Goal: Use online tool/utility: Use online tool/utility

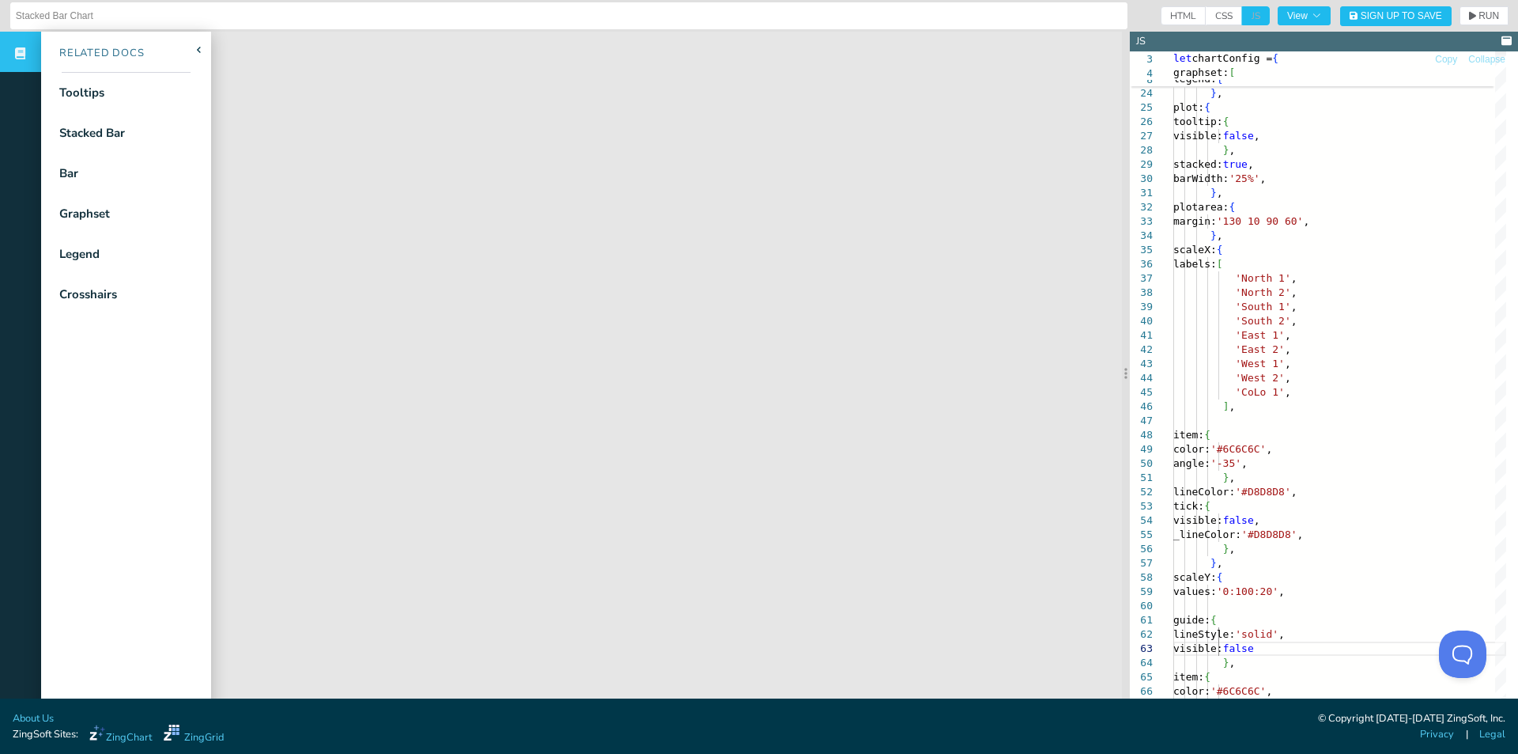
scroll to position [40, 134]
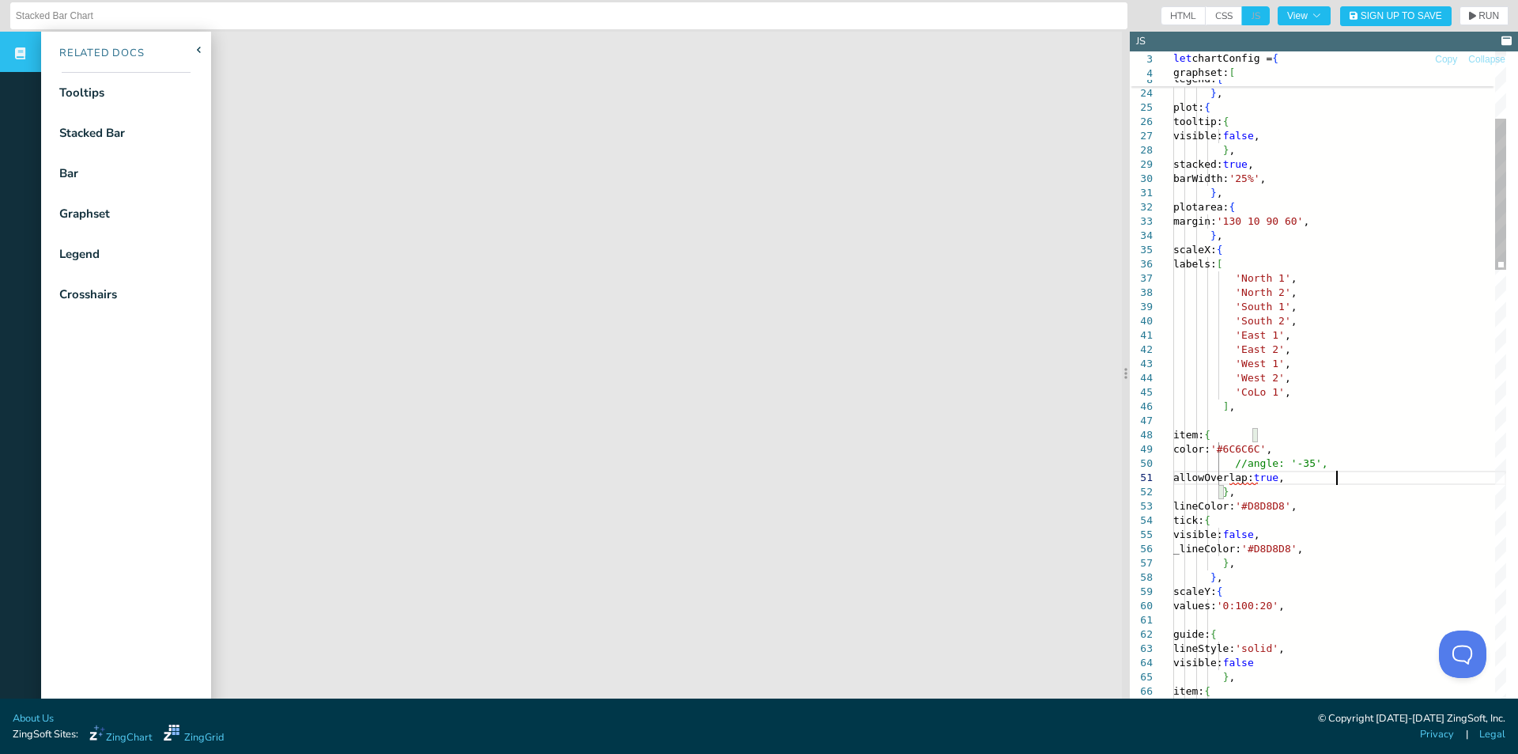
scroll to position [12, 163]
click at [1469, 17] on span "RUN" at bounding box center [1484, 15] width 30 height 9
drag, startPoint x: 1274, startPoint y: 278, endPoint x: 1235, endPoint y: 282, distance: 39.0
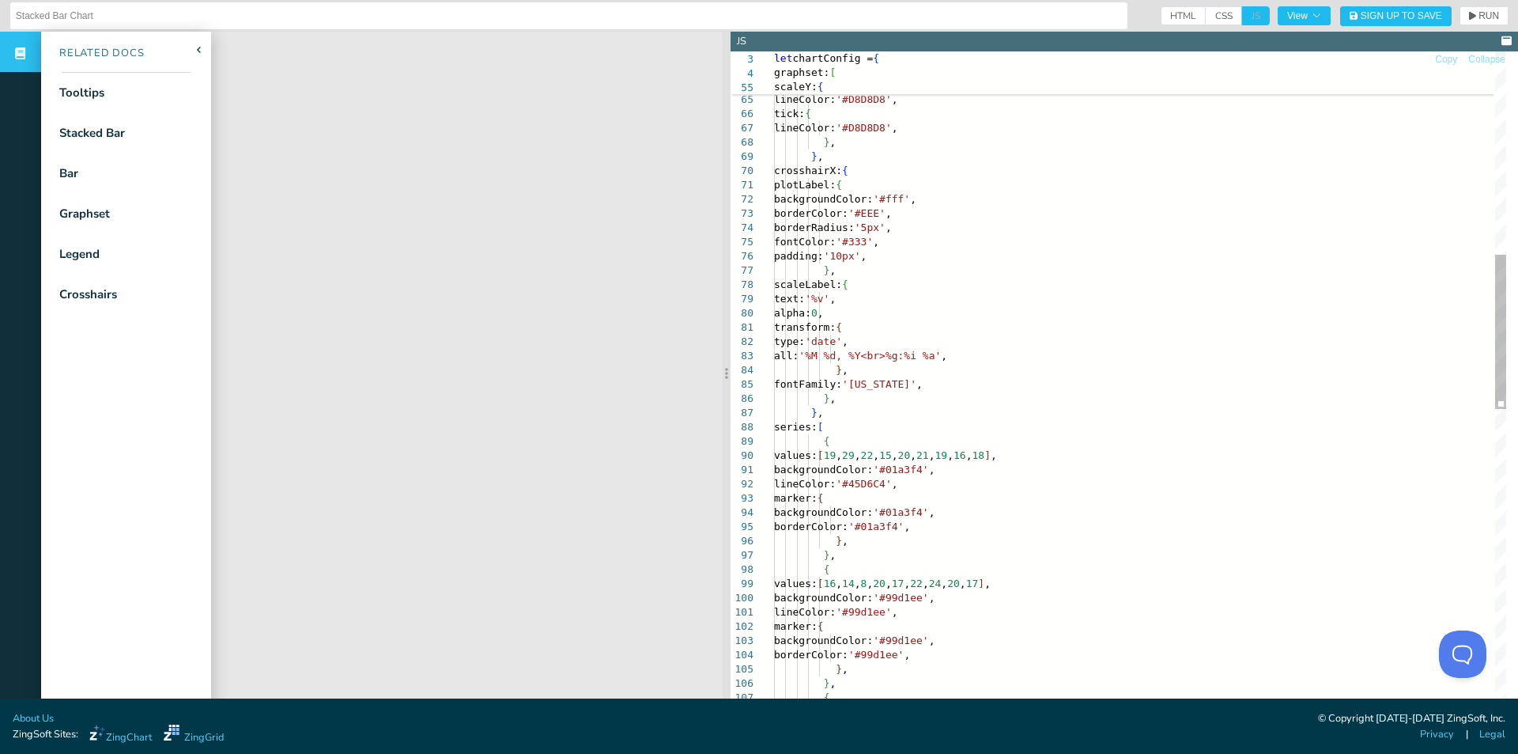
drag, startPoint x: 1125, startPoint y: 406, endPoint x: 726, endPoint y: 392, distance: 399.6
click at [726, 392] on section at bounding box center [727, 373] width 8 height 682
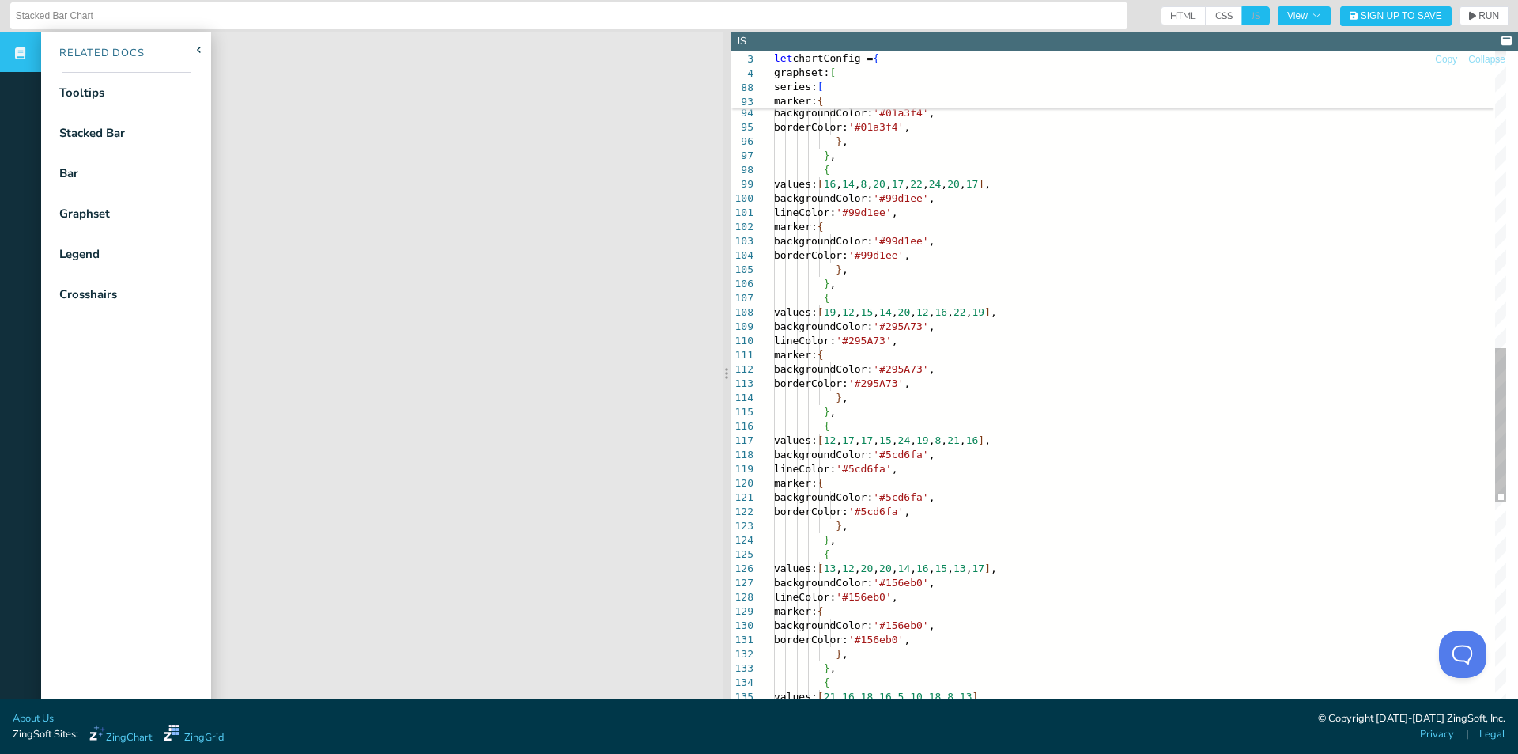
click at [979, 365] on div "borderColor: '#01a3f4' , } , } , { values: [ 16 , 14 , 8 , 20 , 17 , 22 , 24 , …" at bounding box center [1140, 202] width 732 height 2841
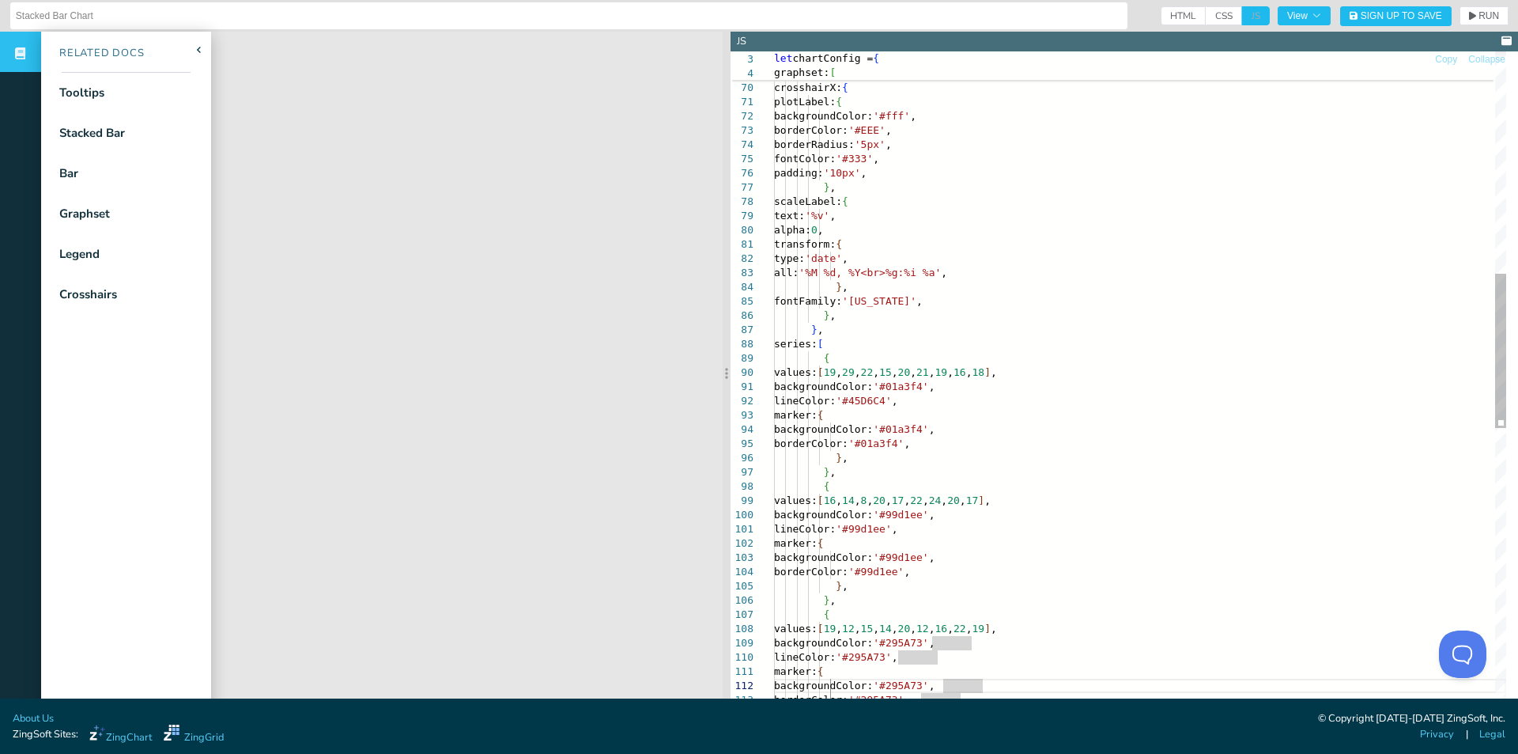
click at [950, 342] on div "borderColor: '#01a3f4' , } , } , { values: [ 16 , 14 , 8 , 20 , 17 , 22 , 24 , …" at bounding box center [1140, 518] width 732 height 2841
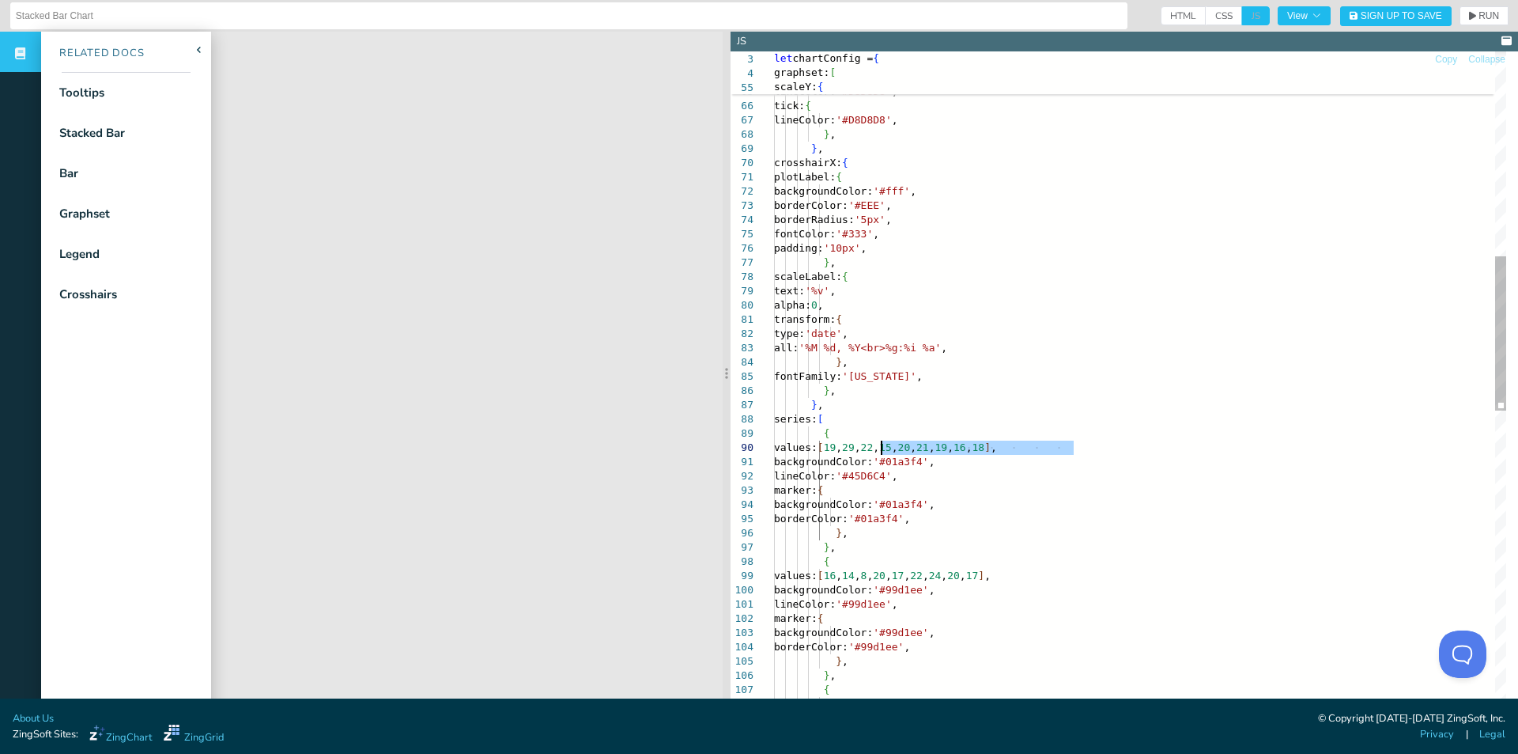
drag, startPoint x: 1073, startPoint y: 444, endPoint x: 881, endPoint y: 444, distance: 192.2
click at [881, 444] on div "} , series: [ { } , fontFamily: '[US_STATE]' , } , transform: { type: 'date' , …" at bounding box center [1140, 594] width 732 height 2841
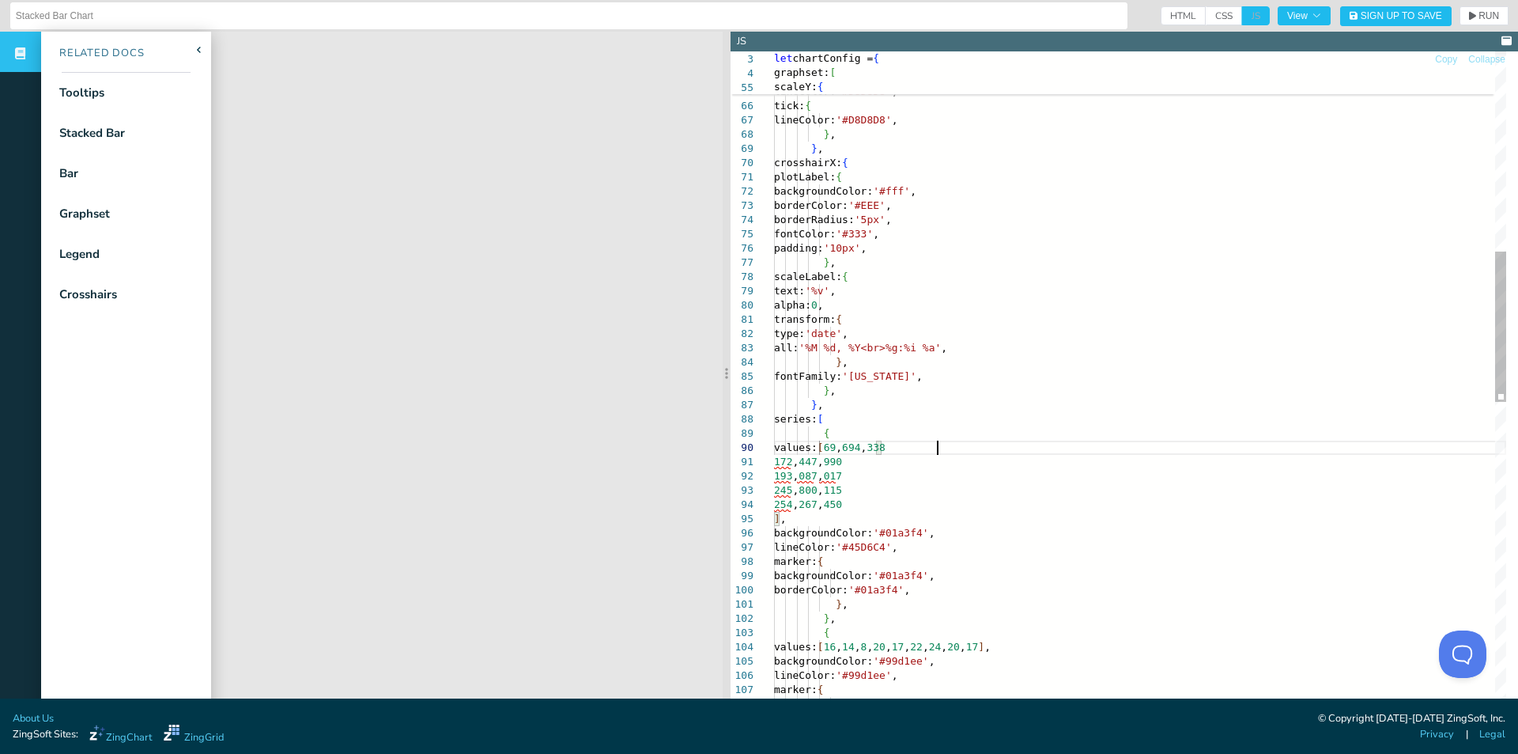
click at [944, 445] on div "} , series: [ { } , fontFamily: '[US_STATE]' , } , transform: { type: 'date' , …" at bounding box center [1140, 630] width 732 height 2912
click at [896, 447] on div "} , series: [ { } , fontFamily: '[US_STATE]' , } , transform: { type: 'date' , …" at bounding box center [1140, 630] width 732 height 2912
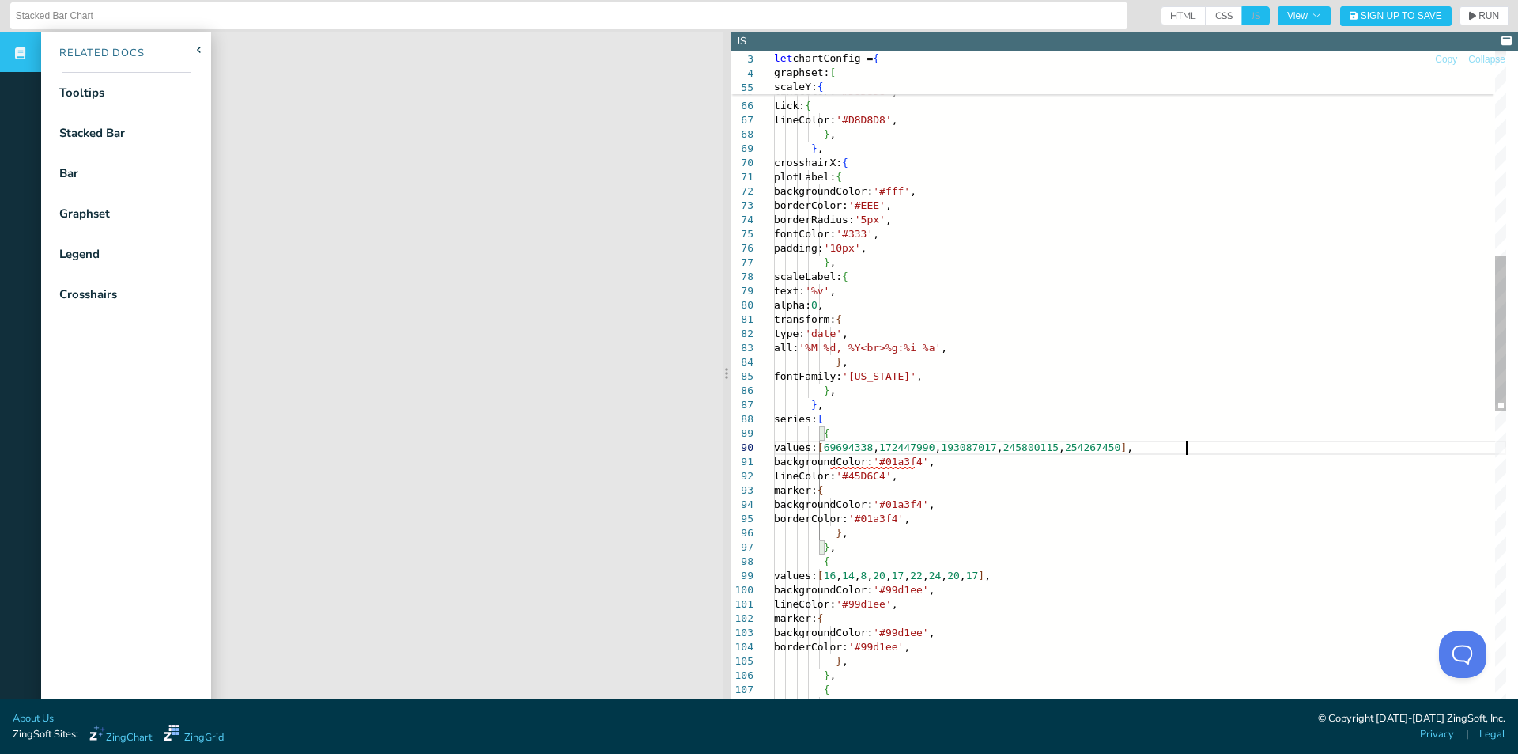
scroll to position [129, 304]
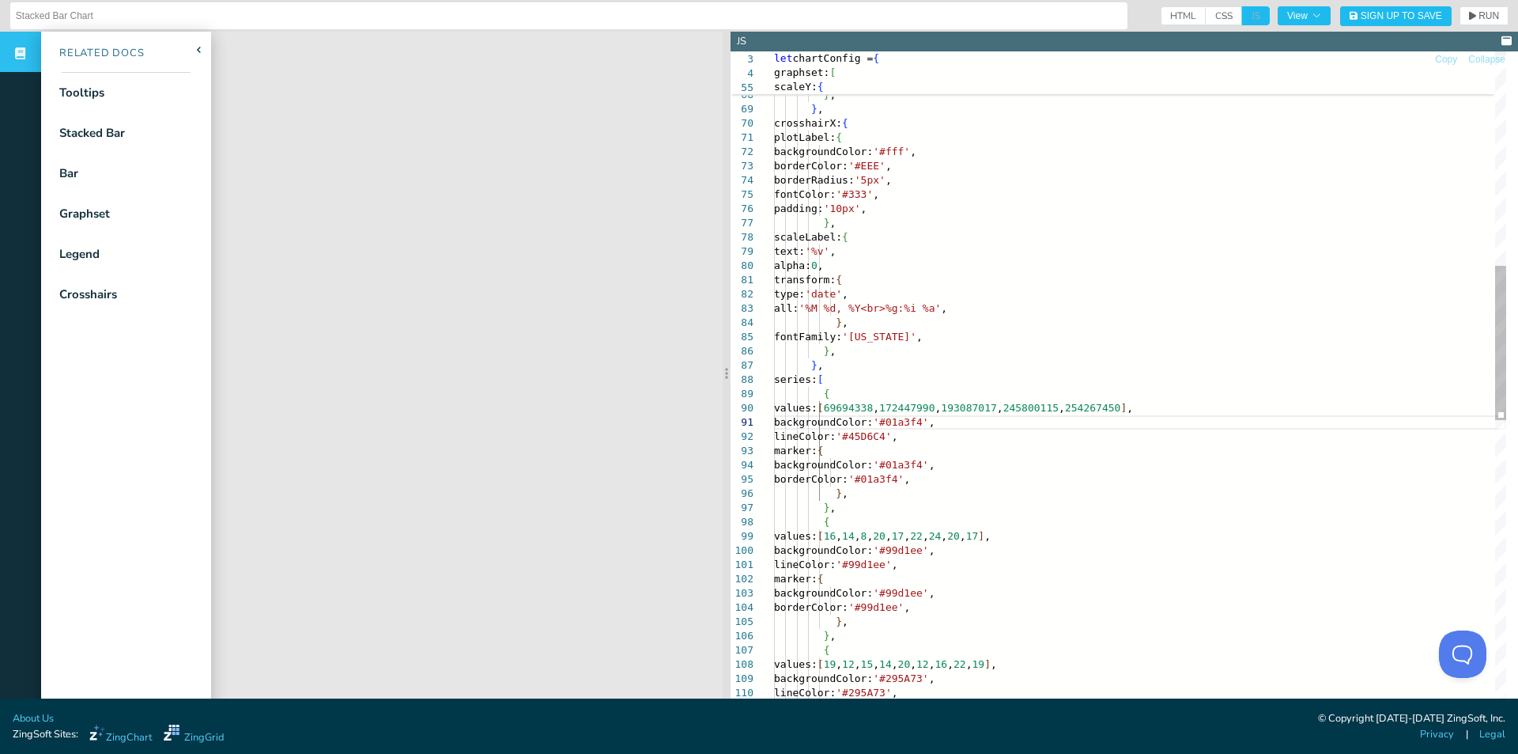
click at [1097, 454] on div "} , series: [ { } , fontFamily: '[US_STATE]' , } , transform: { type: 'date' , …" at bounding box center [1140, 554] width 732 height 2841
drag, startPoint x: 1070, startPoint y: 534, endPoint x: 883, endPoint y: 535, distance: 186.6
click at [883, 535] on div "} , series: [ { } , fontFamily: '[US_STATE]' , } , transform: { type: 'date' , …" at bounding box center [1140, 554] width 732 height 2841
click at [1209, 469] on div "} , series: [ { } , fontFamily: '[US_STATE]' , } , transform: { type: 'date' , …" at bounding box center [1140, 554] width 732 height 2841
drag, startPoint x: 1060, startPoint y: 535, endPoint x: 880, endPoint y: 537, distance: 179.5
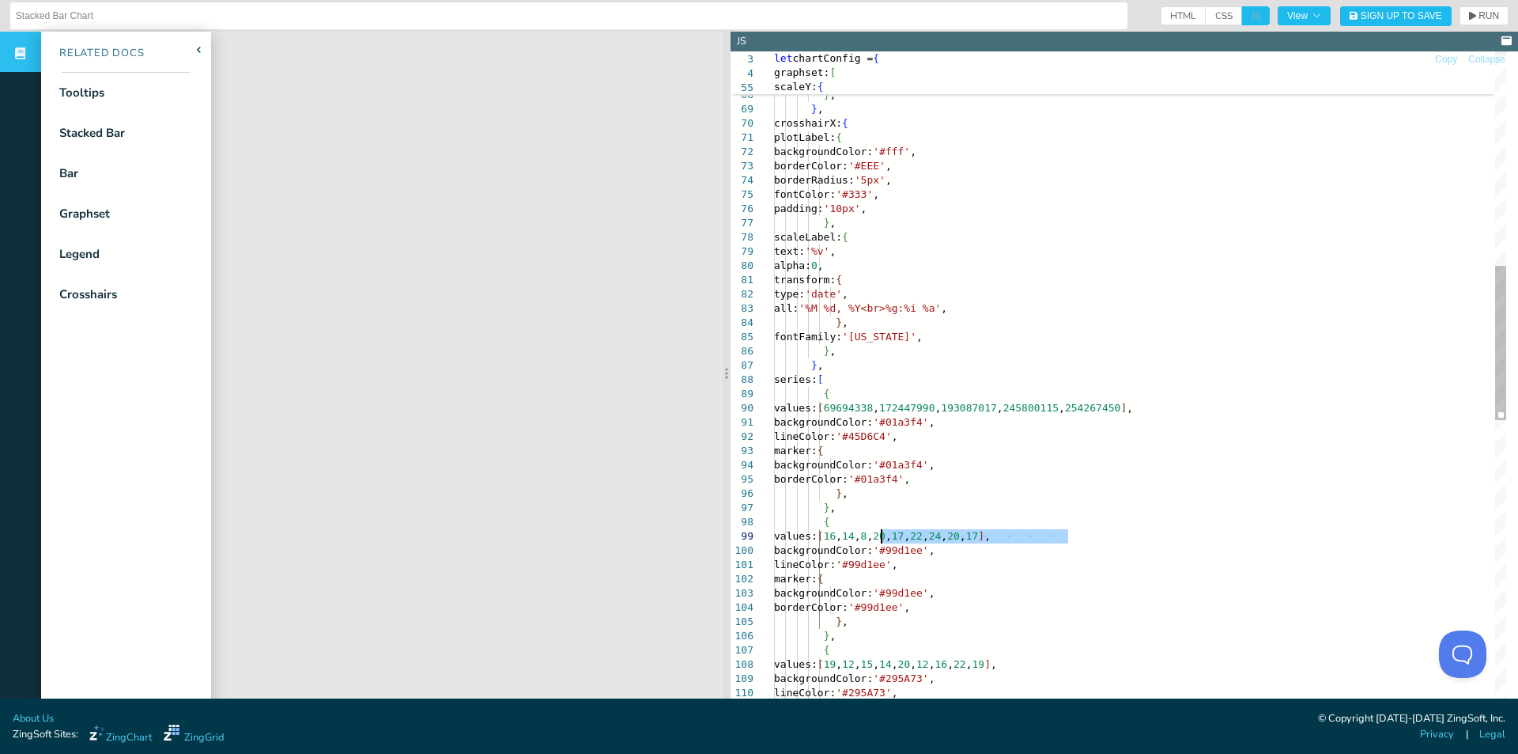
click at [880, 537] on div "} , series: [ { } , fontFamily: '[US_STATE]' , } , transform: { type: 'date' , …" at bounding box center [1140, 554] width 732 height 2841
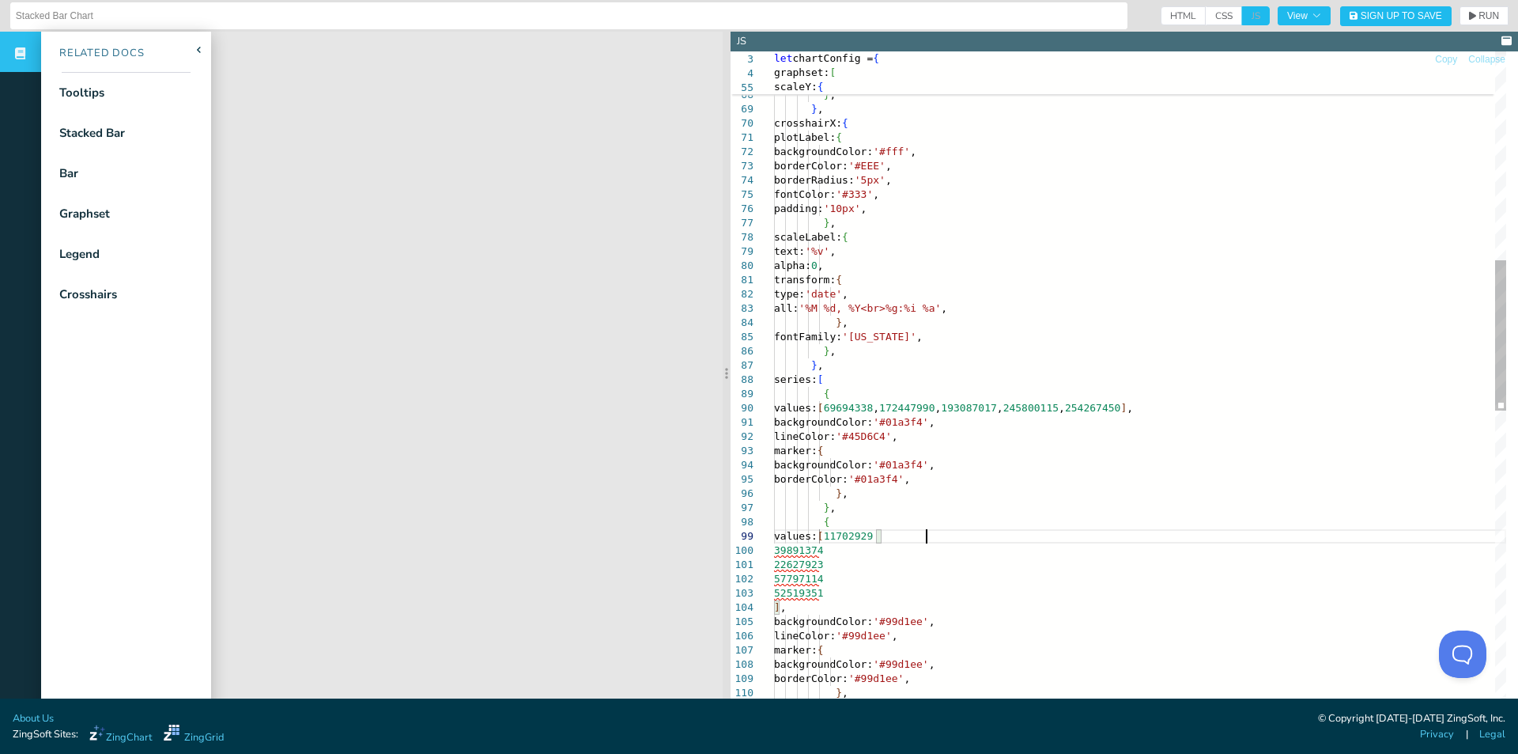
click at [934, 534] on div "} , series: [ { } , fontFamily: '[US_STATE]' , } , transform: { type: 'date' , …" at bounding box center [1140, 590] width 732 height 2912
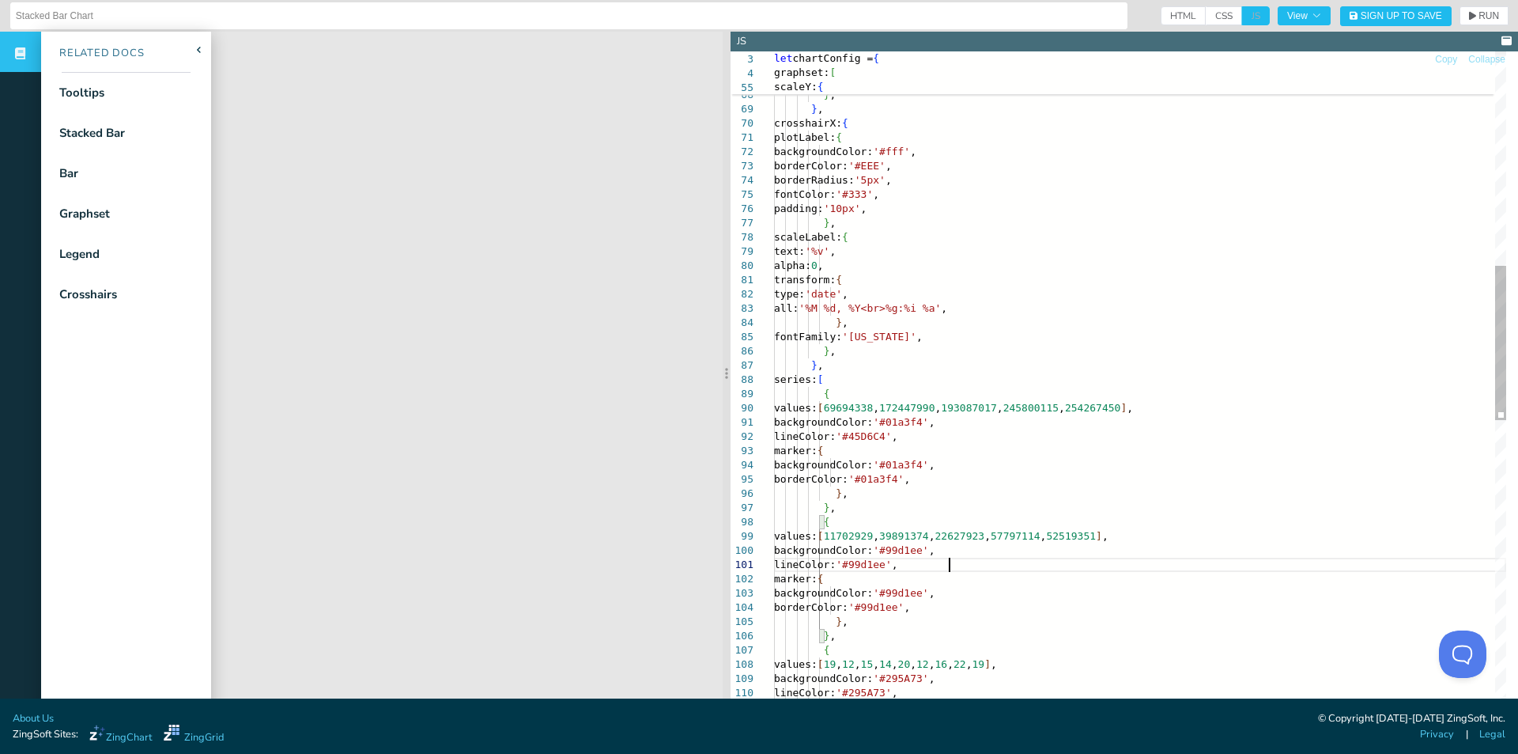
scroll to position [126, 310]
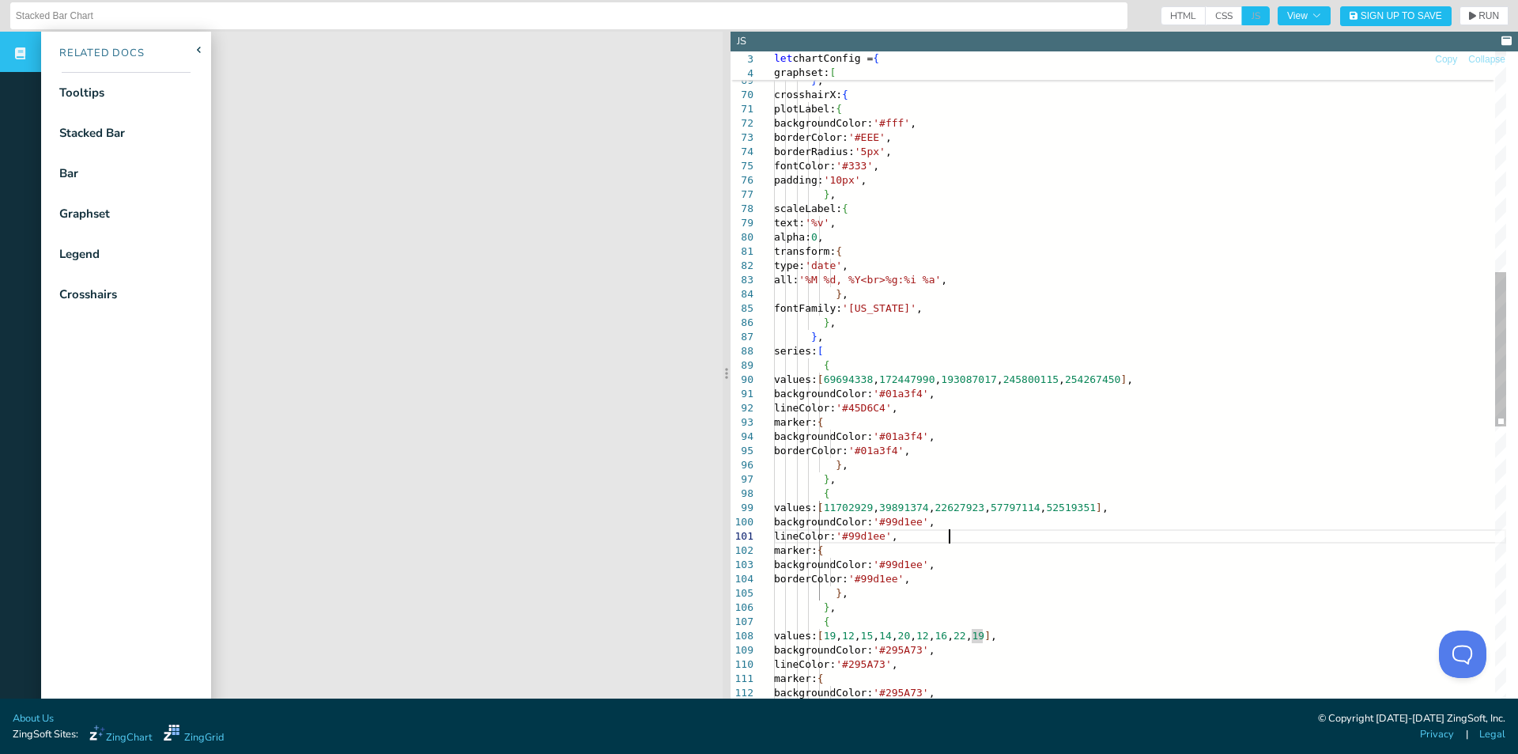
click at [1040, 536] on div "} , series: [ { } , fontFamily: '[US_STATE]' , } , transform: { type: 'date' , …" at bounding box center [1140, 526] width 732 height 2841
drag, startPoint x: 1155, startPoint y: 505, endPoint x: 880, endPoint y: 503, distance: 274.4
click at [880, 503] on div "} , series: [ { } , fontFamily: '[US_STATE]' , } , transform: { type: 'date' , …" at bounding box center [1140, 526] width 732 height 2841
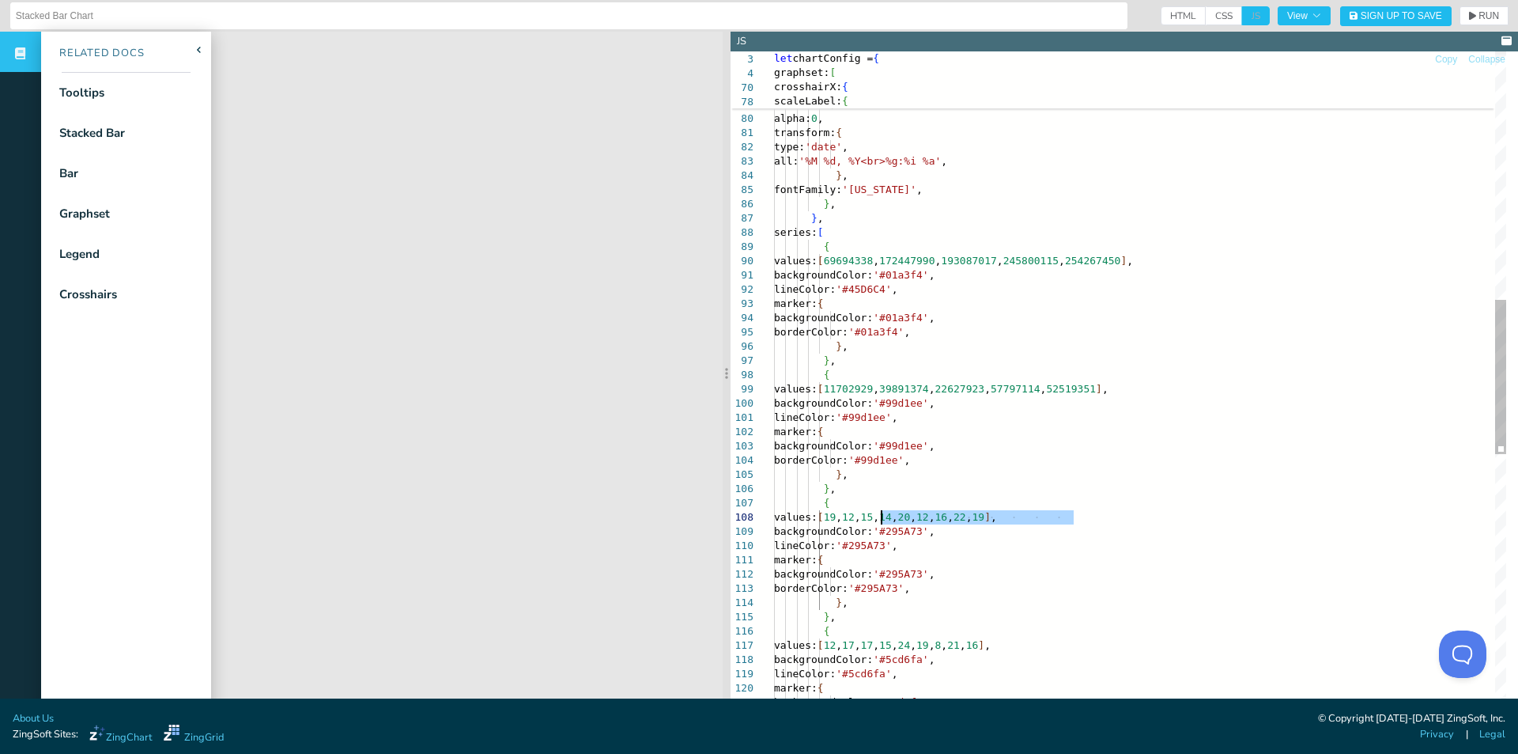
drag, startPoint x: 1075, startPoint y: 516, endPoint x: 881, endPoint y: 521, distance: 194.6
click at [881, 521] on div "} , series: [ { } , fontFamily: '[US_STATE]' , } , transform: { type: 'date' , …" at bounding box center [1140, 407] width 732 height 2841
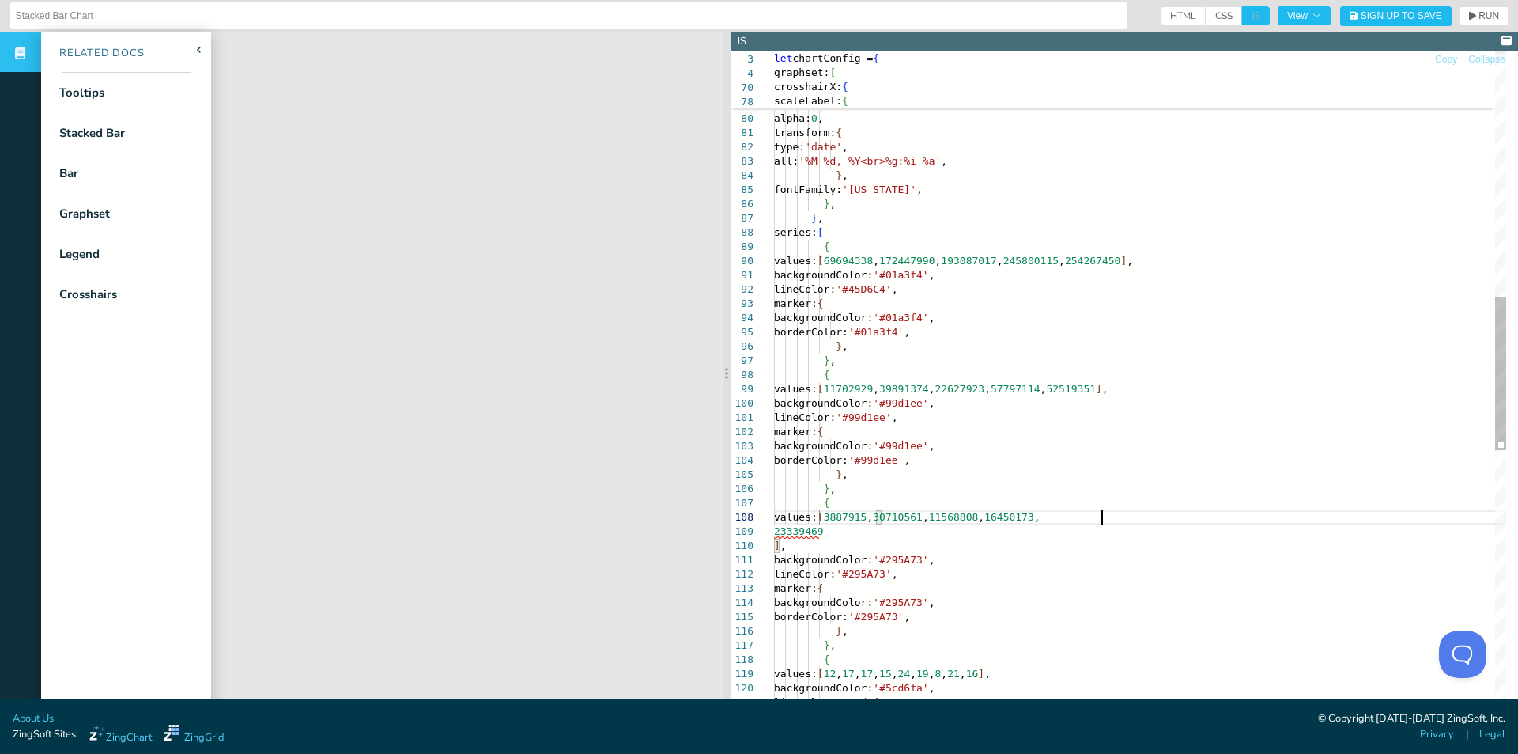
scroll to position [112, 327]
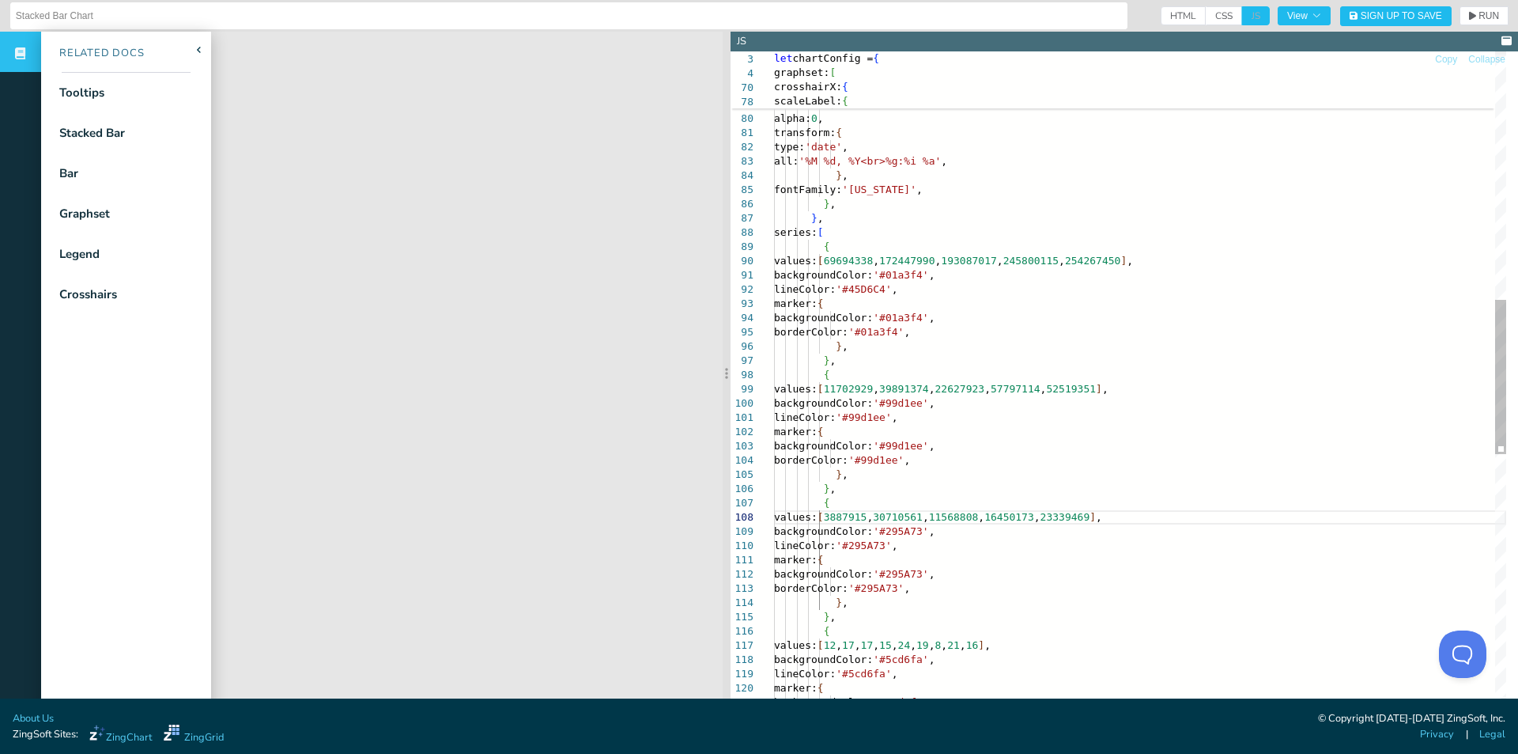
click at [1105, 451] on div "} , series: [ { } , fontFamily: '[US_STATE]' , } , transform: { type: 'date' , …" at bounding box center [1140, 407] width 732 height 2841
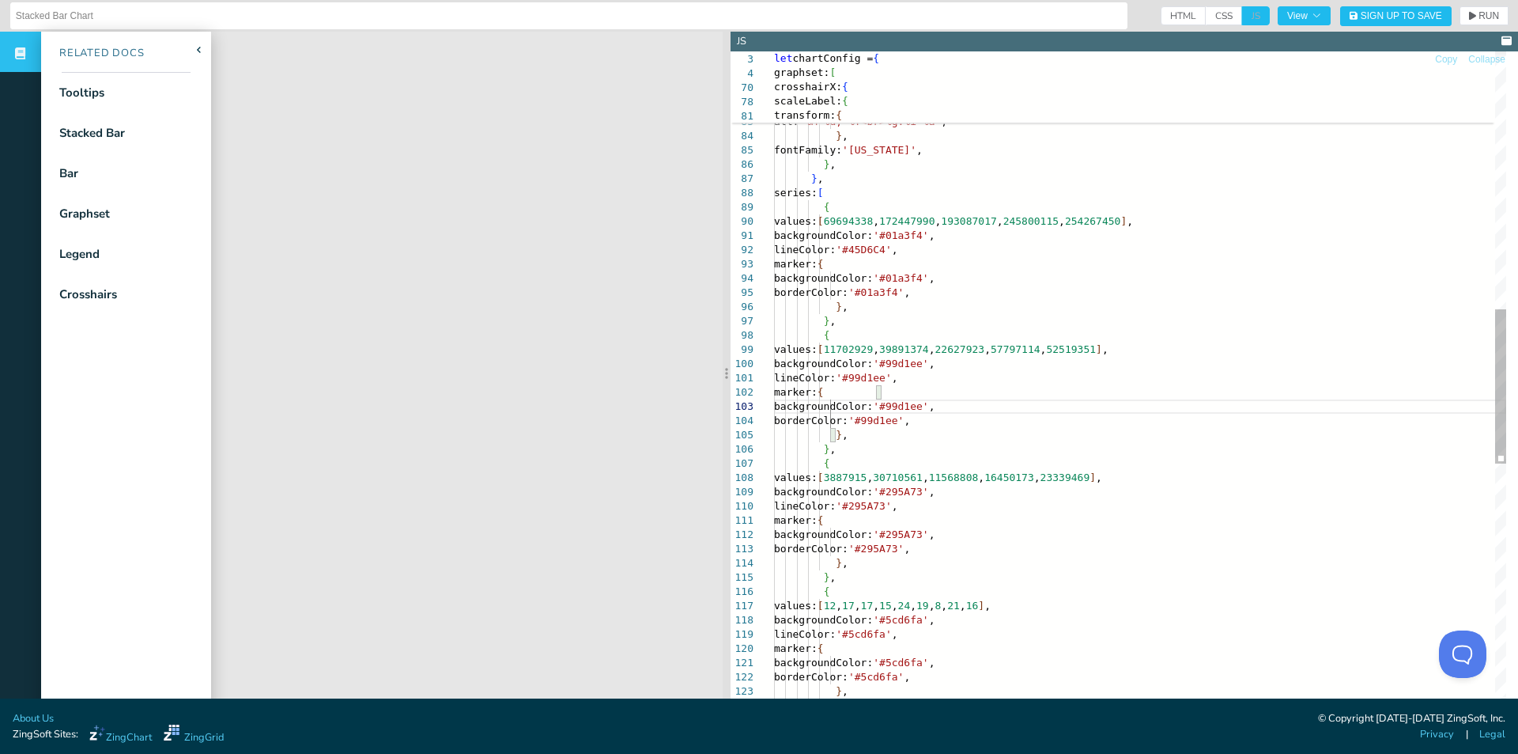
scroll to position [112, 304]
drag, startPoint x: 1068, startPoint y: 610, endPoint x: 883, endPoint y: 604, distance: 185.1
click at [883, 604] on div "} , series: [ { } , fontFamily: '[US_STATE]' , } , transform: { type: 'date' , …" at bounding box center [1140, 367] width 732 height 2841
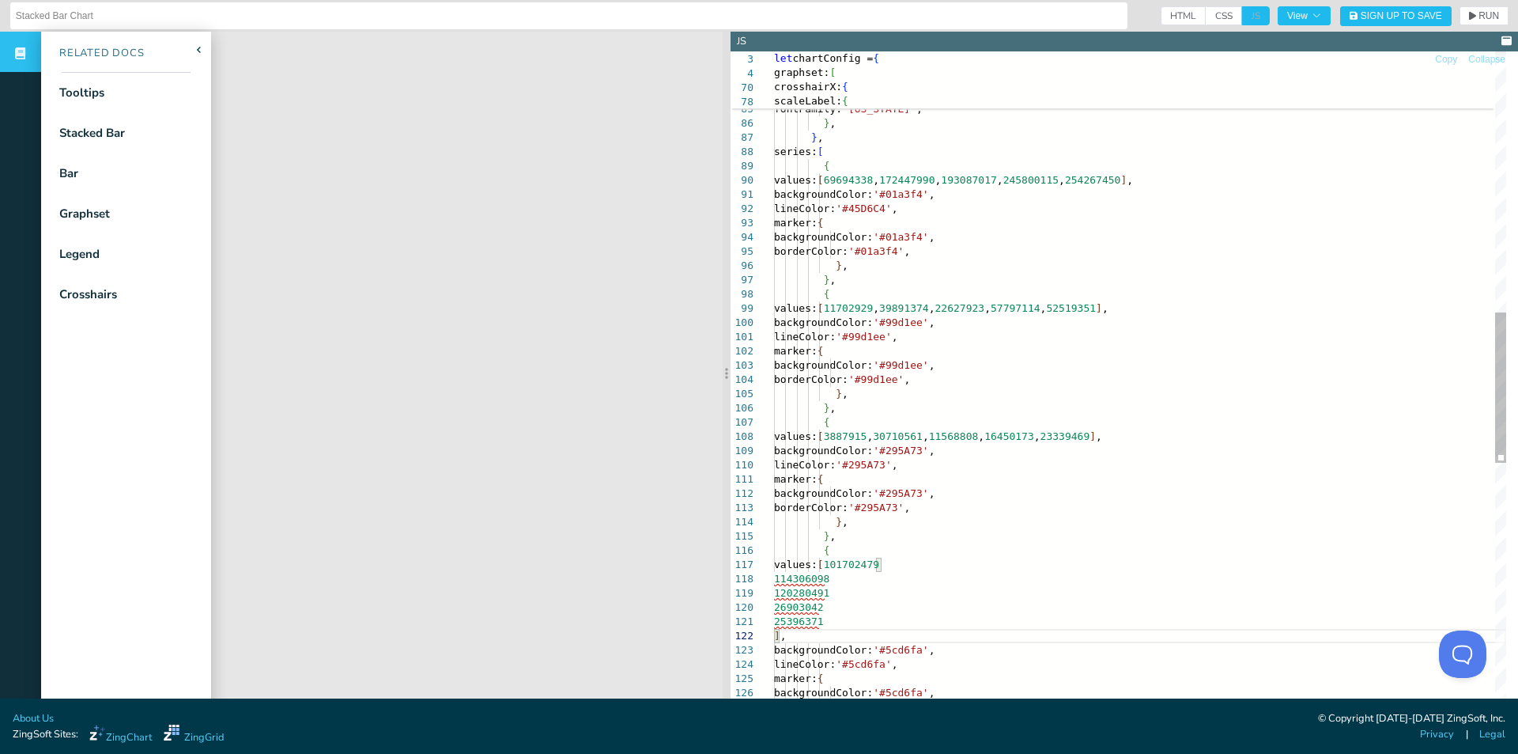
click at [947, 561] on div "} , series: [ { } , fontFamily: '[US_STATE]' , } , transform: { type: 'date' , …" at bounding box center [1140, 362] width 732 height 2912
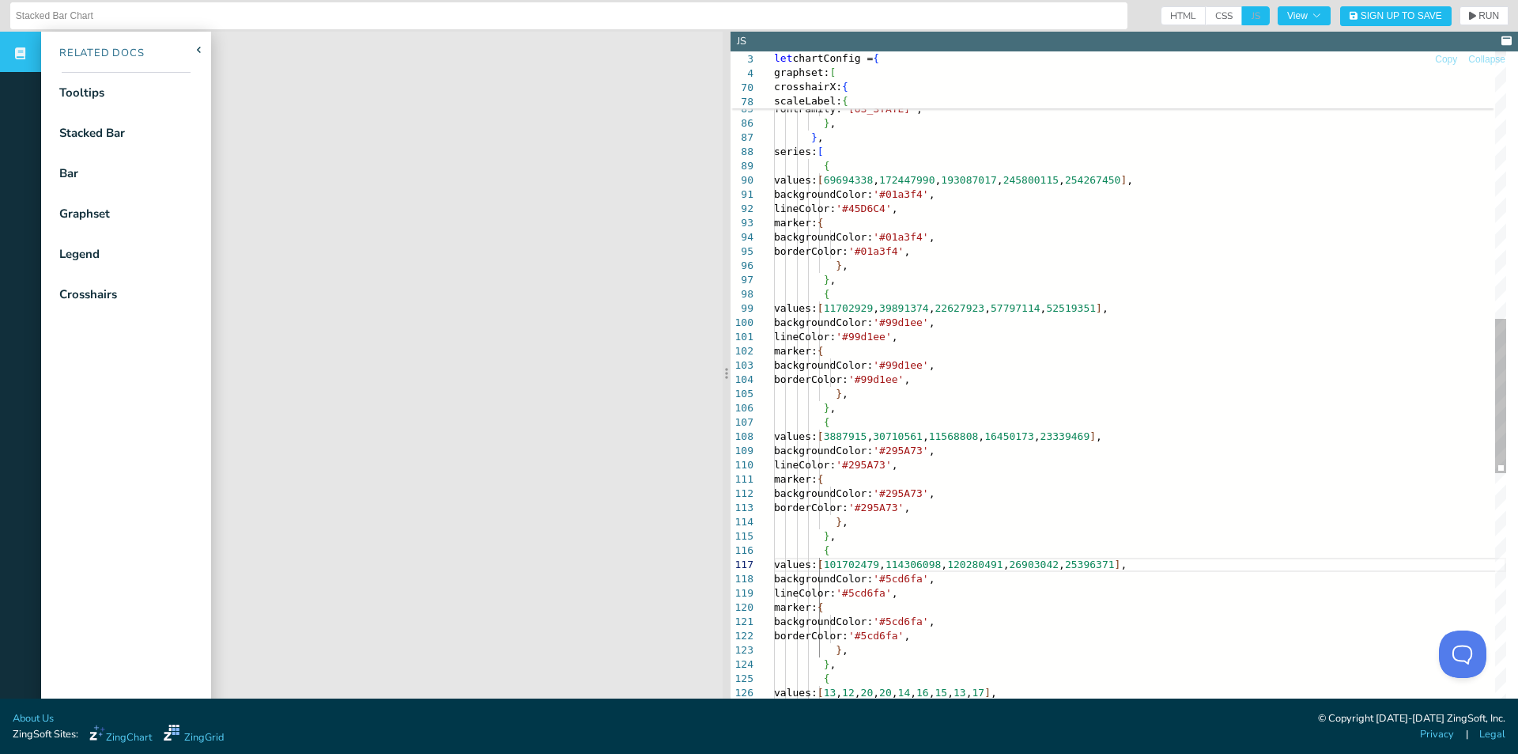
click at [1073, 453] on div "} , series: [ { } , fontFamily: '[US_STATE]' , } , transform: { type: 'date' , …" at bounding box center [1140, 326] width 732 height 2841
drag, startPoint x: 1173, startPoint y: 567, endPoint x: 885, endPoint y: 567, distance: 287.9
click at [885, 567] on div "} , series: [ { } , fontFamily: '[US_STATE]' , } , transform: { type: 'date' , …" at bounding box center [1140, 326] width 732 height 2841
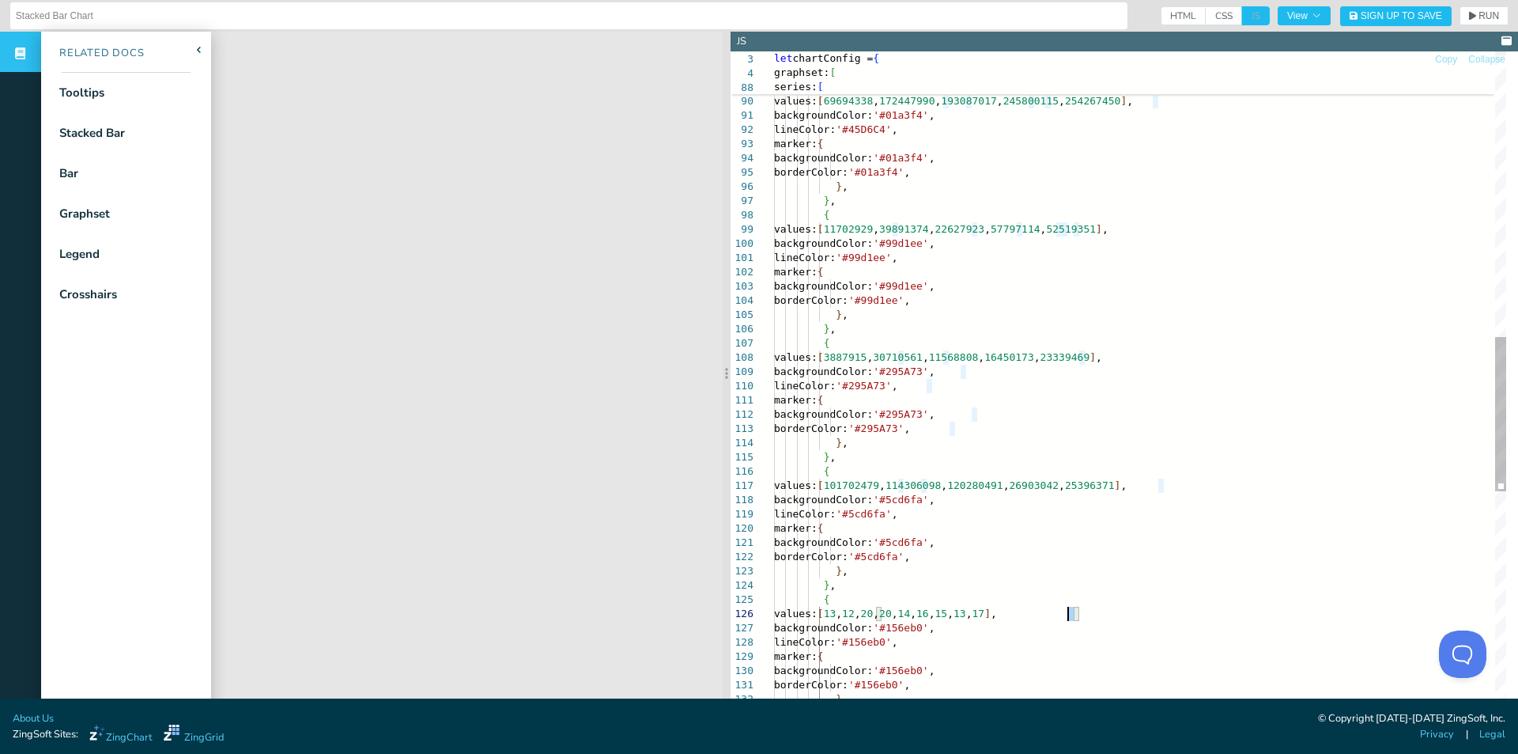
scroll to position [97, 310]
drag, startPoint x: 1072, startPoint y: 614, endPoint x: 883, endPoint y: 614, distance: 189.8
click at [883, 614] on div "} , series: [ { values: [ 69694338 , 172447990 , 193087017 , 245800115 , 254267…" at bounding box center [1140, 247] width 732 height 2841
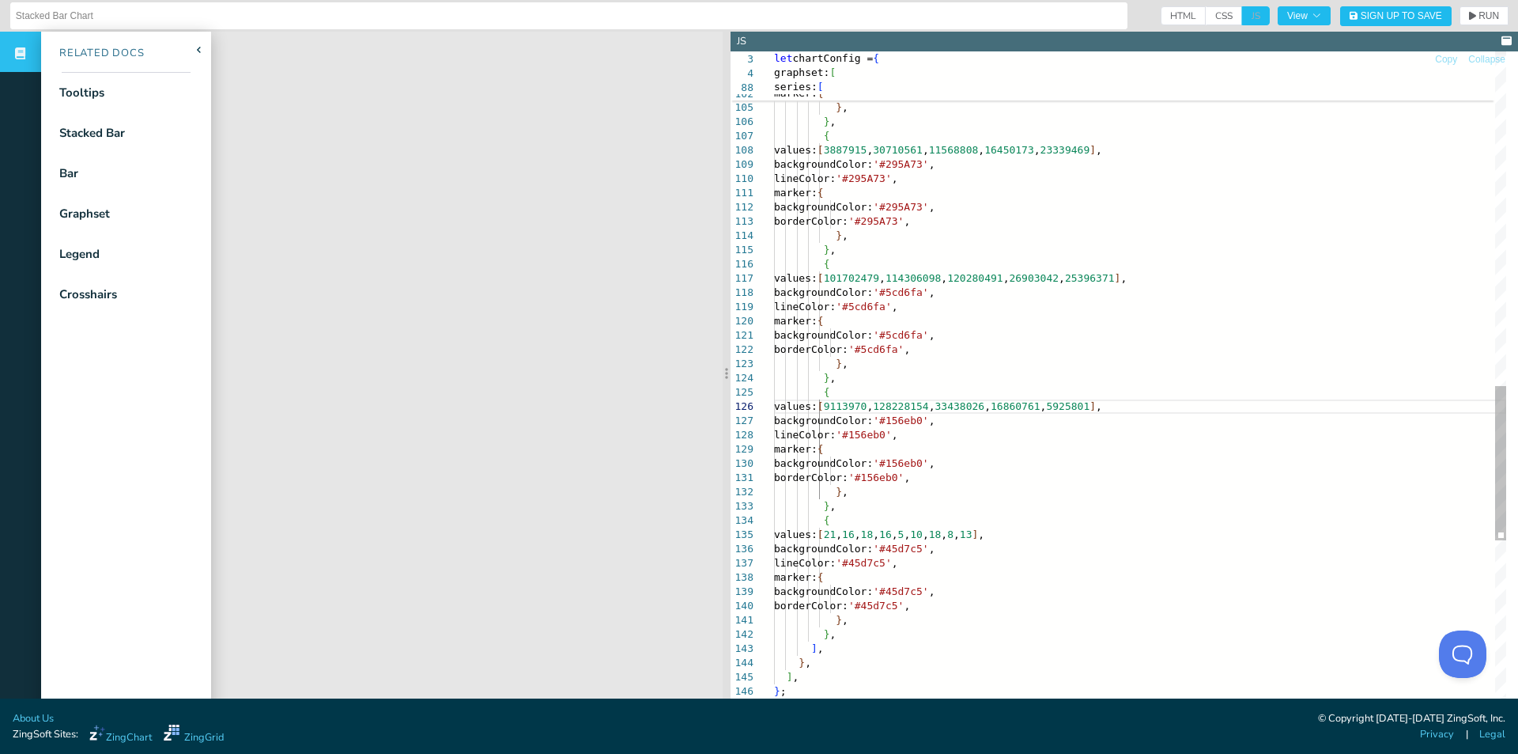
scroll to position [83, 299]
drag, startPoint x: 1060, startPoint y: 535, endPoint x: 883, endPoint y: 536, distance: 177.1
click at [883, 536] on div "lineColor: '#99d1ee' , marker: { backgroundColor: '#99d1ee' , borderColor: '#99…" at bounding box center [1140, 40] width 732 height 2841
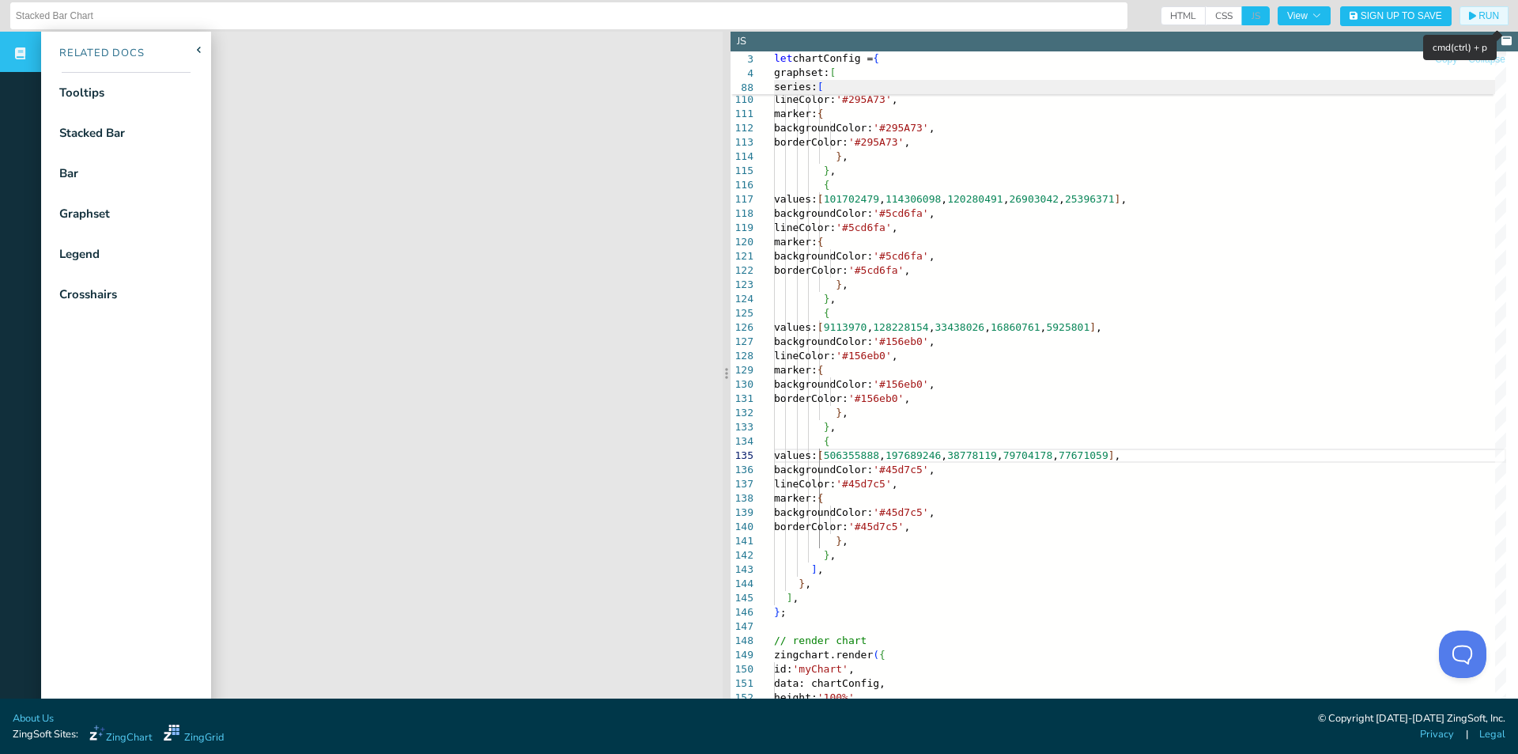
drag, startPoint x: 1472, startPoint y: 21, endPoint x: 1436, endPoint y: 88, distance: 75.7
click at [1472, 21] on button "RUN" at bounding box center [1484, 15] width 49 height 19
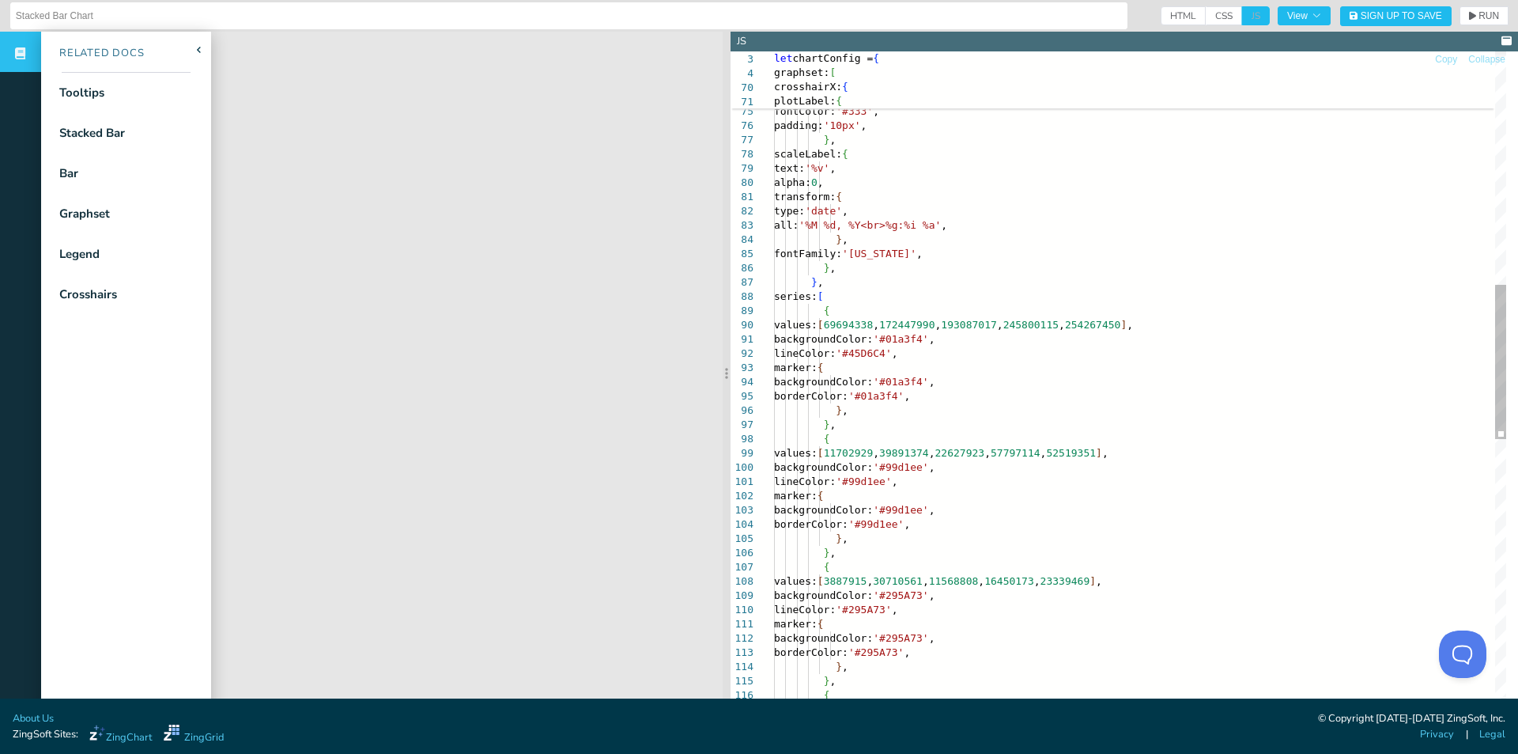
click at [988, 302] on div "plotLabel: { backgroundColor: '#fff' , borderColor: '#EEE' , borderRadius: '5px…" at bounding box center [1140, 471] width 732 height 2841
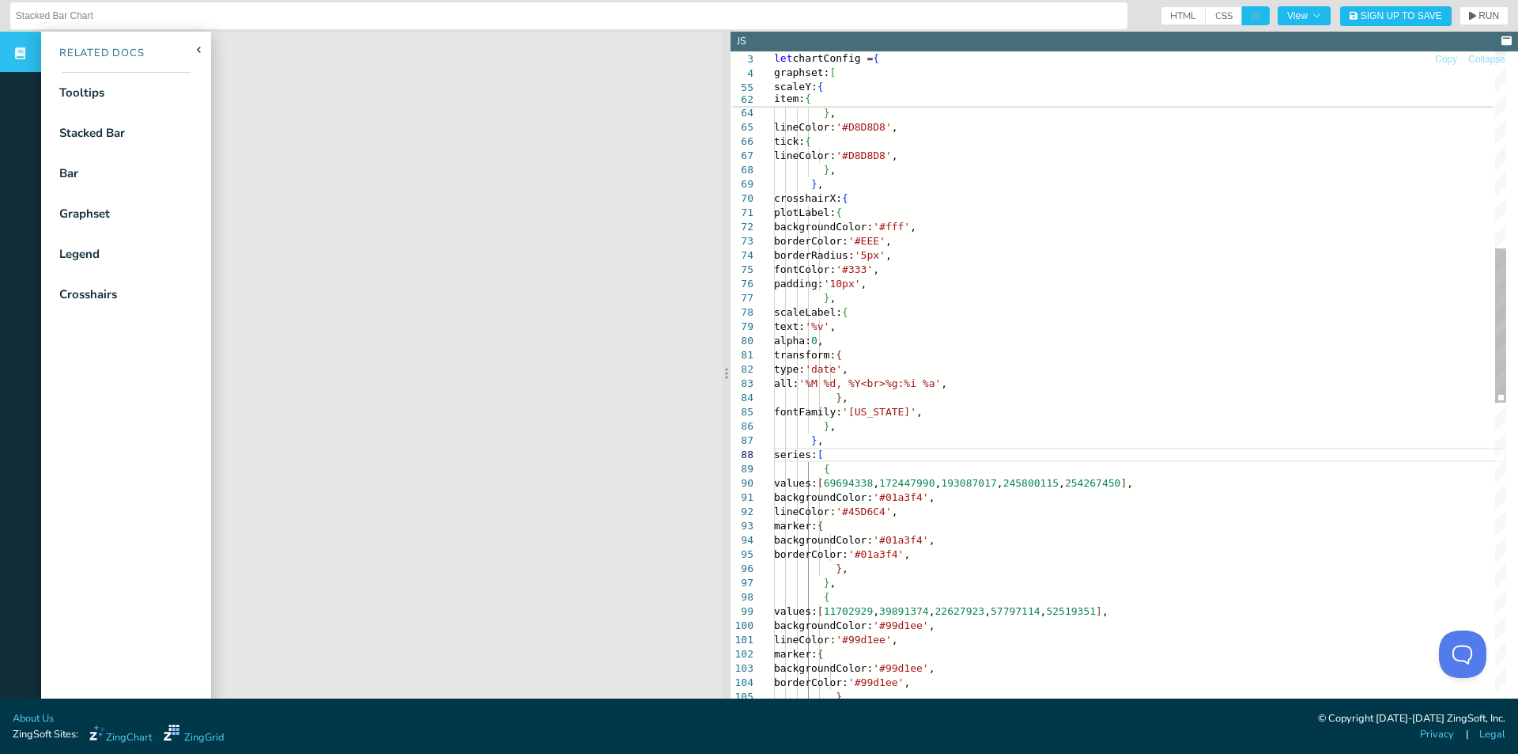
click at [1065, 403] on div "plotLabel: { backgroundColor: '#fff' , borderColor: '#EEE' , borderRadius: '5px…" at bounding box center [1140, 629] width 732 height 2841
click at [1176, 482] on div "plotLabel: { backgroundColor: '#fff' , borderColor: '#EEE' , borderRadius: '5px…" at bounding box center [1140, 629] width 732 height 2841
drag, startPoint x: 834, startPoint y: 403, endPoint x: 1132, endPoint y: 444, distance: 301.0
click at [834, 403] on div "plotLabel: { backgroundColor: '#fff' , borderColor: '#EEE' , borderRadius: '5px…" at bounding box center [1140, 629] width 732 height 2841
click at [1258, 445] on div "plotLabel: { backgroundColor: '#fff' , borderColor: '#EEE' , borderRadius: '5px…" at bounding box center [1140, 629] width 732 height 2841
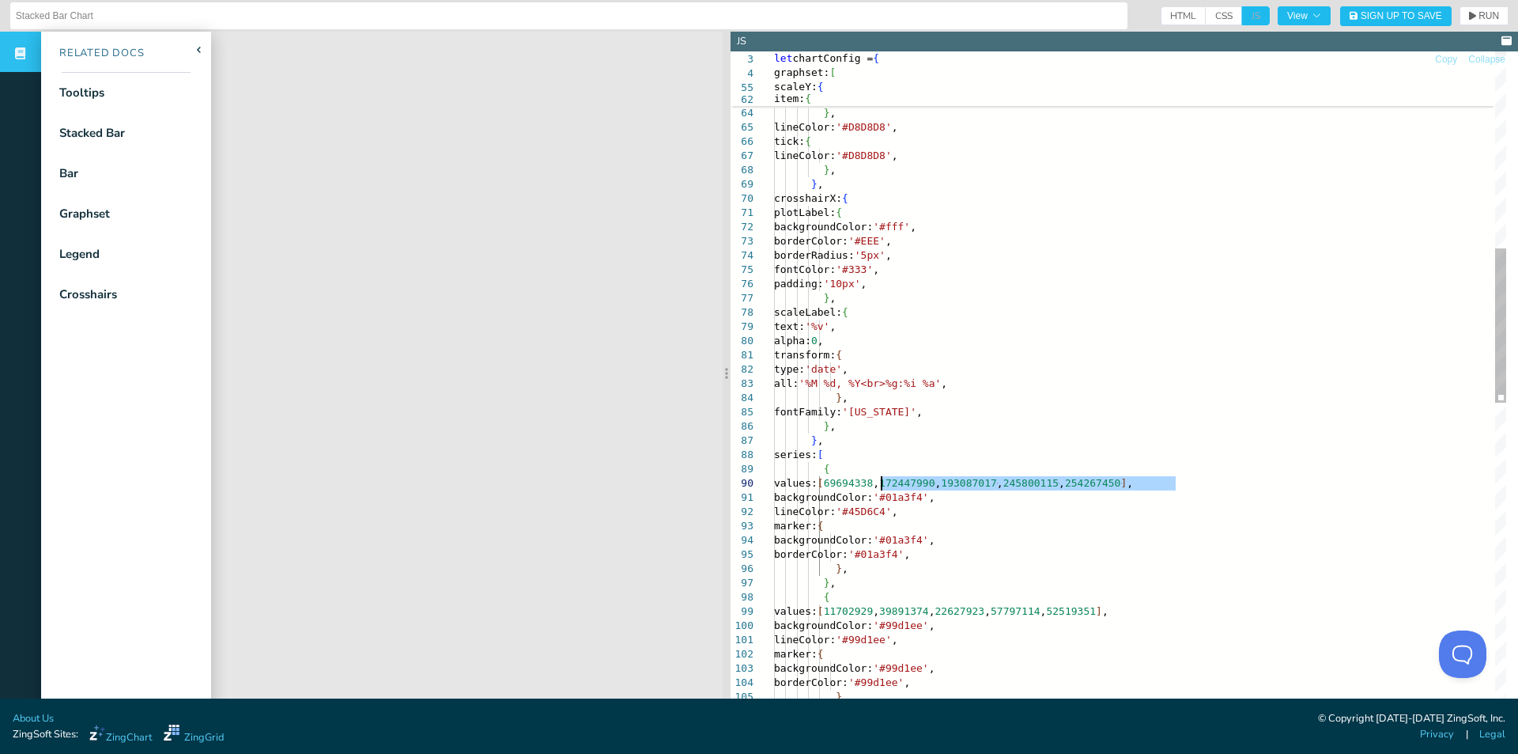
drag, startPoint x: 1174, startPoint y: 483, endPoint x: 882, endPoint y: 484, distance: 292.6
click at [882, 484] on div "plotLabel: { backgroundColor: '#fff' , borderColor: '#EEE' , borderRadius: '5px…" at bounding box center [1140, 629] width 732 height 2841
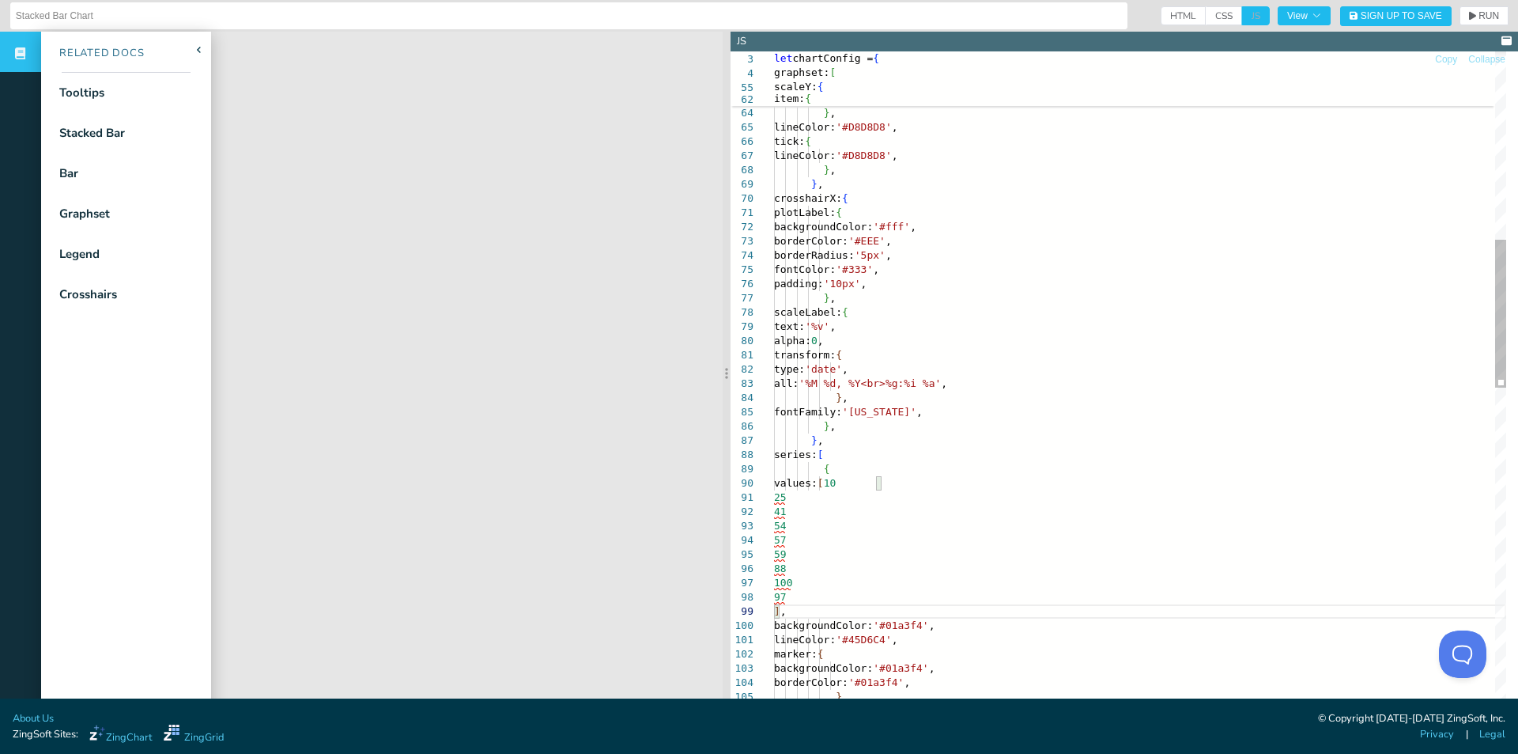
click at [920, 487] on div "plotLabel: { backgroundColor: '#fff' , borderColor: '#EEE' , borderRadius: '5px…" at bounding box center [1140, 693] width 732 height 2969
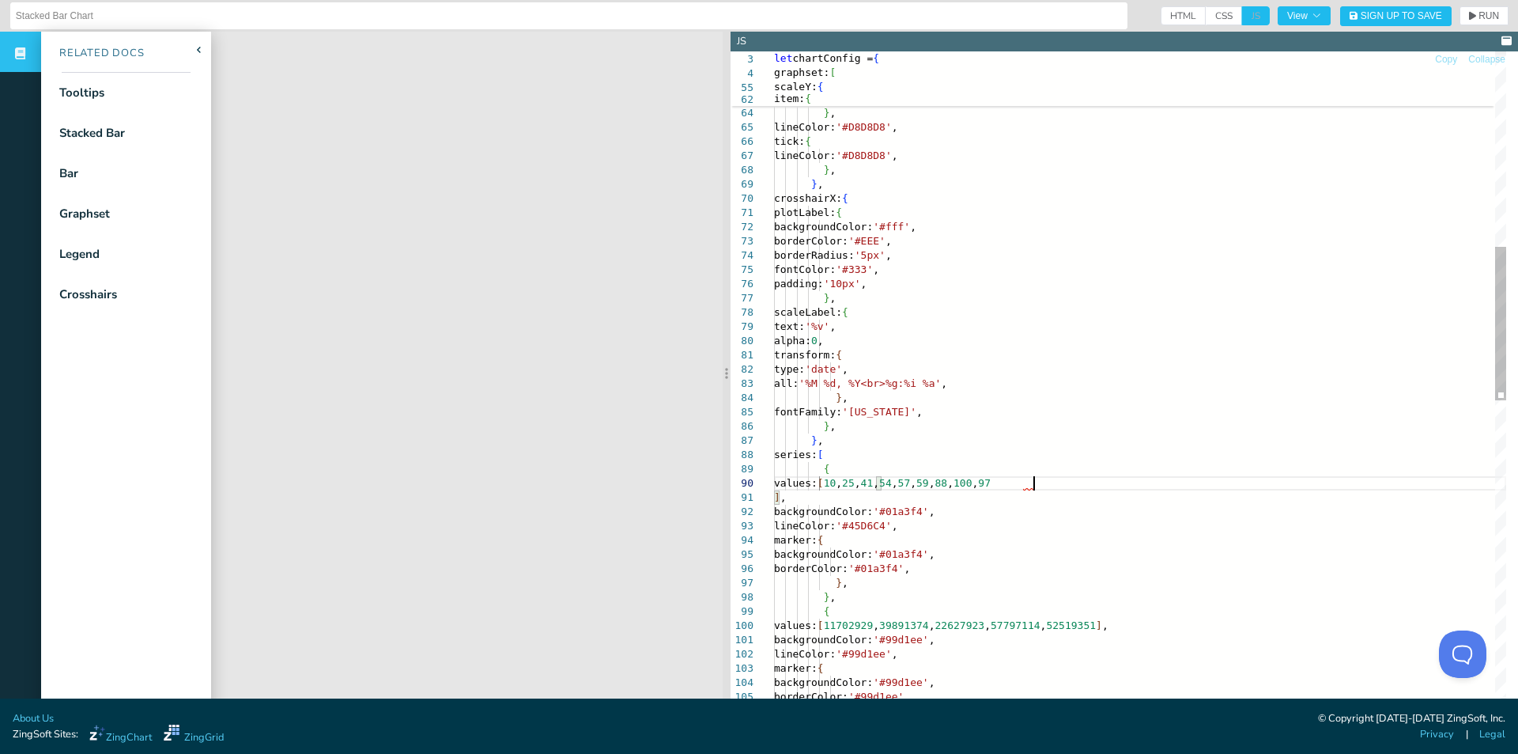
scroll to position [129, 264]
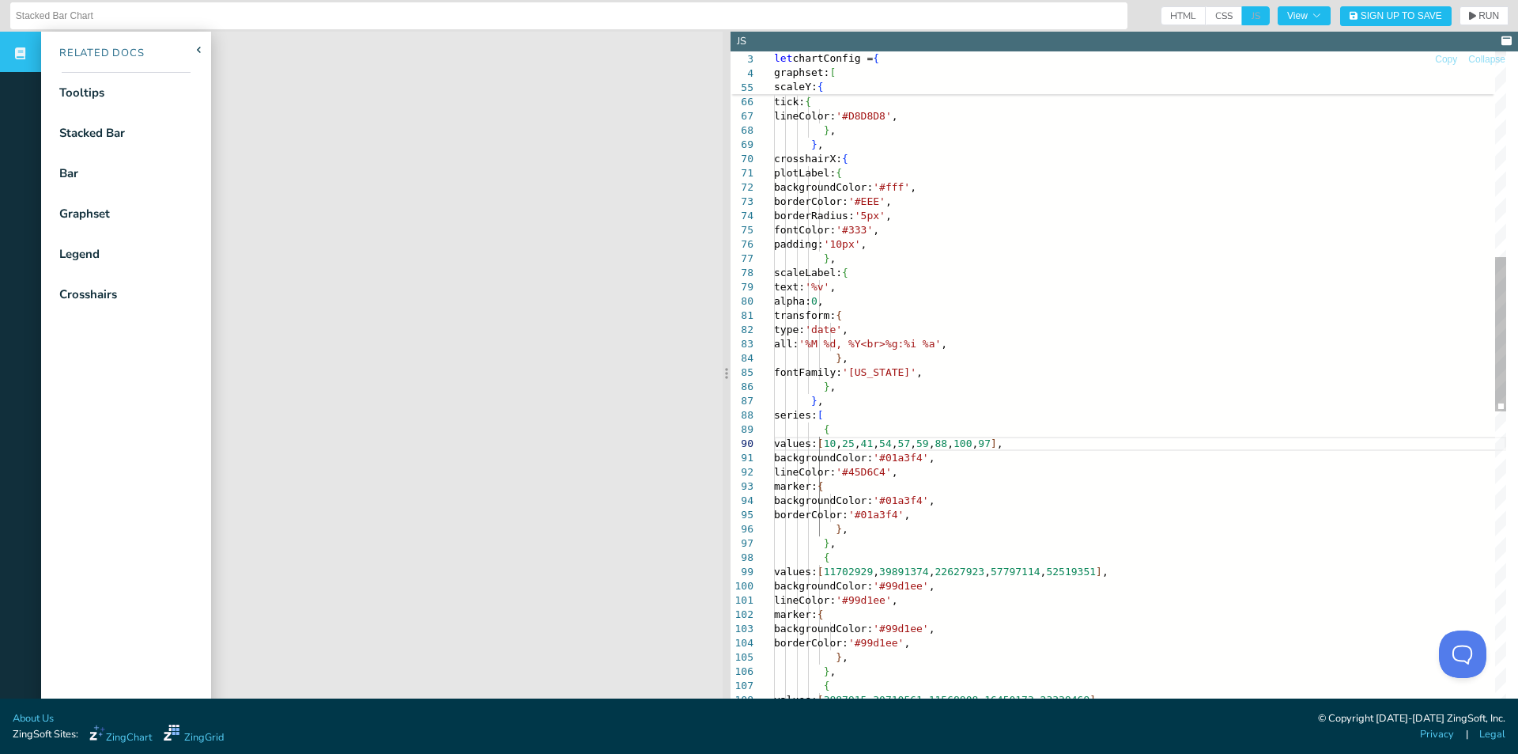
click at [1004, 494] on div "plotLabel: { backgroundColor: '#fff' , borderColor: '#EEE' , borderRadius: '5px…" at bounding box center [1140, 590] width 732 height 2841
drag, startPoint x: 1155, startPoint y: 571, endPoint x: 883, endPoint y: 565, distance: 272.1
click at [883, 565] on div "plotLabel: { backgroundColor: '#fff' , borderColor: '#EEE' , borderRadius: '5px…" at bounding box center [1140, 590] width 732 height 2841
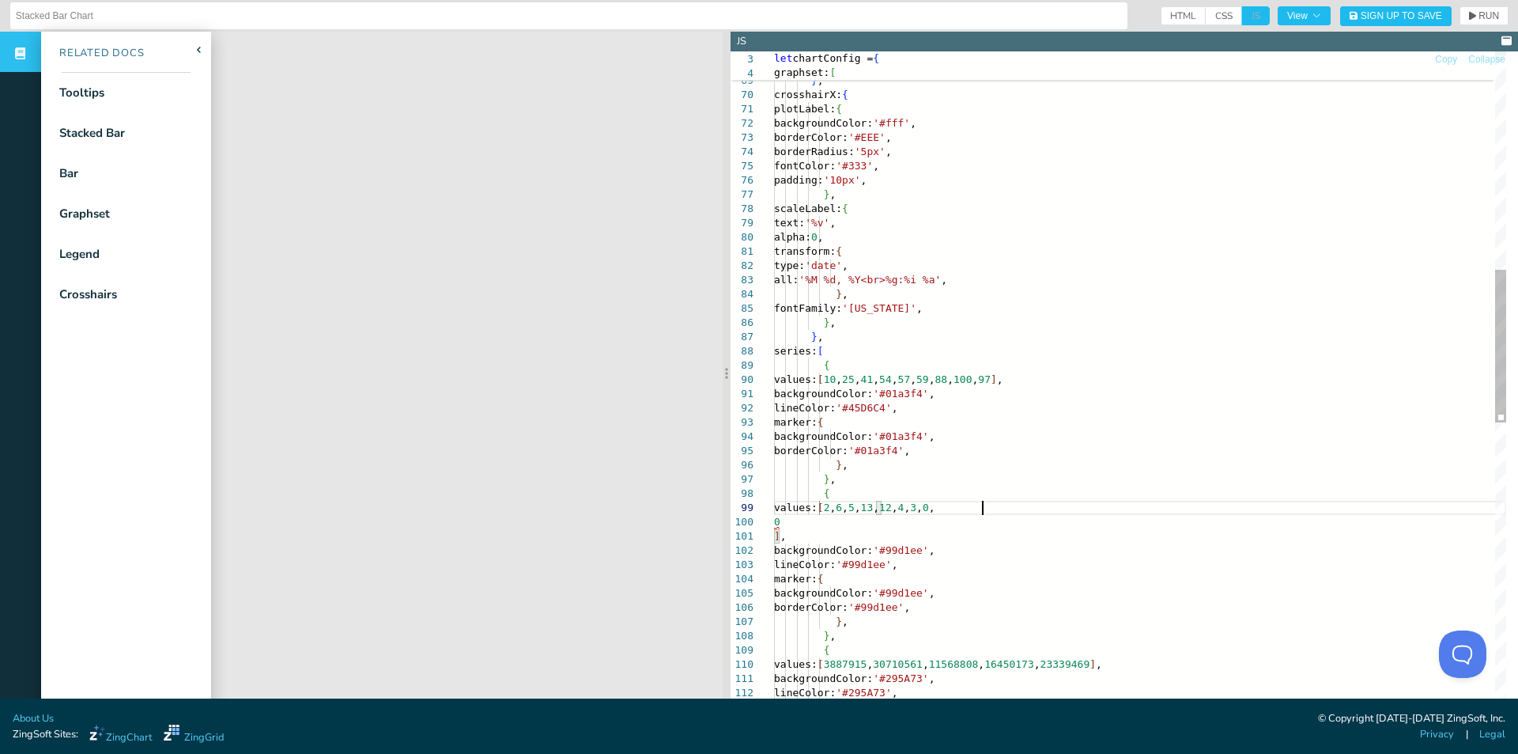
scroll to position [126, 208]
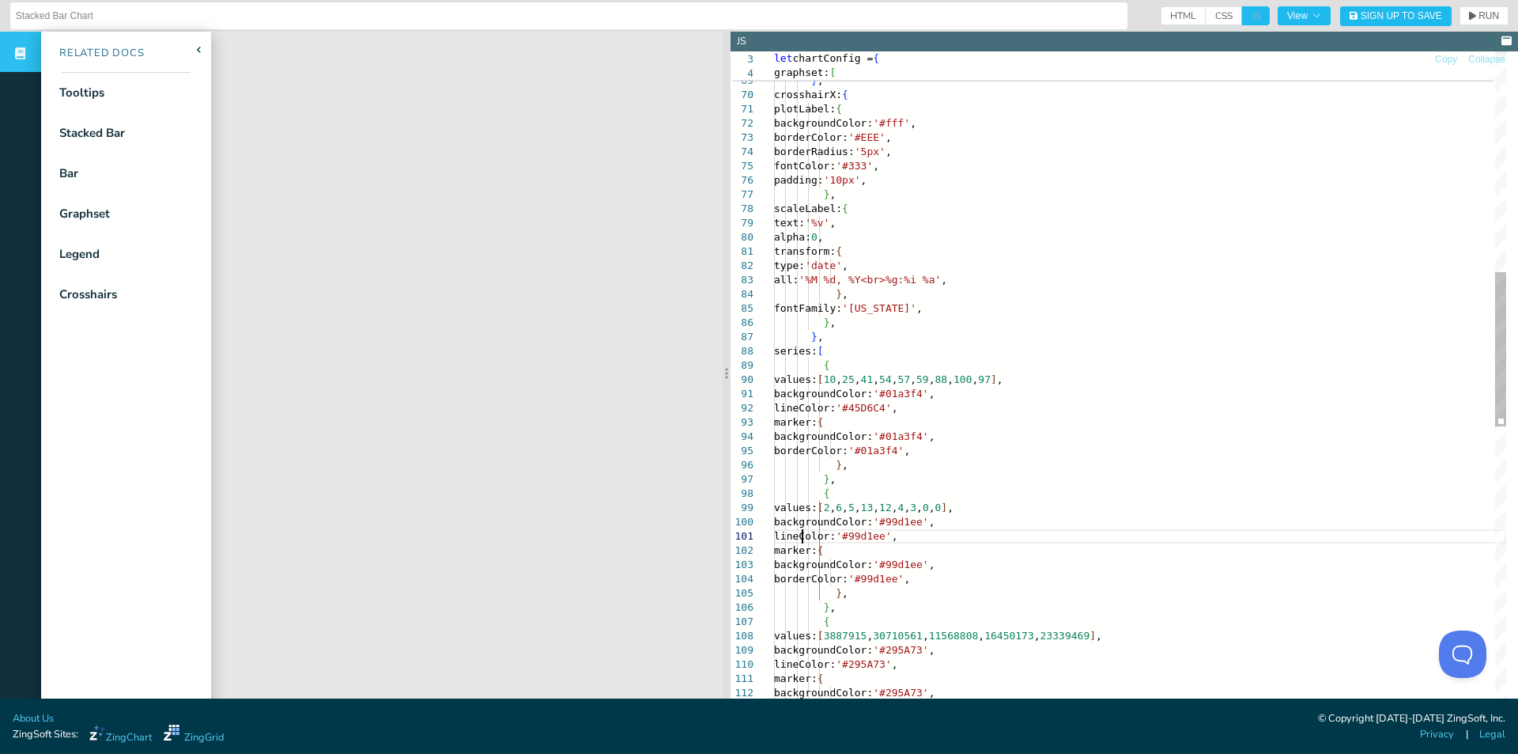
click at [799, 536] on div "plotLabel: { backgroundColor: '#fff' , borderColor: '#EEE' , borderRadius: '5px…" at bounding box center [1140, 526] width 732 height 2841
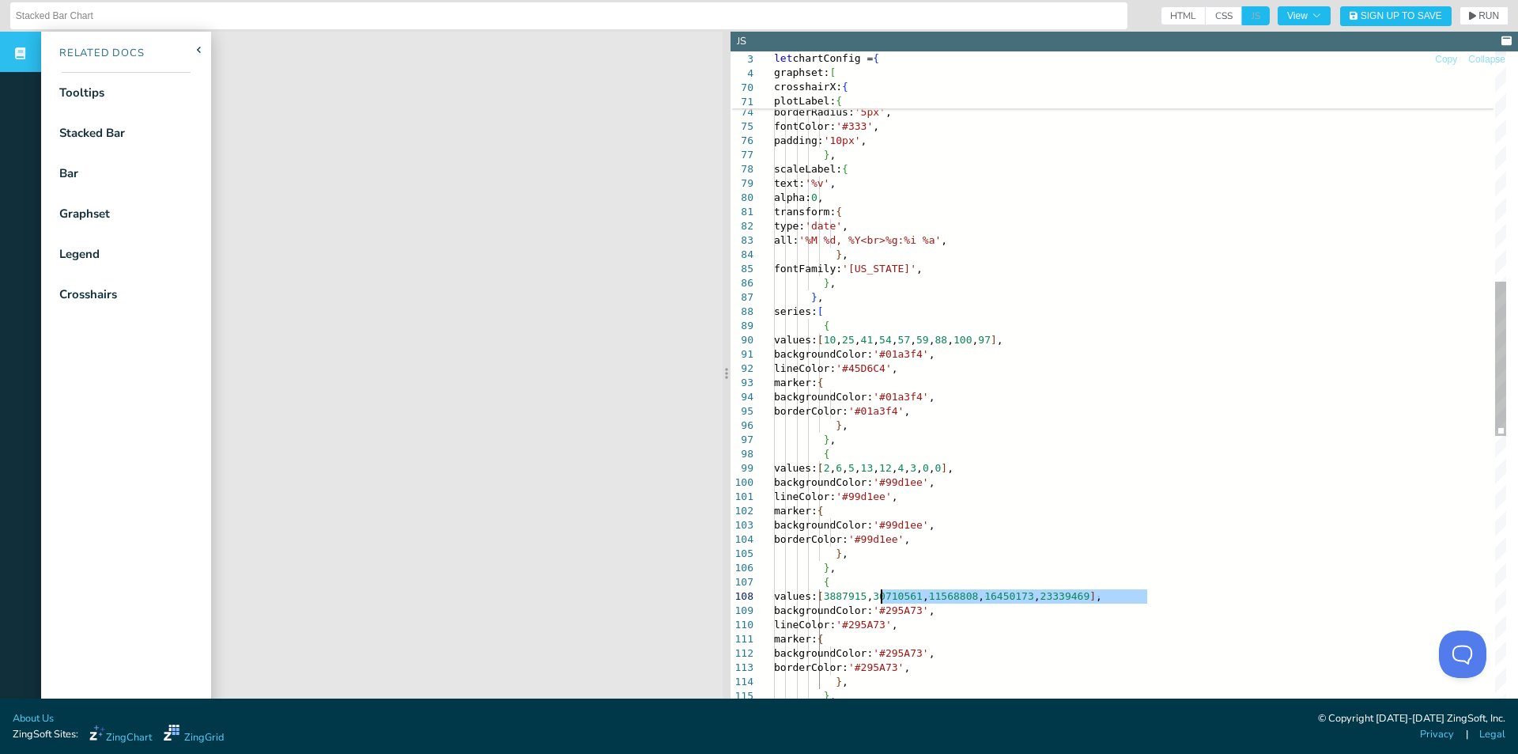
drag, startPoint x: 1148, startPoint y: 594, endPoint x: 881, endPoint y: 599, distance: 267.3
click at [881, 599] on div "plotLabel: { backgroundColor: '#fff' , borderColor: '#EEE' , borderRadius: '5px…" at bounding box center [1140, 486] width 732 height 2841
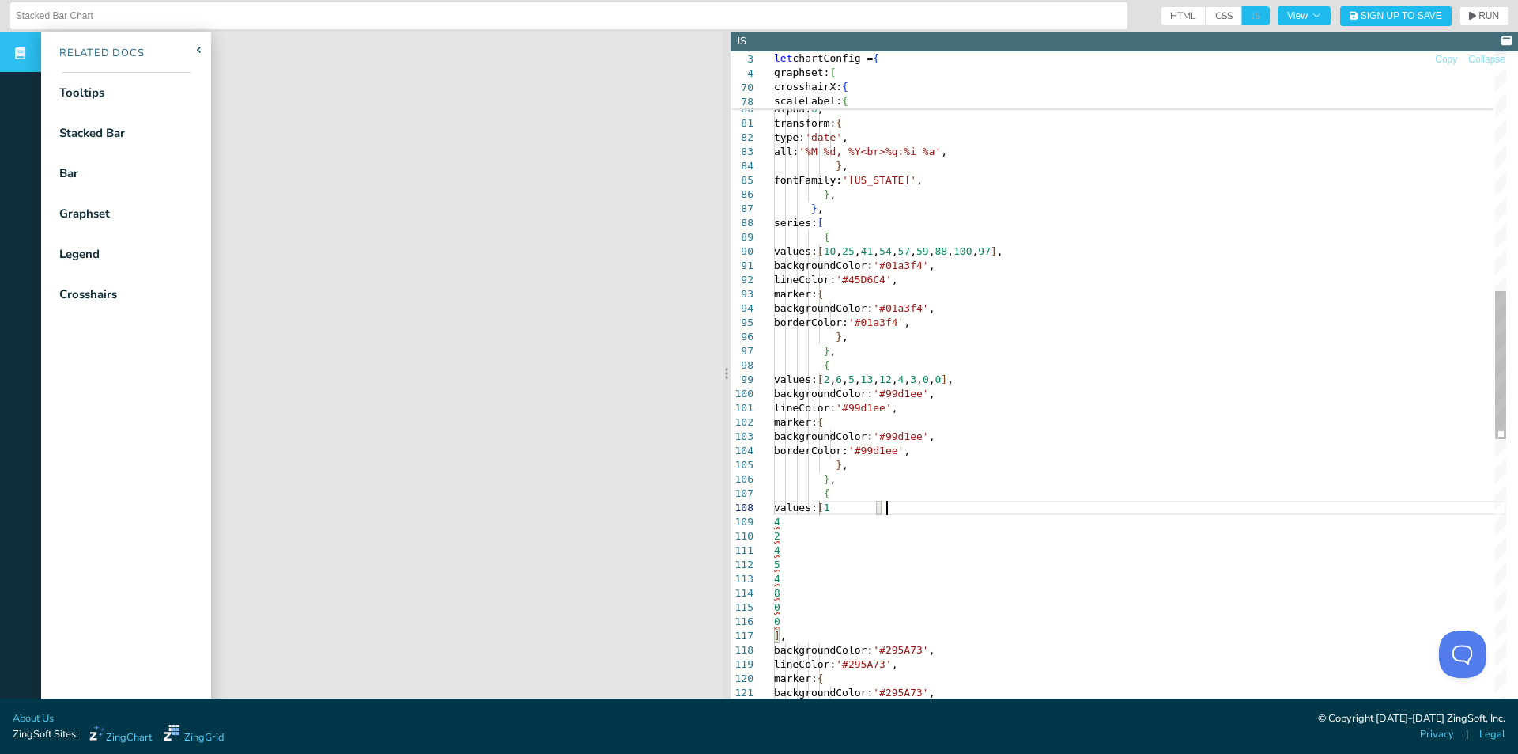
click at [913, 512] on div "padding: '10px' , } , scaleLabel: { text: '%v' , alpha: 0 , transform: { type: …" at bounding box center [1140, 461] width 732 height 2969
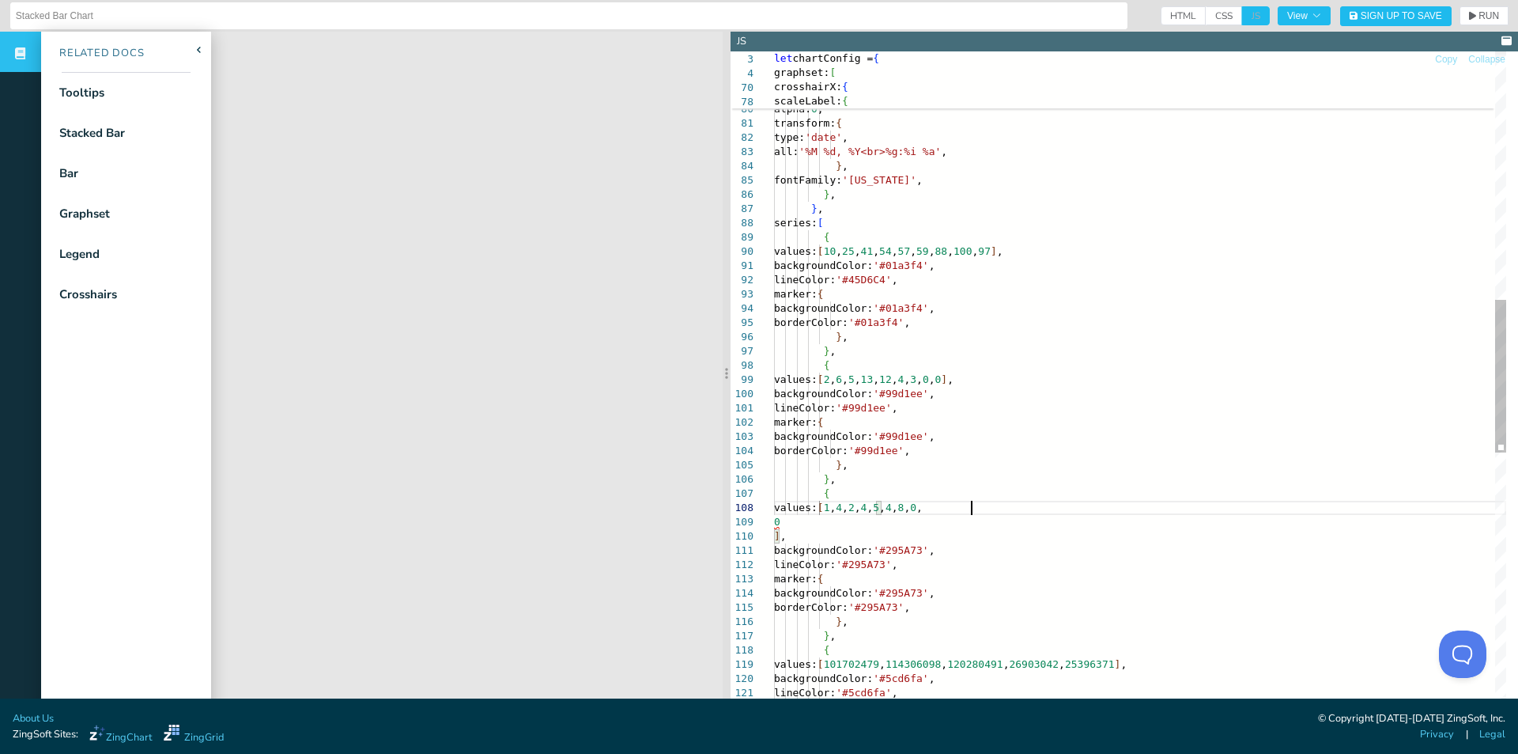
scroll to position [112, 197]
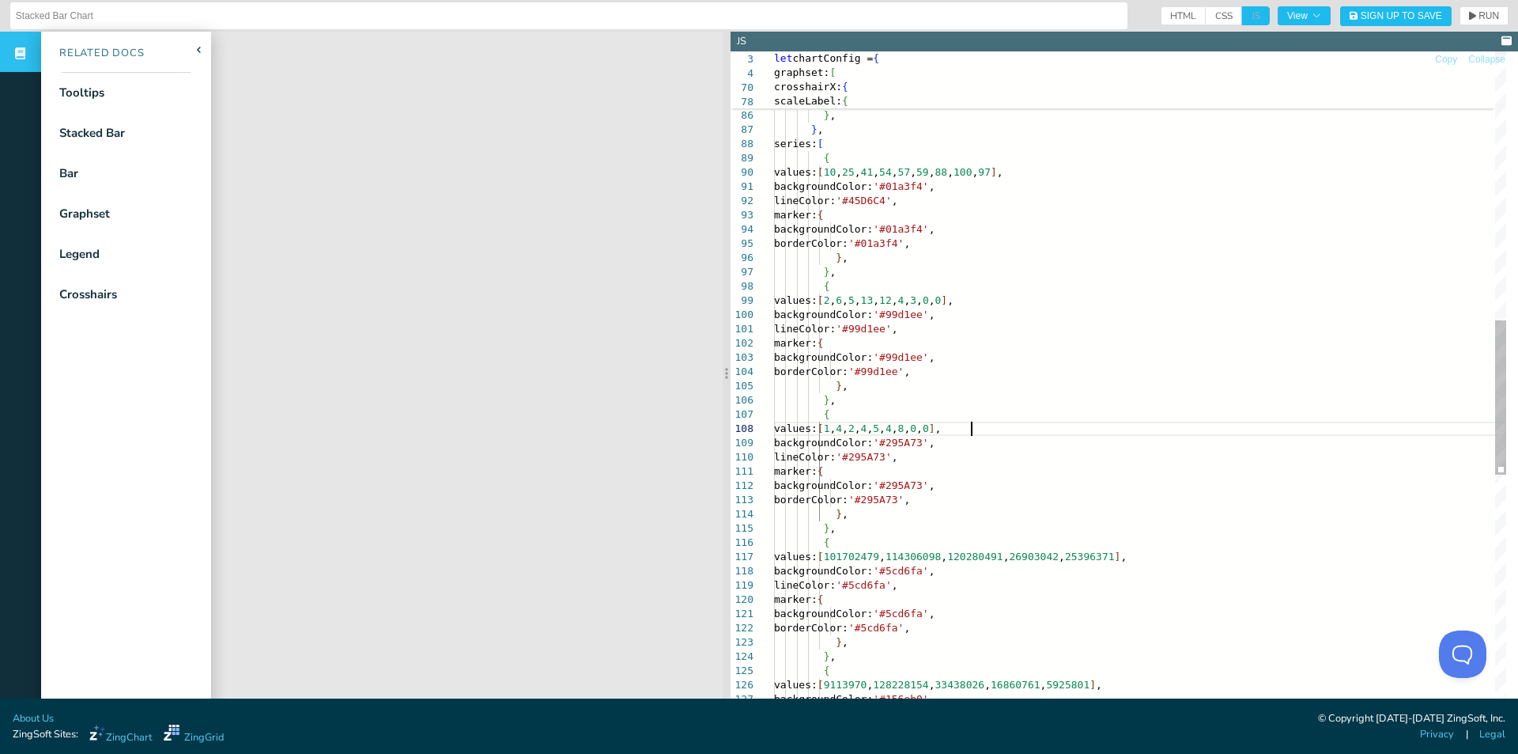
drag, startPoint x: 971, startPoint y: 427, endPoint x: 1030, endPoint y: 474, distance: 75.3
click at [971, 427] on div "type: 'date' , all: '%M %d, %Y<br>%g:%i %a' , } , fontFamily: '[US_STATE]' , } …" at bounding box center [1140, 318] width 732 height 2841
drag, startPoint x: 1170, startPoint y: 554, endPoint x: 880, endPoint y: 554, distance: 290.2
click at [880, 554] on div "type: 'date' , all: '%M %d, %Y<br>%g:%i %a' , } , fontFamily: '[US_STATE]' , } …" at bounding box center [1140, 318] width 732 height 2841
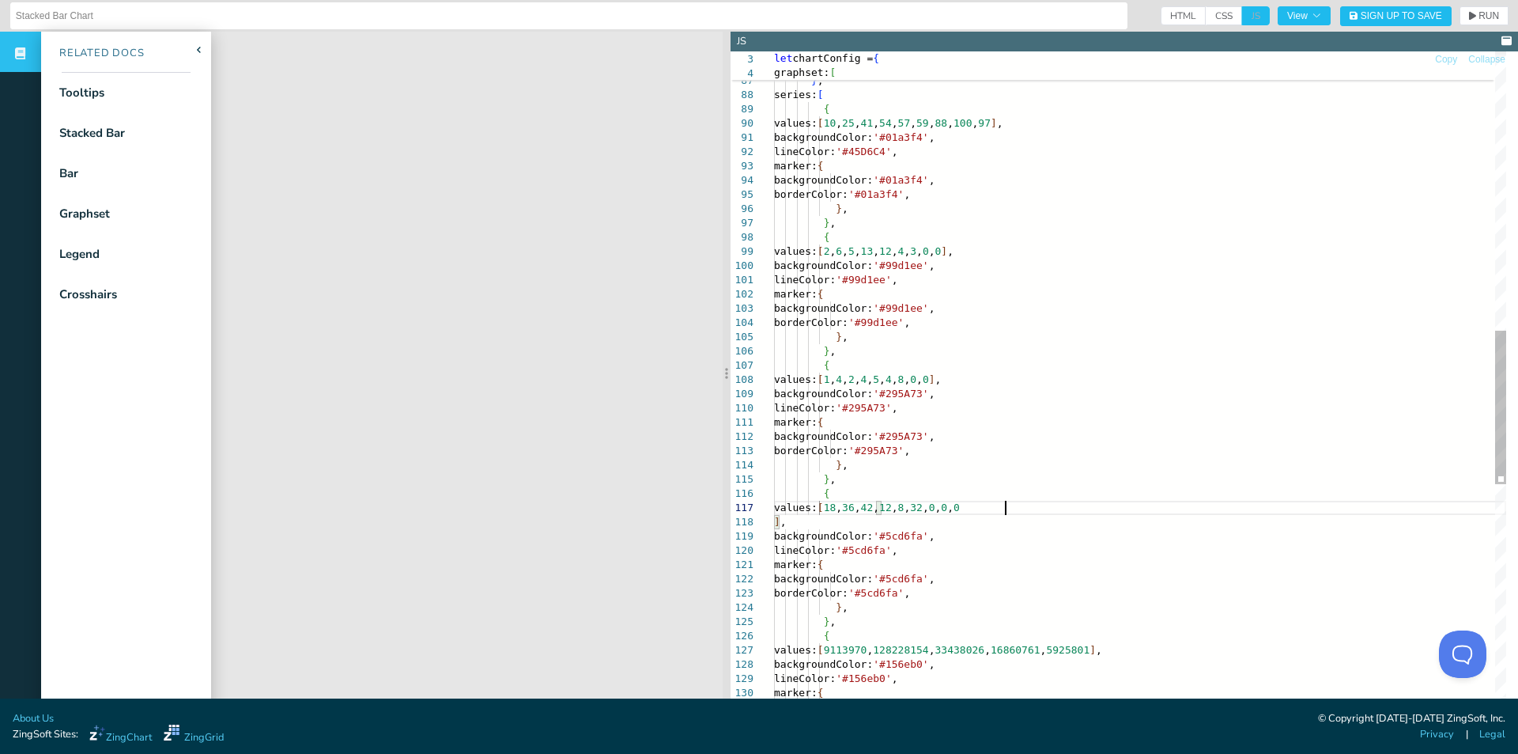
scroll to position [97, 236]
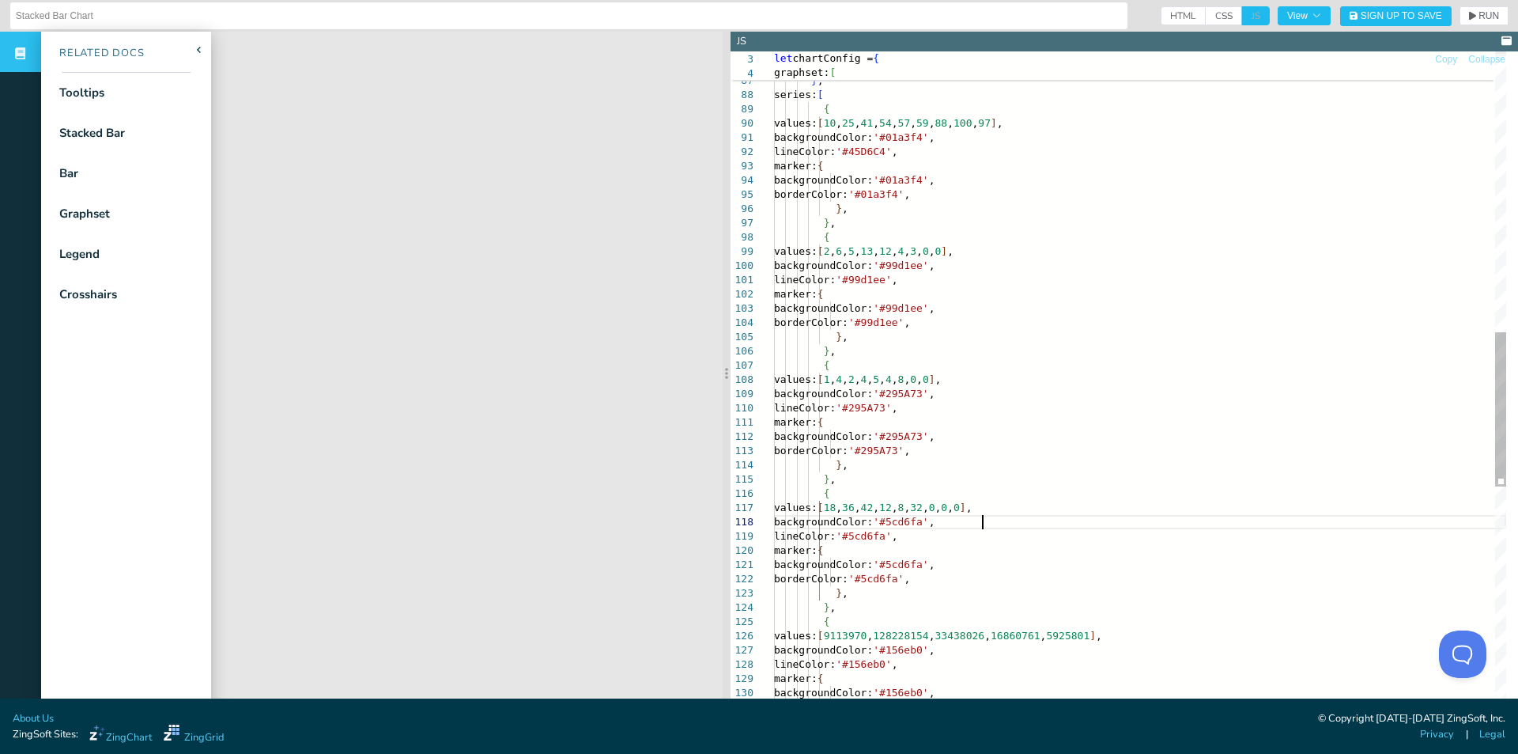
click at [893, 467] on div "fontFamily: '[US_STATE]' , } , } , series: [ { values: [ 10 , 25 , 41 , 54 , 57…" at bounding box center [1140, 269] width 732 height 2841
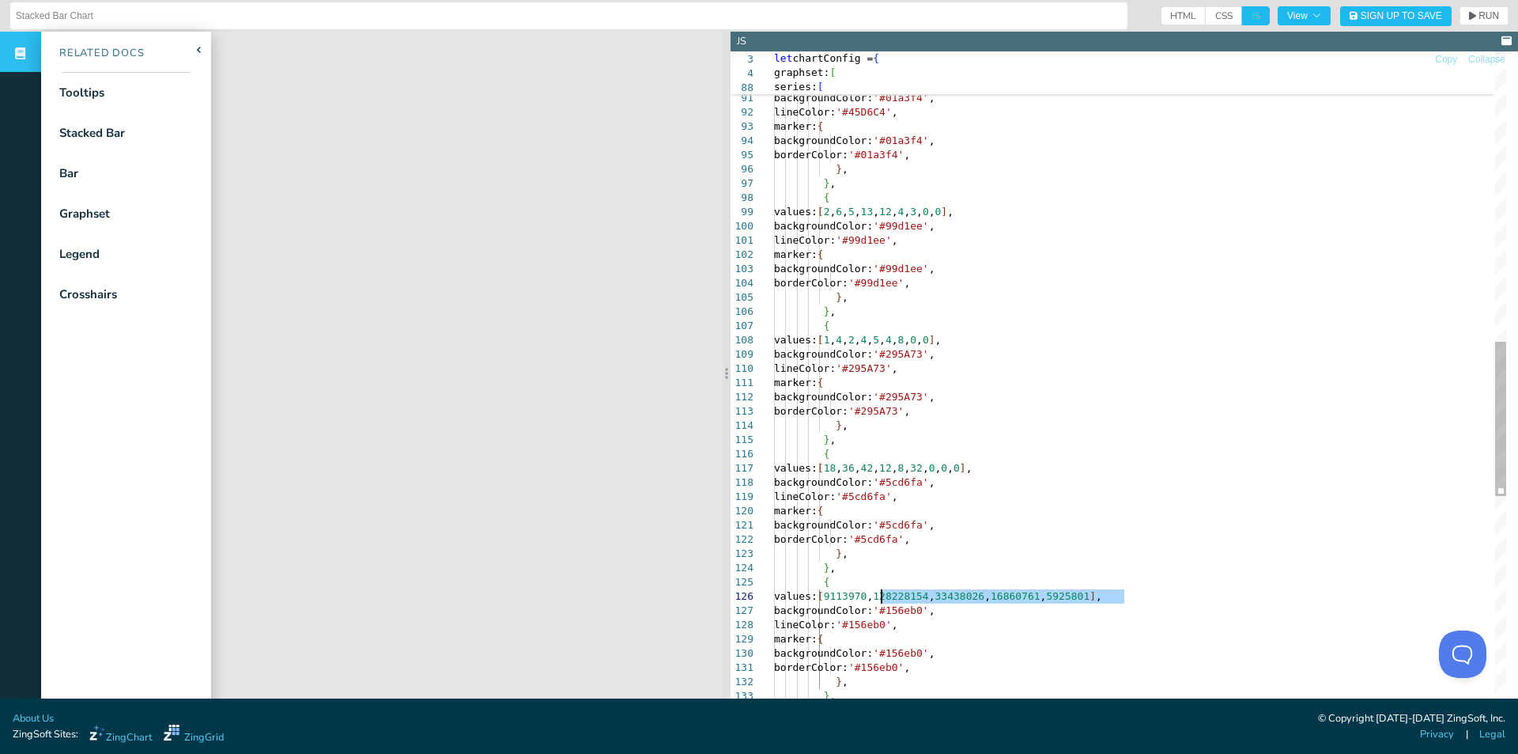
drag, startPoint x: 1119, startPoint y: 593, endPoint x: 878, endPoint y: 593, distance: 241.2
click at [878, 593] on div "series: [ { values: [ 10 , 25 , 41 , 54 , 57 , 59 , 88 , 100 , 97 ] , backgroun…" at bounding box center [1140, 230] width 732 height 2841
click at [904, 601] on div "series: [ { values: [ 10 , 25 , 41 , 54 , 57 , 59 , 88 , 100 , 97 ] , backgroun…" at bounding box center [1140, 230] width 732 height 2841
drag, startPoint x: 882, startPoint y: 595, endPoint x: 1124, endPoint y: 590, distance: 242.0
click at [1124, 590] on div "series: [ { values: [ 10 , 25 , 41 , 54 , 57 , 59 , 88 , 100 , 97 ] , backgroun…" at bounding box center [1140, 230] width 732 height 2841
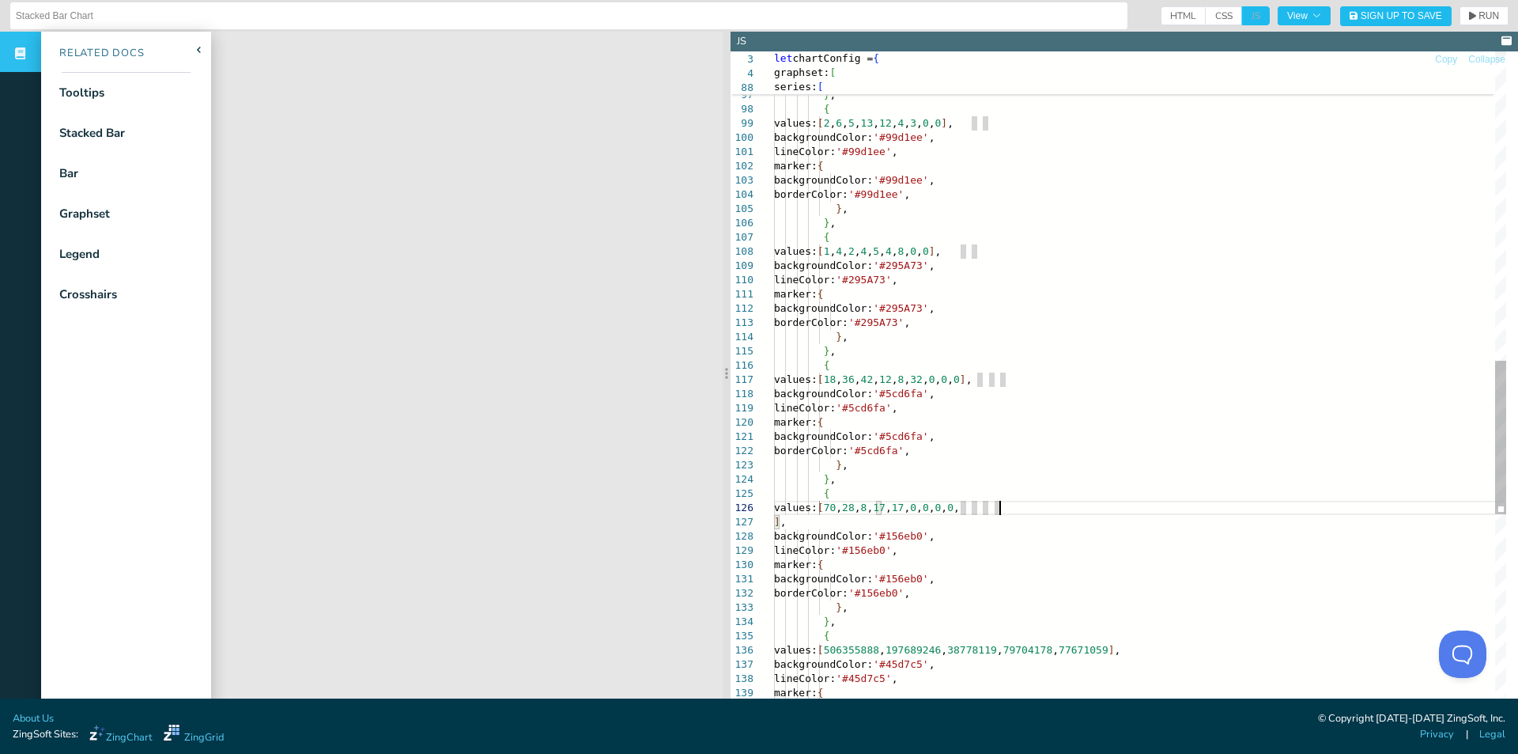
scroll to position [83, 225]
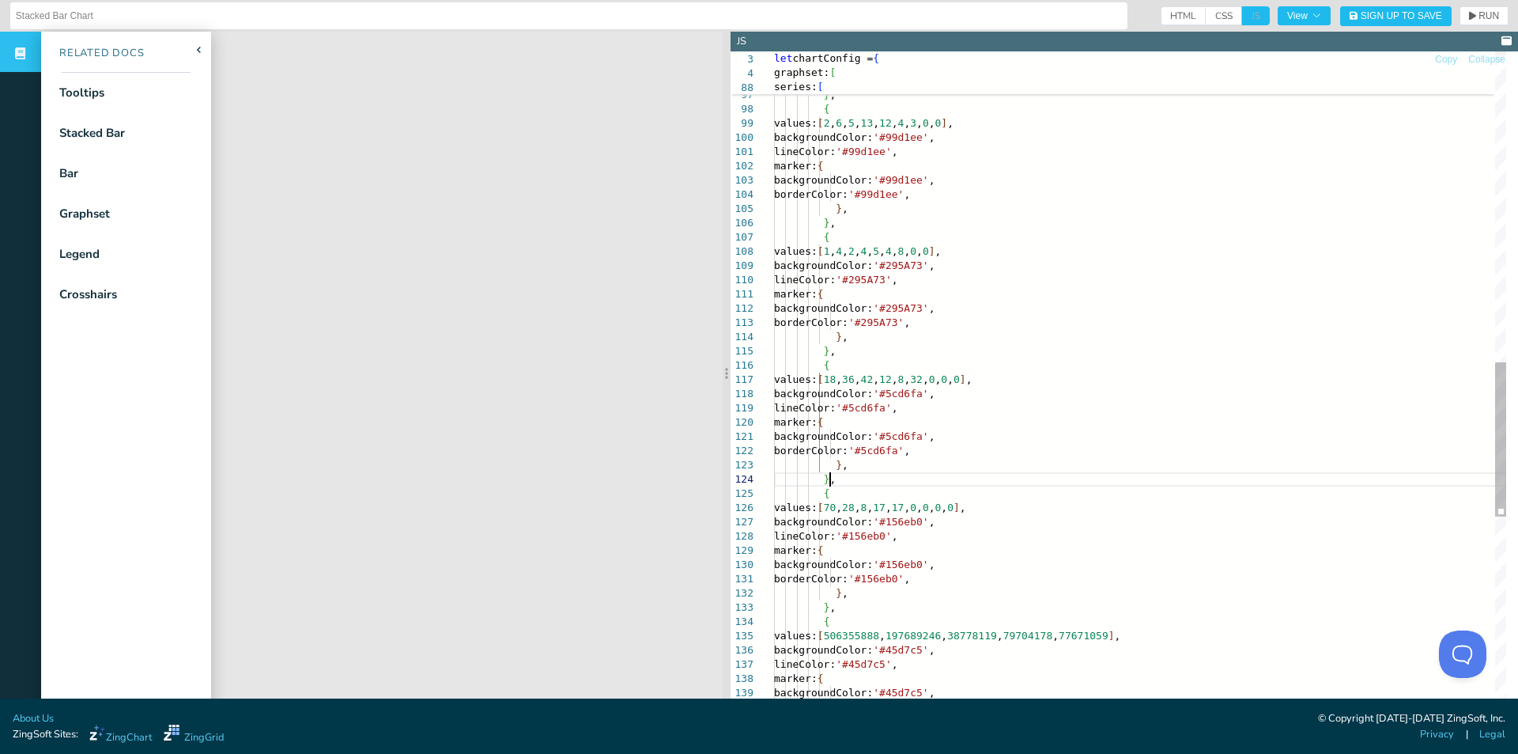
drag, startPoint x: 1155, startPoint y: 475, endPoint x: 1124, endPoint y: 508, distance: 45.9
click at [1156, 478] on div "backgroundColor: '#01a3f4' , borderColor: '#01a3f4' , } , } , { values: [ 2 , 6…" at bounding box center [1140, 141] width 732 height 2841
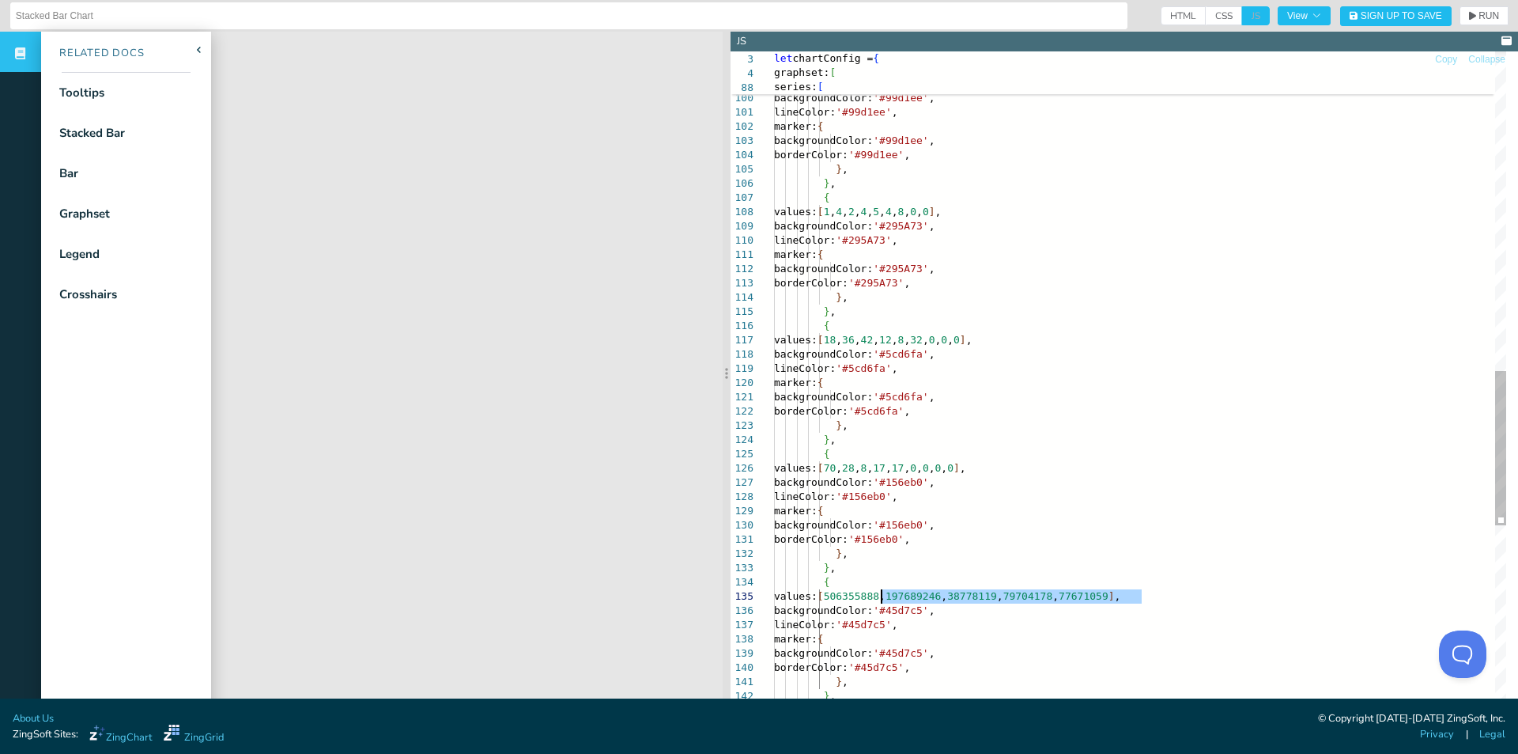
drag, startPoint x: 1141, startPoint y: 597, endPoint x: 883, endPoint y: 593, distance: 258.6
click at [883, 593] on div "} , { values: [ 2 , 6 , 5 , 13 , 12 , 4 , 3 , 0 , 0 ] , backgroundColor: '#99d1…" at bounding box center [1140, 102] width 732 height 2841
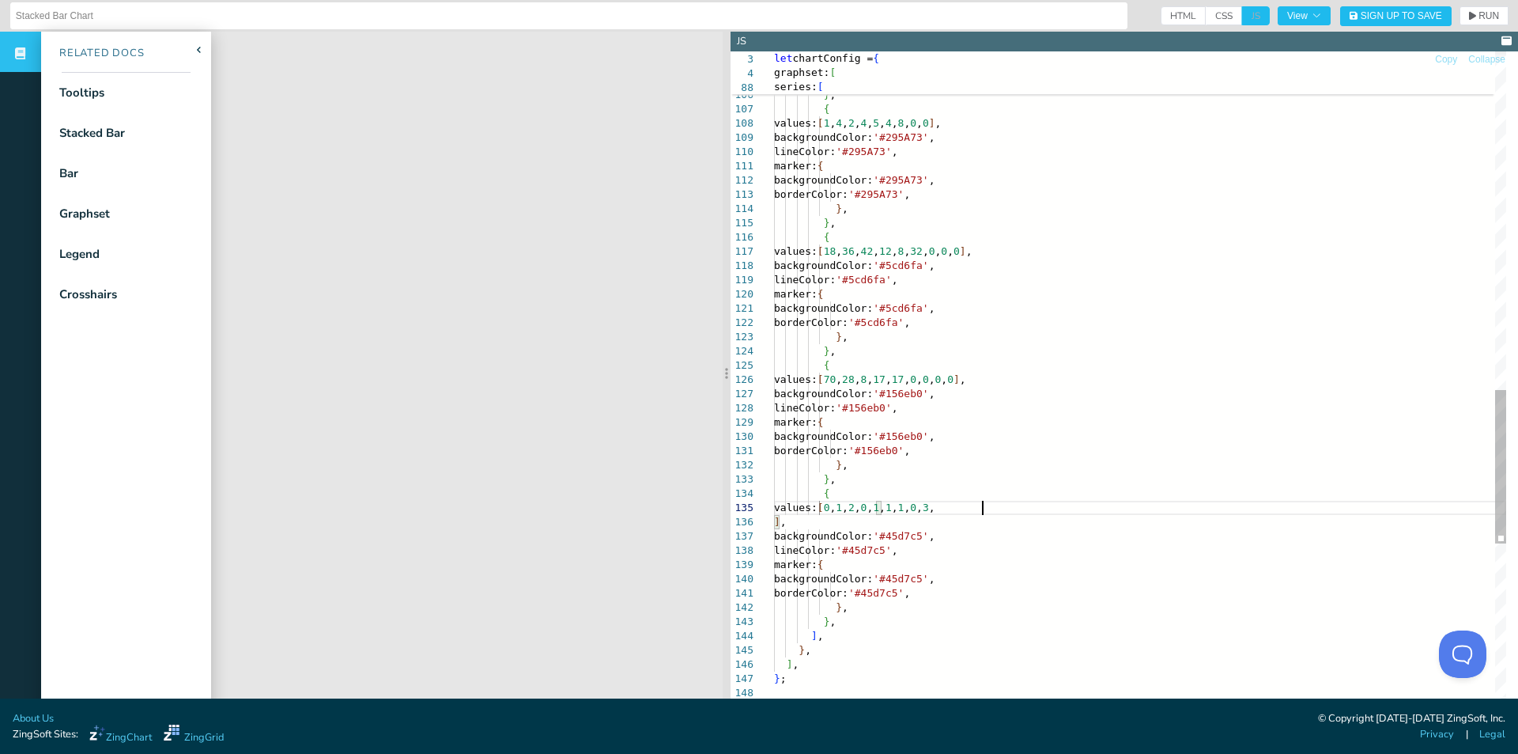
scroll to position [69, 208]
click at [1096, 452] on div "backgroundColor: '#99d1ee' , borderColor: '#99d1ee' , } , } , { values: [ 1 , 4…" at bounding box center [1140, 13] width 732 height 2841
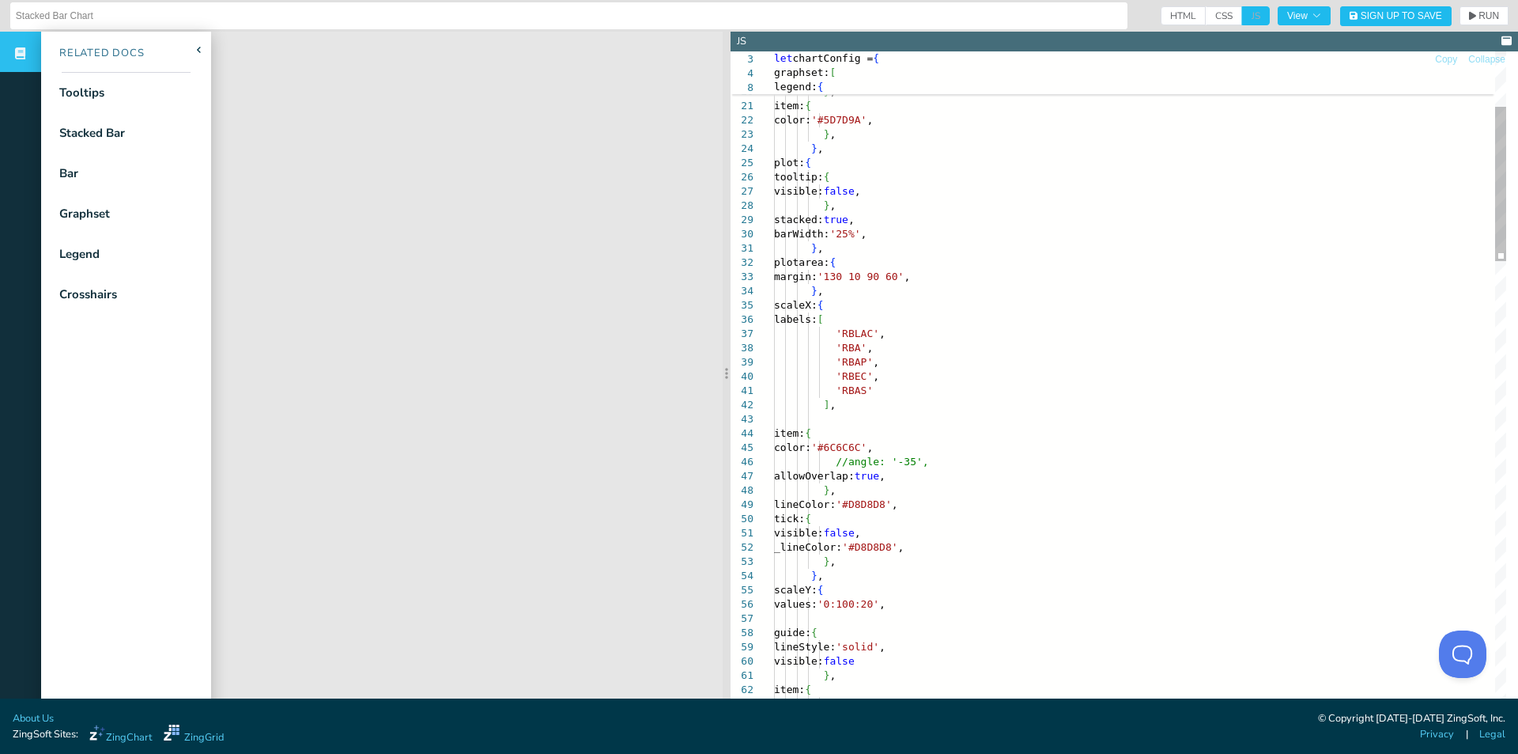
scroll to position [69, 174]
drag, startPoint x: 848, startPoint y: 342, endPoint x: 871, endPoint y: 387, distance: 50.9
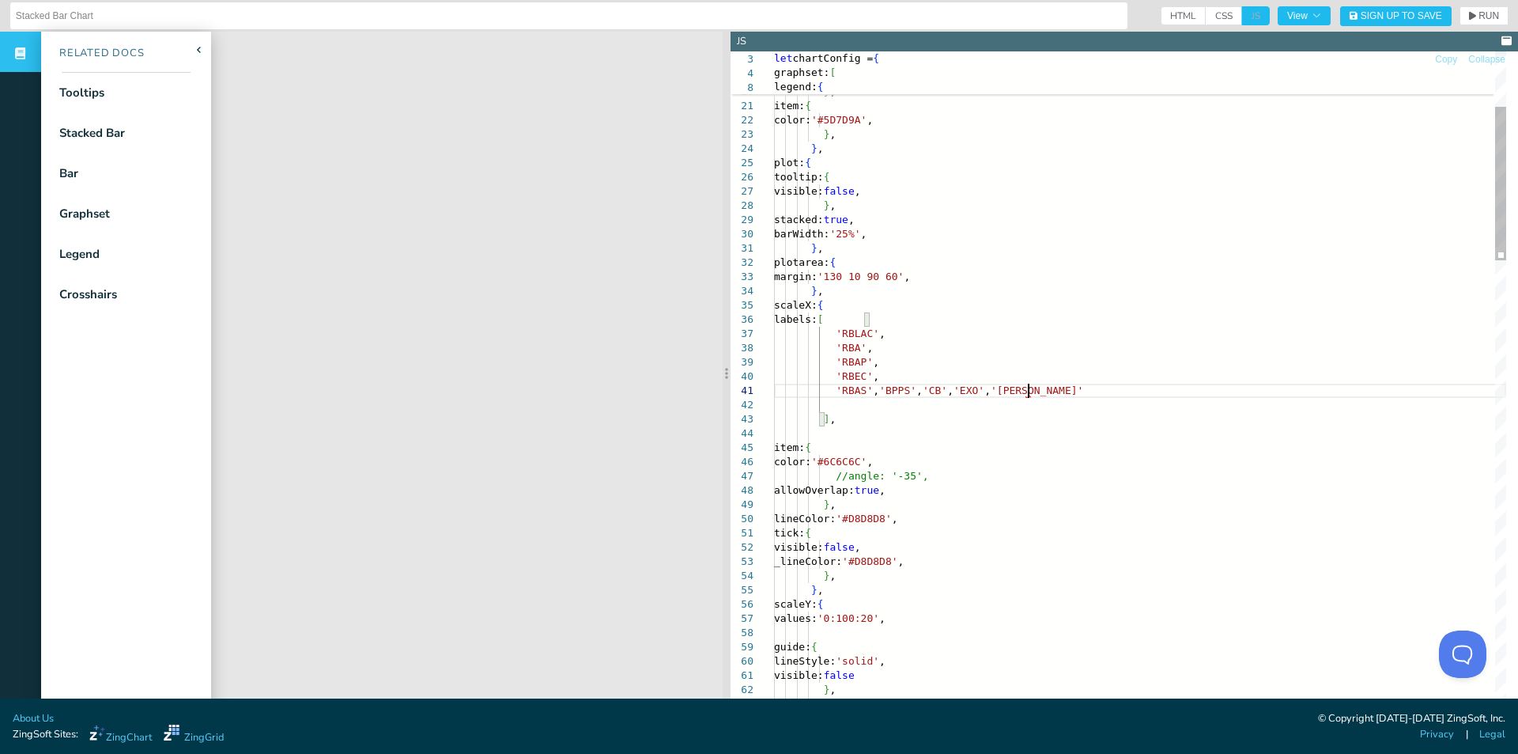
scroll to position [12, 253]
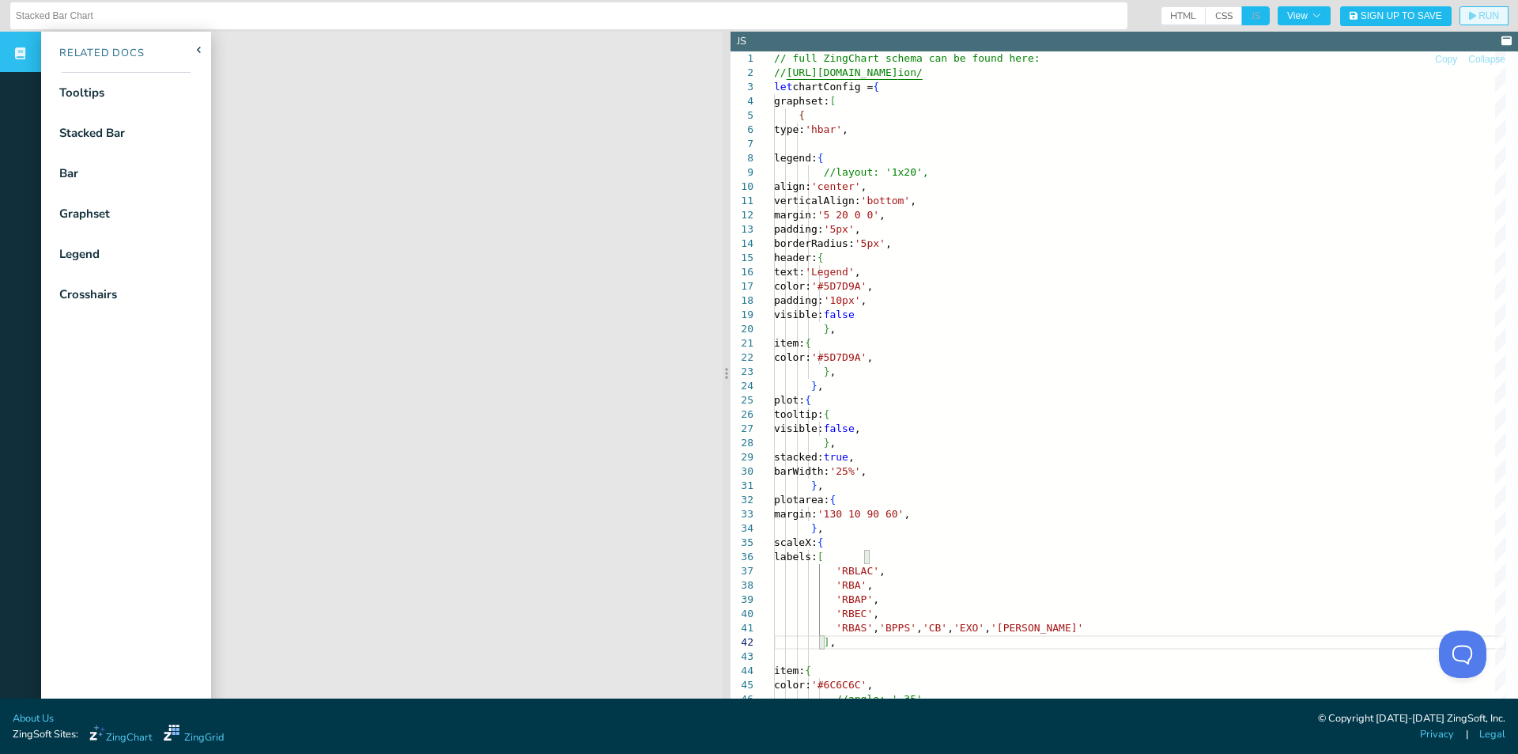
click at [1479, 20] on span "RUN" at bounding box center [1489, 15] width 21 height 9
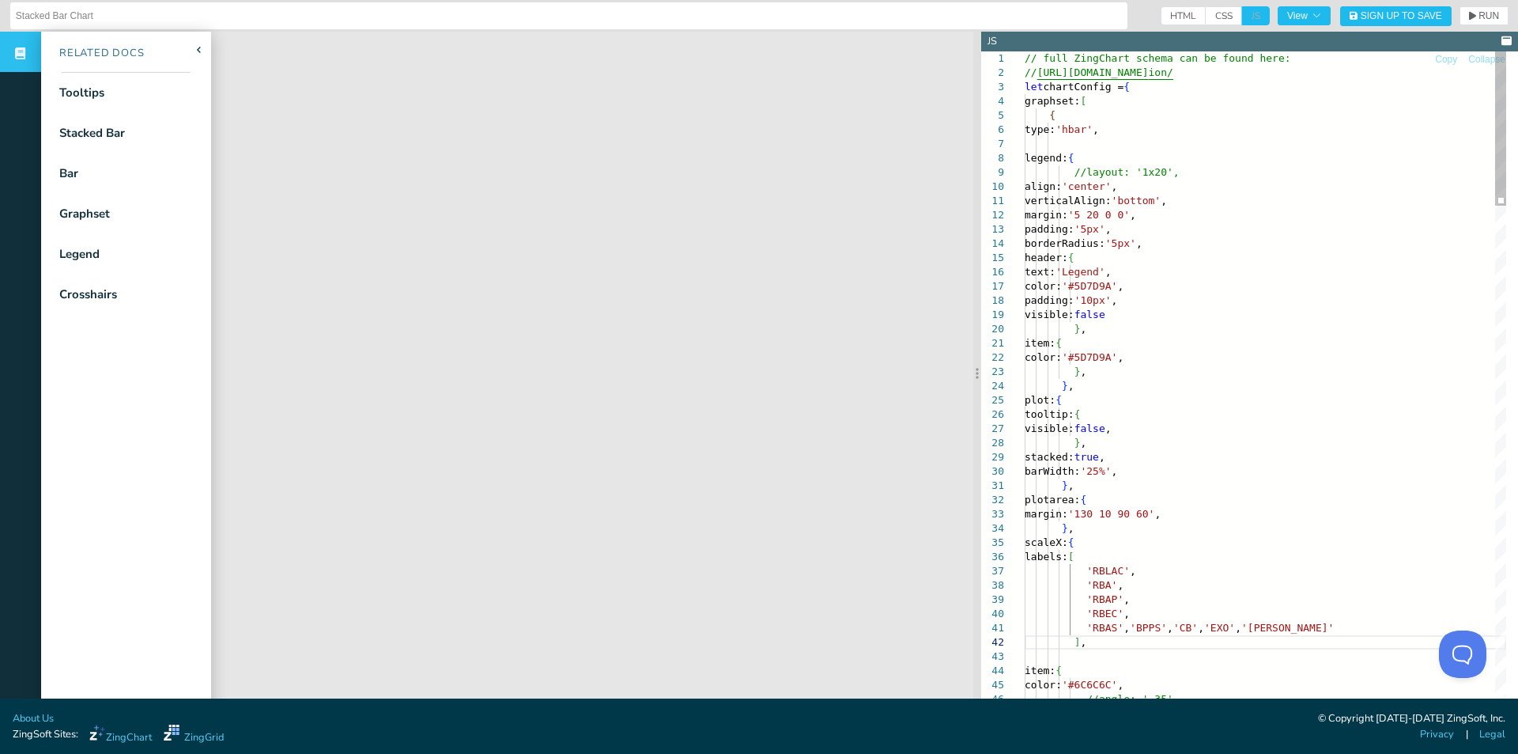
drag, startPoint x: 726, startPoint y: 253, endPoint x: 977, endPoint y: 255, distance: 250.7
click at [977, 255] on section at bounding box center [977, 373] width 8 height 682
click at [98, 256] on div "Legend" at bounding box center [79, 254] width 40 height 18
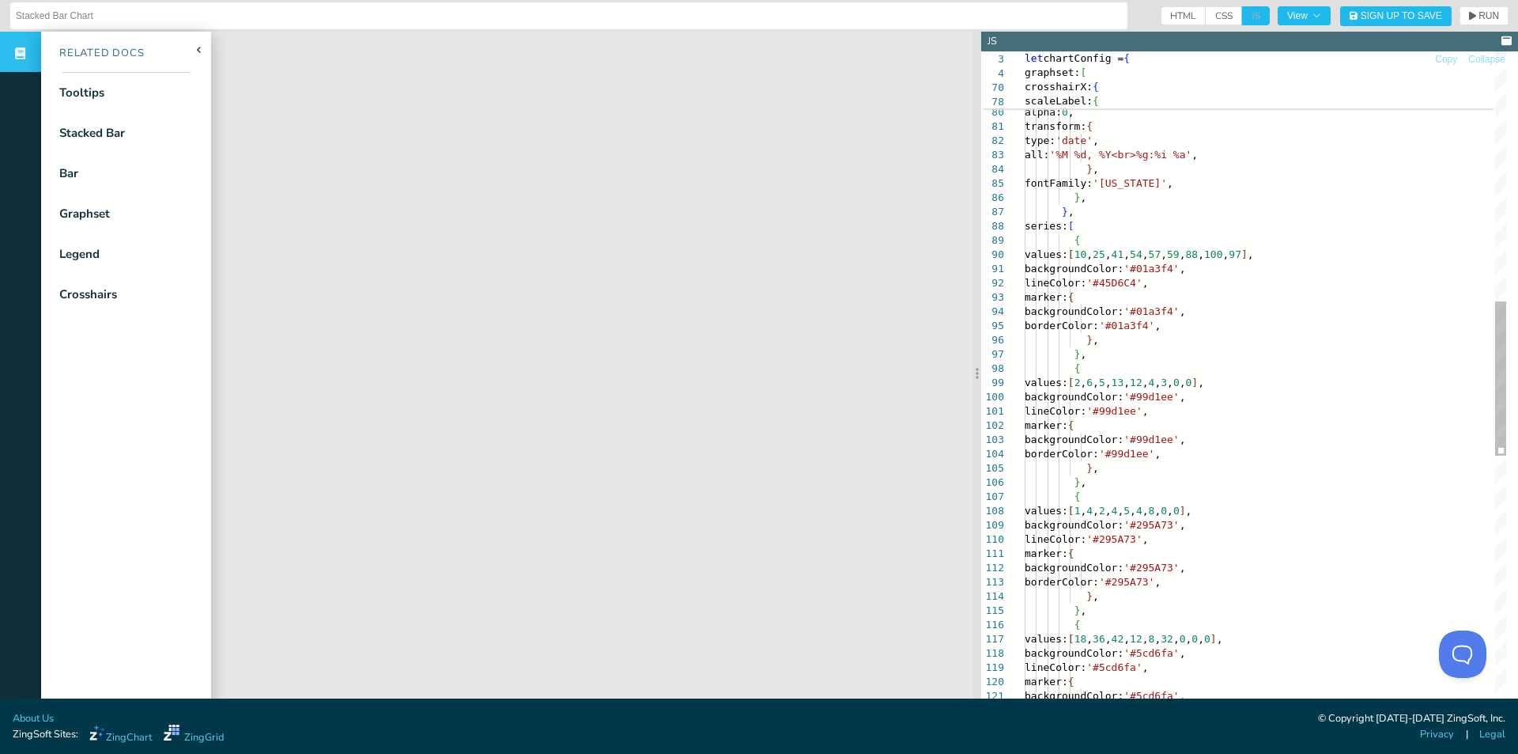
click at [1332, 251] on div "backgroundColor: '#01a3f4' , lineColor: '#45D6C4' , marker: { backgroundColor: …" at bounding box center [1266, 401] width 482 height 2841
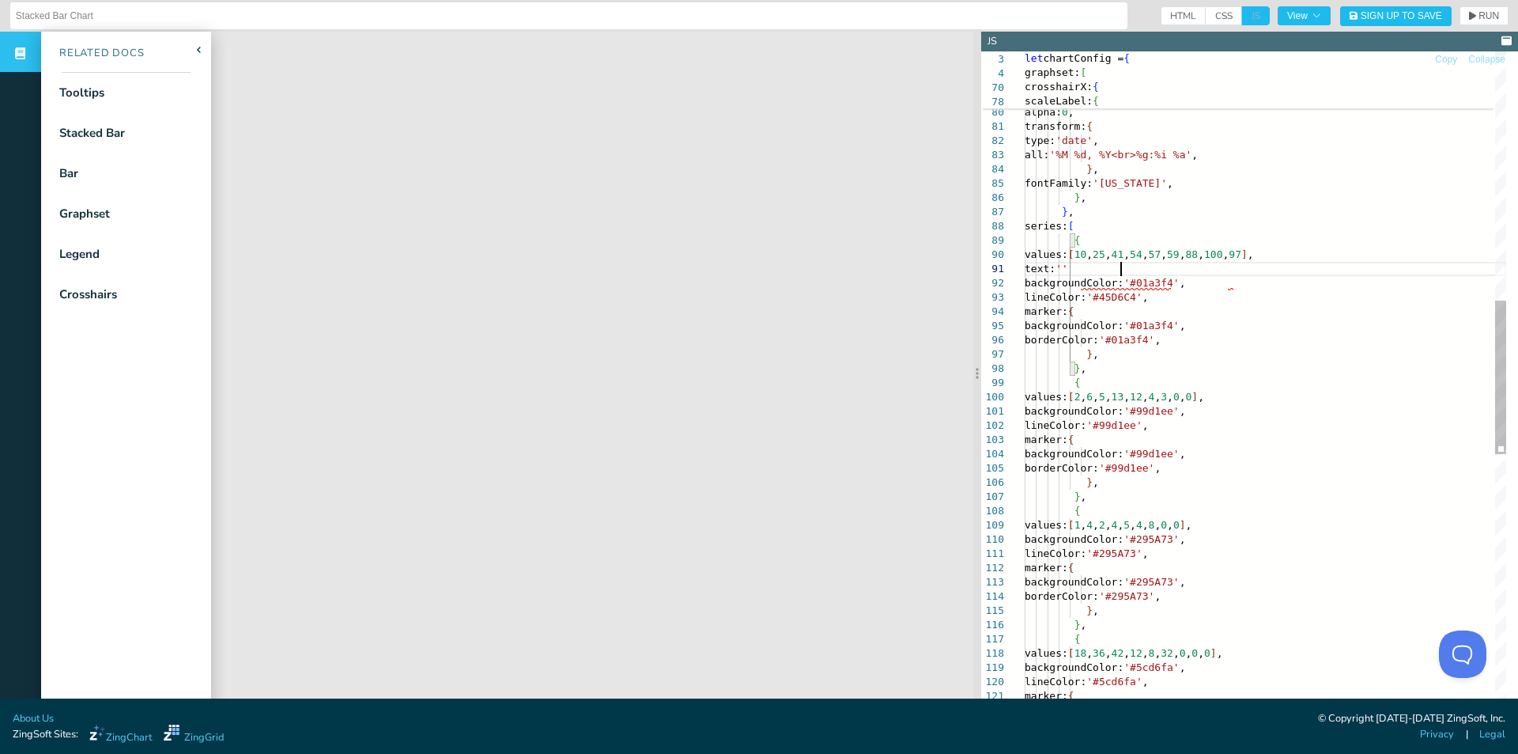
scroll to position [12, 96]
click at [1121, 267] on div "backgroundColor: '#01a3f4' , lineColor: '#45D6C4' , marker: { backgroundColor: …" at bounding box center [1266, 408] width 482 height 2855
drag, startPoint x: 1472, startPoint y: 12, endPoint x: 1466, endPoint y: 19, distance: 9.0
click at [1479, 13] on span "RUN" at bounding box center [1489, 15] width 21 height 9
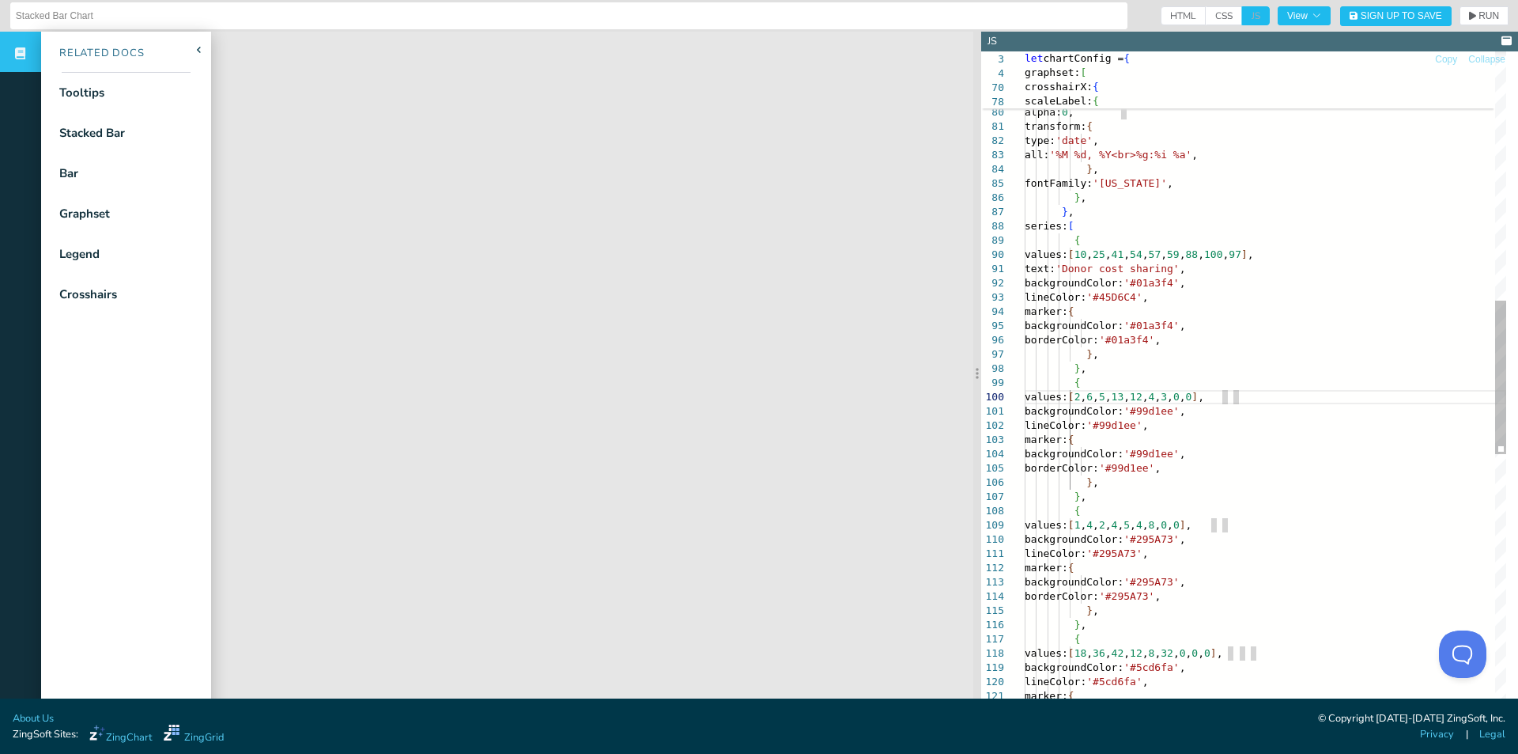
click at [1162, 268] on div "backgroundColor: '#01a3f4' , lineColor: '#45D6C4' , marker: { backgroundColor: …" at bounding box center [1266, 408] width 482 height 2855
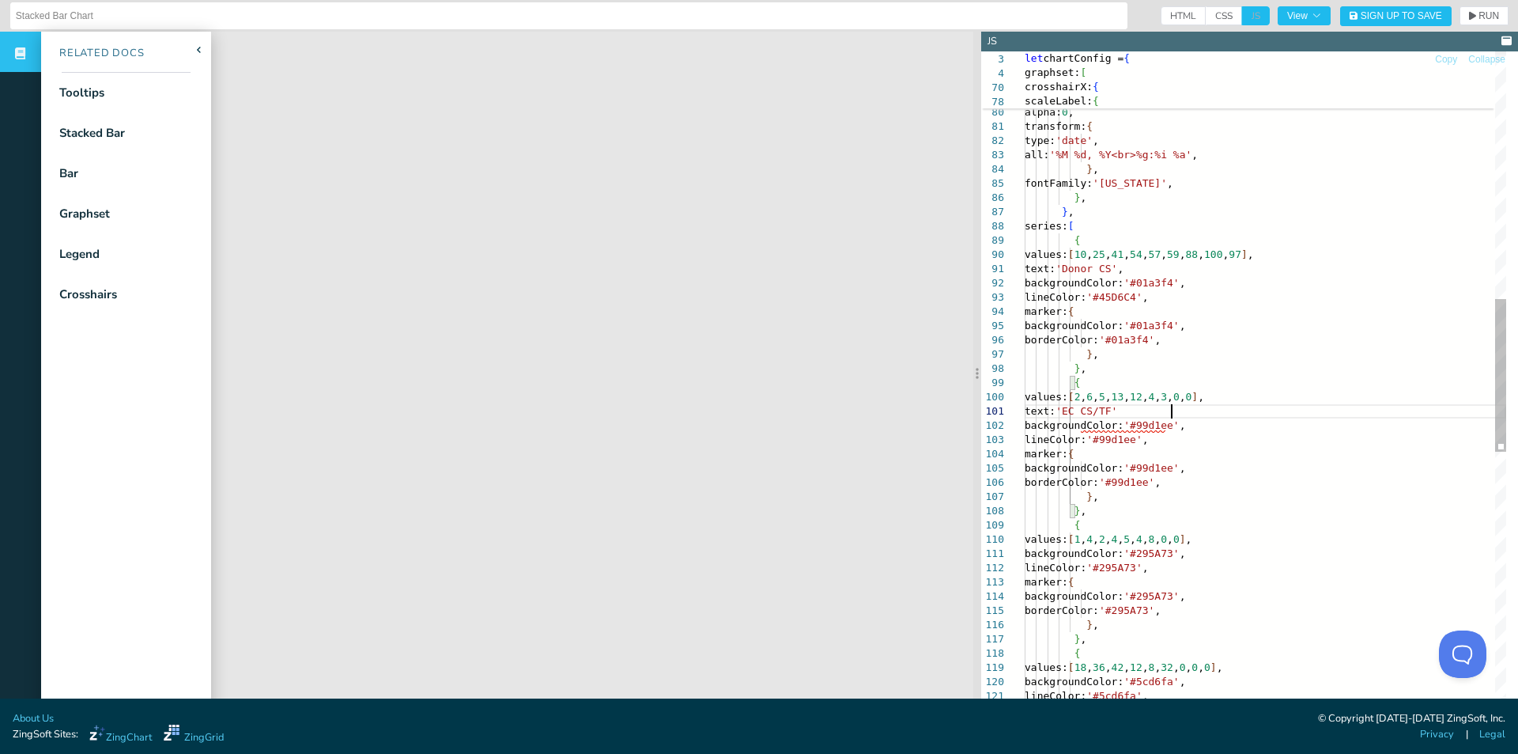
scroll to position [12, 151]
click at [1136, 520] on div "lineColor: '#45D6C4' , marker: { backgroundColor: '#01a3f4' , borderColor: '#01…" at bounding box center [1266, 415] width 482 height 2869
click at [1302, 539] on div "lineColor: '#45D6C4' , marker: { backgroundColor: '#01a3f4' , borderColor: '#01…" at bounding box center [1266, 415] width 482 height 2869
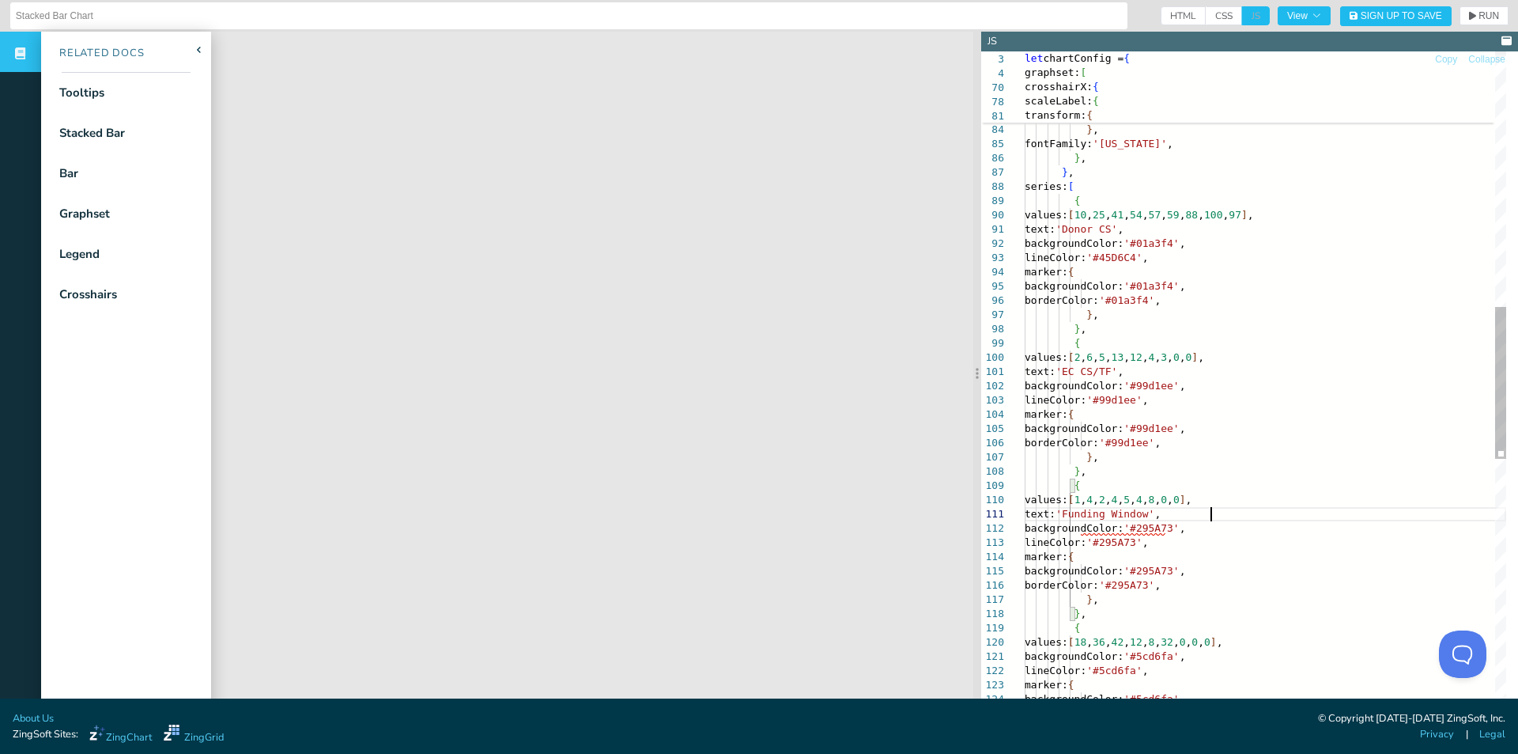
scroll to position [12, 185]
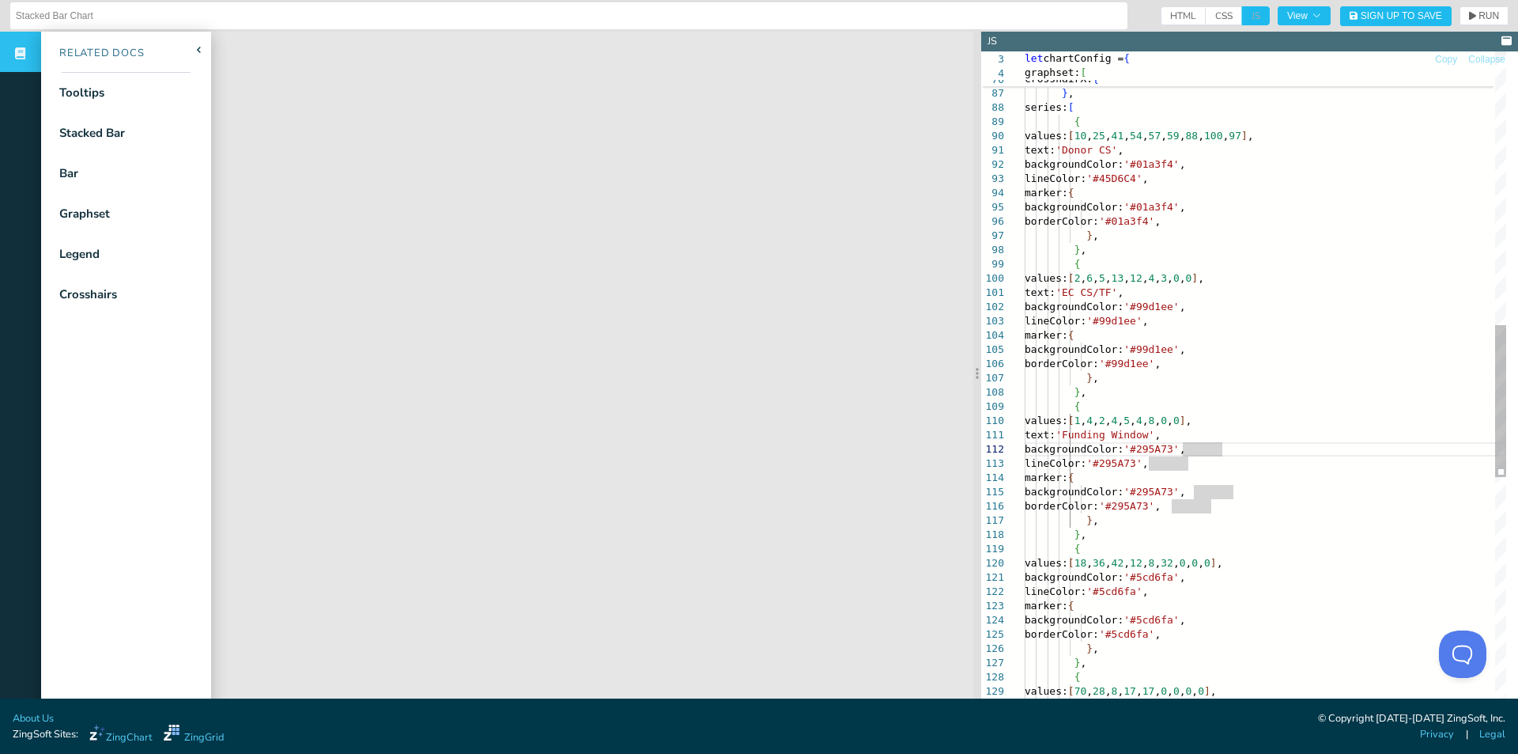
click at [1291, 564] on div "lineColor: '#45D6C4' , marker: { backgroundColor: '#01a3f4' , borderColor: '#01…" at bounding box center [1266, 303] width 482 height 2883
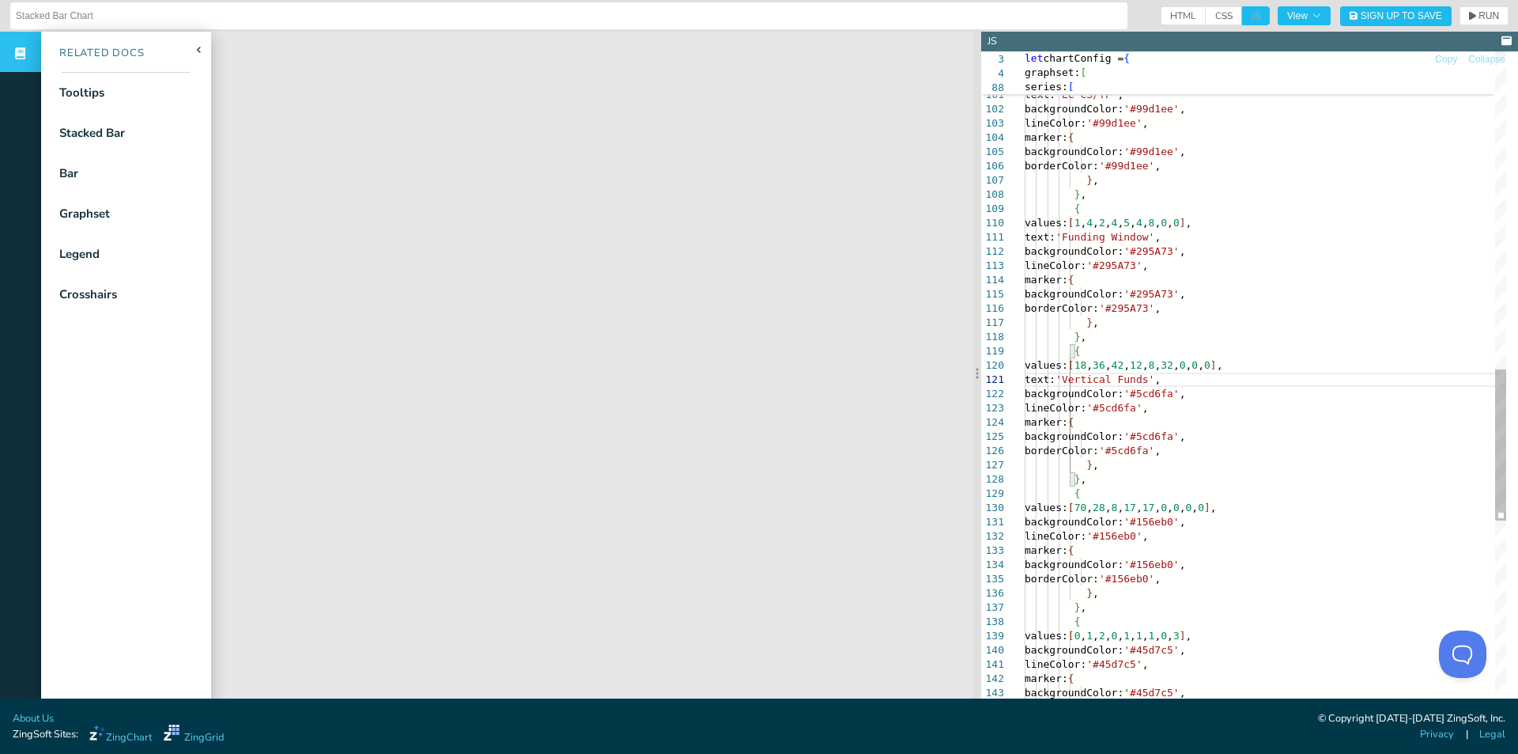
click at [1281, 506] on div "} , { values: [ 2 , 6 , 5 , 13 , 12 , 4 , 3 , 0 , 0 ] , backgroundColor: '#99d1…" at bounding box center [1266, 112] width 482 height 2897
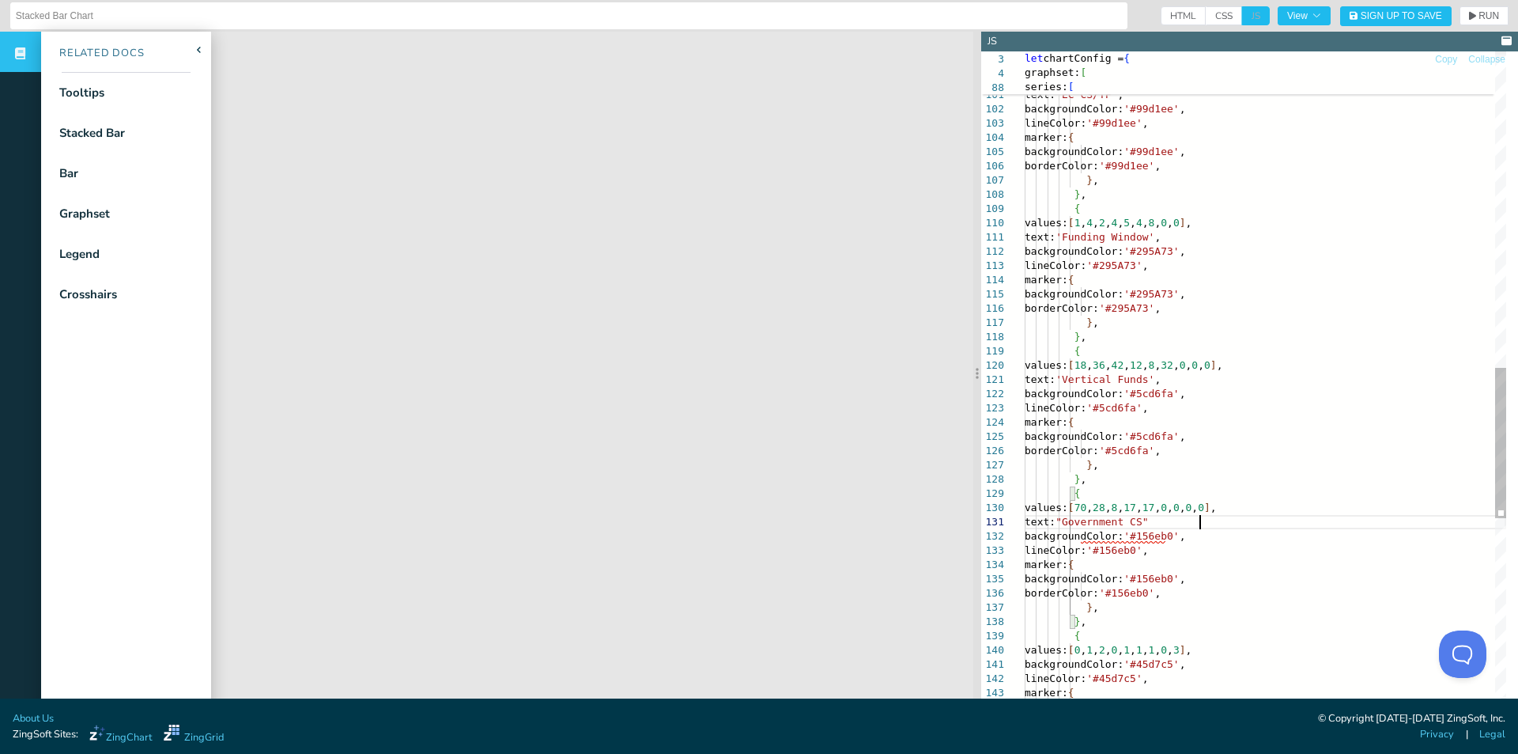
scroll to position [12, 180]
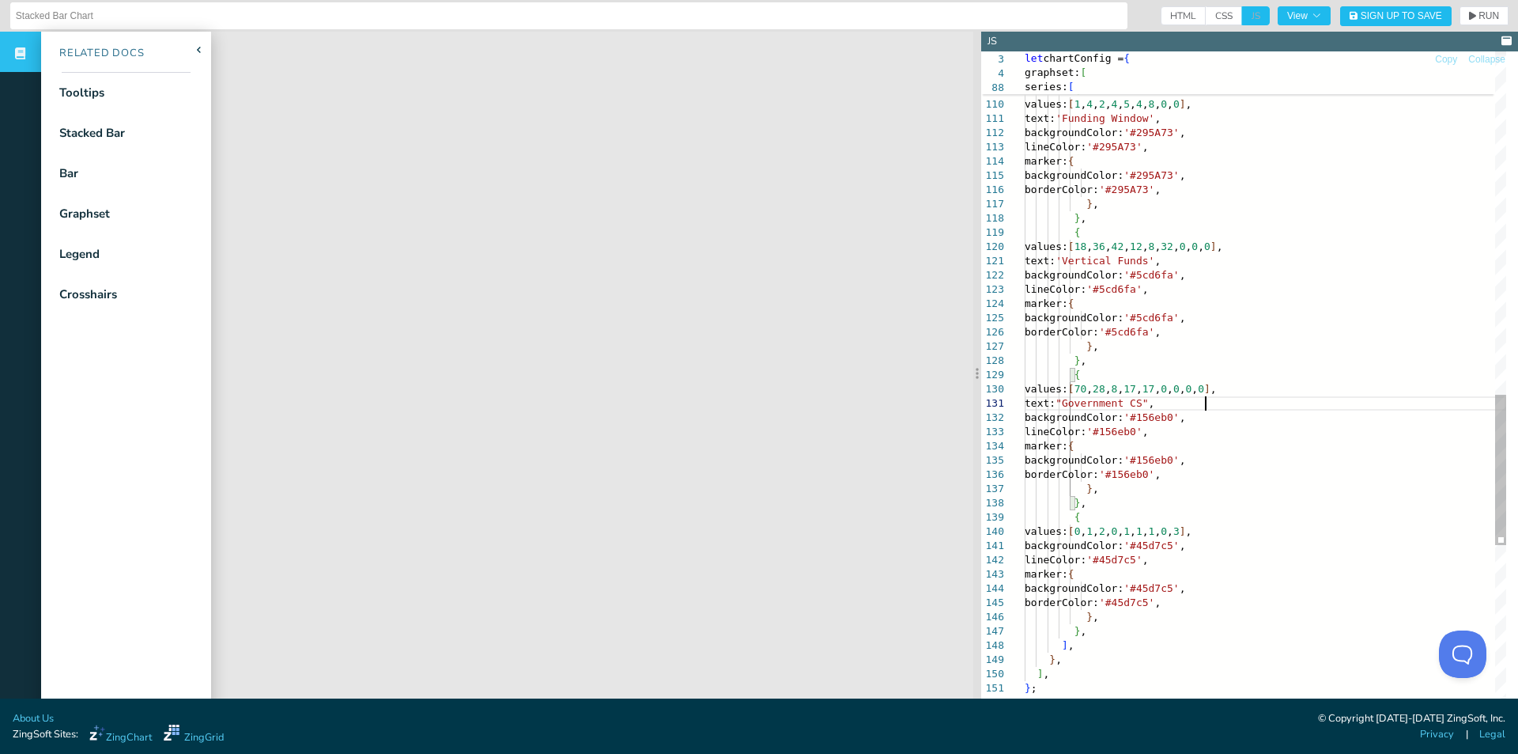
click at [1264, 538] on div "borderColor: '#99d1ee' , } , } , { values: [ 1 , 4 , 2 , 4 , 5 , 4 , 8 , 0 , 0 …" at bounding box center [1266, 2] width 482 height 2912
drag, startPoint x: 1402, startPoint y: 424, endPoint x: 1396, endPoint y: 431, distance: 9.5
click at [1401, 426] on div "borderColor: '#99d1ee' , } , } , { values: [ 1 , 4 , 2 , 4 , 5 , 4 , 8 , 0 , 0 …" at bounding box center [1266, 9] width 482 height 2926
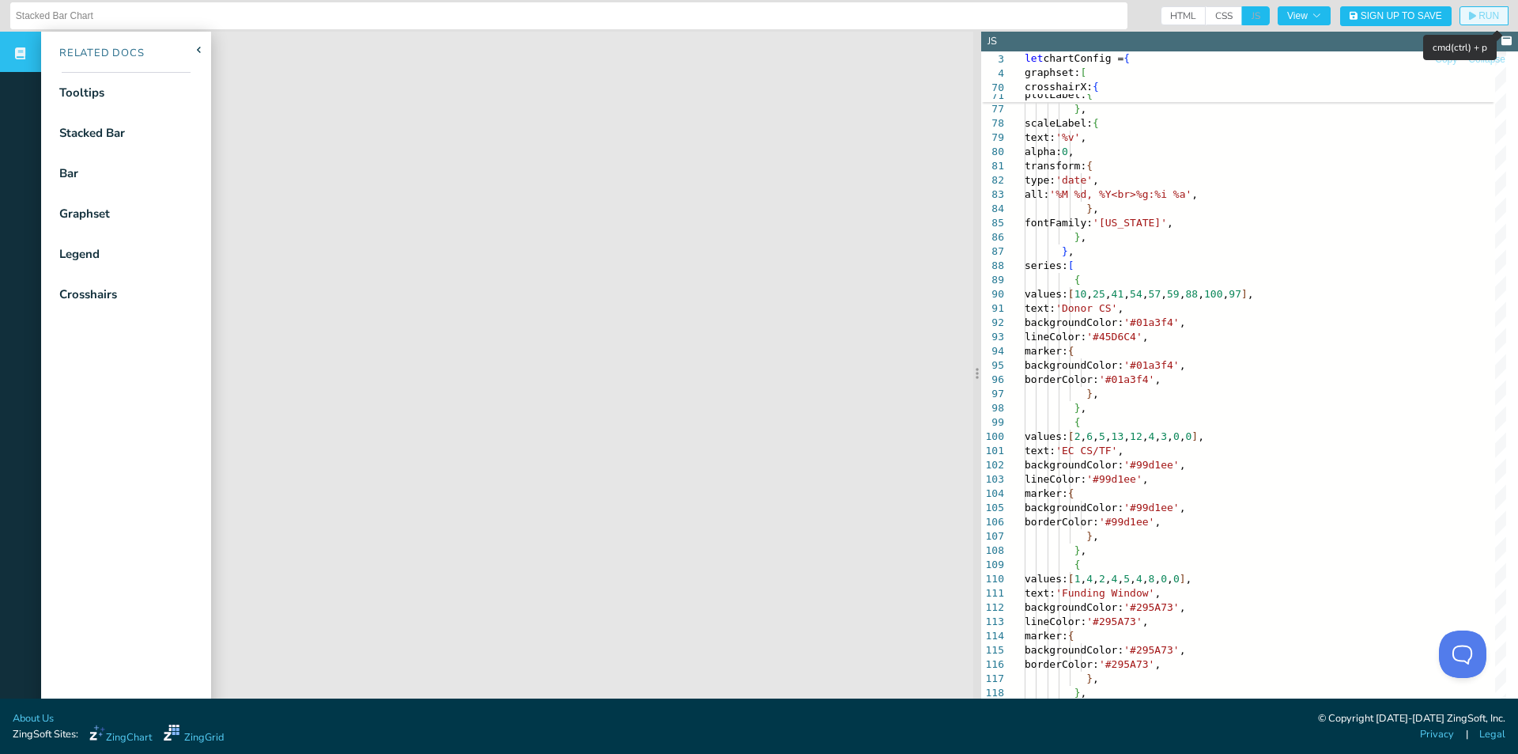
click at [1469, 11] on span "RUN" at bounding box center [1484, 15] width 30 height 9
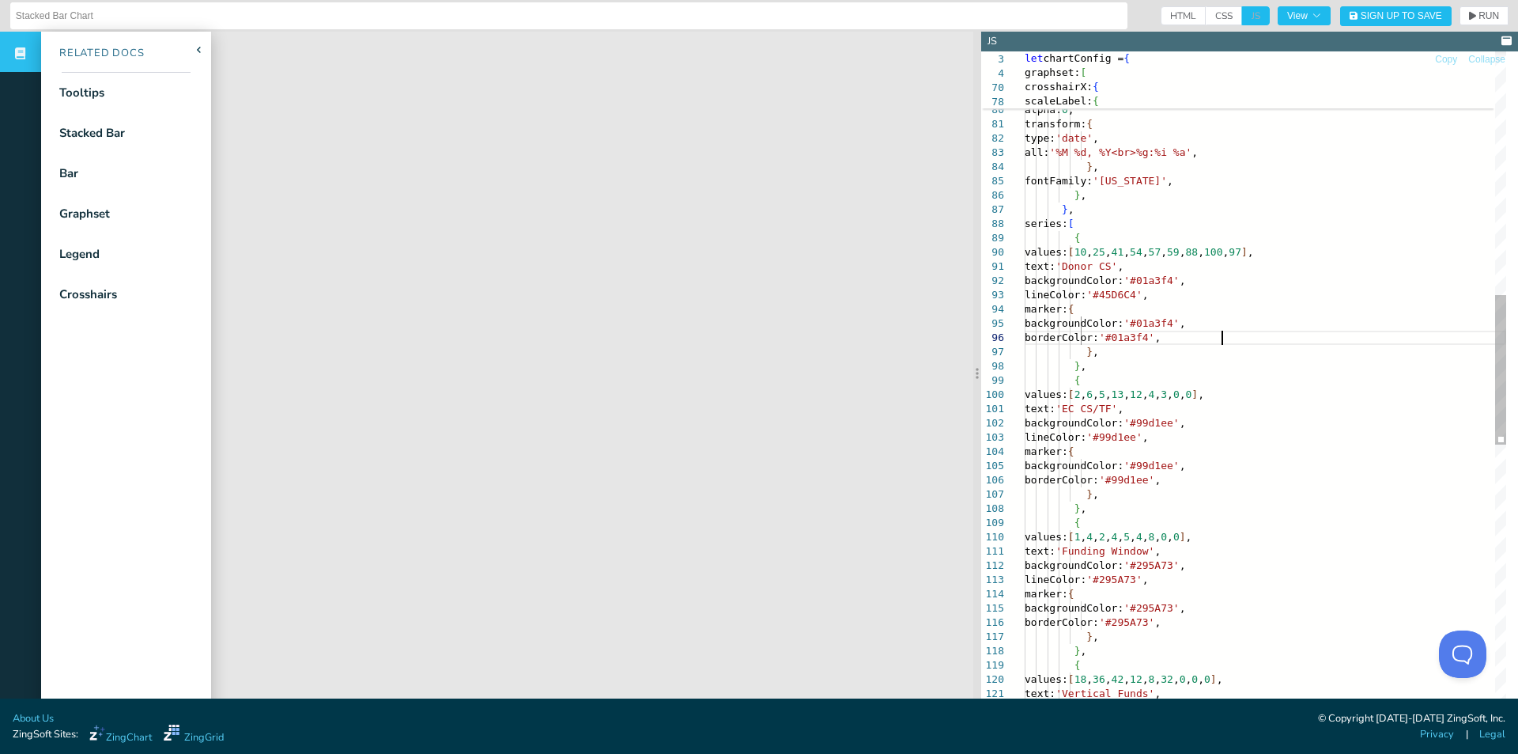
click at [1240, 338] on div "} , fontFamily: '[US_STATE]' , } , } , series: [ { values: [ 10 , 25 , 41 , 54 …" at bounding box center [1266, 441] width 482 height 2926
click at [1204, 297] on div "} , fontFamily: '[US_STATE]' , } , } , series: [ { values: [ 10 , 25 , 41 , 54 …" at bounding box center [1266, 441] width 482 height 2926
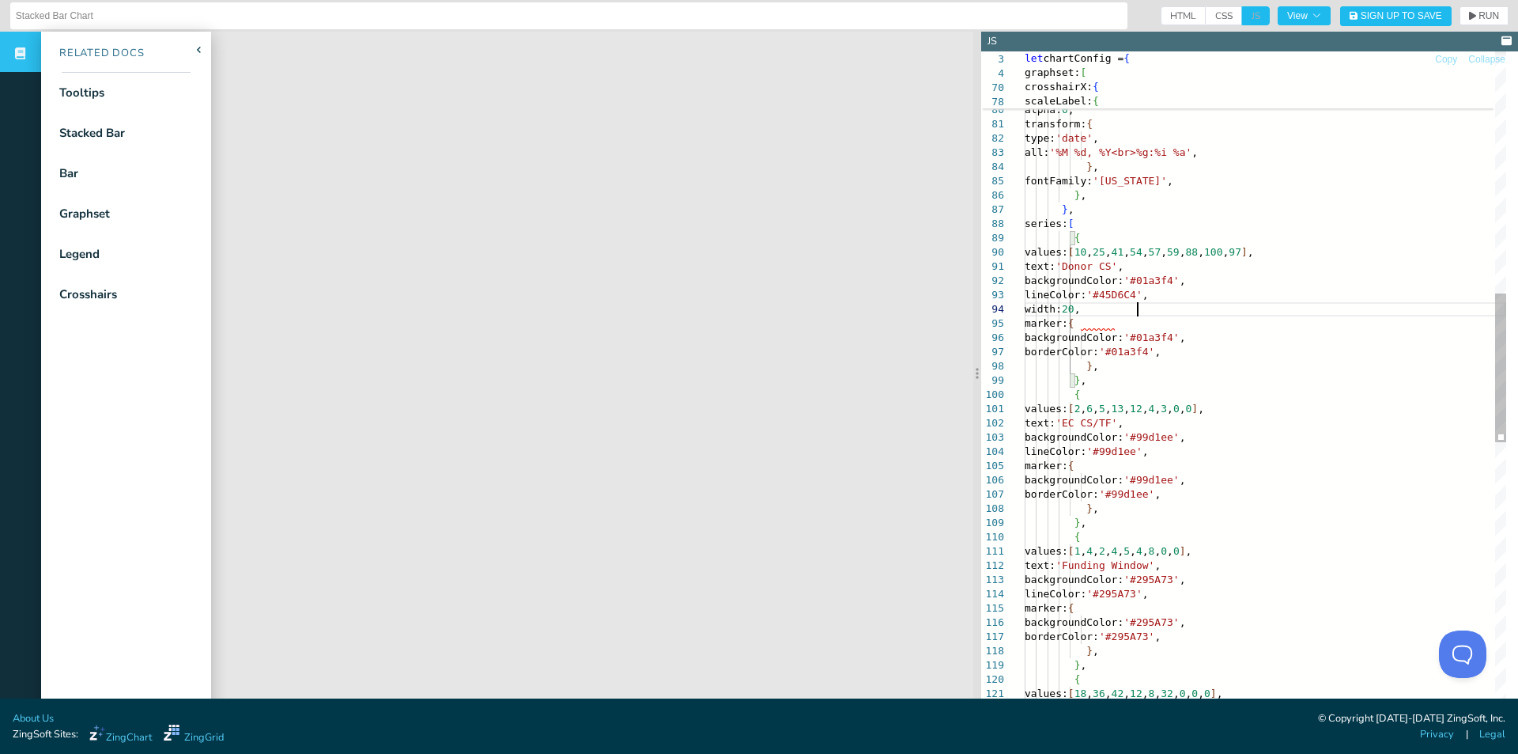
scroll to position [43, 112]
click at [1461, 1] on header "Stacked Bar Chart HTML CSS JS View Sign Up to Save RUN SETTINGS" at bounding box center [759, 16] width 1518 height 32
click at [1464, 7] on button "RUN" at bounding box center [1484, 15] width 49 height 19
click at [92, 176] on div "Bar" at bounding box center [126, 173] width 170 height 40
click at [1087, 308] on div "} , fontFamily: '[US_STATE]' , } , } , series: [ { values: [ 10 , 25 , 41 , 54 …" at bounding box center [1266, 448] width 482 height 2940
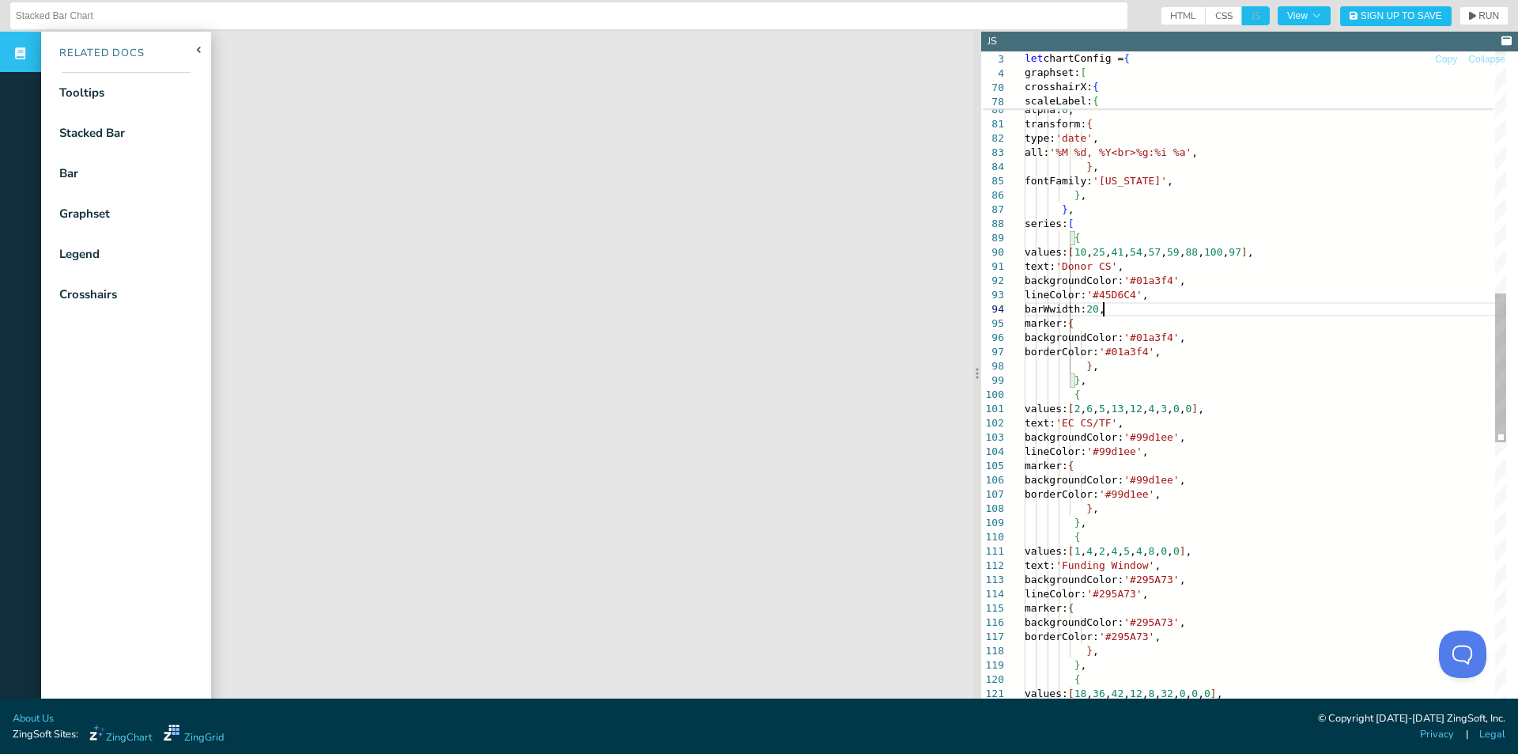
scroll to position [43, 78]
click at [1479, 18] on span "RUN" at bounding box center [1489, 15] width 21 height 9
drag, startPoint x: 1151, startPoint y: 308, endPoint x: 1140, endPoint y: 308, distance: 11.1
click at [1140, 308] on div "} , fontFamily: '[US_STATE]' , } , } , series: [ { values: [ 10 , 25 , 41 , 54 …" at bounding box center [1266, 448] width 482 height 2940
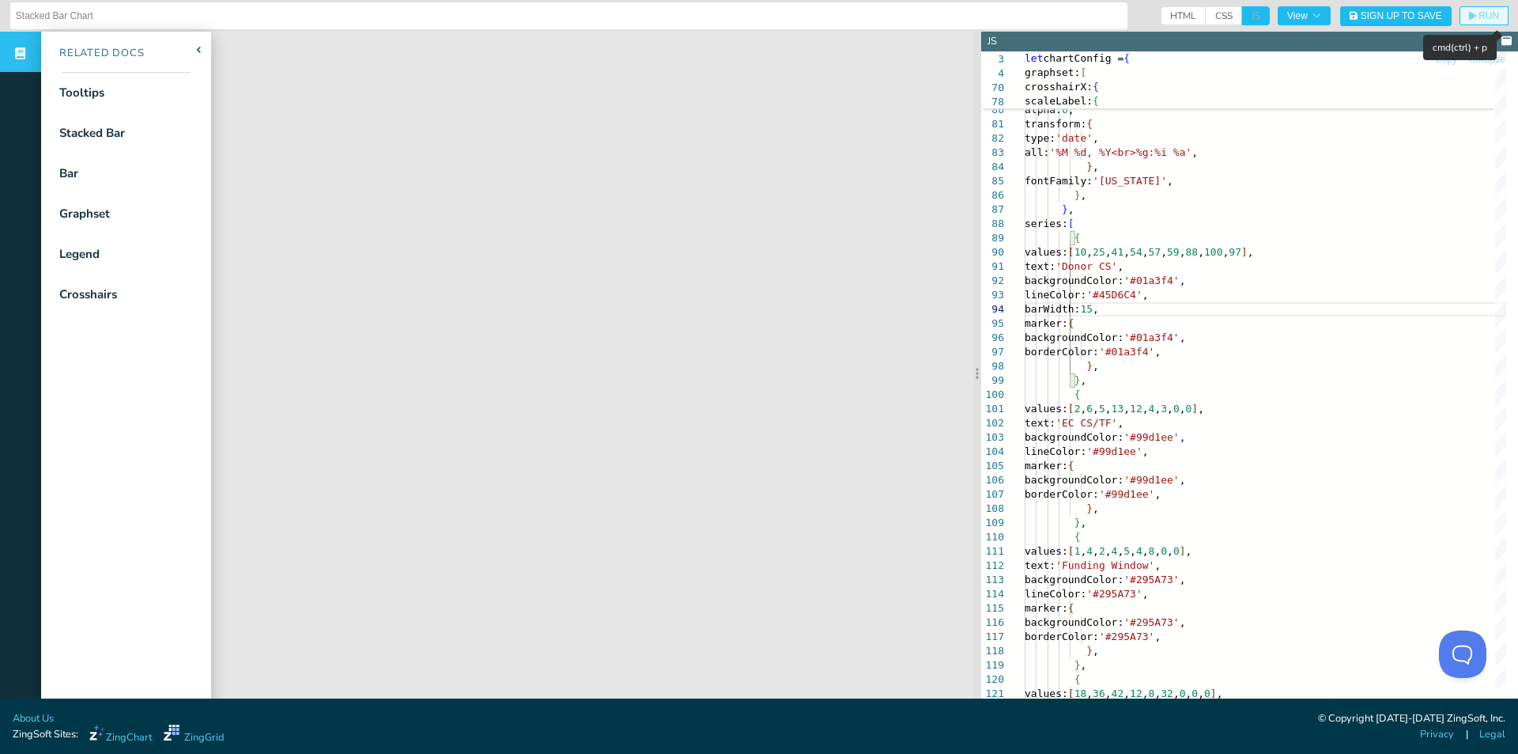
click at [1479, 17] on span "RUN" at bounding box center [1489, 15] width 21 height 9
click at [1146, 312] on div "} , fontFamily: '[US_STATE]' , } , } , series: [ { values: [ 10 , 25 , 41 , 54 …" at bounding box center [1266, 448] width 482 height 2940
drag, startPoint x: 1483, startPoint y: 11, endPoint x: 1335, endPoint y: 55, distance: 154.4
click at [1481, 11] on span "RUN" at bounding box center [1489, 15] width 21 height 9
click at [1248, 323] on div "} , fontFamily: '[US_STATE]' , } , } , series: [ { values: [ 10 , 25 , 41 , 54 …" at bounding box center [1266, 448] width 482 height 2940
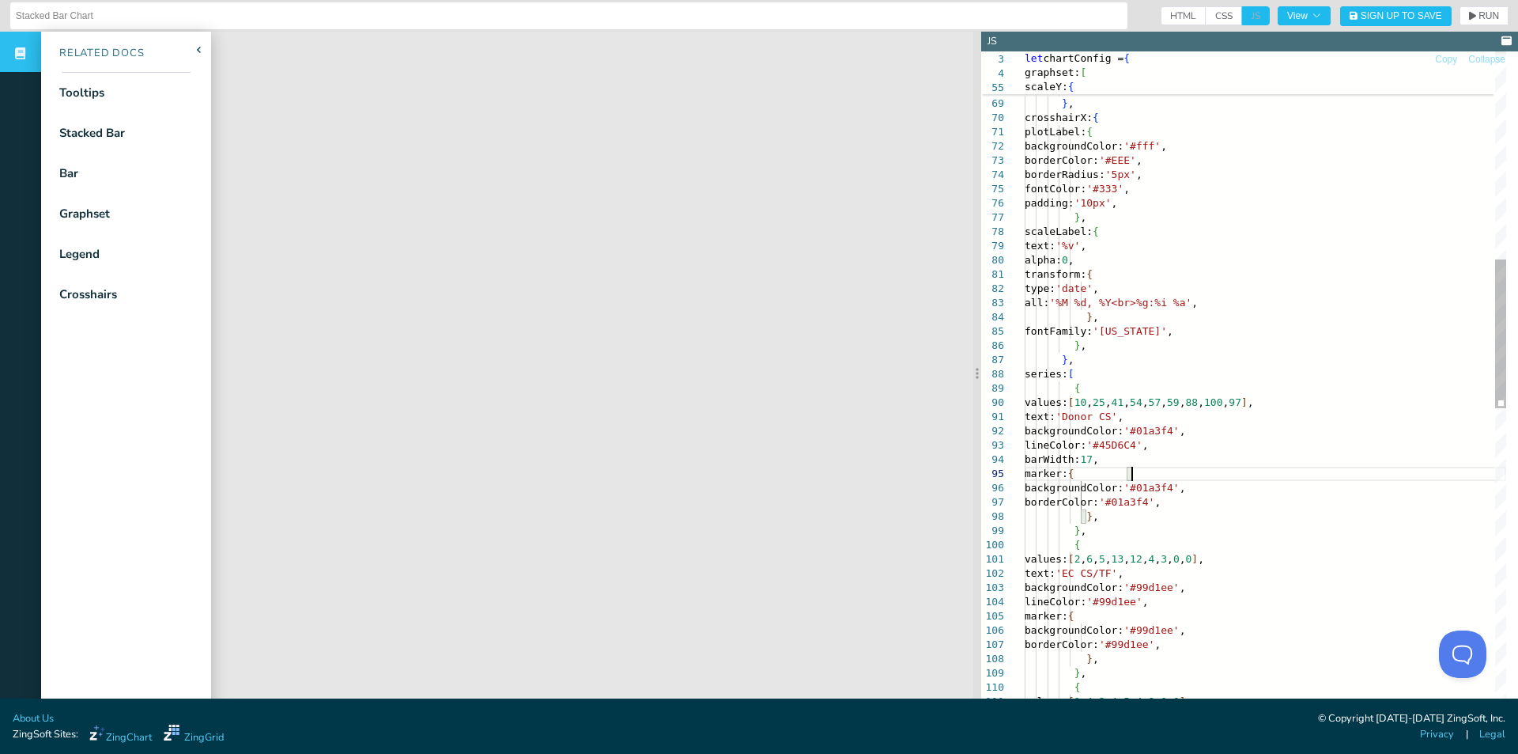
click at [1215, 430] on div "} , transform: { type: 'date' , all: '%M %d, %Y<br>%g:%i %a' , text: '%v' , alp…" at bounding box center [1266, 599] width 482 height 2940
click at [1219, 459] on div "} , transform: { type: 'date' , all: '%M %d, %Y<br>%g:%i %a' , text: '%v' , alp…" at bounding box center [1266, 599] width 482 height 2940
drag, startPoint x: 1215, startPoint y: 401, endPoint x: 1215, endPoint y: 421, distance: 19.8
click at [1215, 401] on div "} , transform: { type: 'date' , all: '%M %d, %Y<br>%g:%i %a' , text: '%v' , alp…" at bounding box center [1266, 599] width 482 height 2940
drag, startPoint x: 1204, startPoint y: 428, endPoint x: 1185, endPoint y: 433, distance: 19.0
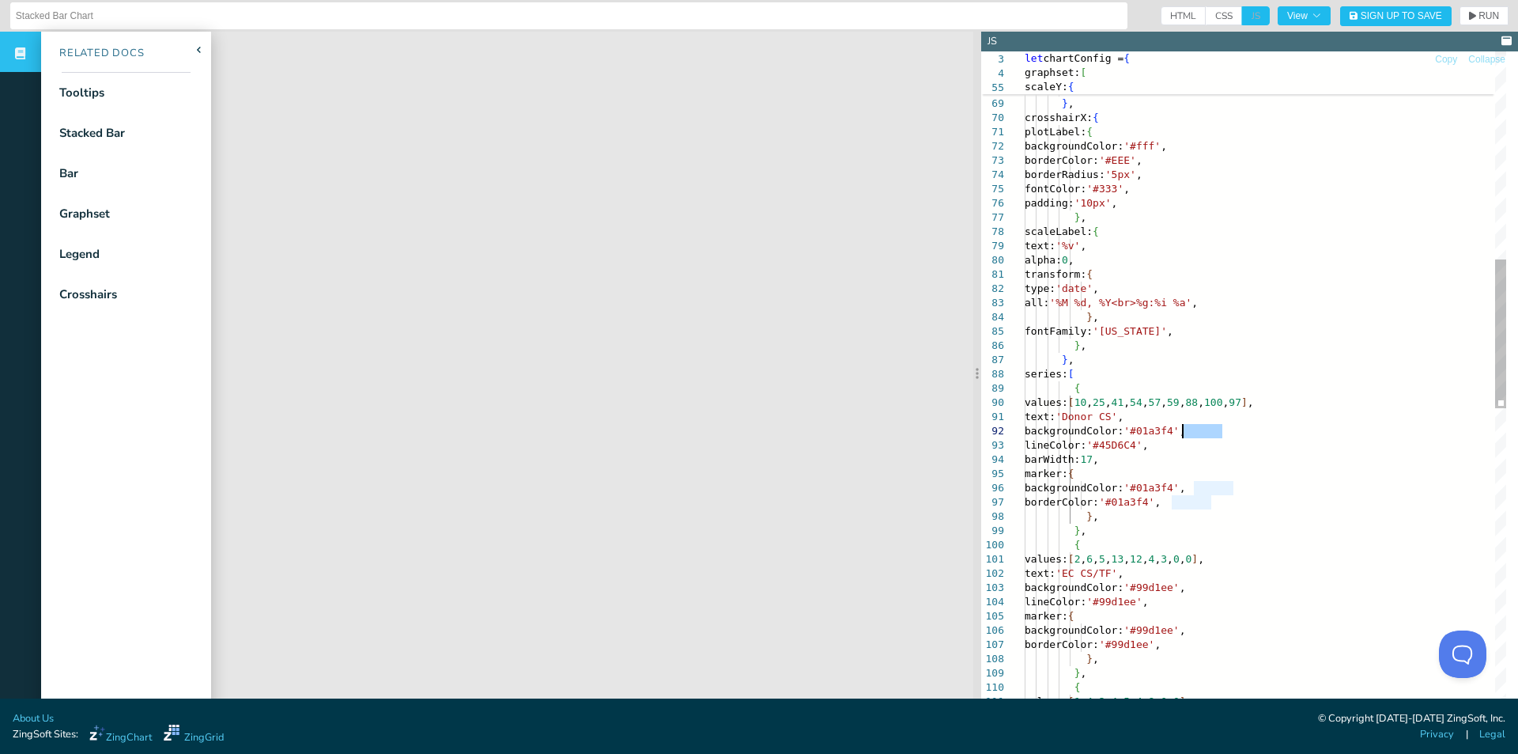
click at [1185, 433] on div "} , transform: { type: 'date' , all: '%M %d, %Y<br>%g:%i %a' , text: '%v' , alp…" at bounding box center [1266, 599] width 482 height 2940
click at [1469, 16] on icon "button" at bounding box center [1472, 16] width 7 height 9
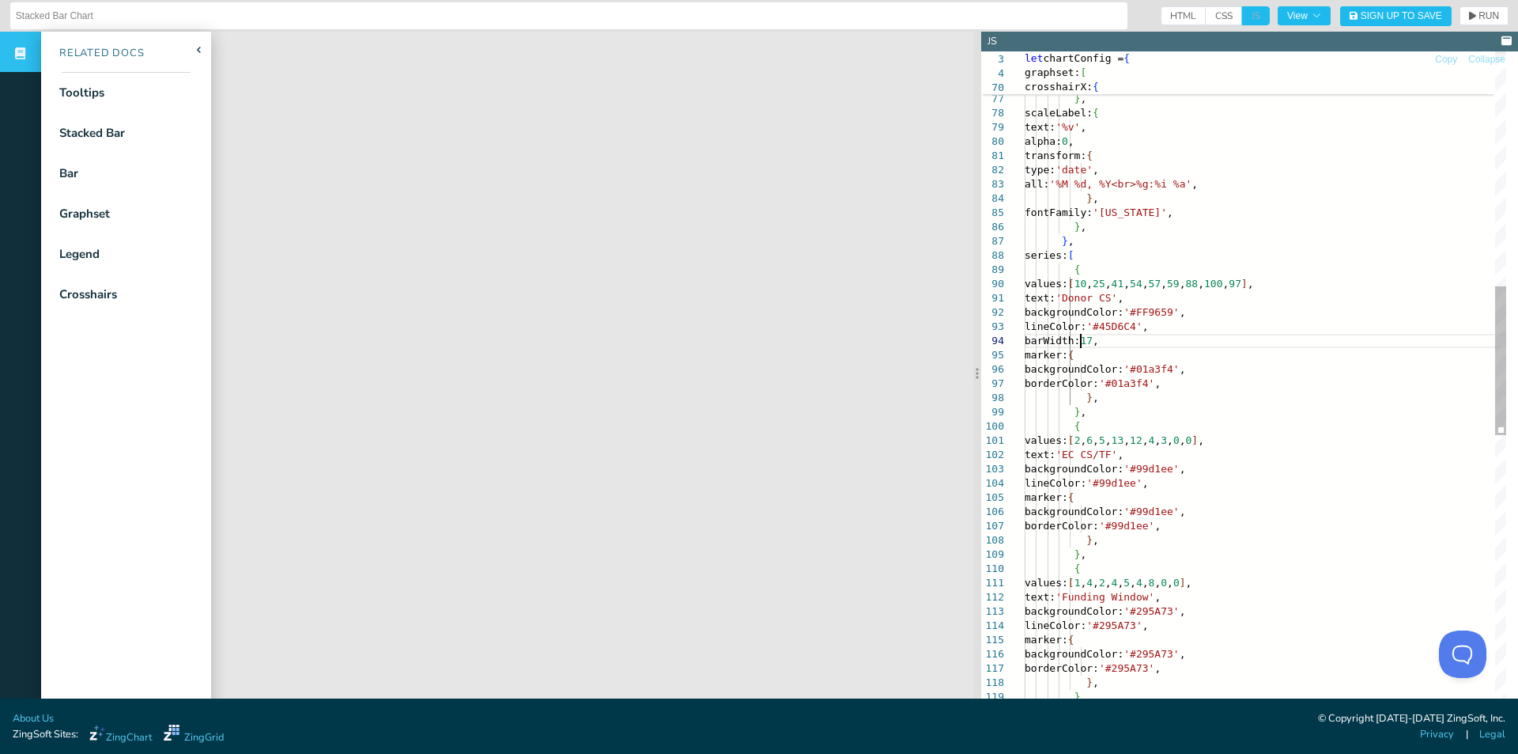
scroll to position [43, 197]
drag, startPoint x: 1082, startPoint y: 341, endPoint x: 1176, endPoint y: 342, distance: 94.1
click at [1176, 342] on div "} , transform: { type: 'date' , all: '%M %d, %Y<br>%g:%i %a' , text: '%v' , alp…" at bounding box center [1266, 480] width 482 height 2940
click at [1272, 441] on div "} , transform: { type: 'date' , all: '%M %d, %Y<br>%g:%i %a' , text: '%v' , alp…" at bounding box center [1266, 480] width 482 height 2940
click at [1244, 456] on div "} , transform: { type: 'date' , all: '%M %d, %Y<br>%g:%i %a' , text: '%v' , alp…" at bounding box center [1266, 480] width 482 height 2940
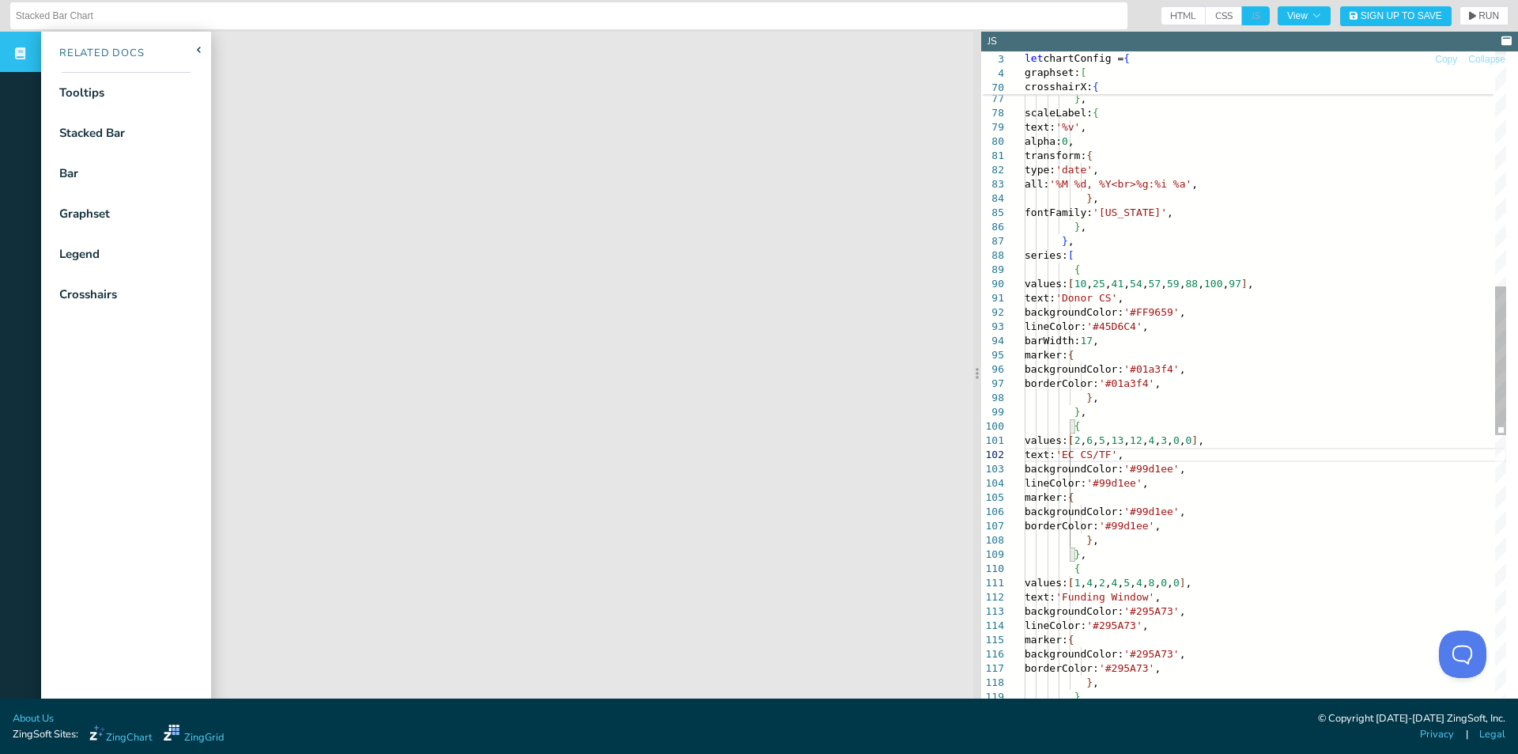
scroll to position [40, 55]
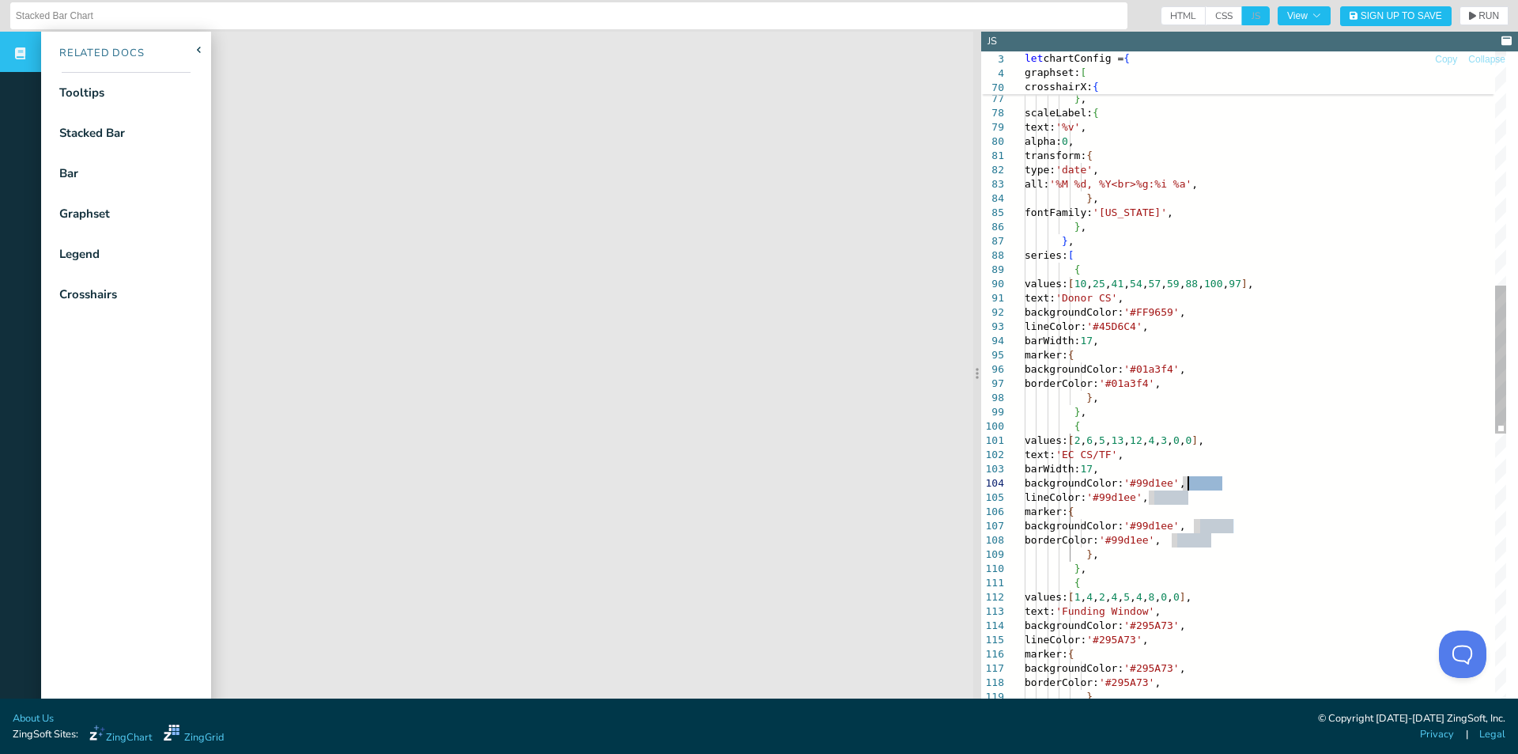
drag, startPoint x: 1223, startPoint y: 481, endPoint x: 1185, endPoint y: 482, distance: 38.0
click at [1185, 482] on div "} , transform: { type: 'date' , all: '%M %d, %Y<br>%g:%i %a' , text: '%v' , alp…" at bounding box center [1266, 487] width 482 height 2954
click at [1185, 490] on div "} , transform: { type: 'date' , all: '%M %d, %Y<br>%g:%i %a' , text: '%v' , alp…" at bounding box center [1266, 487] width 482 height 2954
click at [1469, 19] on icon "button" at bounding box center [1472, 15] width 7 height 9
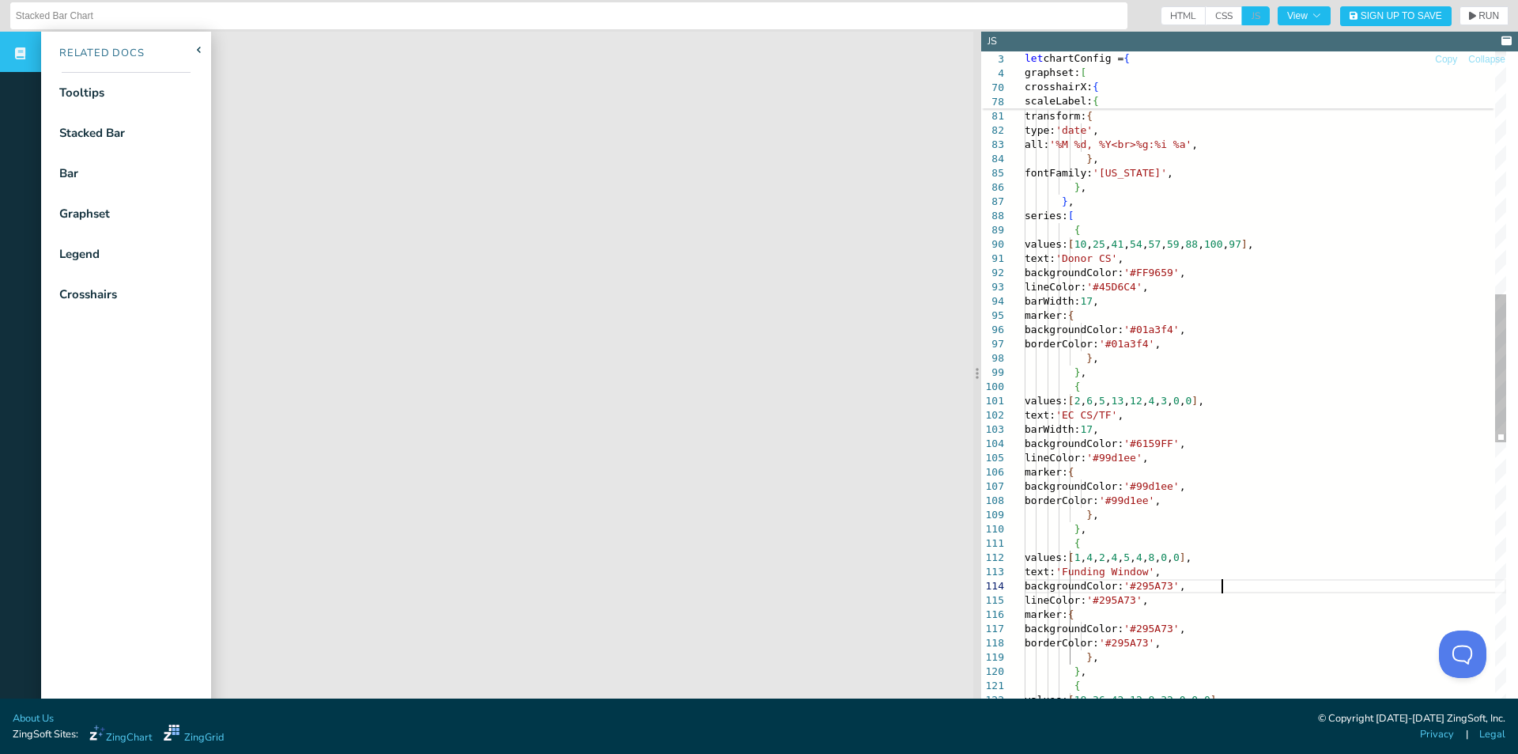
scroll to position [40, 157]
drag, startPoint x: 1221, startPoint y: 585, endPoint x: 1184, endPoint y: 585, distance: 37.2
click at [1184, 585] on div "} , transform: { type: 'date' , all: '%M %d, %Y<br>%g:%i %a' , text: '%v' , alp…" at bounding box center [1266, 447] width 482 height 2954
drag, startPoint x: 1196, startPoint y: 426, endPoint x: 1214, endPoint y: 426, distance: 18.2
click at [1214, 426] on div "} , transform: { type: 'date' , all: '%M %d, %Y<br>%g:%i %a' , text: '%v' , alp…" at bounding box center [1266, 447] width 482 height 2954
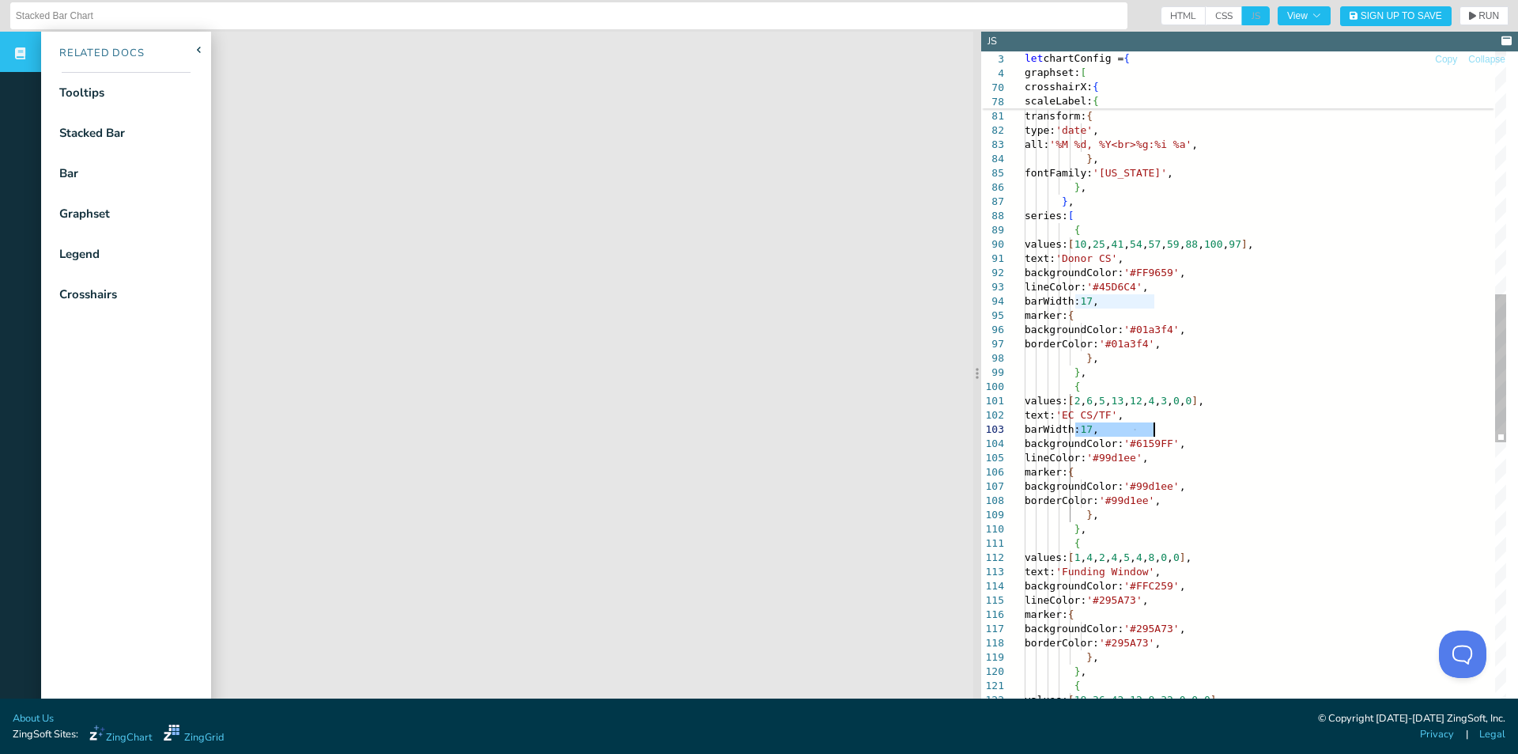
click at [1261, 592] on div "} , transform: { type: 'date' , all: '%M %d, %Y<br>%g:%i %a' , text: '%v' , alp…" at bounding box center [1266, 447] width 482 height 2954
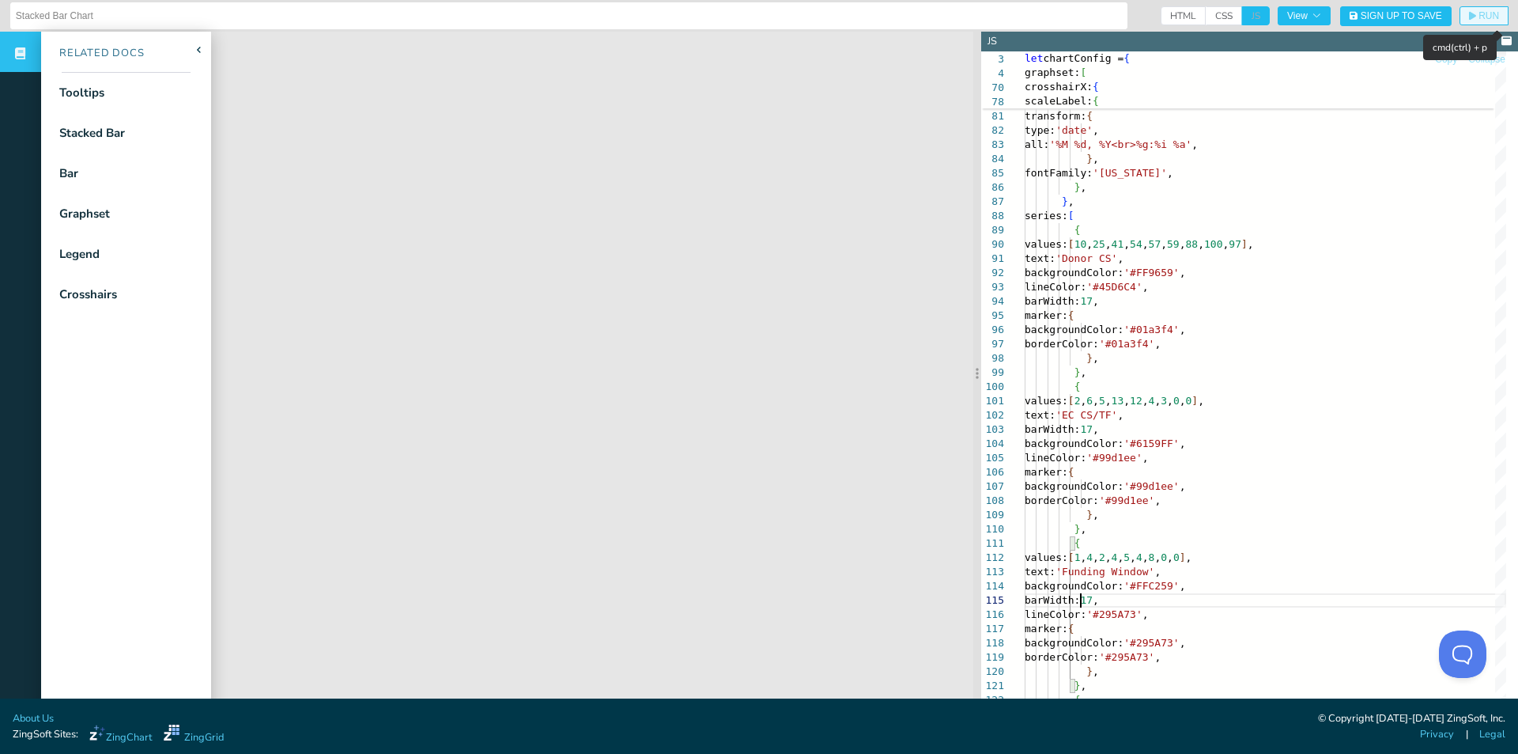
click at [1479, 13] on span "RUN" at bounding box center [1489, 15] width 21 height 9
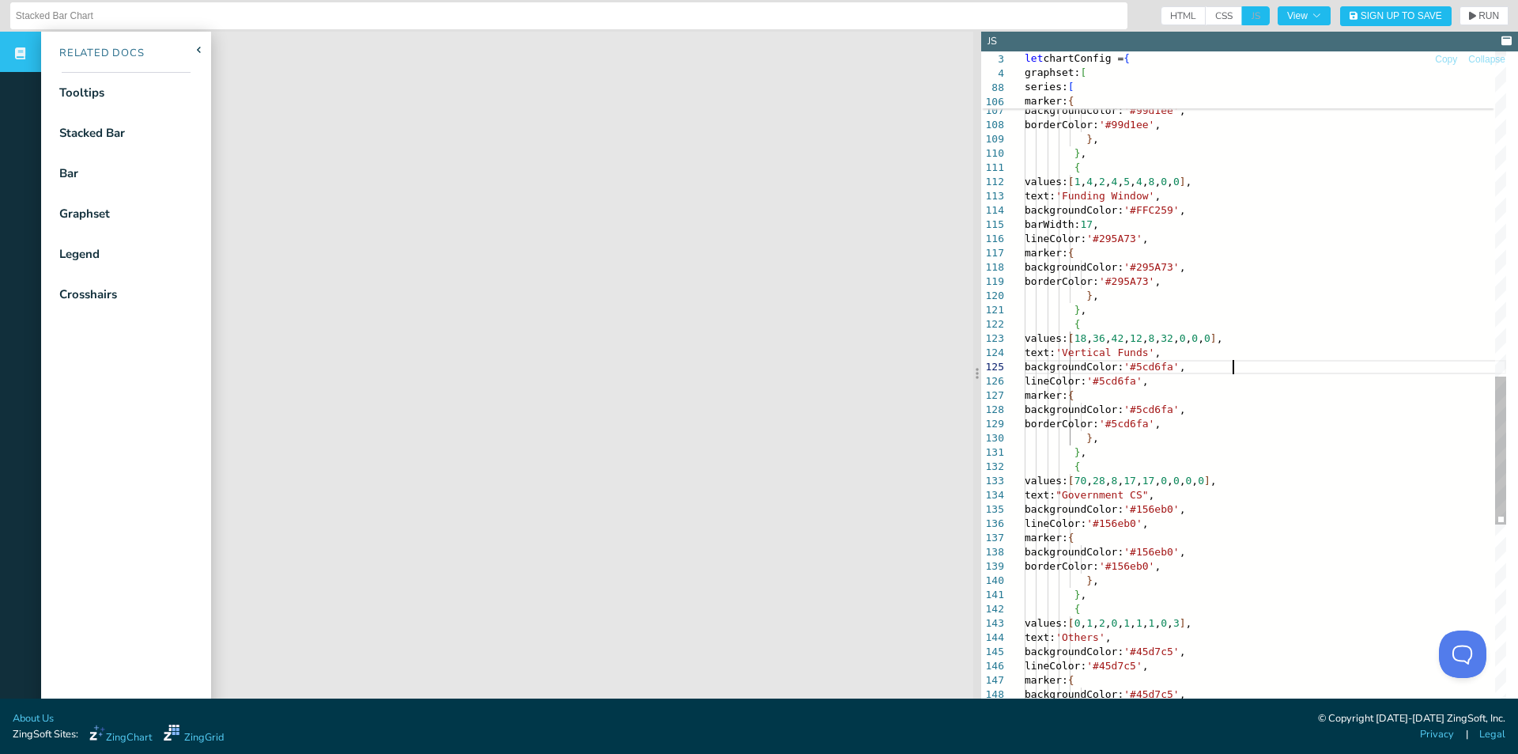
drag, startPoint x: 1242, startPoint y: 366, endPoint x: 1251, endPoint y: 369, distance: 9.8
click at [1242, 366] on div "backgroundColor: '#6159FF' , lineColor: '#99d1ee' , marker: { backgroundColor: …" at bounding box center [1266, 79] width 482 height 2969
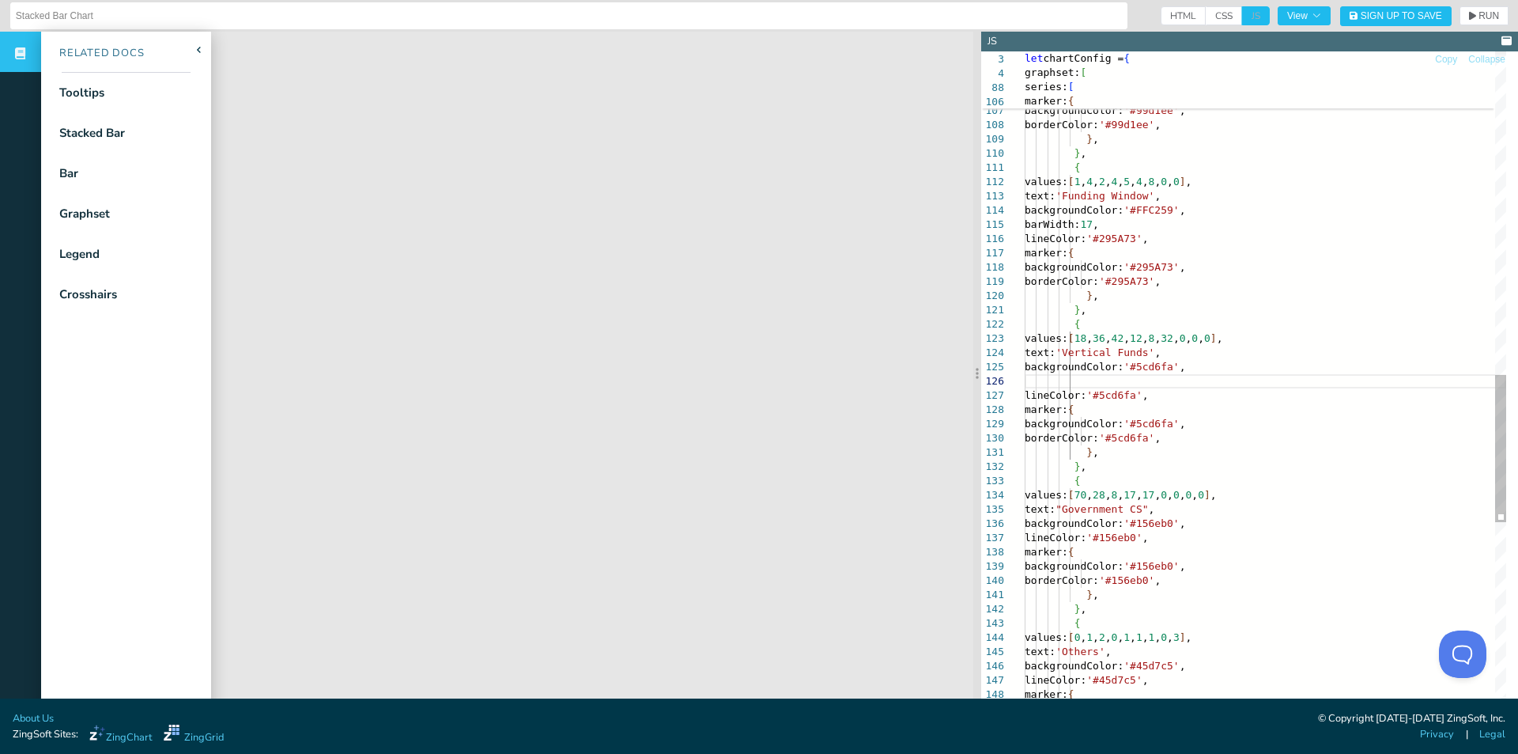
click at [1203, 397] on div "backgroundColor: '#6159FF' , lineColor: '#99d1ee' , marker: { backgroundColor: …" at bounding box center [1266, 86] width 482 height 2983
click at [1181, 394] on div "backgroundColor: '#6159FF' , lineColor: '#99d1ee' , marker: { backgroundColor: …" at bounding box center [1266, 86] width 482 height 2983
click at [1217, 354] on div "backgroundColor: '#6159FF' , lineColor: '#99d1ee' , marker: { backgroundColor: …" at bounding box center [1266, 86] width 482 height 2983
drag, startPoint x: 1223, startPoint y: 365, endPoint x: 1191, endPoint y: 366, distance: 31.6
click at [1191, 366] on div "backgroundColor: '#6159FF' , lineColor: '#99d1ee' , marker: { backgroundColor: …" at bounding box center [1266, 86] width 482 height 2983
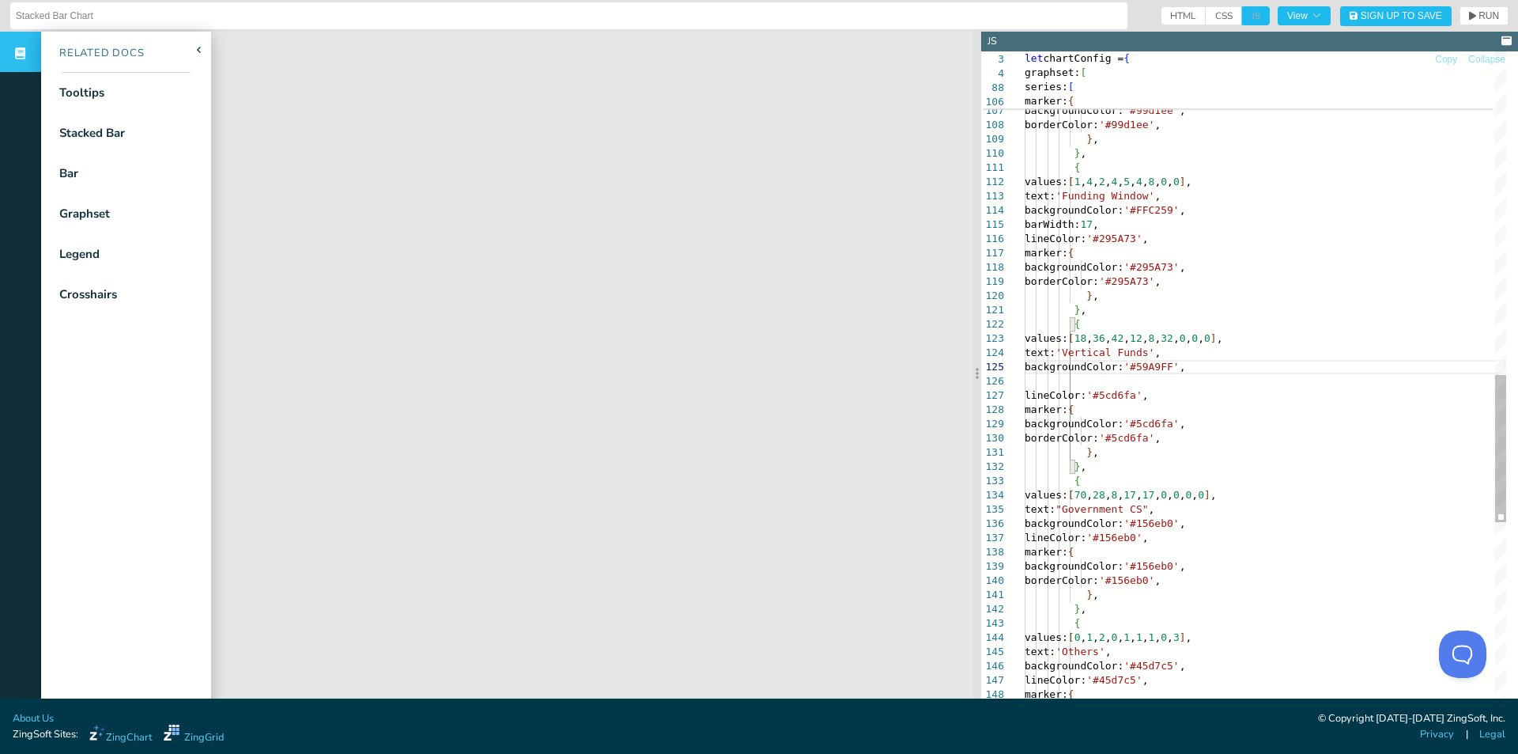
click at [1221, 380] on div "backgroundColor: '#6159FF' , lineColor: '#99d1ee' , marker: { backgroundColor: …" at bounding box center [1266, 86] width 482 height 2983
drag, startPoint x: 1079, startPoint y: 225, endPoint x: 1211, endPoint y: 221, distance: 131.3
click at [1211, 221] on div "backgroundColor: '#6159FF' , lineColor: '#99d1ee' , marker: { backgroundColor: …" at bounding box center [1266, 86] width 482 height 2983
click at [1134, 379] on div "backgroundColor: '#6159FF' , lineColor: '#99d1ee' , marker: { backgroundColor: …" at bounding box center [1266, 86] width 482 height 2983
click at [1479, 14] on span "RUN" at bounding box center [1489, 15] width 21 height 9
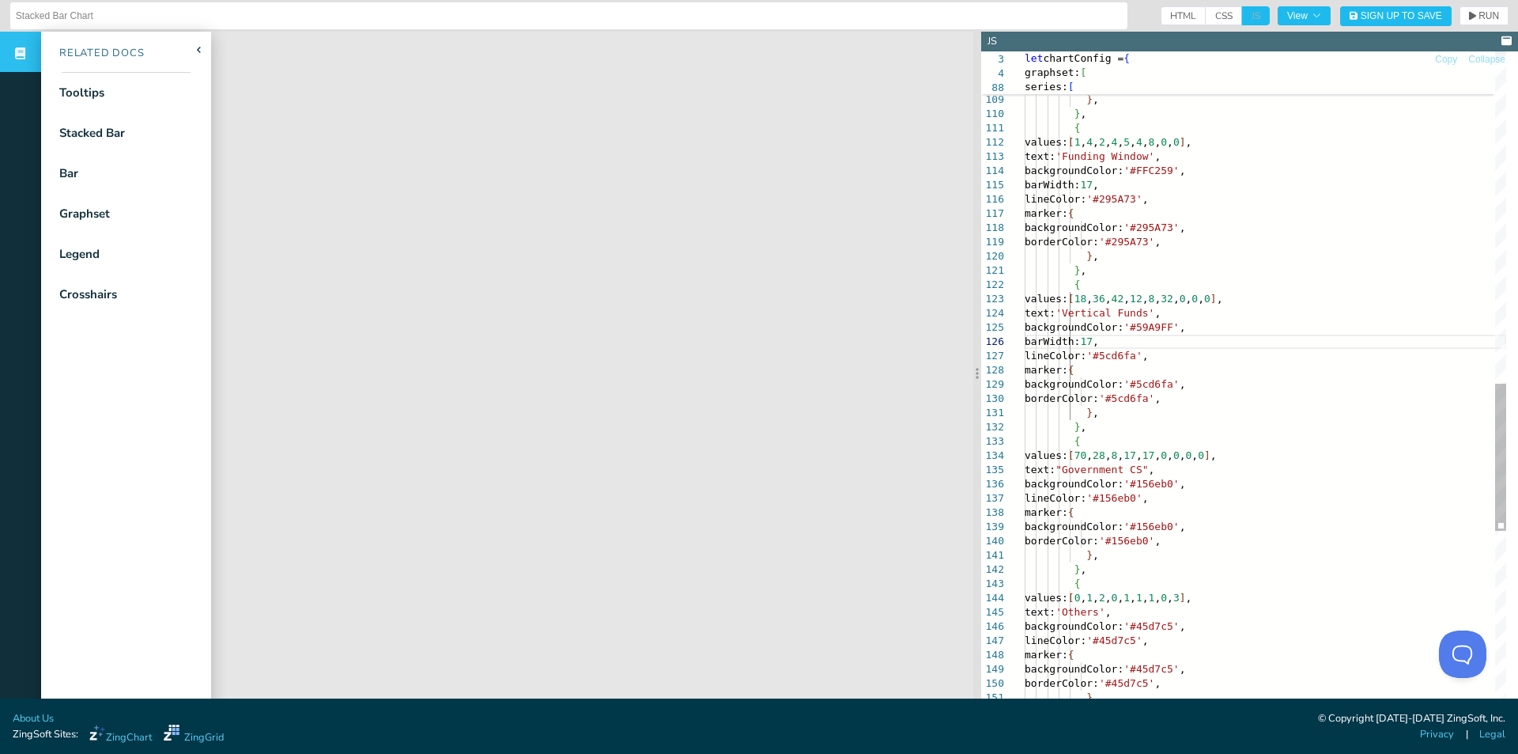
scroll to position [72, 56]
drag, startPoint x: 1079, startPoint y: 343, endPoint x: 1193, endPoint y: 342, distance: 113.1
click at [1193, 342] on div "marker: { backgroundColor: '#99d1ee' , borderColor: '#99d1ee' , } , } , { value…" at bounding box center [1266, 46] width 482 height 2983
click at [1259, 484] on div "marker: { backgroundColor: '#99d1ee' , borderColor: '#99d1ee' , } , } , { value…" at bounding box center [1266, 46] width 482 height 2983
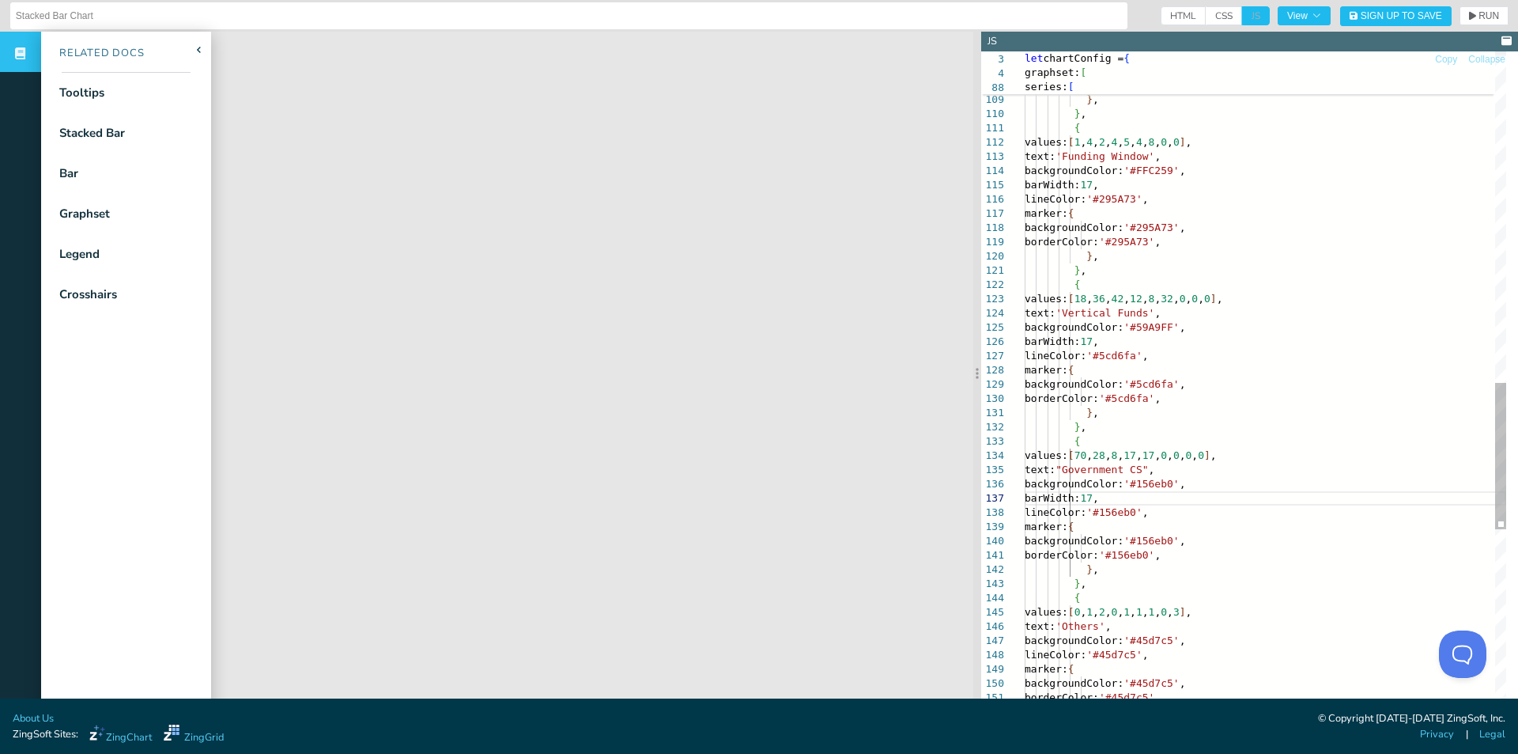
drag, startPoint x: 1341, startPoint y: 438, endPoint x: 1318, endPoint y: 448, distance: 24.8
click at [1341, 438] on div "marker: { backgroundColor: '#99d1ee' , borderColor: '#99d1ee' , } , } , { value…" at bounding box center [1266, 53] width 482 height 2997
drag, startPoint x: 1189, startPoint y: 485, endPoint x: 1181, endPoint y: 483, distance: 8.1
click at [1181, 483] on div "marker: { backgroundColor: '#99d1ee' , borderColor: '#99d1ee' , } , } , { value…" at bounding box center [1266, 53] width 482 height 2997
click at [1460, 14] on button "RUN" at bounding box center [1484, 15] width 49 height 19
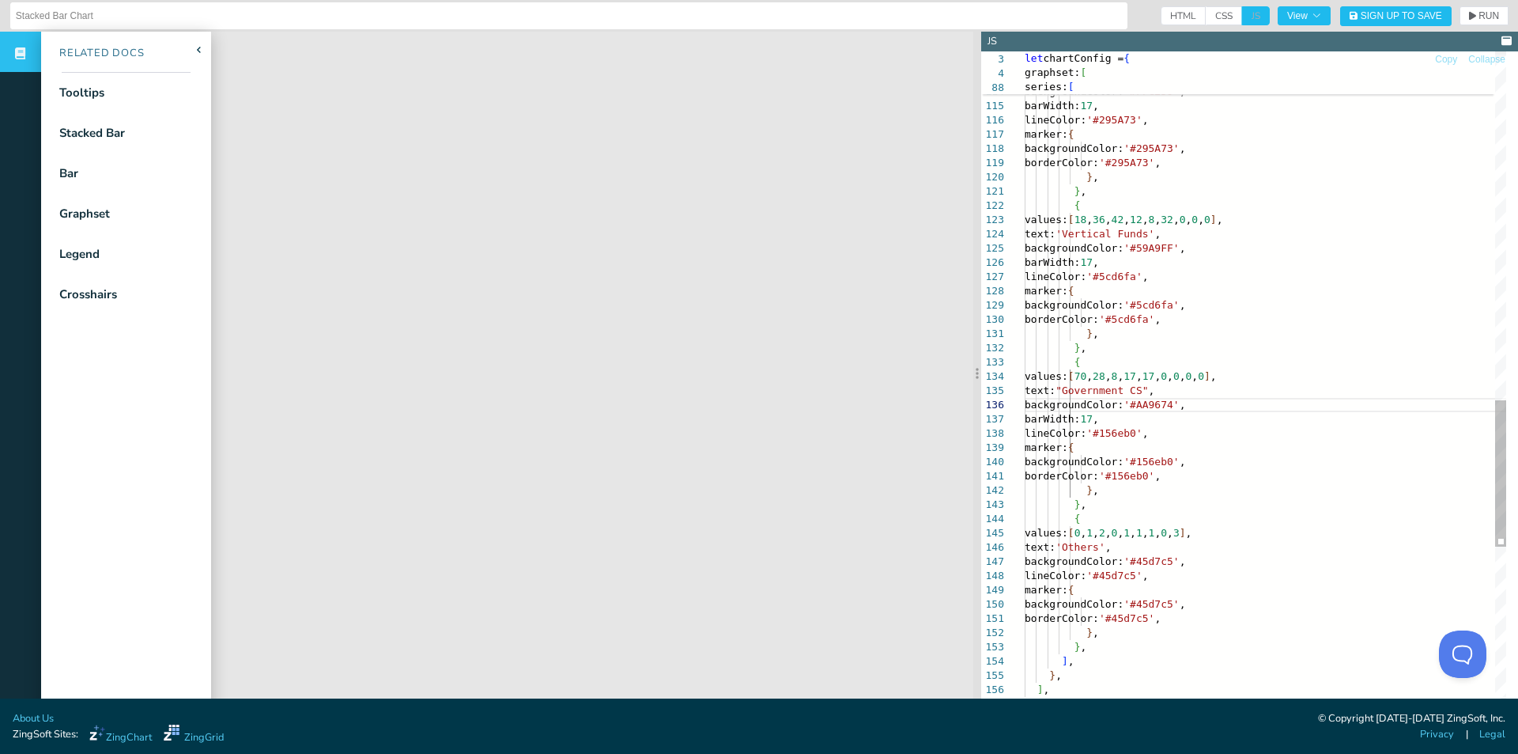
drag, startPoint x: 1224, startPoint y: 561, endPoint x: 1185, endPoint y: 561, distance: 39.5
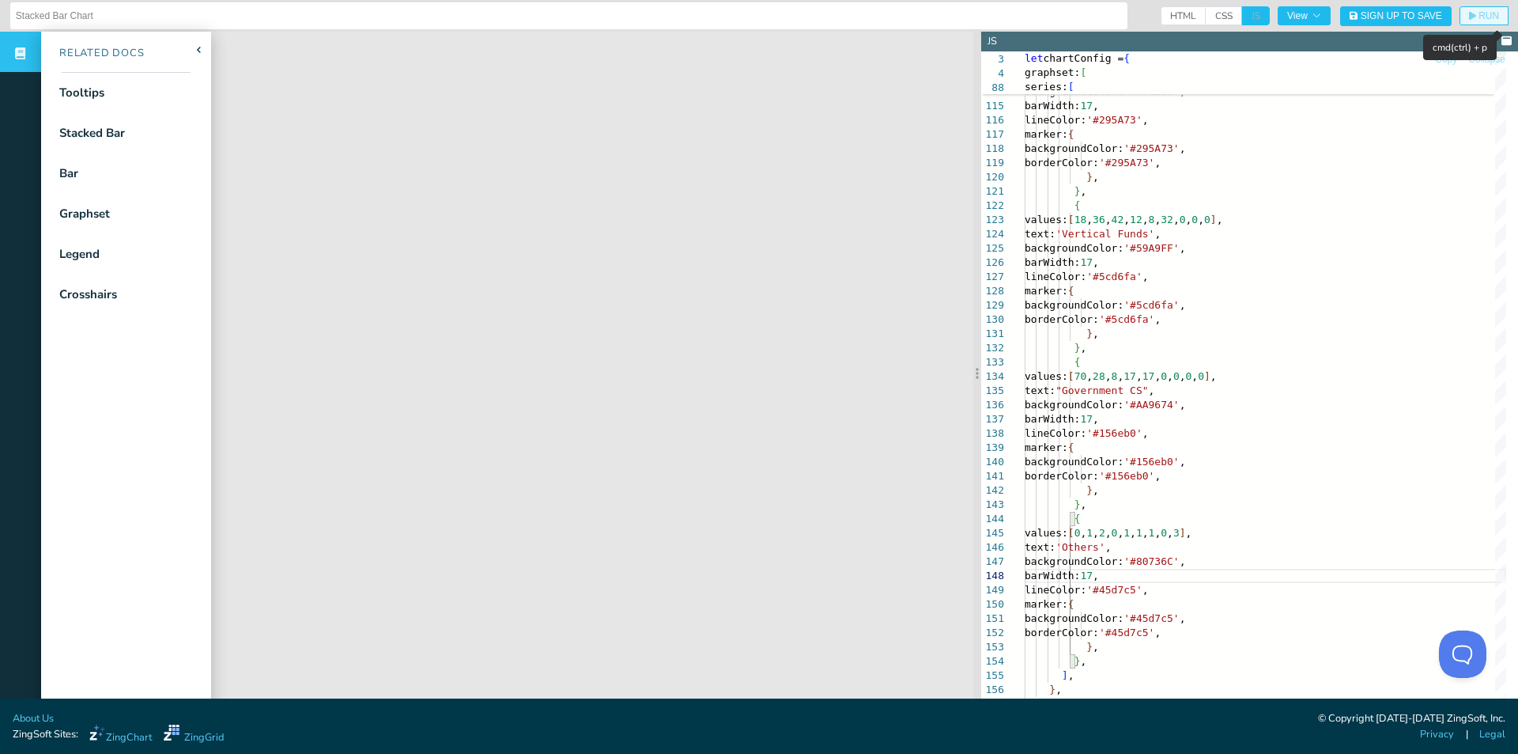
click at [1479, 17] on span "RUN" at bounding box center [1489, 15] width 21 height 9
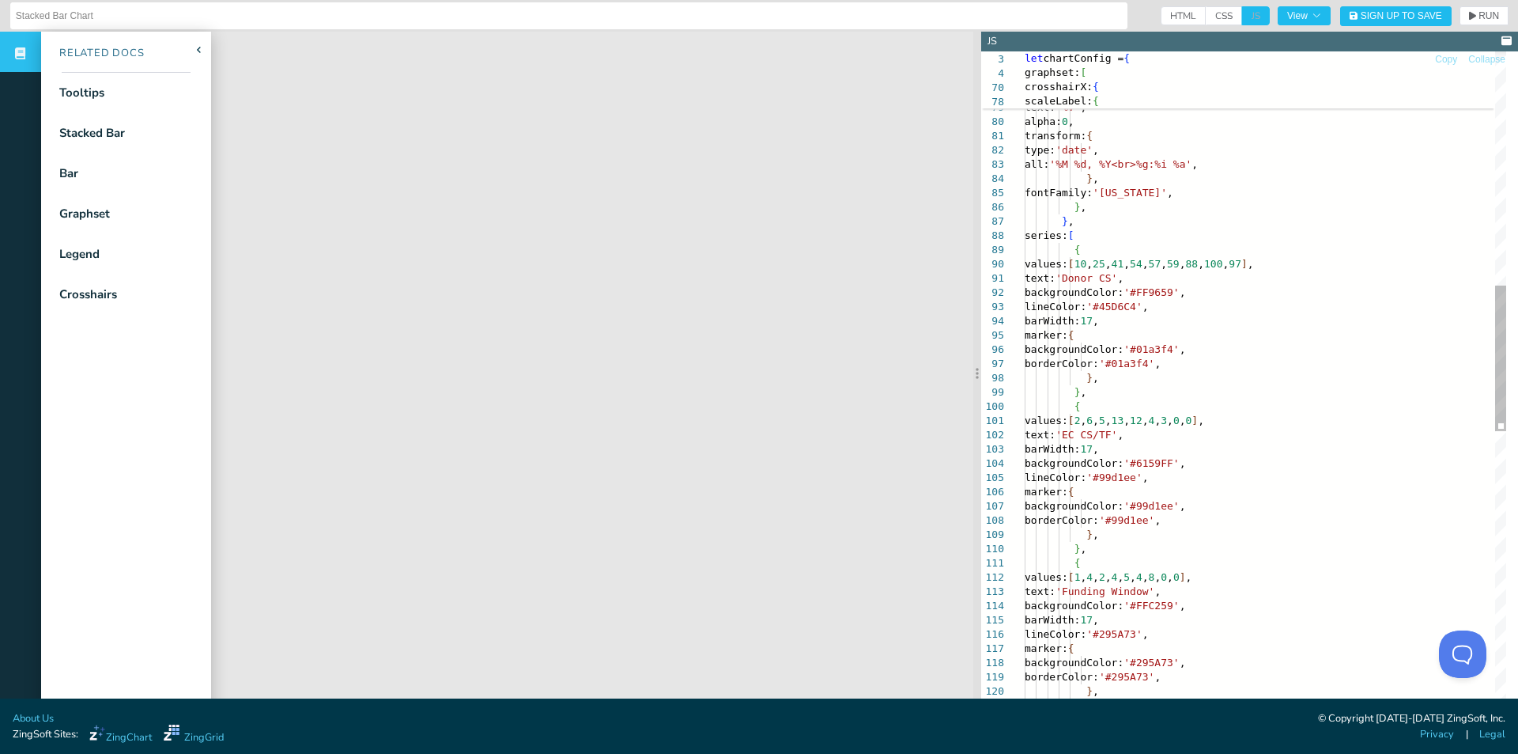
click at [1220, 308] on div "{ values: [ 1 , 4 , 2 , 4 , 5 , 4 , 8 , 0 , 0 ] , text: 'Funding Window' , back…" at bounding box center [1266, 495] width 482 height 3011
drag, startPoint x: 1224, startPoint y: 290, endPoint x: 1188, endPoint y: 289, distance: 36.4
click at [1188, 289] on div "{ values: [ 1 , 4 , 2 , 4 , 5 , 4 , 8 , 0 , 0 ] , text: 'Funding Window' , back…" at bounding box center [1266, 495] width 482 height 3011
drag, startPoint x: 1192, startPoint y: 293, endPoint x: 1233, endPoint y: 295, distance: 41.2
click at [1193, 293] on div "{ values: [ 1 , 4 , 2 , 4 , 5 , 4 , 8 , 0 , 0 ] , text: 'Funding Window' , back…" at bounding box center [1266, 495] width 482 height 3011
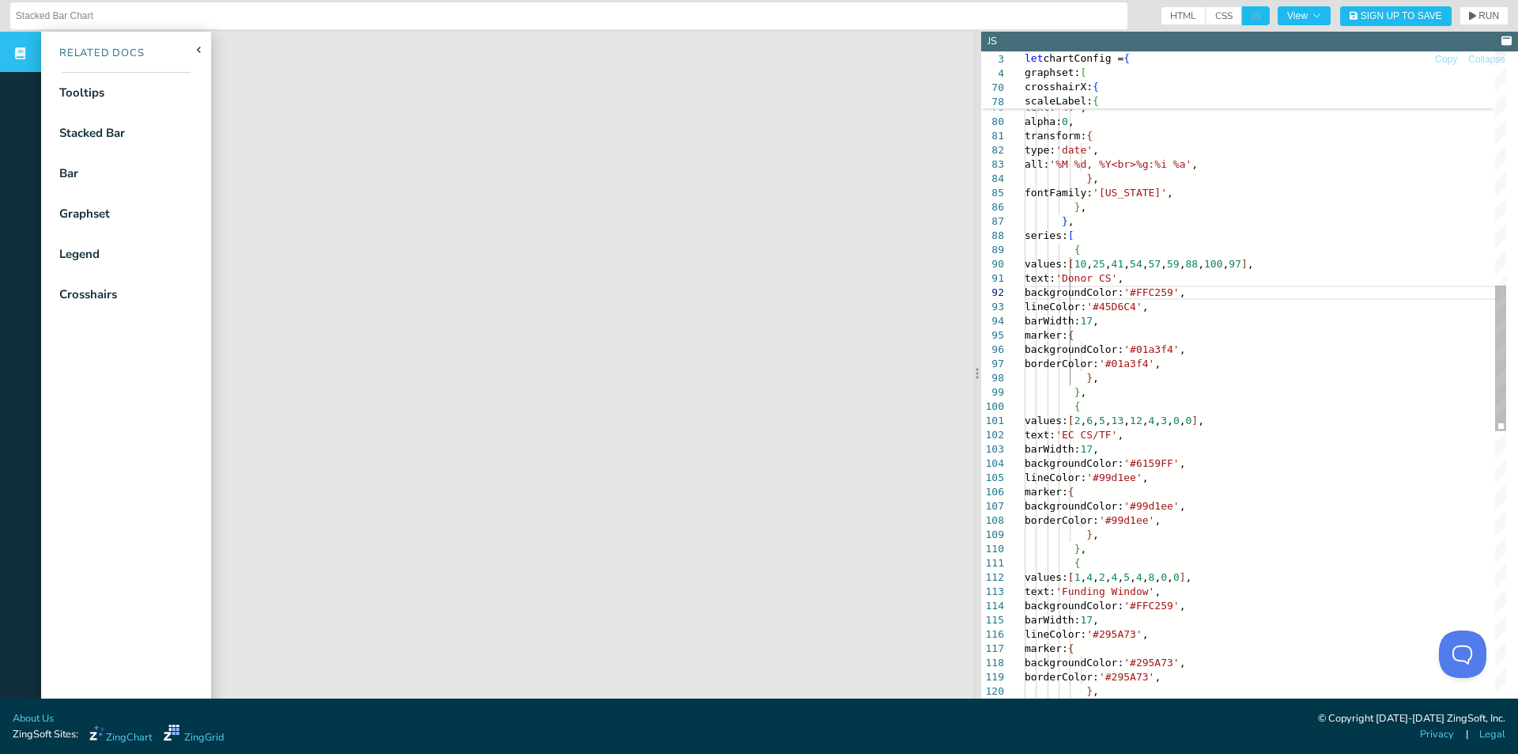
click at [1240, 520] on div "{ values: [ 1 , 4 , 2 , 4 , 5 , 4 , 8 , 0 , 0 ] , text: 'Funding Window' , back…" at bounding box center [1266, 495] width 482 height 3011
drag, startPoint x: 1223, startPoint y: 603, endPoint x: 1215, endPoint y: 561, distance: 42.7
click at [1190, 604] on div "{ values: [ 1 , 4 , 2 , 4 , 5 , 4 , 8 , 0 , 0 ] , text: 'Funding Window' , back…" at bounding box center [1266, 495] width 482 height 3011
click at [1282, 472] on div "{ values: [ 1 , 4 , 2 , 4 , 5 , 4 , 8 , 0 , 0 ] , text: 'Funding Window' , back…" at bounding box center [1266, 495] width 482 height 3011
click at [1469, 13] on icon "button" at bounding box center [1472, 15] width 7 height 9
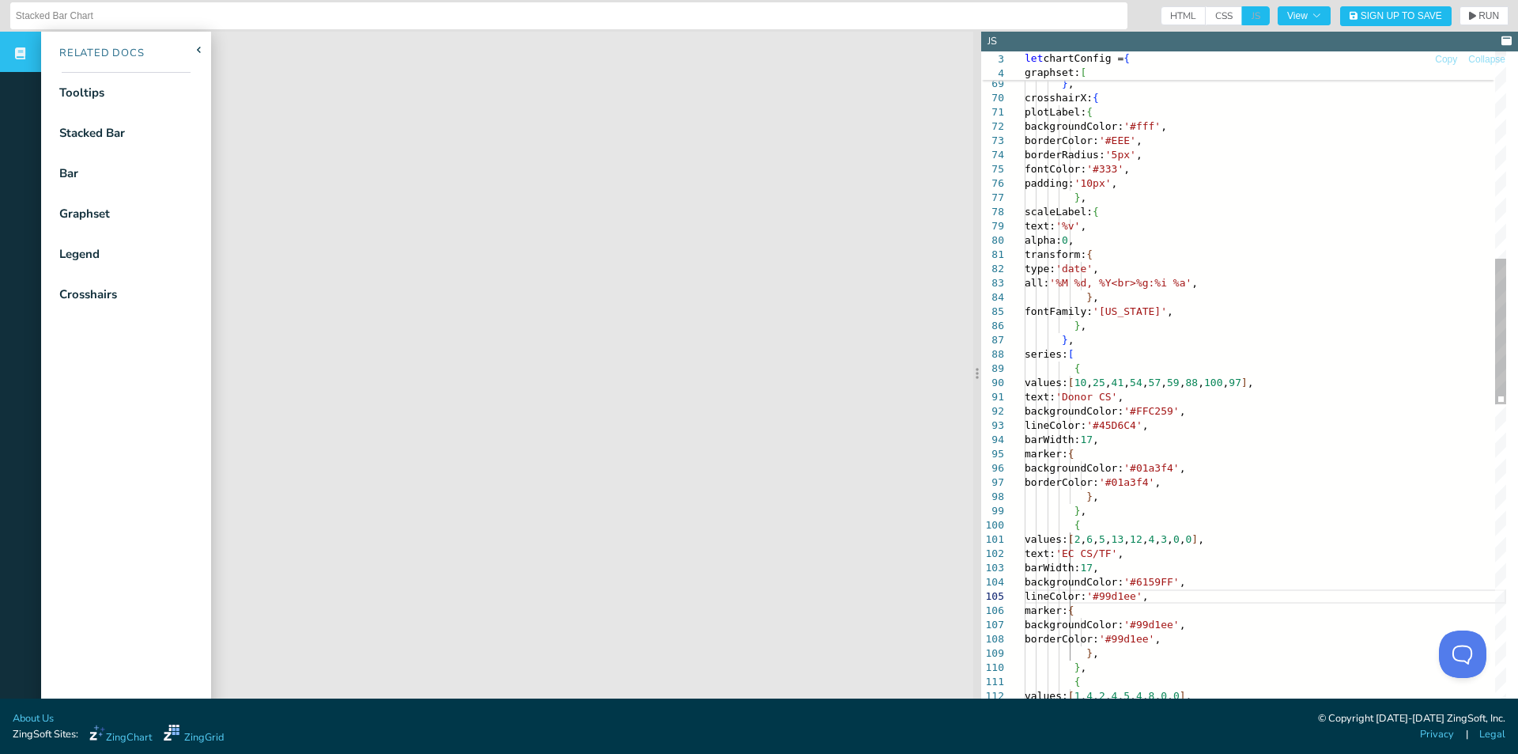
click at [1216, 442] on div "borderColor: '#99d1ee' , } , } , marker: { backgroundColor: '#99d1ee' , borderC…" at bounding box center [1266, 614] width 482 height 3011
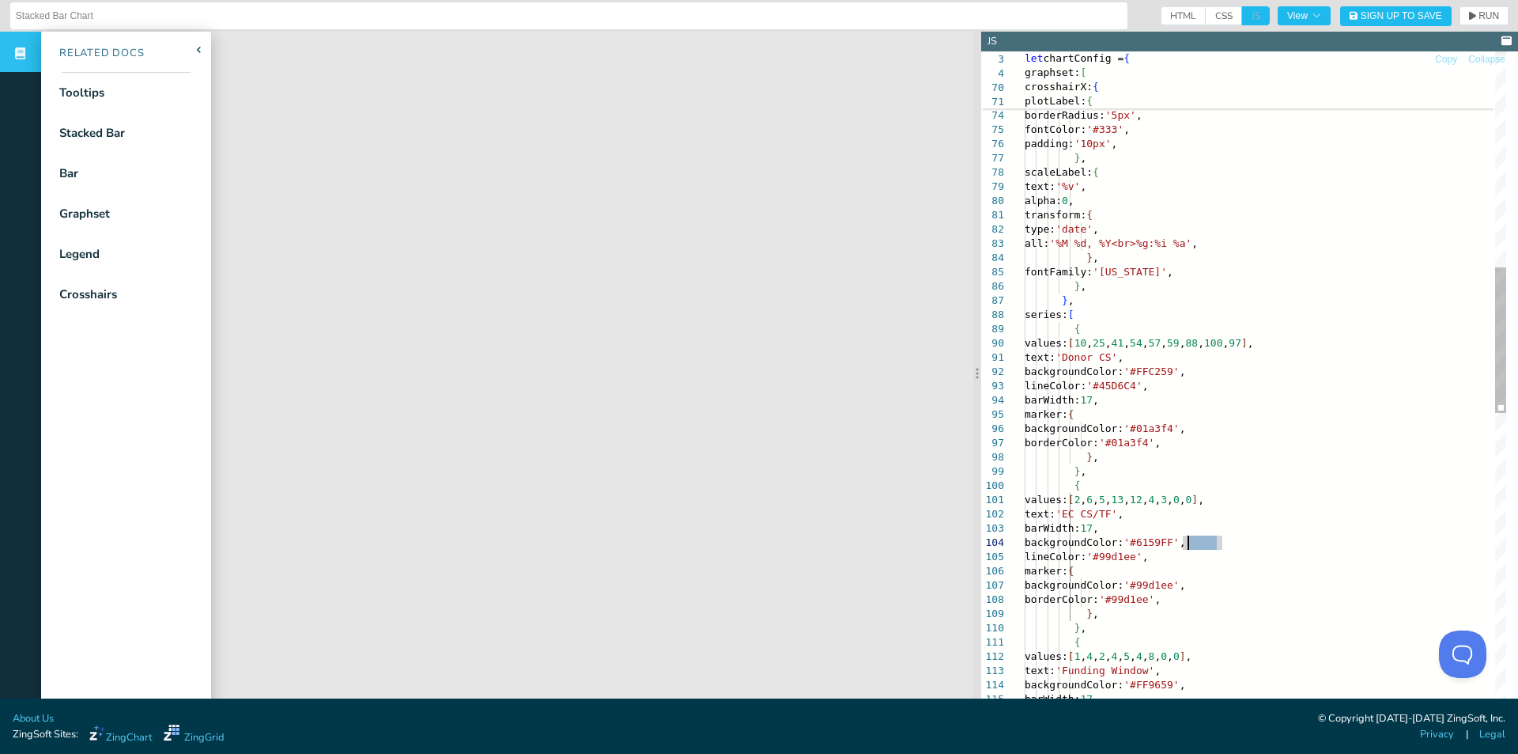
drag, startPoint x: 1219, startPoint y: 539, endPoint x: 1200, endPoint y: 535, distance: 20.2
click at [1189, 542] on div "borderColor: '#01a3f4' , } , } , { values: [ 2 , 6 , 5 , 13 , 12 , 4 , 3 , 0 , …" at bounding box center [1266, 574] width 482 height 3011
click at [1212, 539] on div "borderColor: '#01a3f4' , } , } , { values: [ 2 , 6 , 5 , 13 , 12 , 4 , 3 , 0 , …" at bounding box center [1266, 574] width 482 height 3011
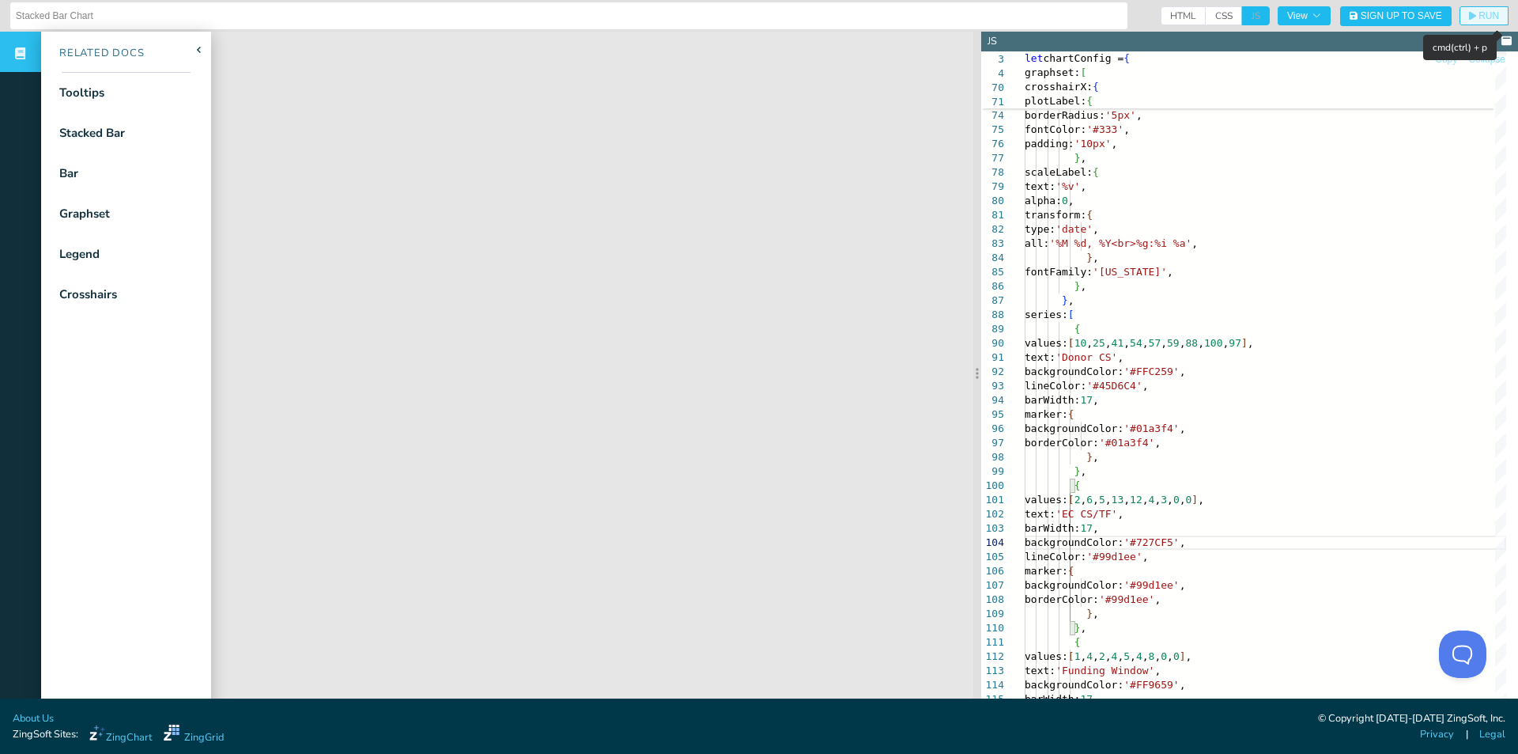
click at [1479, 12] on span "RUN" at bounding box center [1489, 15] width 21 height 9
click at [197, 51] on icon at bounding box center [199, 50] width 6 height 6
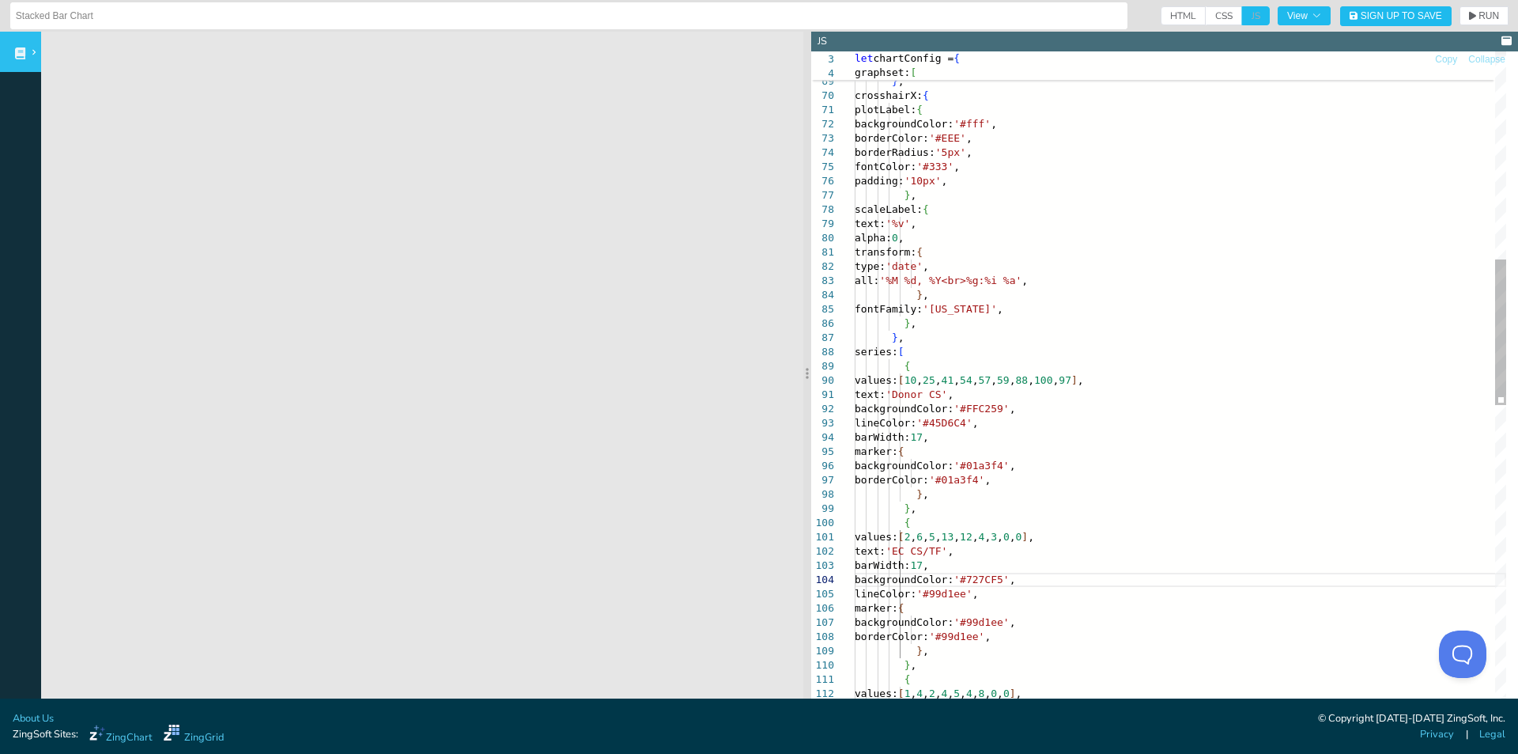
drag, startPoint x: 1140, startPoint y: 415, endPoint x: 1132, endPoint y: 421, distance: 9.7
click at [1140, 415] on div "lineColor: '#D8D8D8' , } , } , crosshairX: { plotLabel: { backgroundColor: '#ff…" at bounding box center [1181, 611] width 652 height 3011
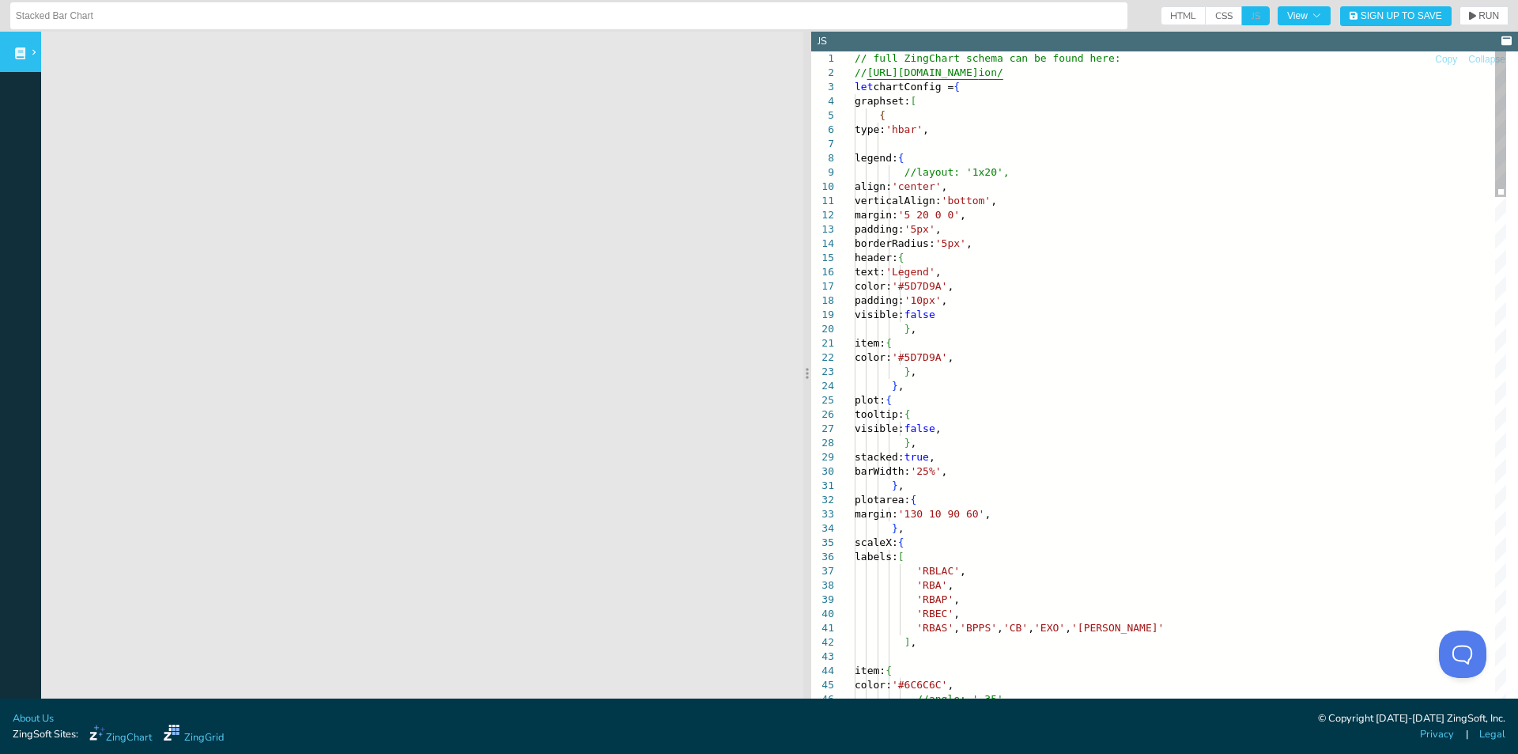
scroll to position [55, 180]
drag, startPoint x: 897, startPoint y: 244, endPoint x: 1069, endPoint y: 244, distance: 172.4
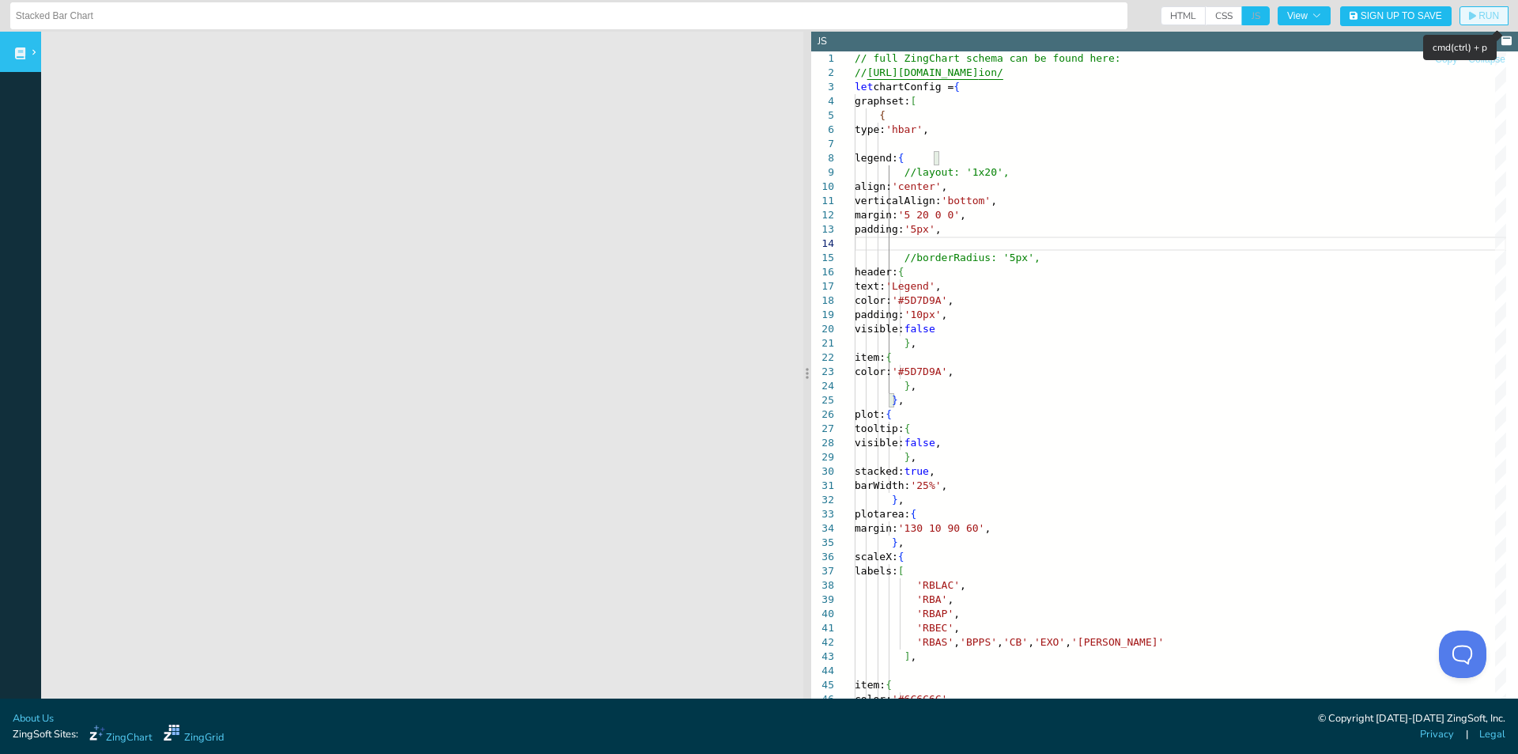
click at [1469, 19] on icon "button" at bounding box center [1472, 15] width 7 height 9
click at [1469, 17] on icon "button" at bounding box center [1472, 16] width 7 height 9
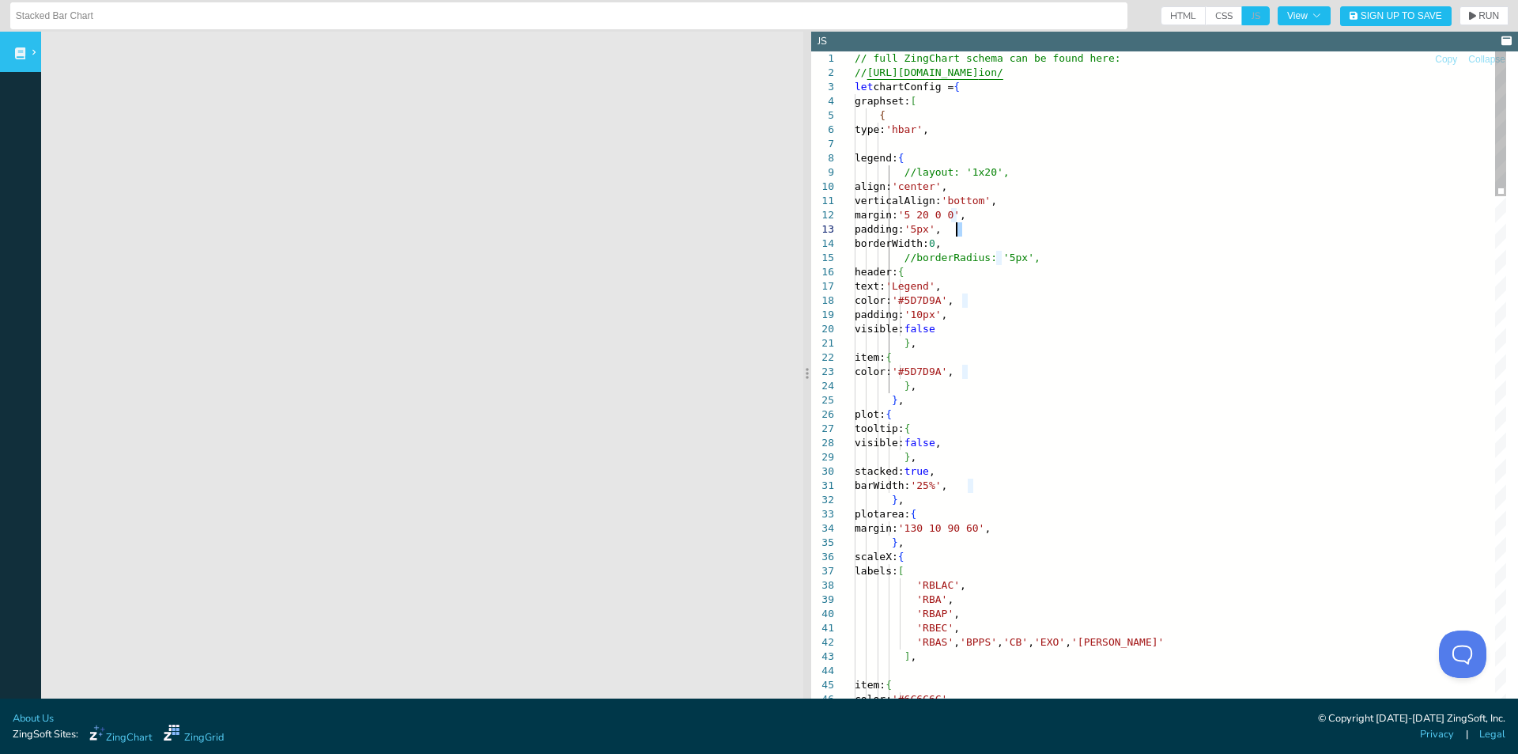
drag, startPoint x: 1098, startPoint y: 198, endPoint x: 1088, endPoint y: 201, distance: 10.0
drag, startPoint x: 896, startPoint y: 278, endPoint x: 951, endPoint y: 340, distance: 82.9
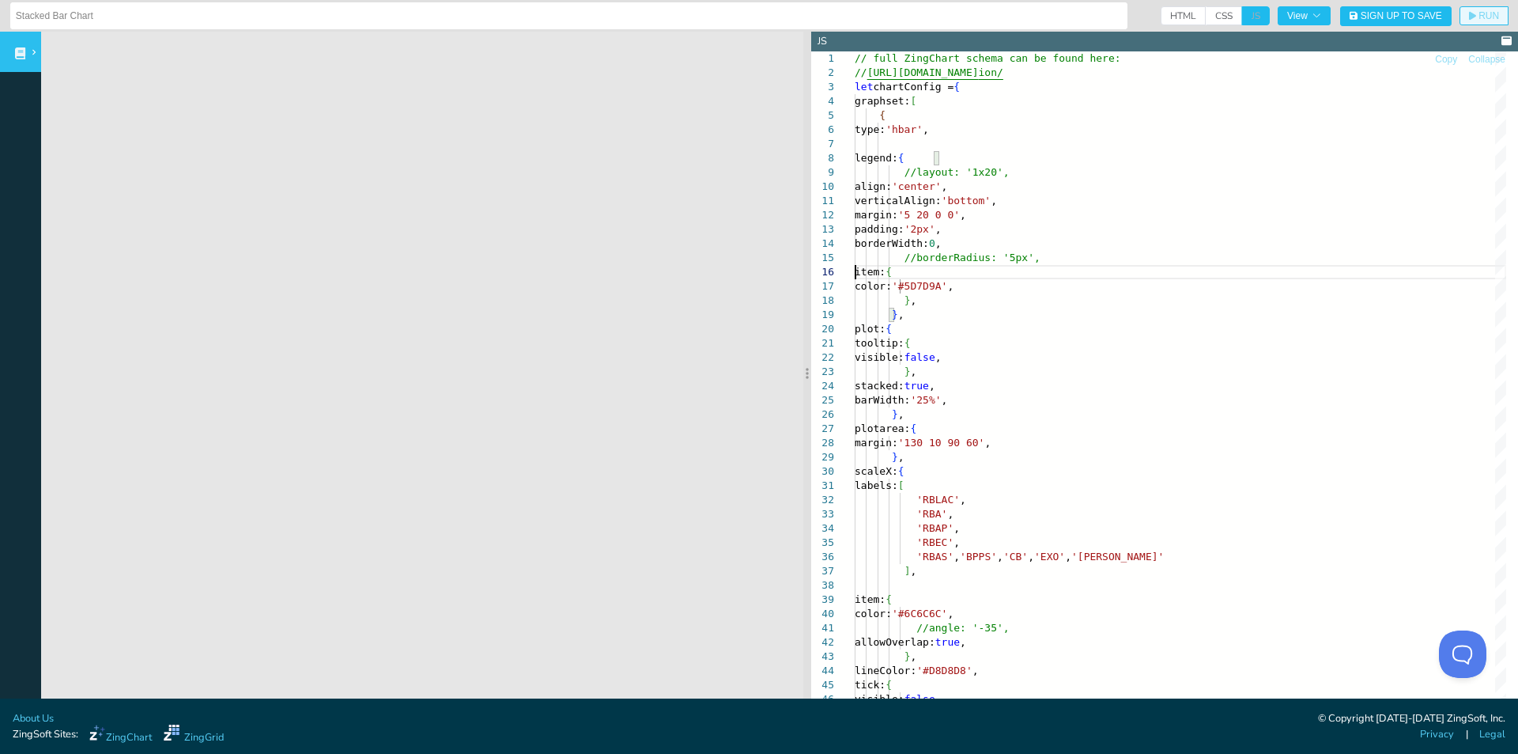
click at [1465, 21] on button "RUN" at bounding box center [1484, 15] width 49 height 19
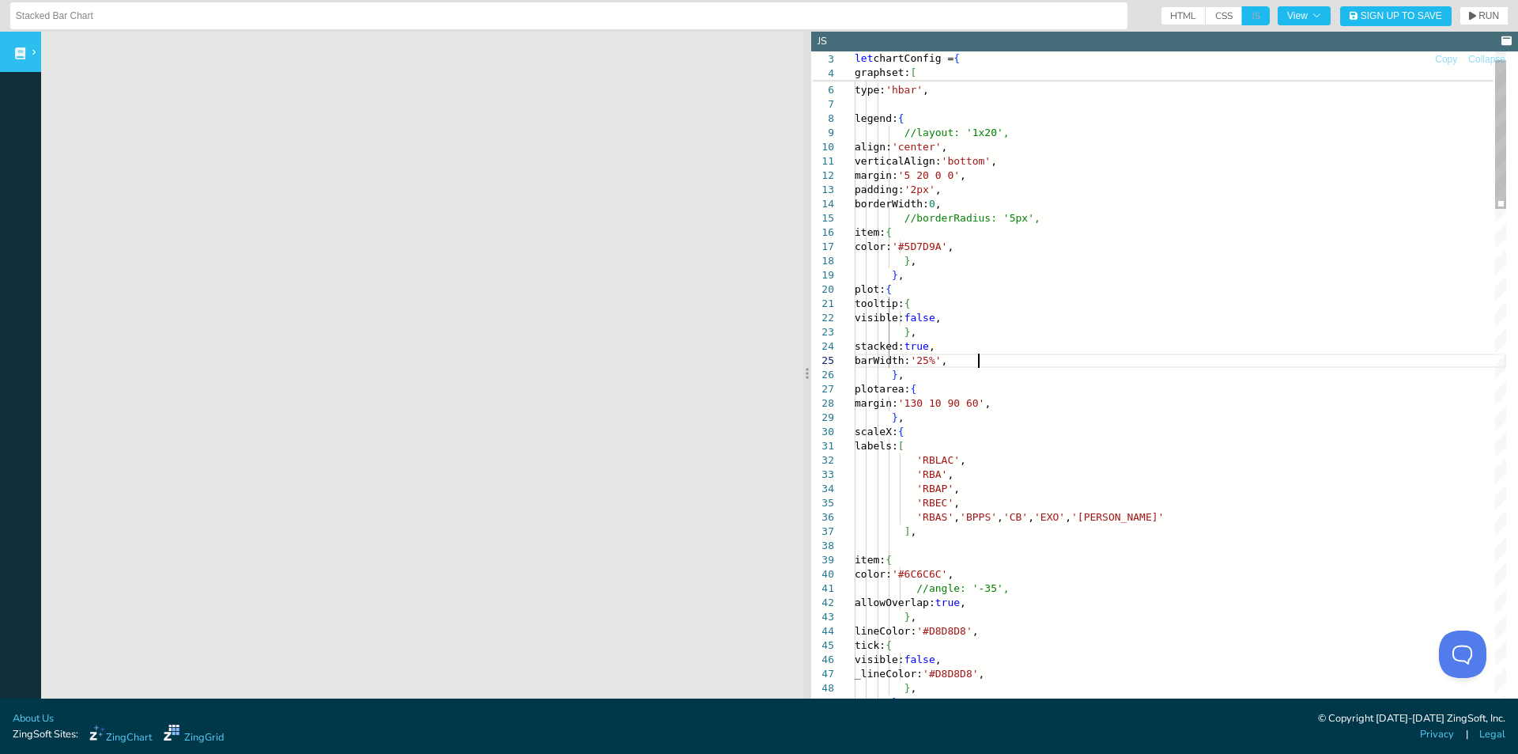
scroll to position [40, 0]
drag, startPoint x: 979, startPoint y: 358, endPoint x: 958, endPoint y: 360, distance: 21.4
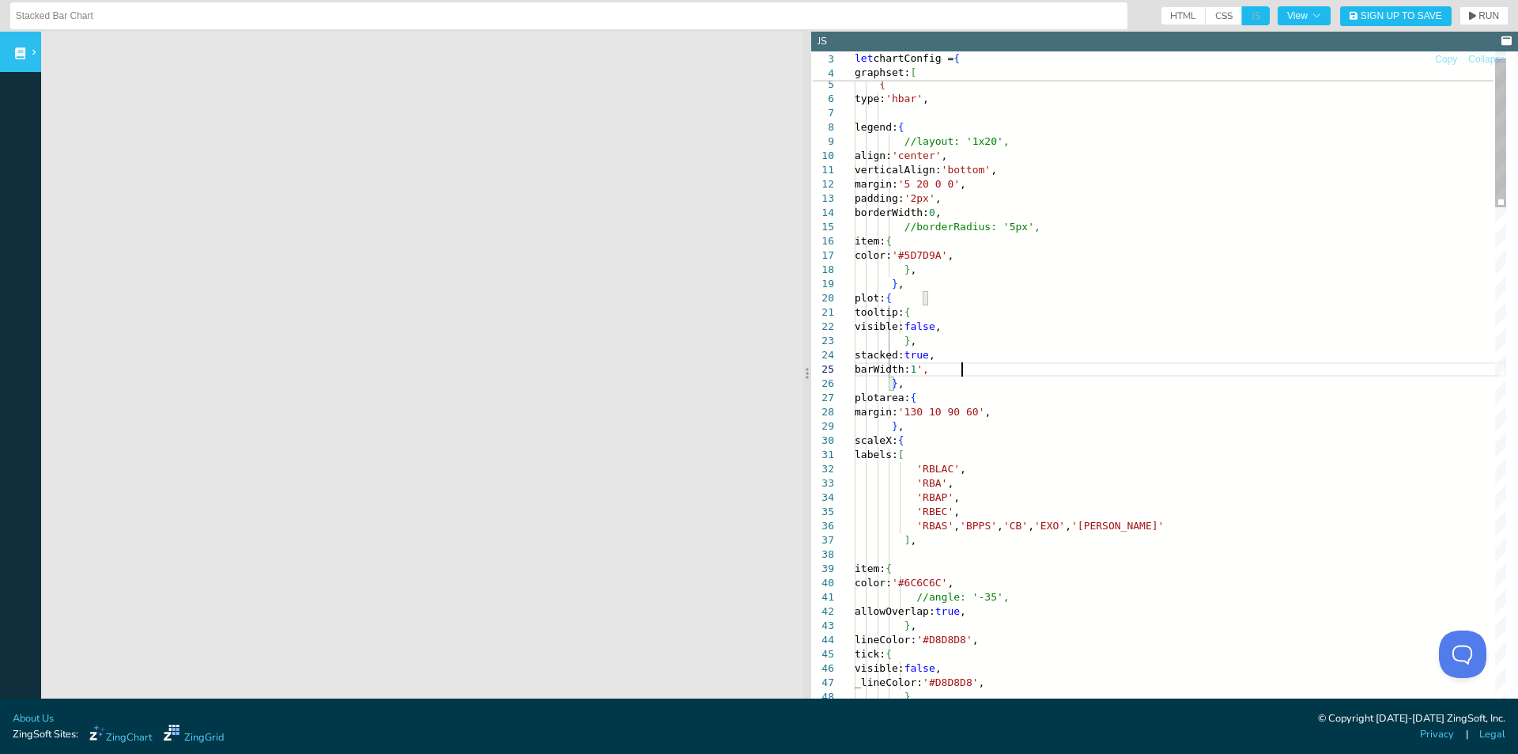
scroll to position [58, 112]
drag, startPoint x: 1461, startPoint y: 22, endPoint x: 1453, endPoint y: 26, distance: 8.8
click at [1460, 22] on button "RUN" at bounding box center [1484, 15] width 49 height 19
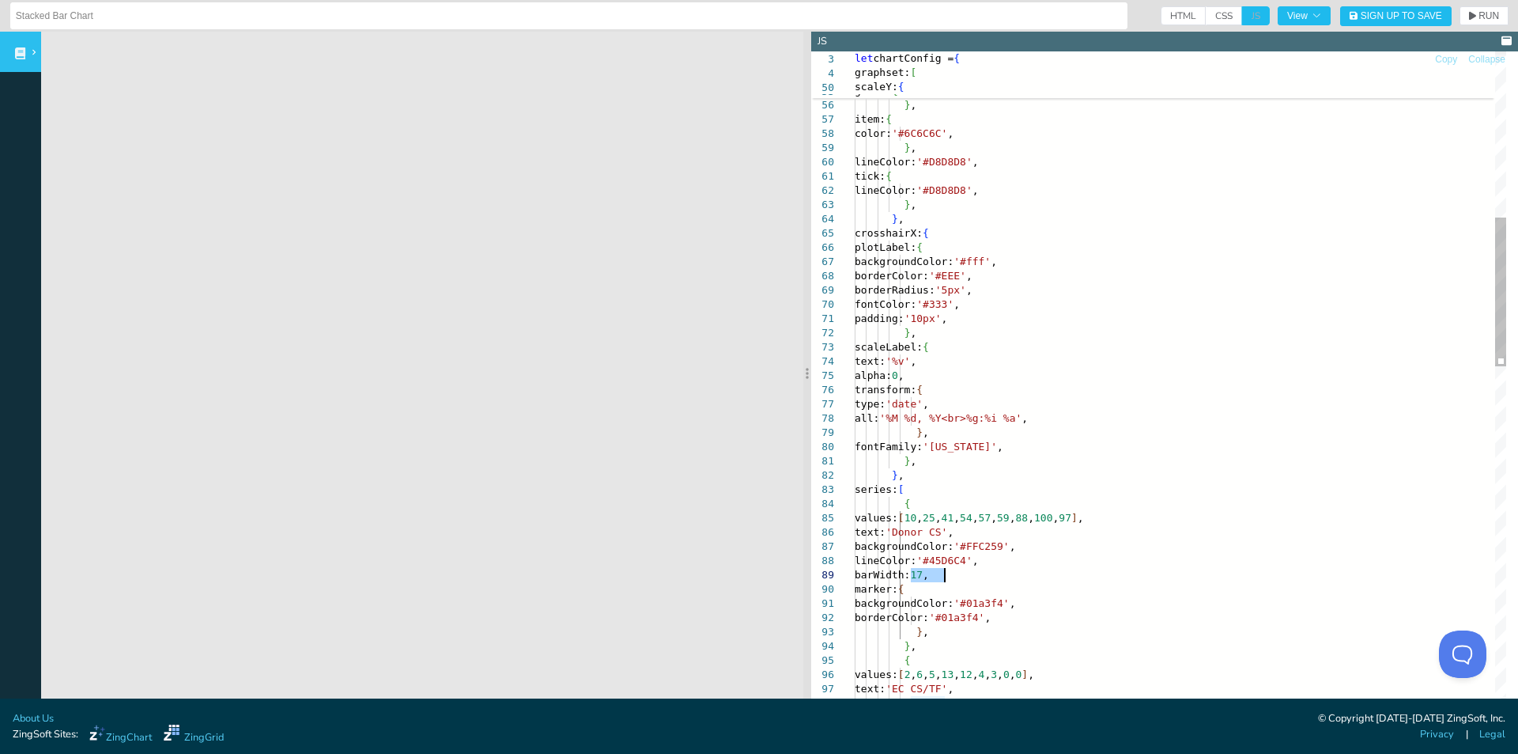
drag, startPoint x: 942, startPoint y: 577, endPoint x: 1056, endPoint y: 577, distance: 113.9
click at [1479, 15] on span "RUN" at bounding box center [1489, 15] width 21 height 9
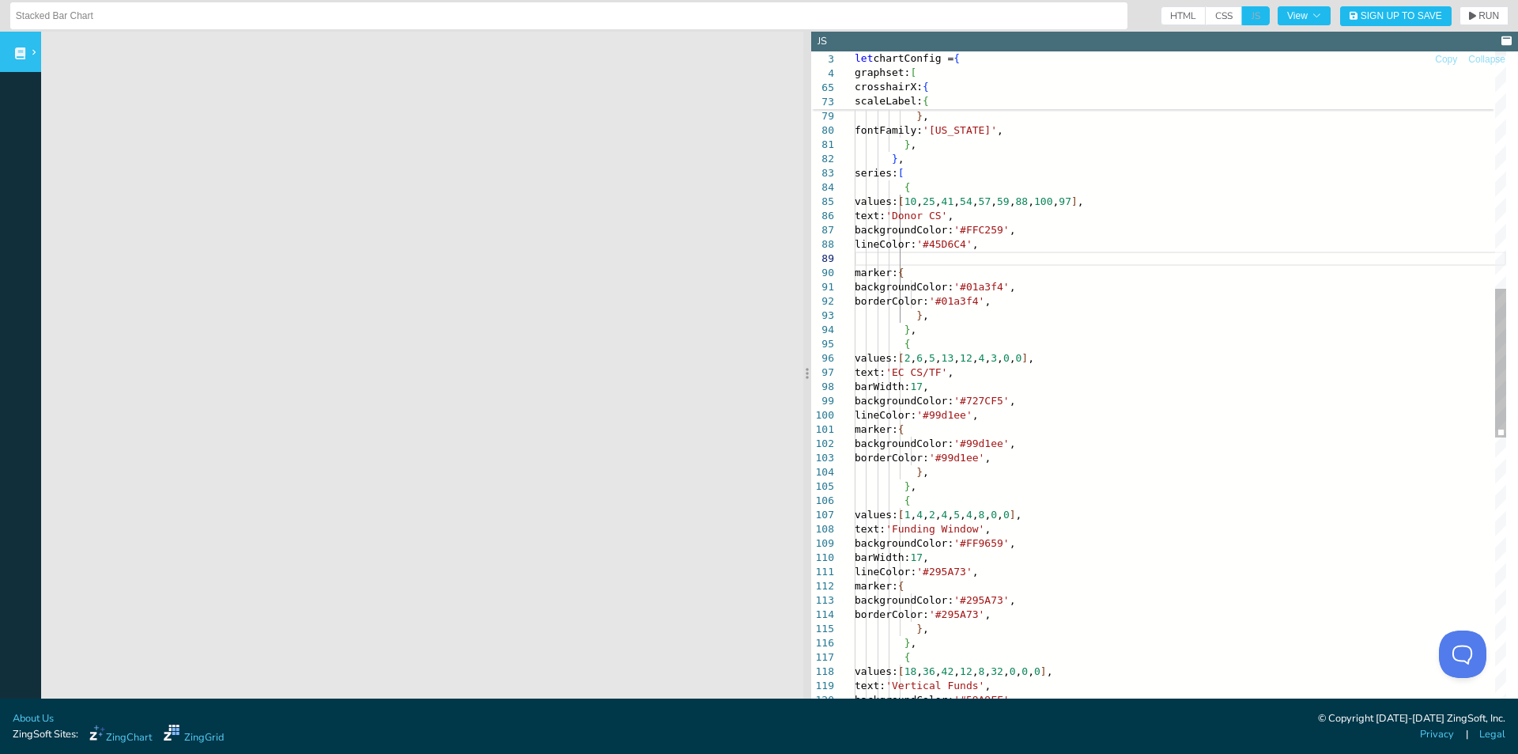
click at [936, 559] on div "text: '%v' , alpha: 0 , transform: { type: 'date' , all: '%M %d, %Y<br>%g:%i %a…" at bounding box center [1181, 469] width 652 height 2940
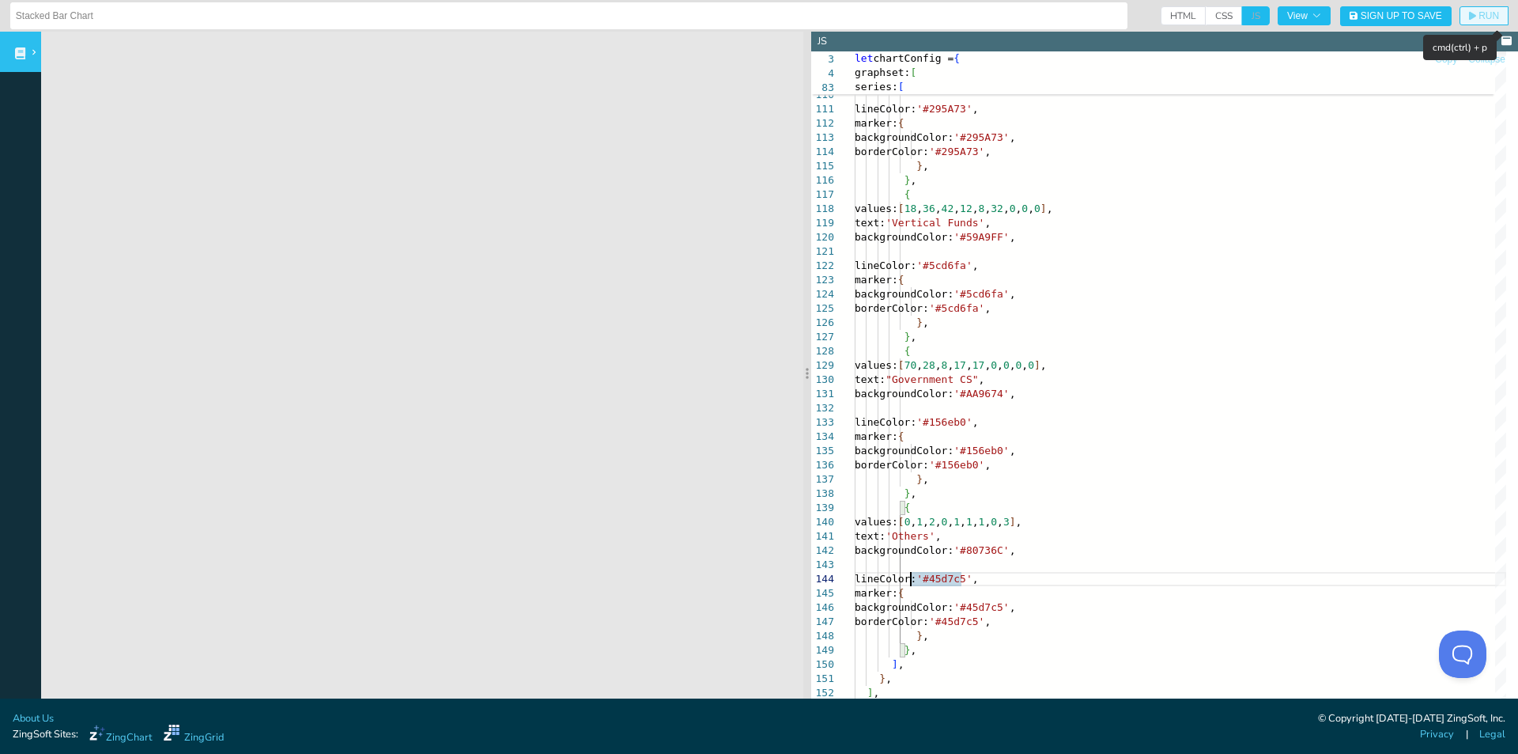
click at [1479, 13] on span "RUN" at bounding box center [1489, 15] width 21 height 9
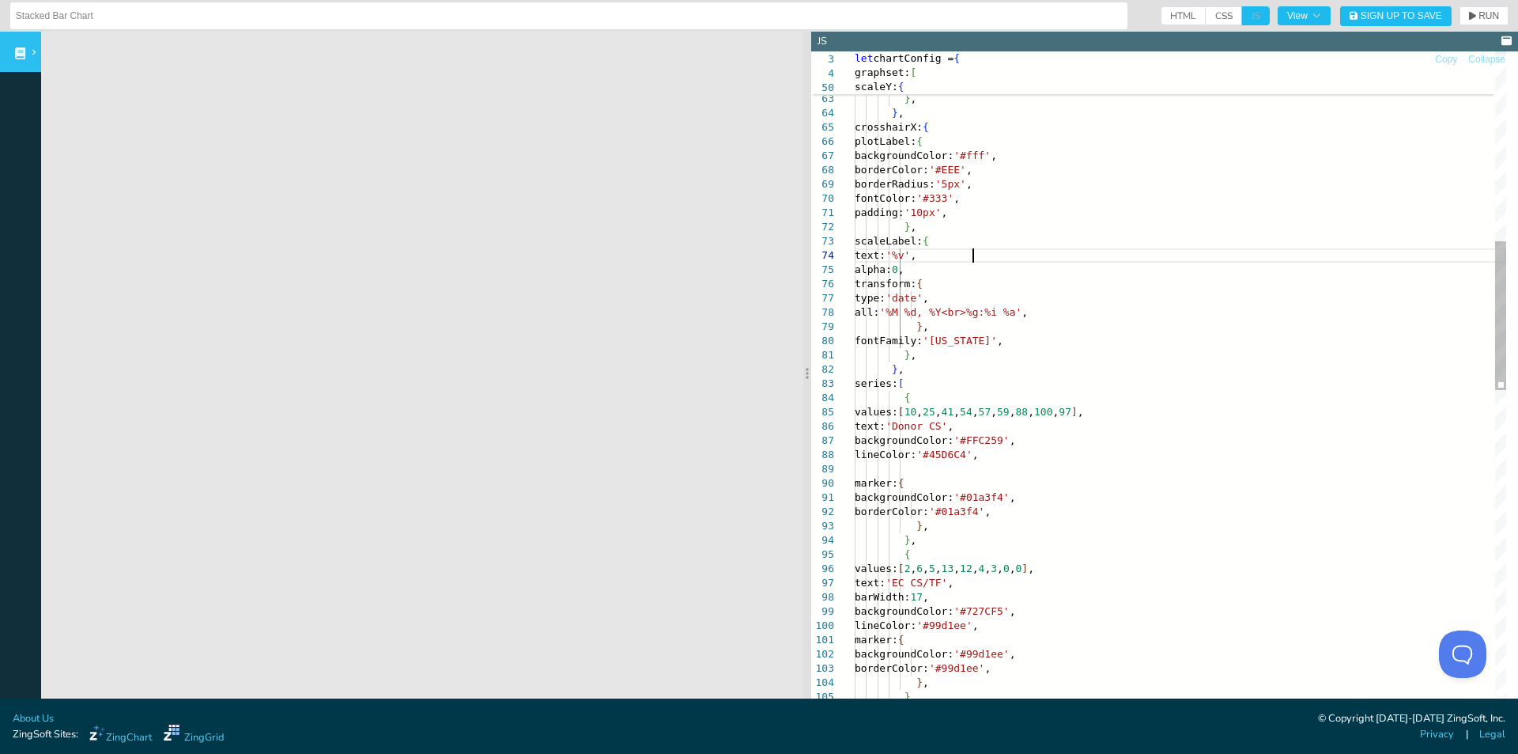
click at [987, 260] on div "} , } , { backgroundColor: '#727CF5' , lineColor: '#99d1ee' , marker: { backgro…" at bounding box center [1181, 679] width 652 height 2940
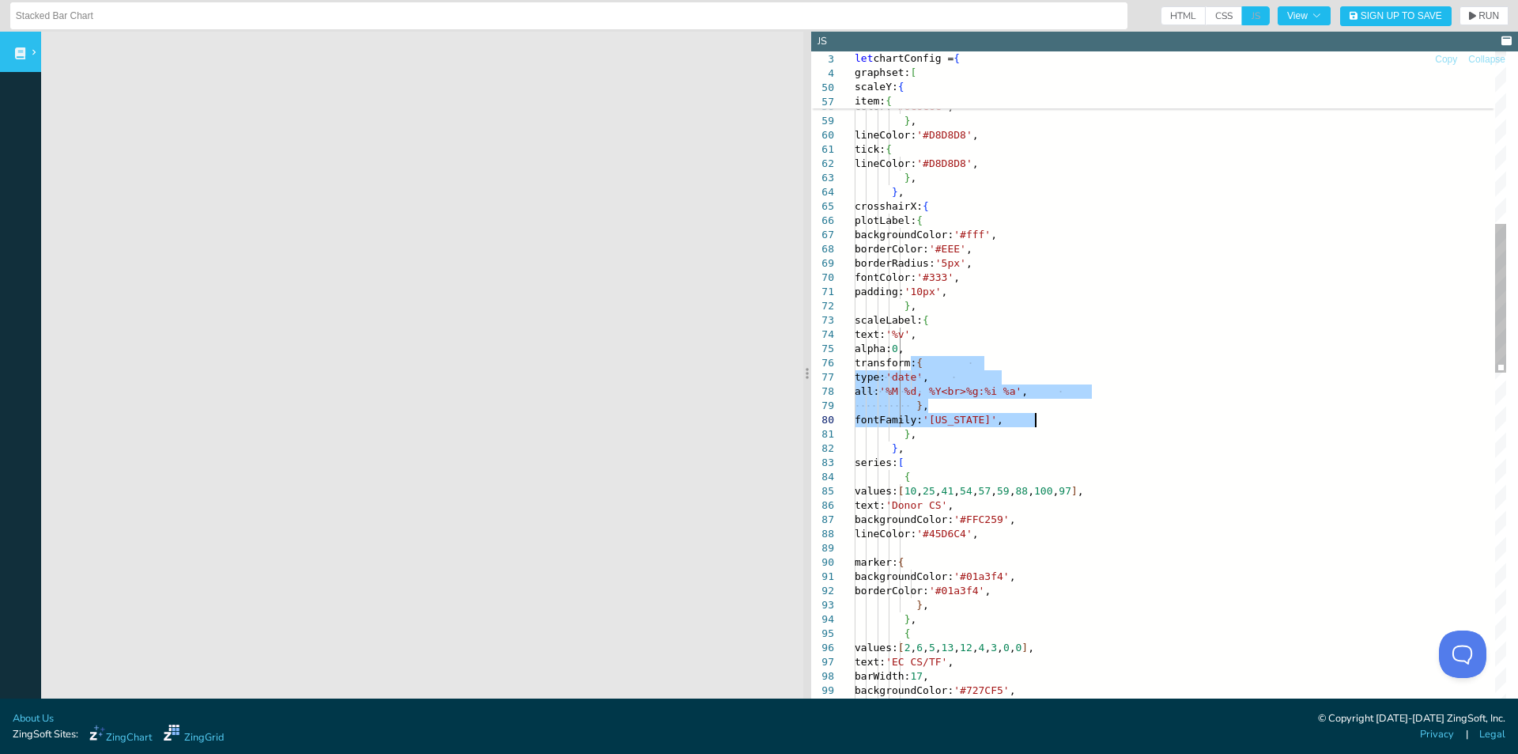
drag, startPoint x: 909, startPoint y: 364, endPoint x: 1048, endPoint y: 416, distance: 147.9
click at [1048, 416] on div "backgroundColor: '#727CF5' , lineColor: '#99d1ee' , marker: { values: [ 2 , 6 ,…" at bounding box center [1181, 758] width 652 height 2940
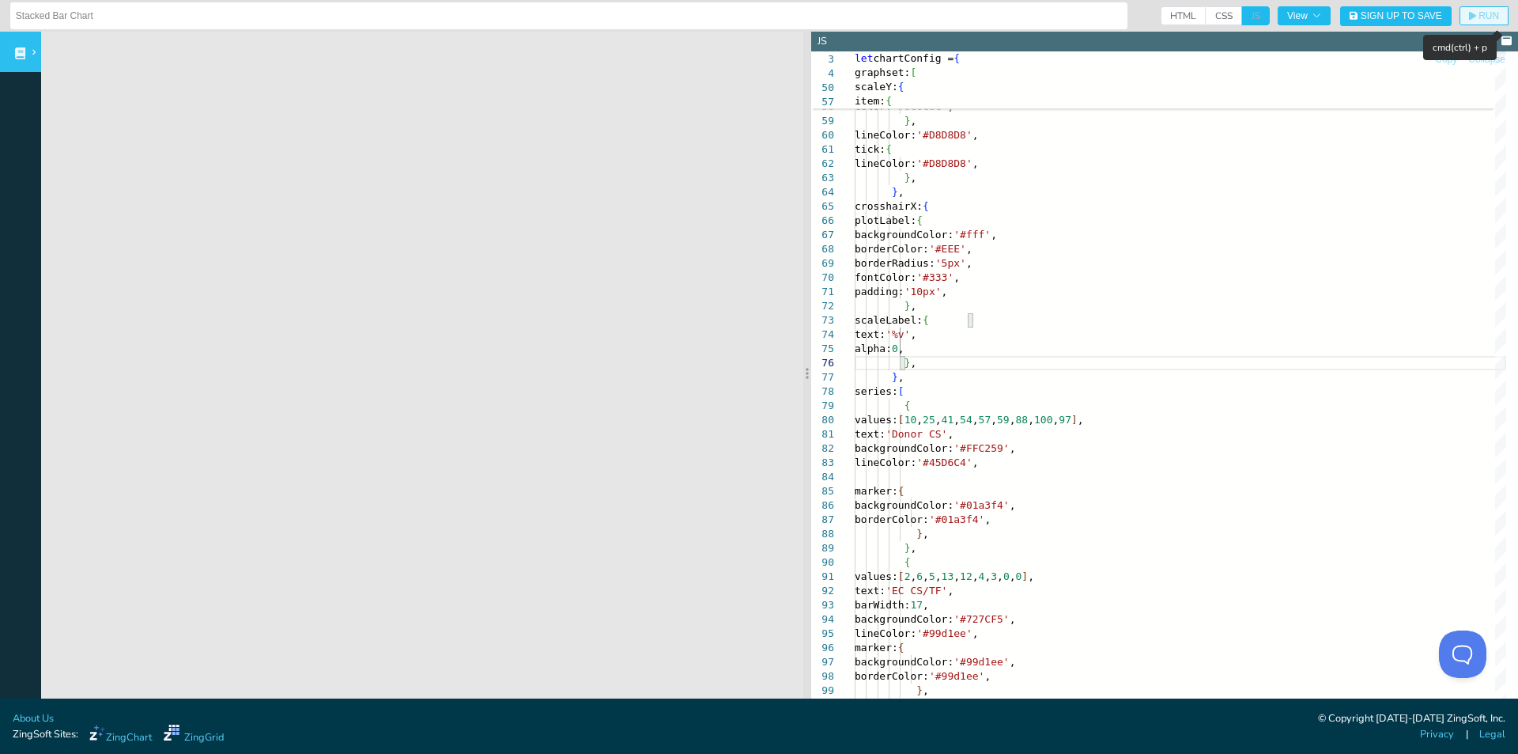
click at [1481, 17] on span "RUN" at bounding box center [1489, 15] width 21 height 9
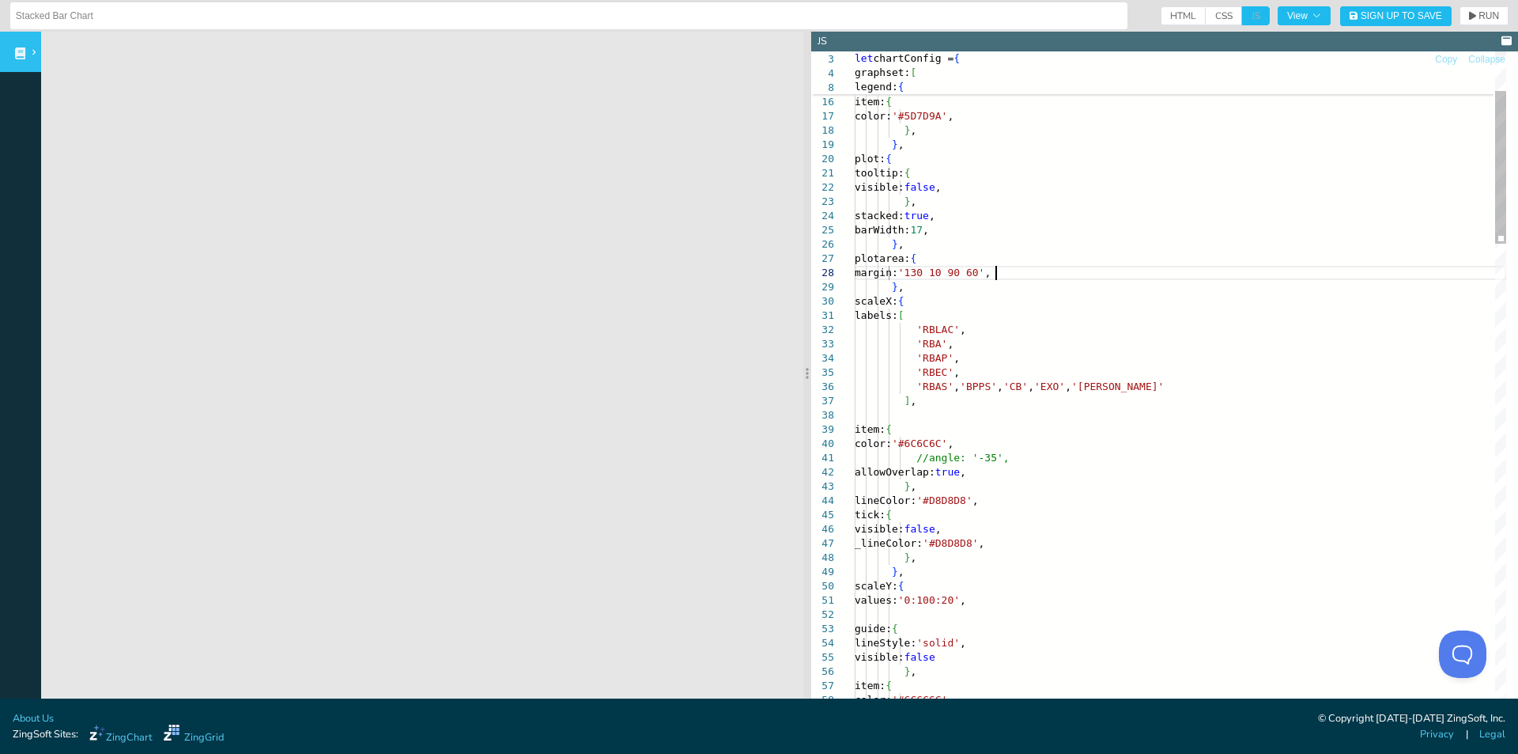
scroll to position [58, 0]
click at [1469, 14] on span "RUN" at bounding box center [1484, 15] width 30 height 9
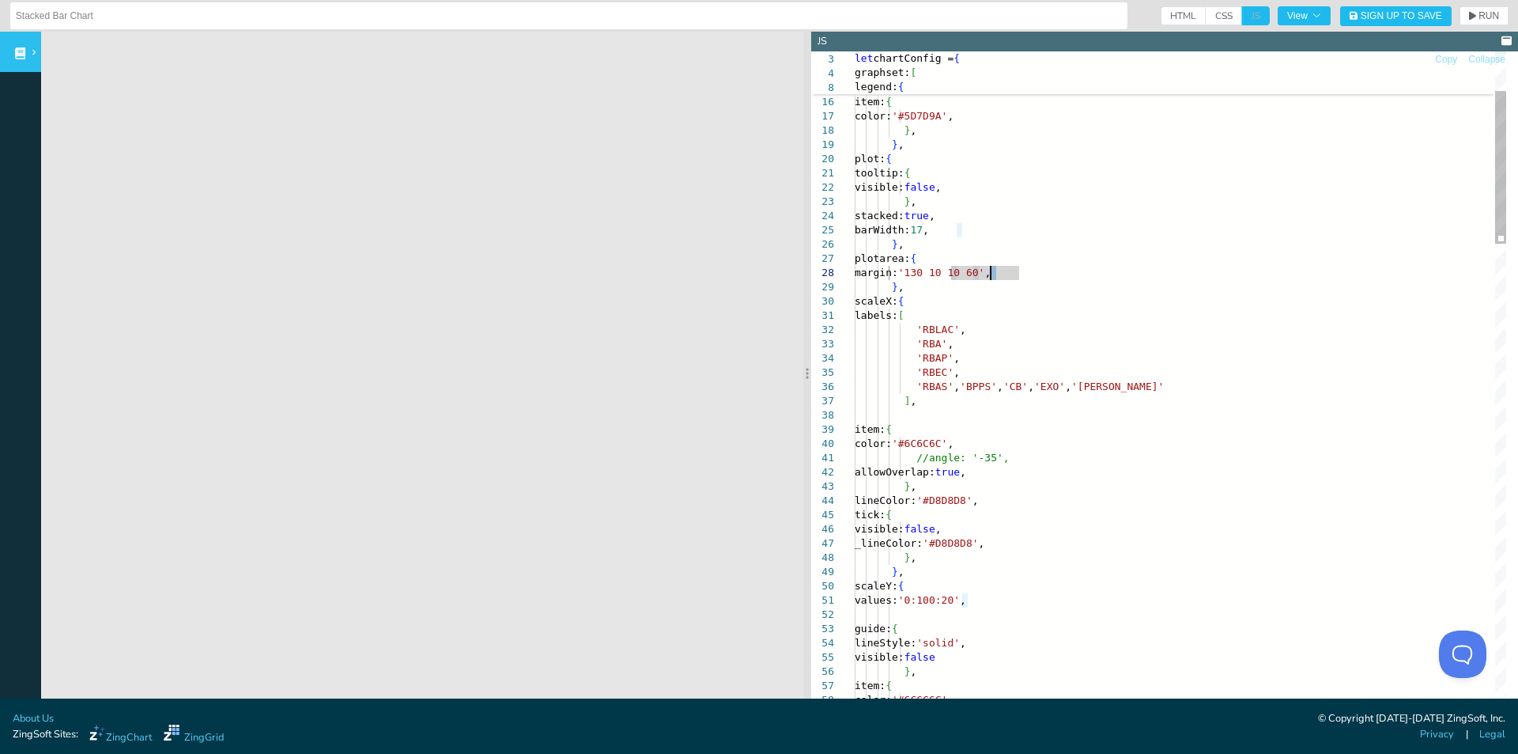
click at [1479, 16] on span "RUN" at bounding box center [1489, 15] width 21 height 9
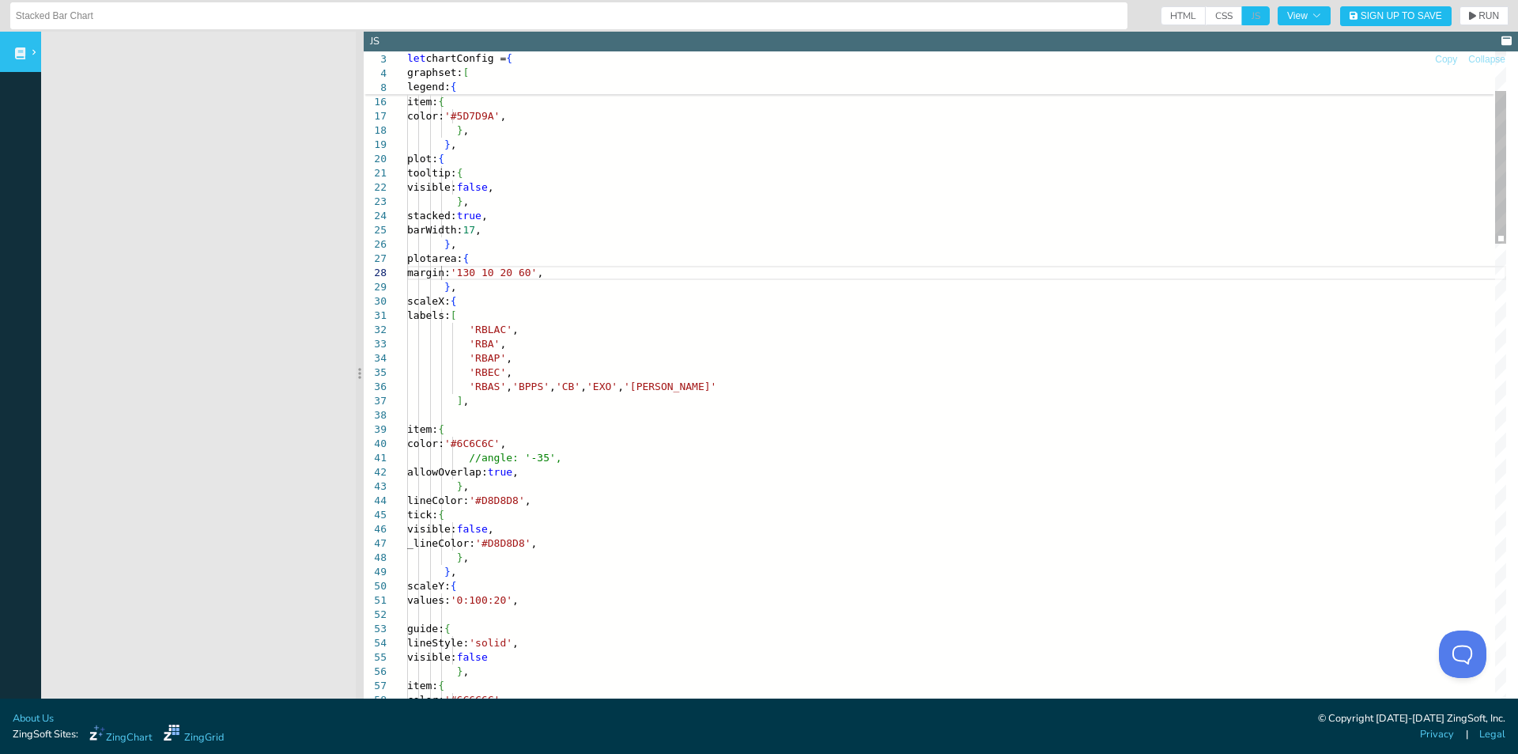
drag, startPoint x: 809, startPoint y: 250, endPoint x: 357, endPoint y: 310, distance: 456.3
click at [357, 310] on section at bounding box center [360, 373] width 8 height 682
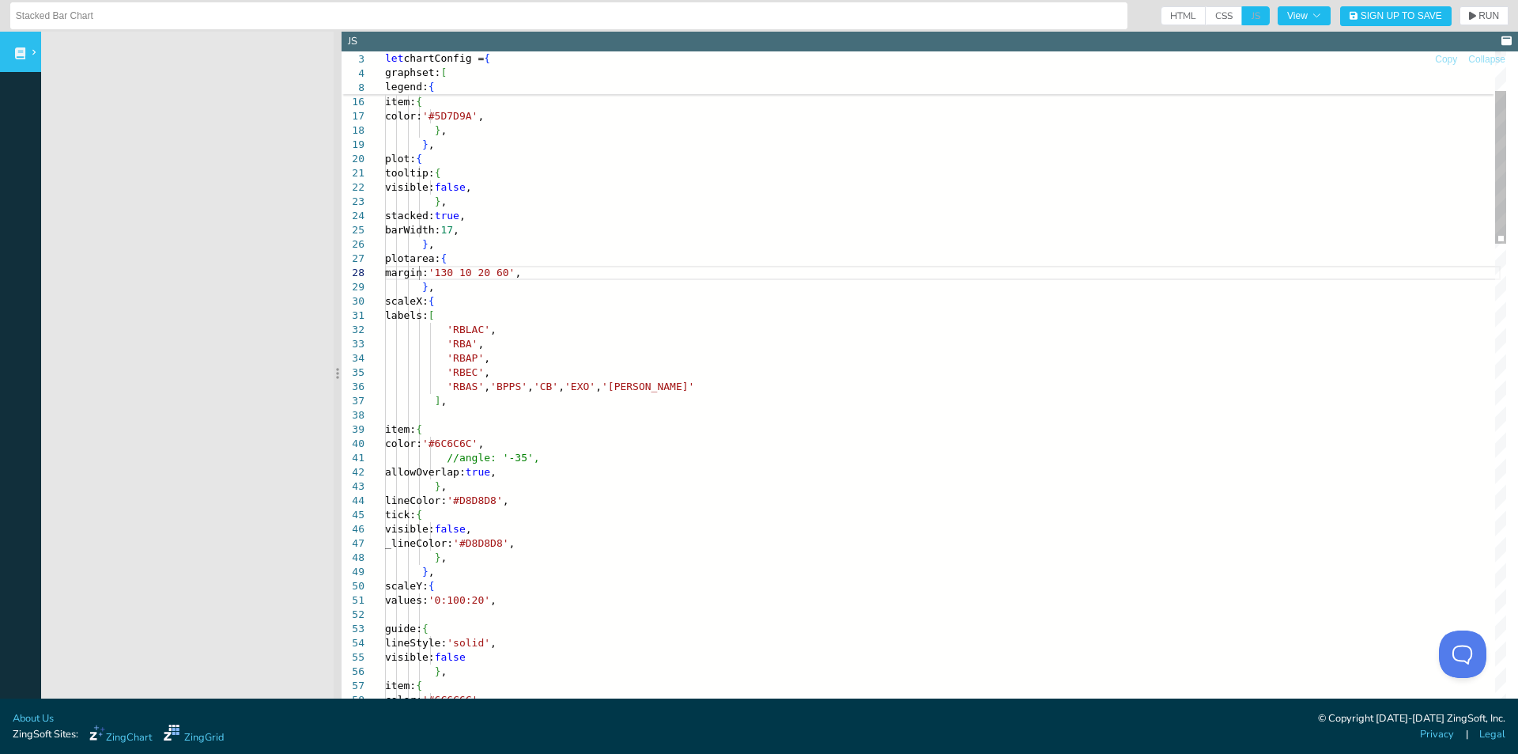
drag, startPoint x: 356, startPoint y: 308, endPoint x: 284, endPoint y: 310, distance: 72.0
click at [334, 310] on section at bounding box center [338, 373] width 8 height 682
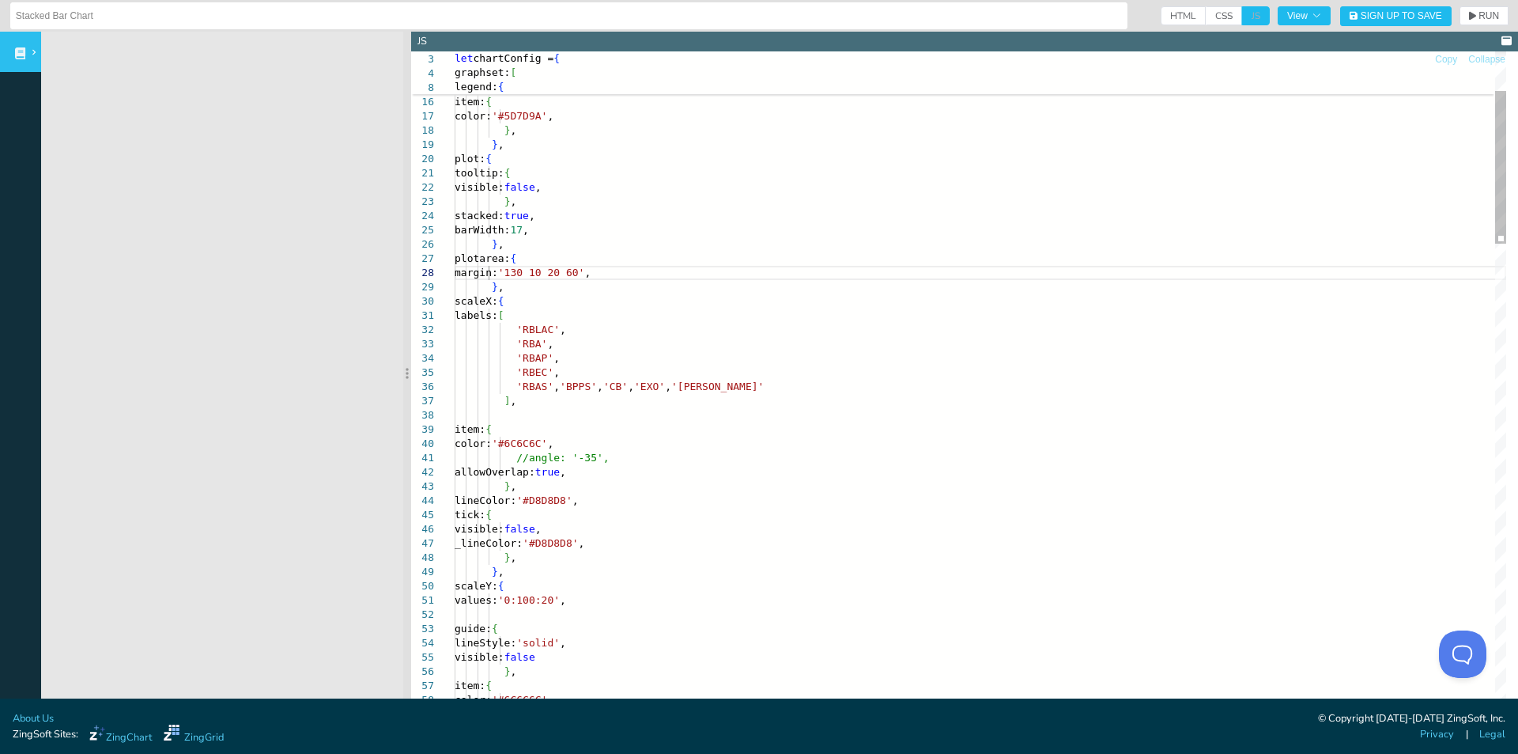
drag, startPoint x: 284, startPoint y: 310, endPoint x: 407, endPoint y: 307, distance: 123.4
click at [407, 307] on section at bounding box center [407, 373] width 8 height 682
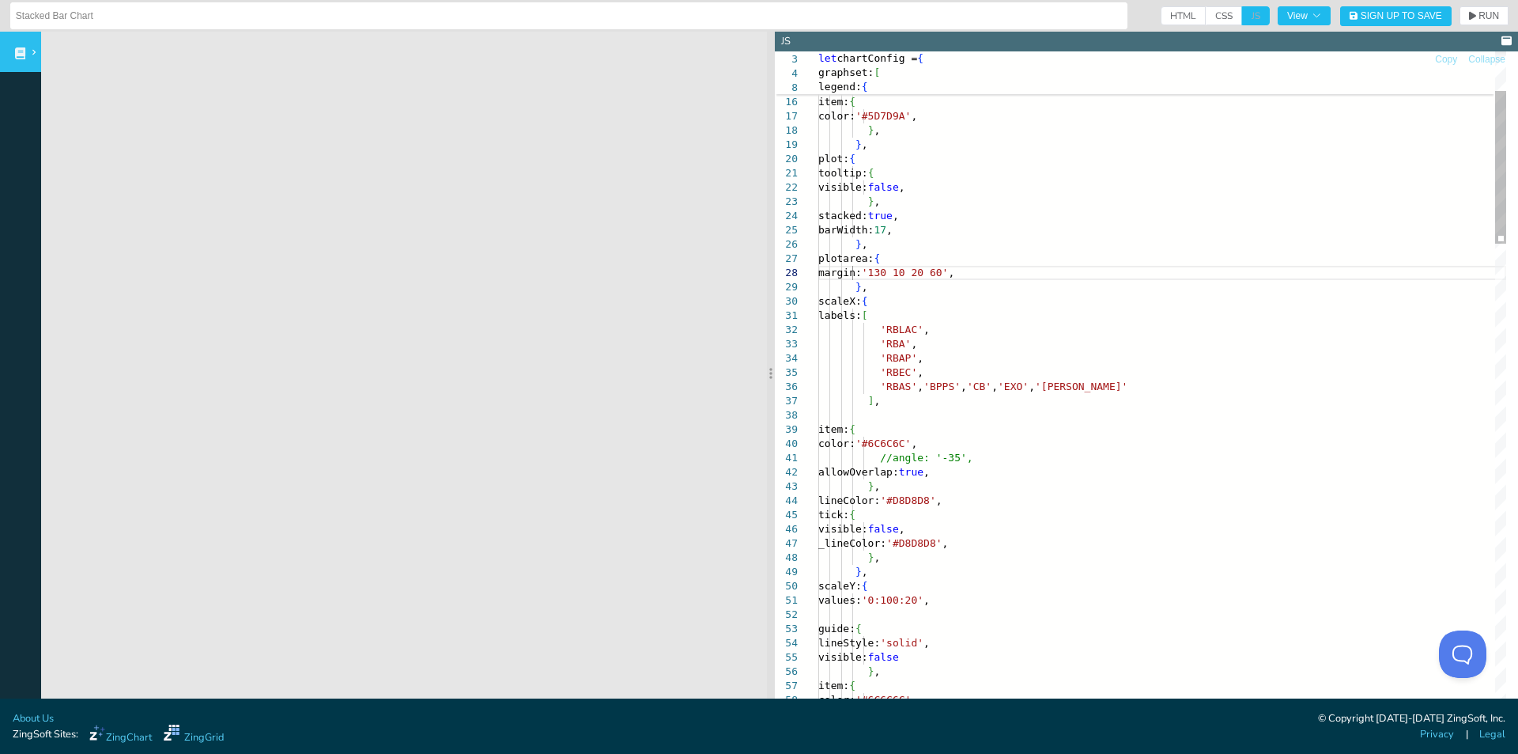
drag, startPoint x: 407, startPoint y: 307, endPoint x: 771, endPoint y: 311, distance: 363.8
click at [771, 311] on section at bounding box center [771, 373] width 8 height 682
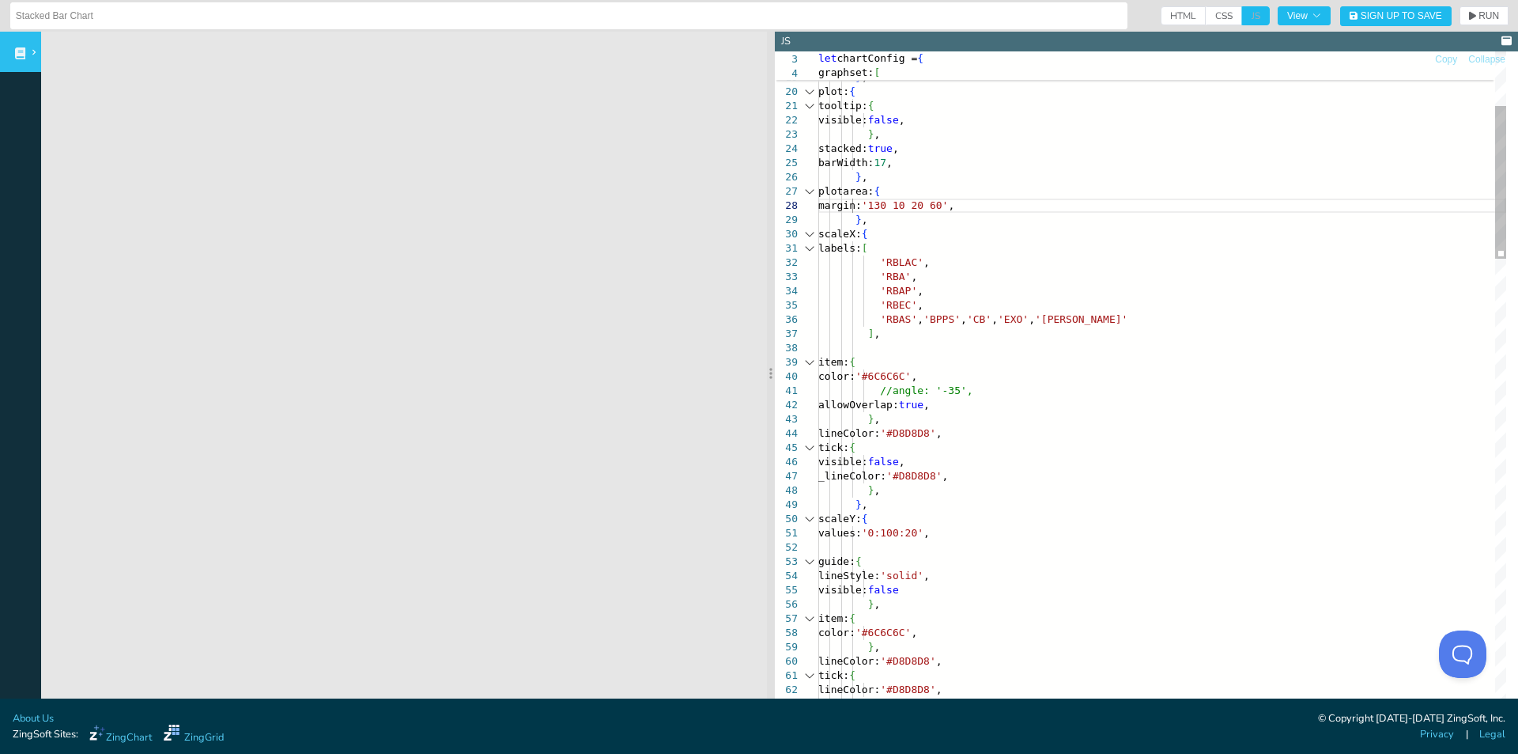
click at [813, 235] on div at bounding box center [809, 234] width 21 height 14
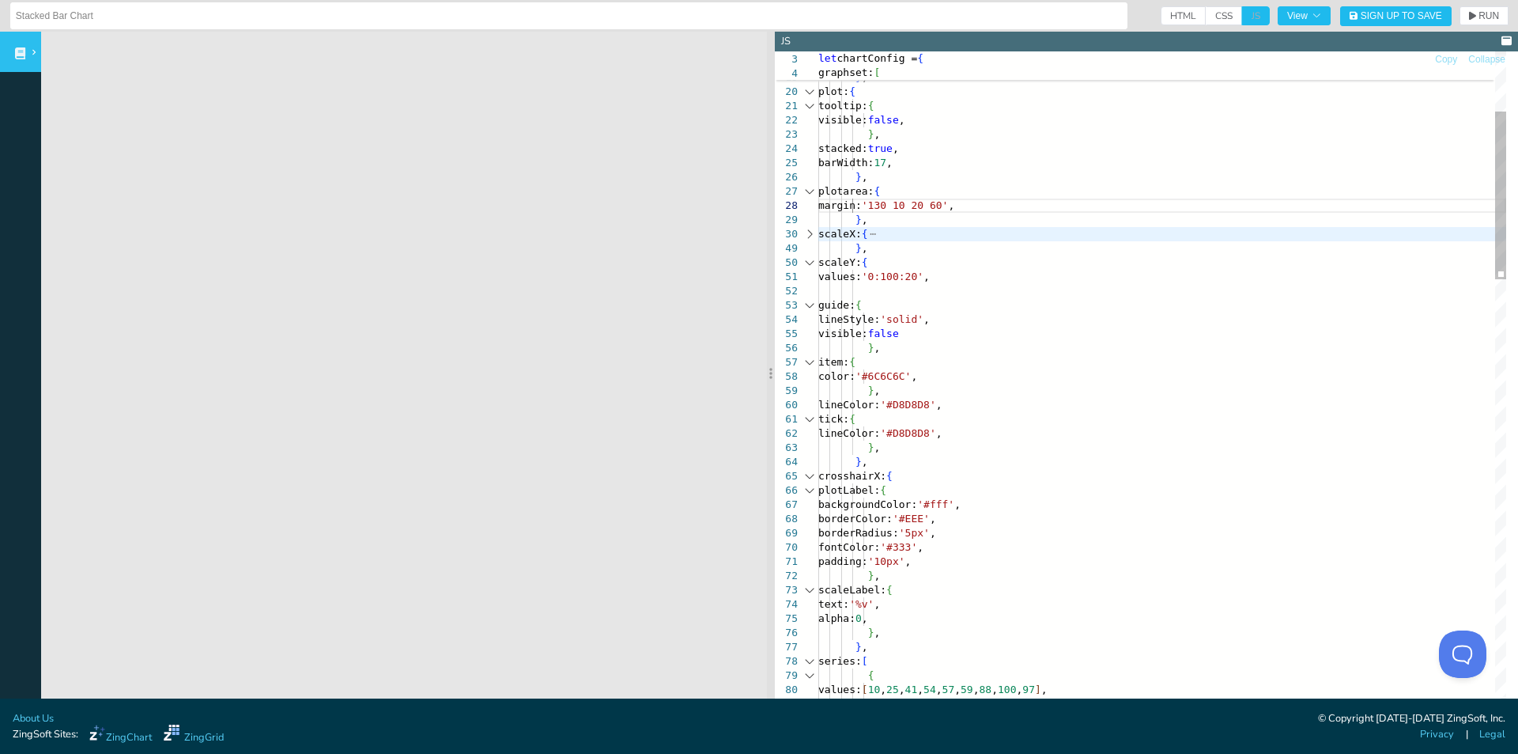
click at [811, 265] on div at bounding box center [809, 262] width 21 height 14
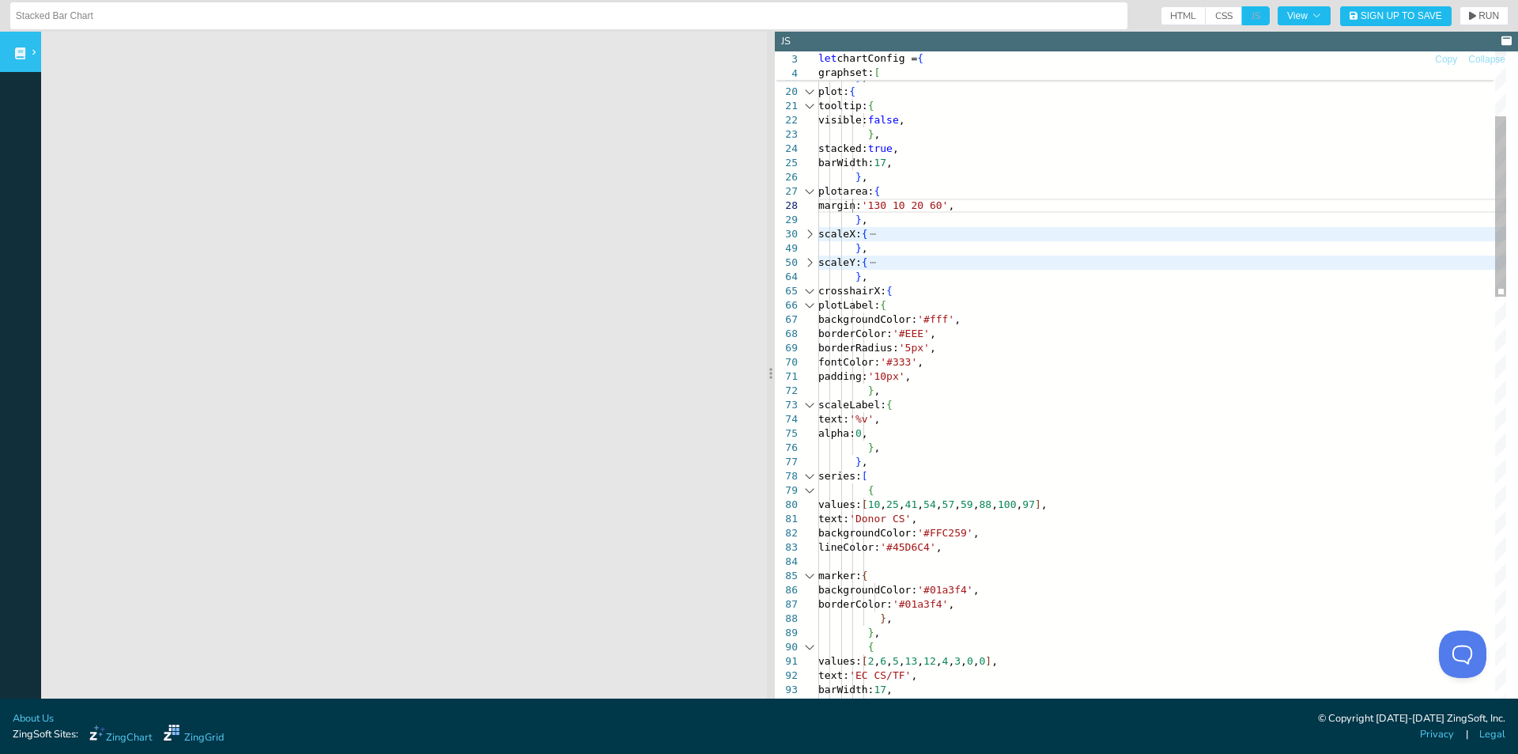
click at [808, 290] on div at bounding box center [809, 291] width 21 height 14
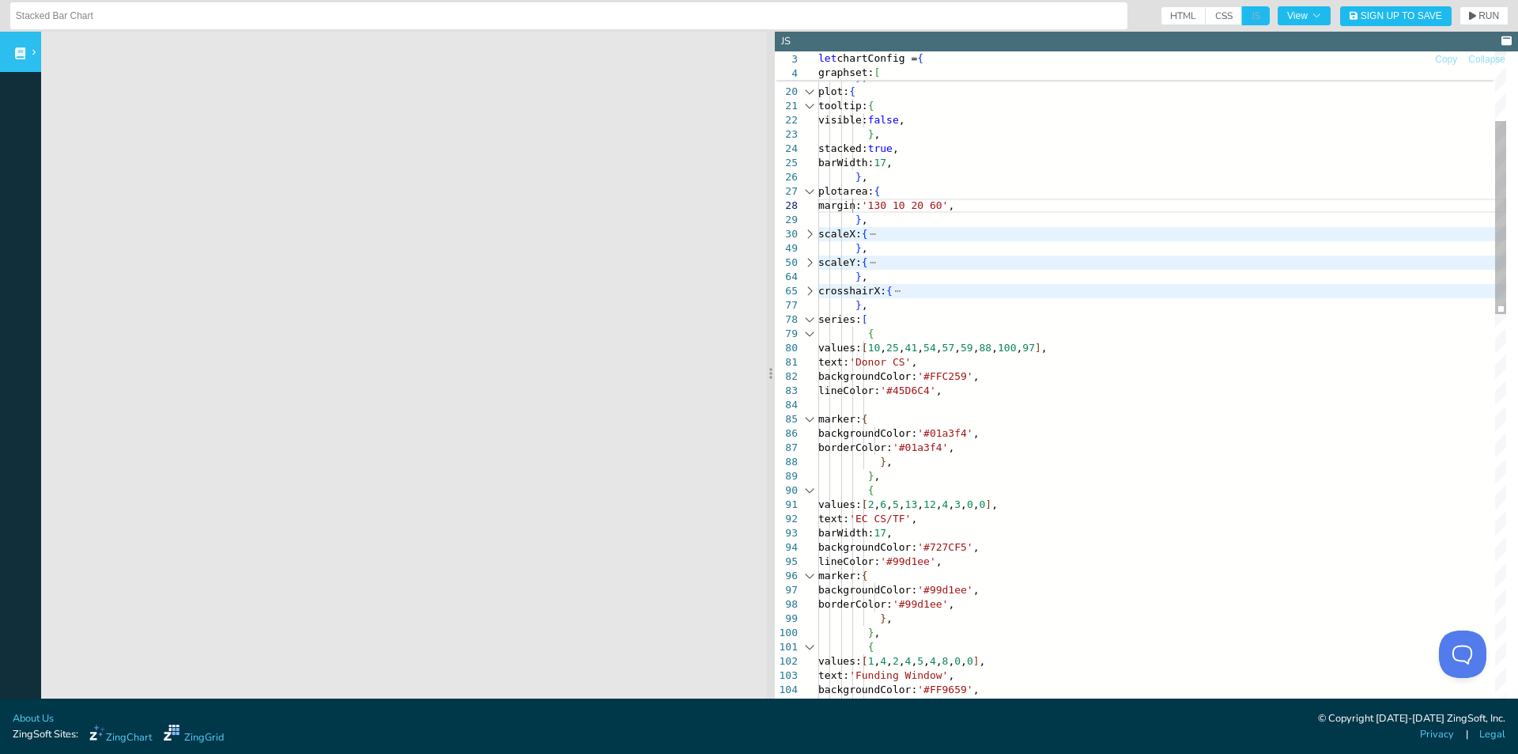
click at [809, 318] on div at bounding box center [809, 319] width 21 height 14
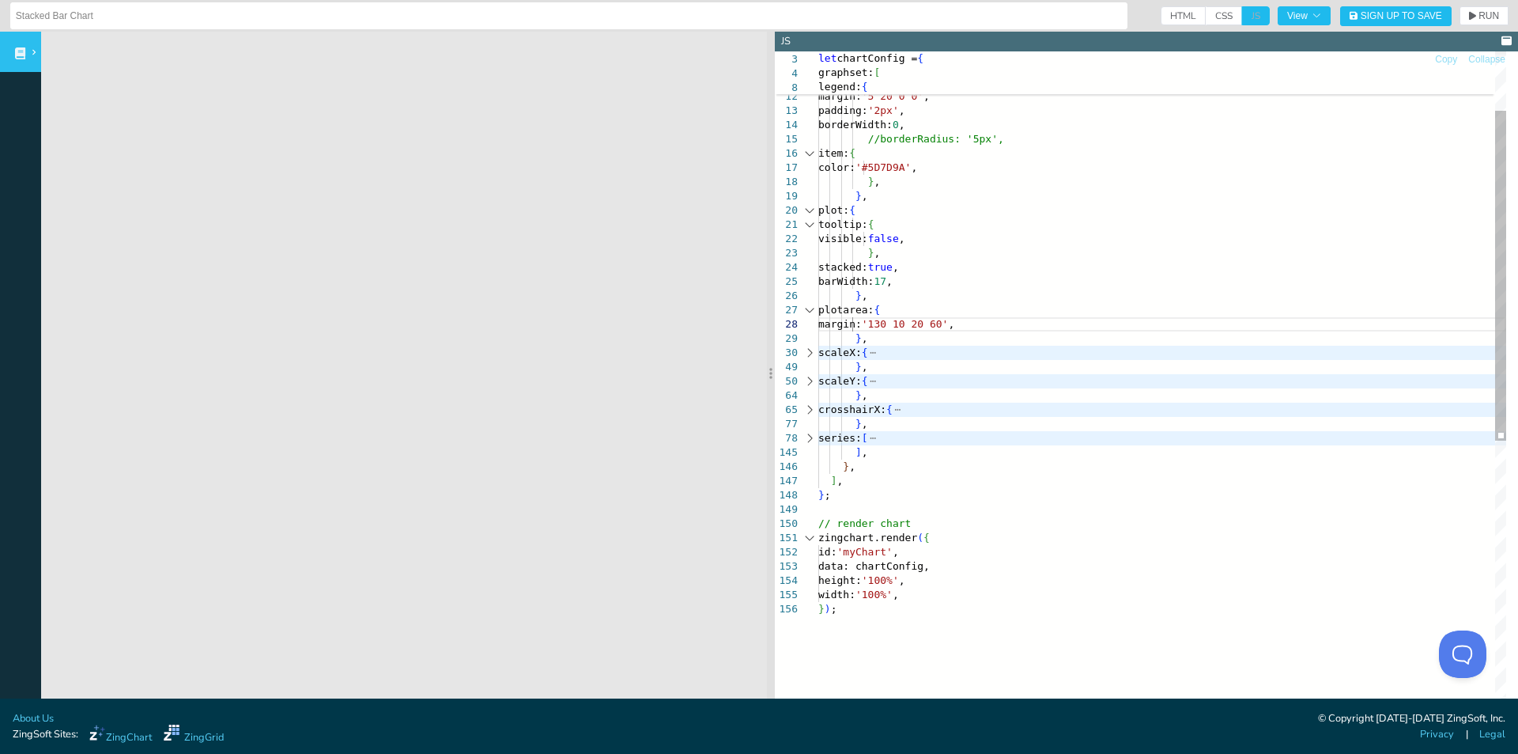
scroll to position [100, 0]
click at [863, 325] on div "color: '#5D7D9A' , } , } , plot: { tooltip: { visible: false , } , stacked: tru…" at bounding box center [1162, 599] width 688 height 1332
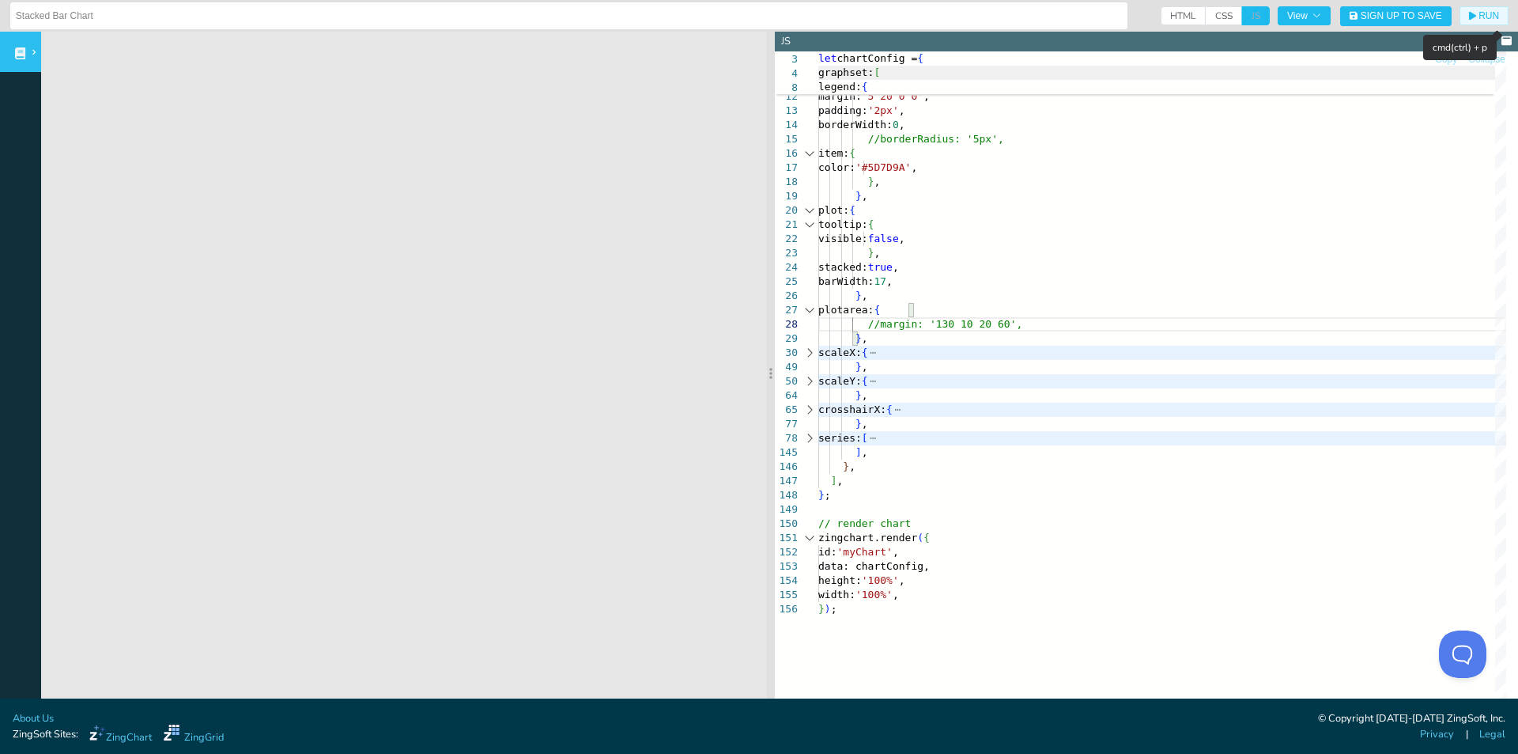
drag, startPoint x: 1487, startPoint y: 20, endPoint x: 1409, endPoint y: 76, distance: 96.3
click at [1487, 20] on span "RUN" at bounding box center [1489, 15] width 21 height 9
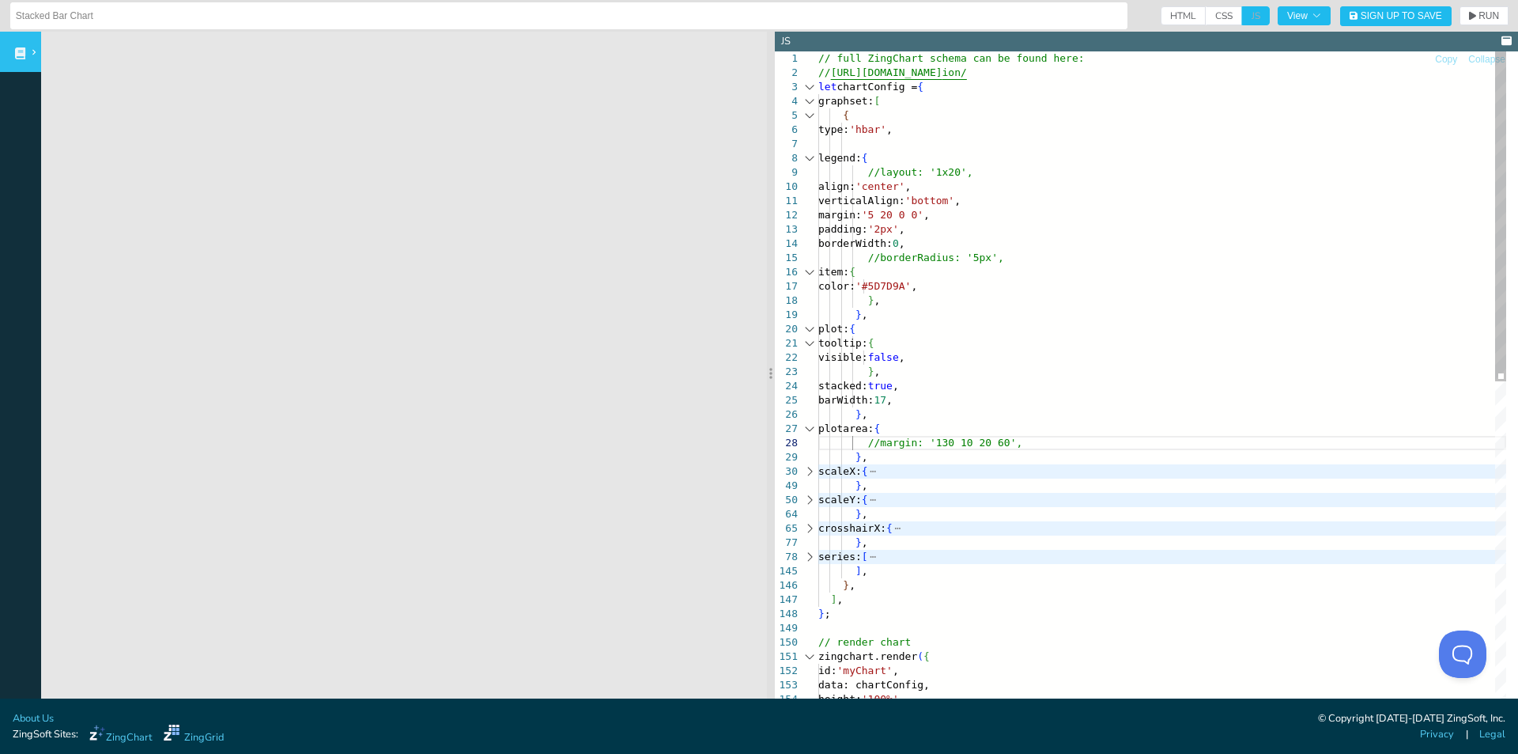
drag, startPoint x: 868, startPoint y: 171, endPoint x: 910, endPoint y: 171, distance: 41.9
click at [871, 171] on div "color: '#5D7D9A' , } , } , plot: { tooltip: { visible: false , } , stacked: tru…" at bounding box center [1162, 717] width 688 height 1332
drag, startPoint x: 938, startPoint y: 247, endPoint x: 932, endPoint y: 225, distance: 22.8
click at [938, 247] on div "color: '#5D7D9A' , } , } , plot: { tooltip: { visible: false , } , stacked: tru…" at bounding box center [1162, 717] width 688 height 1332
click at [963, 178] on div "color: '#5D7D9A' , } , } , plot: { tooltip: { visible: false , } , stacked: tru…" at bounding box center [1162, 717] width 688 height 1332
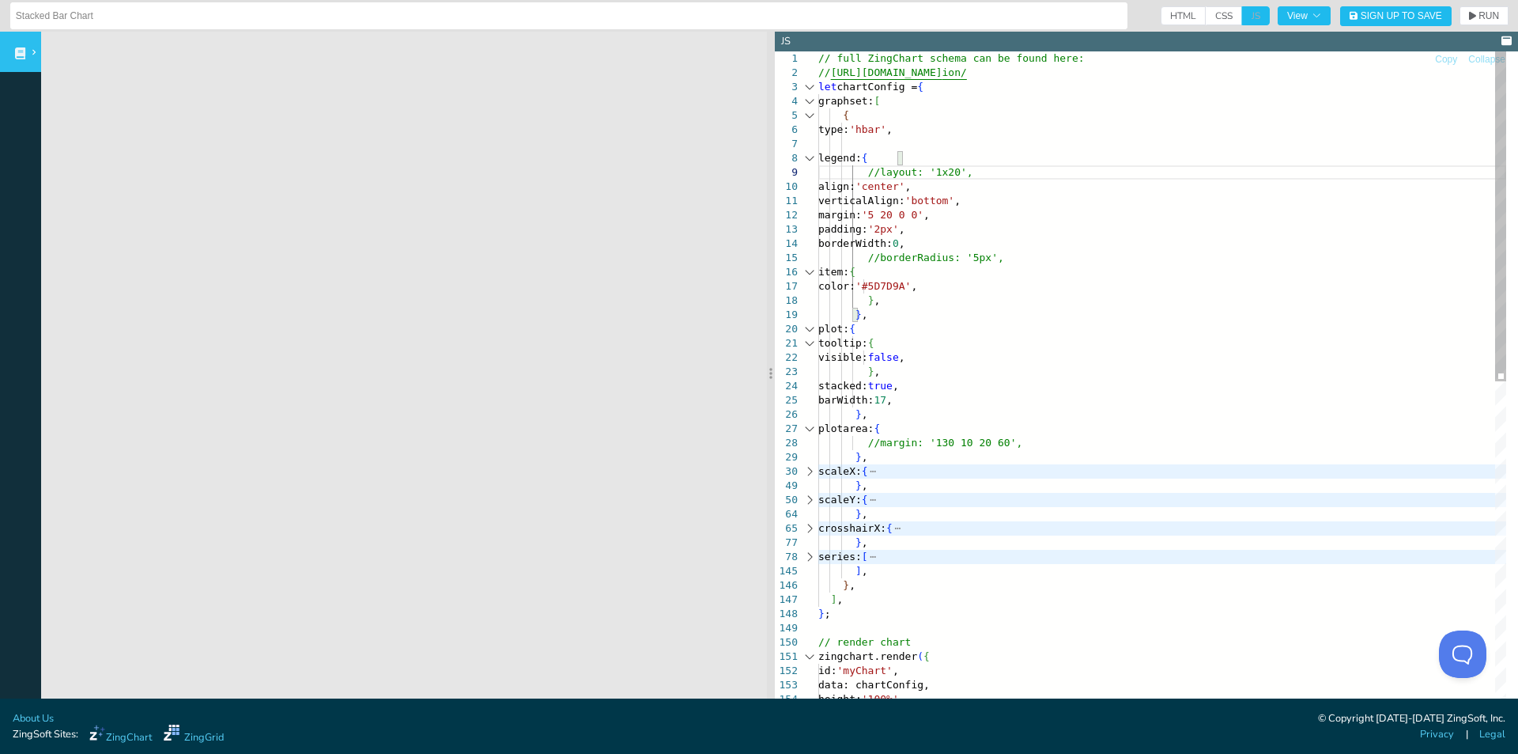
click at [857, 172] on div "color: '#5D7D9A' , } , } , plot: { tooltip: { visible: false , } , stacked: tru…" at bounding box center [1162, 717] width 688 height 1332
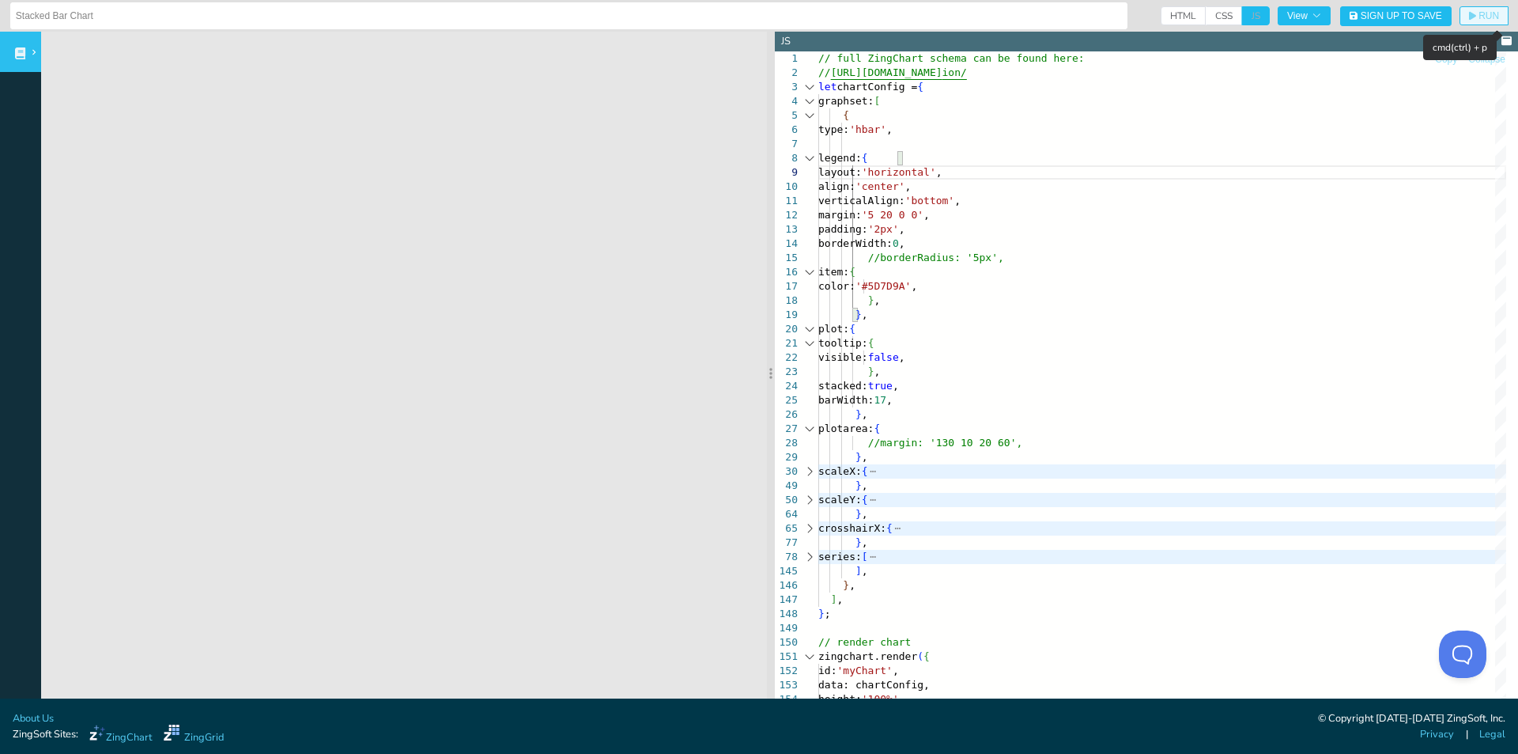
click at [1479, 15] on span "RUN" at bounding box center [1489, 15] width 21 height 9
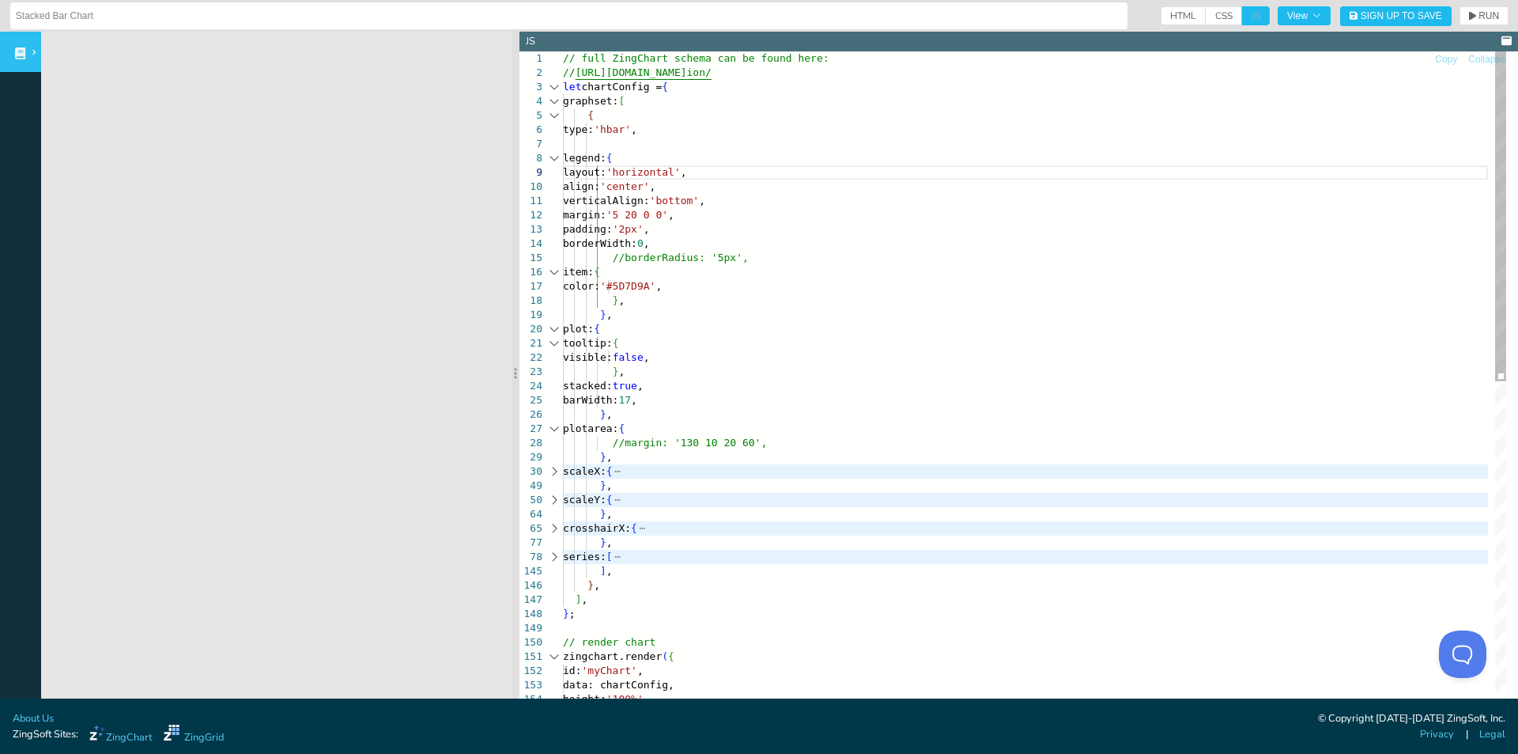
drag, startPoint x: 773, startPoint y: 312, endPoint x: 338, endPoint y: 333, distance: 435.4
click at [512, 333] on section at bounding box center [516, 373] width 8 height 682
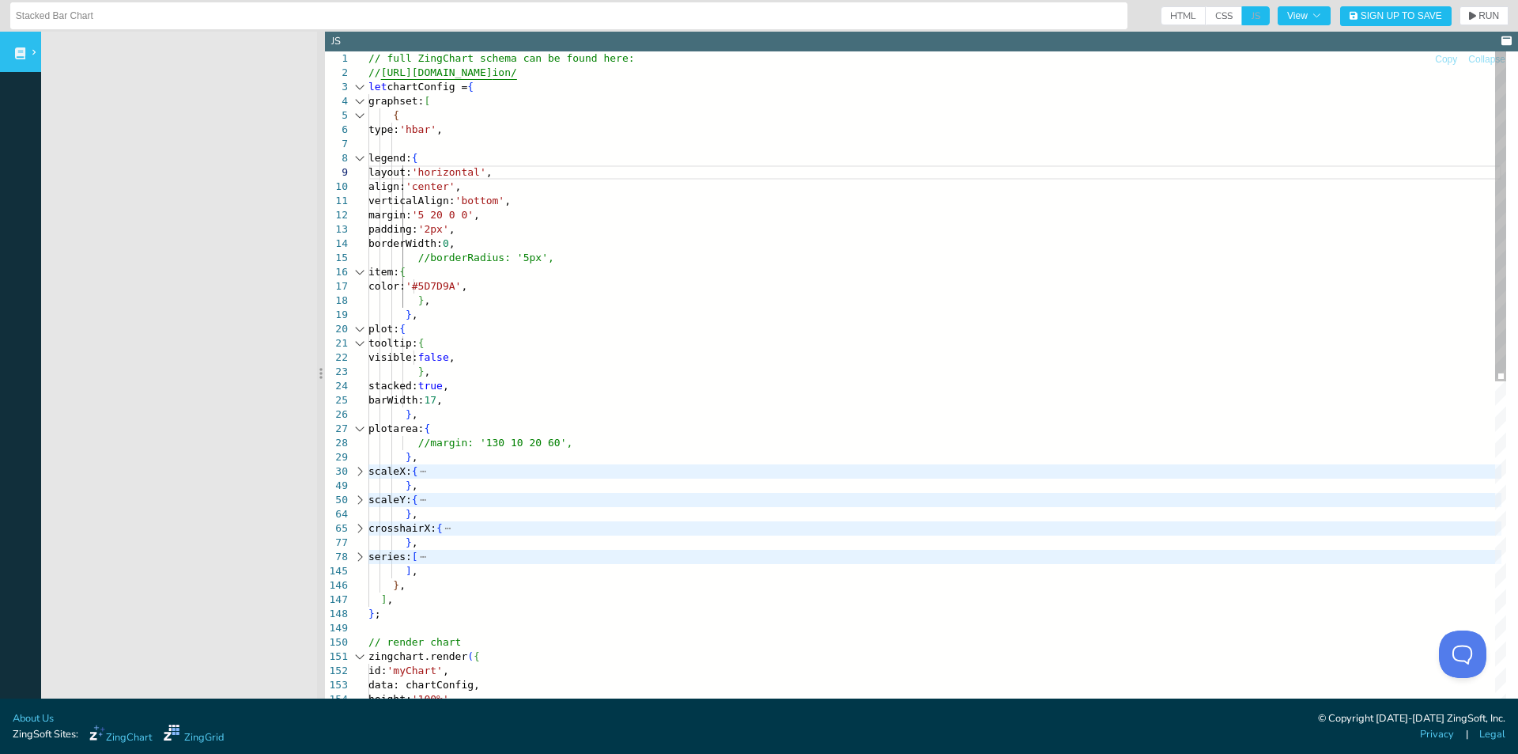
drag, startPoint x: 338, startPoint y: 333, endPoint x: 225, endPoint y: 335, distance: 112.3
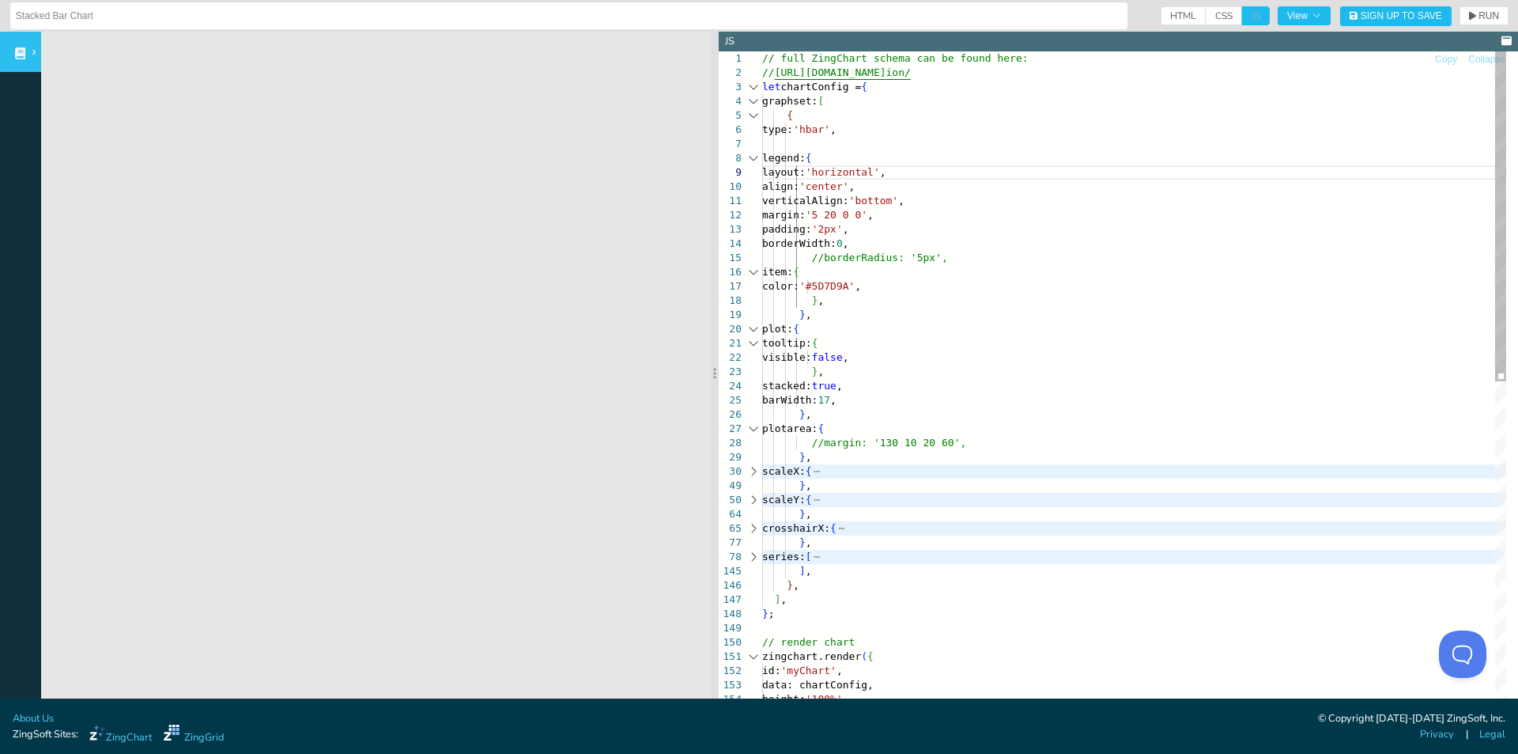
drag, startPoint x: 285, startPoint y: 310, endPoint x: 718, endPoint y: 301, distance: 432.7
click at [718, 301] on section at bounding box center [715, 373] width 8 height 682
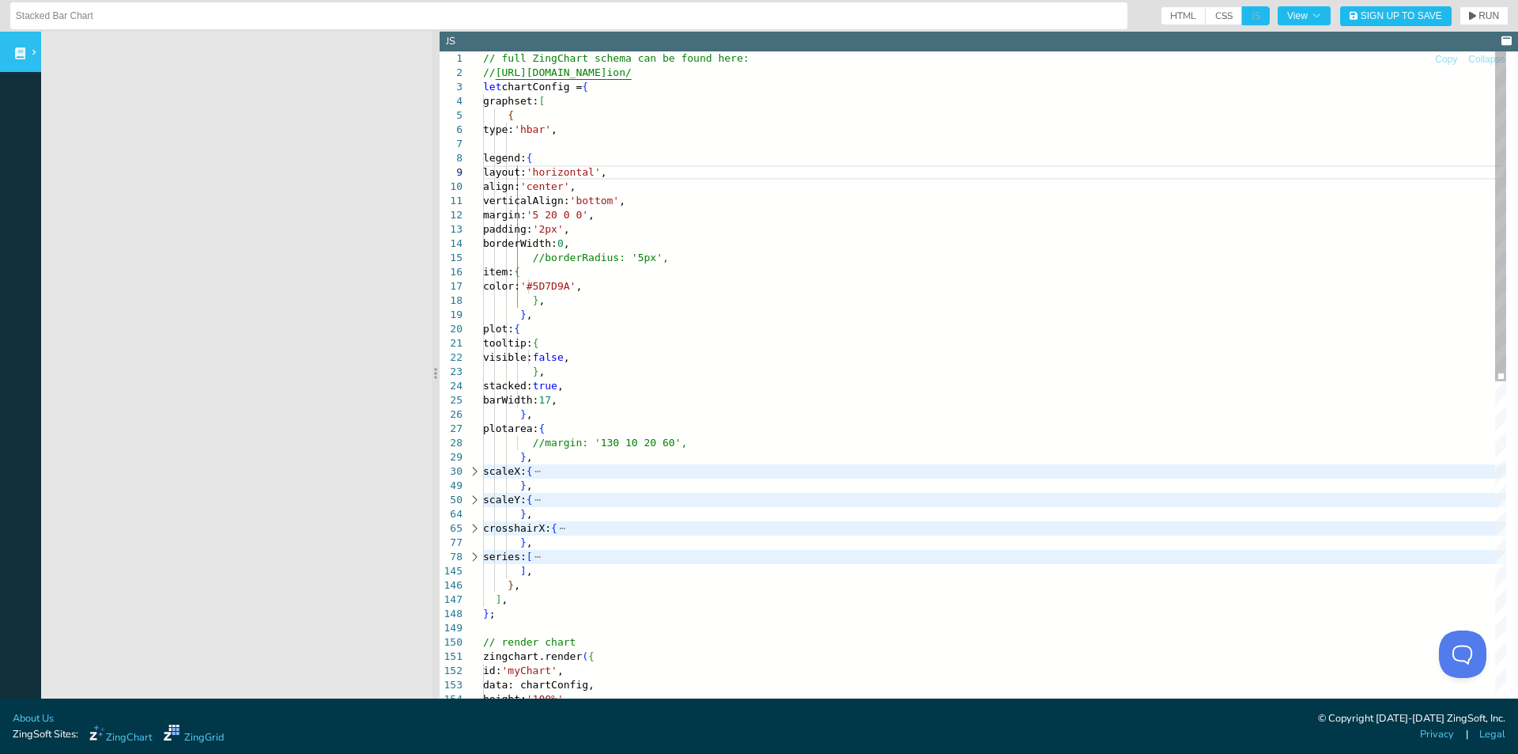
drag, startPoint x: 718, startPoint y: 301, endPoint x: 437, endPoint y: 301, distance: 280.7
click at [438, 301] on section at bounding box center [436, 373] width 8 height 682
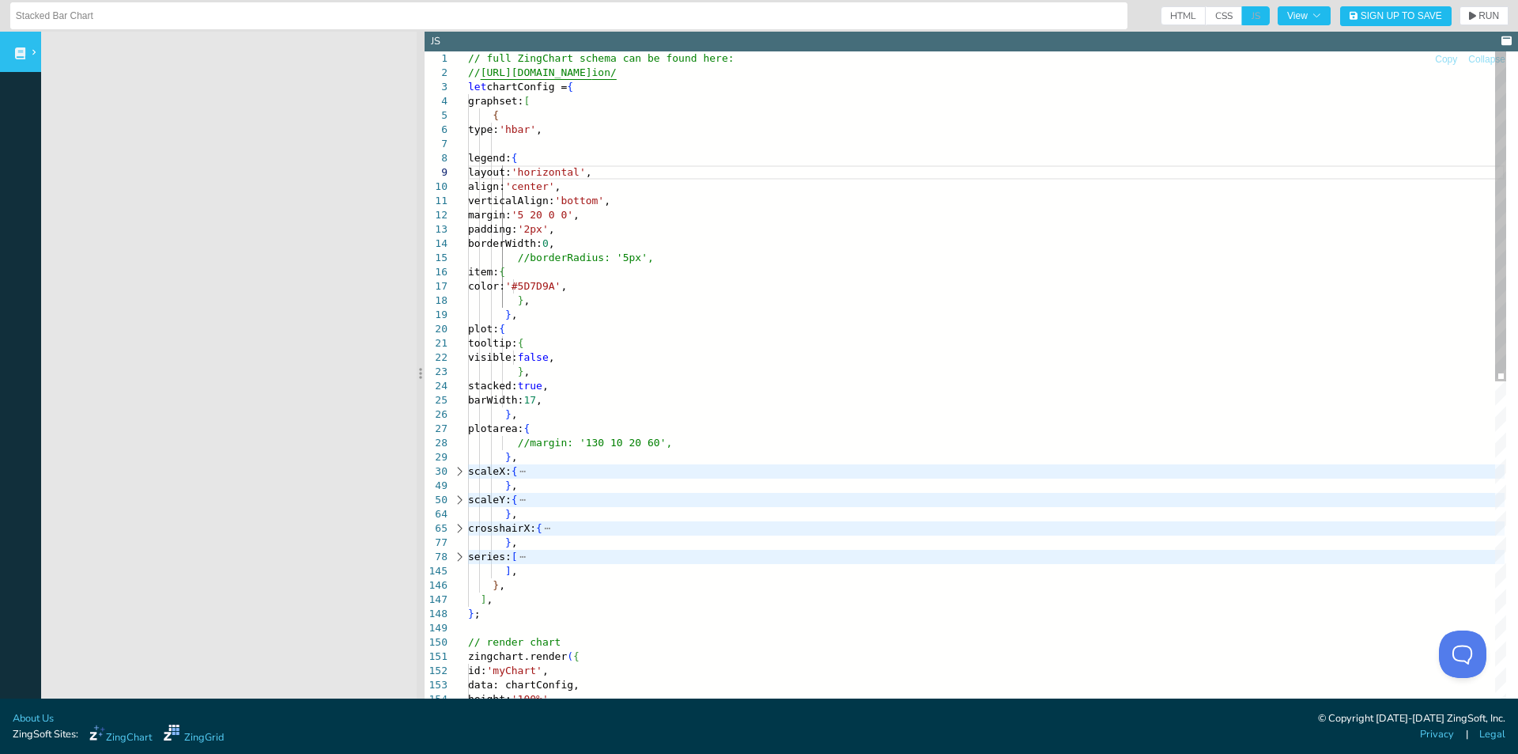
drag, startPoint x: 437, startPoint y: 300, endPoint x: 423, endPoint y: 303, distance: 14.6
click at [423, 303] on section at bounding box center [421, 373] width 8 height 682
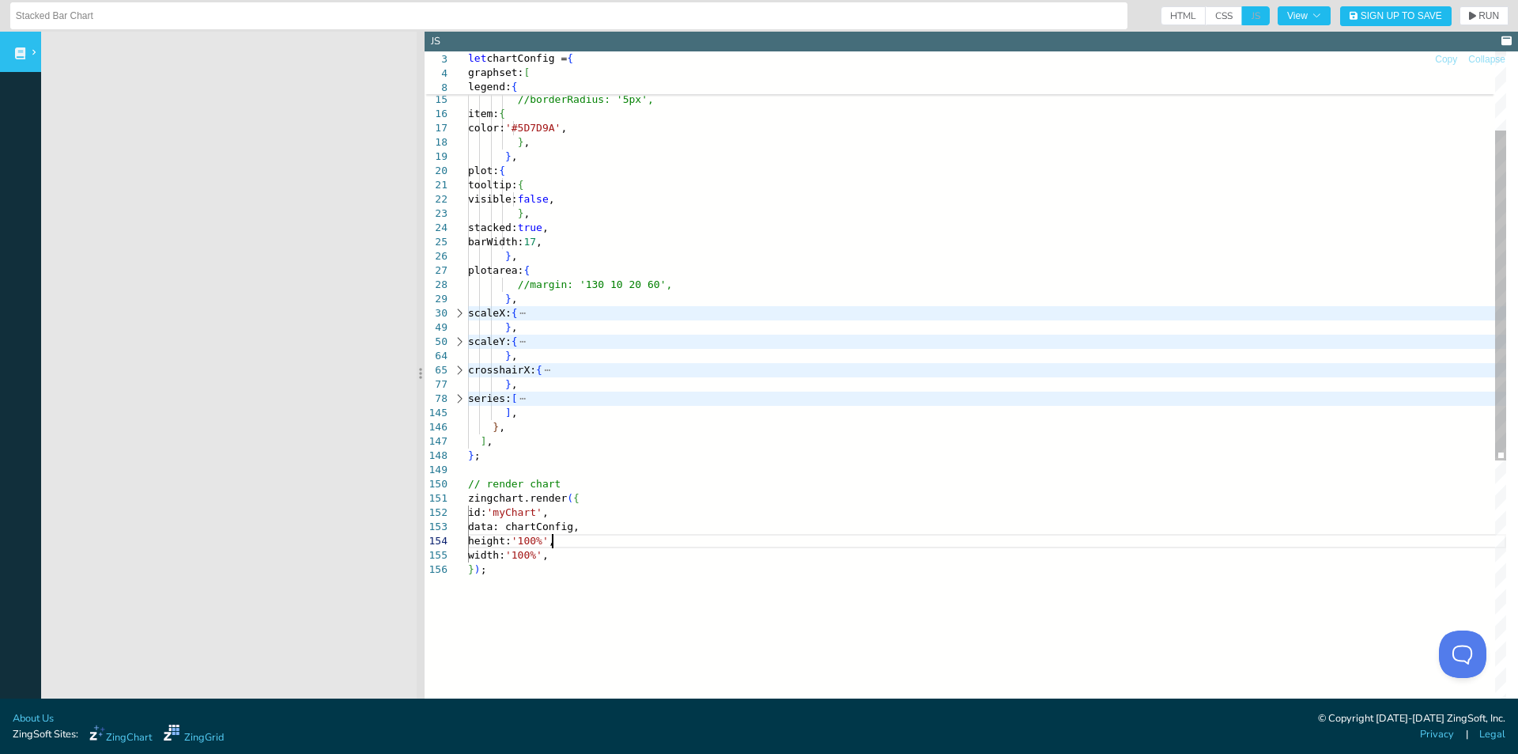
scroll to position [113, 112]
drag, startPoint x: 551, startPoint y: 542, endPoint x: 533, endPoint y: 545, distance: 18.3
click at [533, 545] on div "color: '#5D7D9A' , } , } , plot: { tooltip: { visible: false , } , stacked: tru…" at bounding box center [987, 559] width 1038 height 1332
click at [1481, 17] on span "RUN" at bounding box center [1489, 15] width 21 height 9
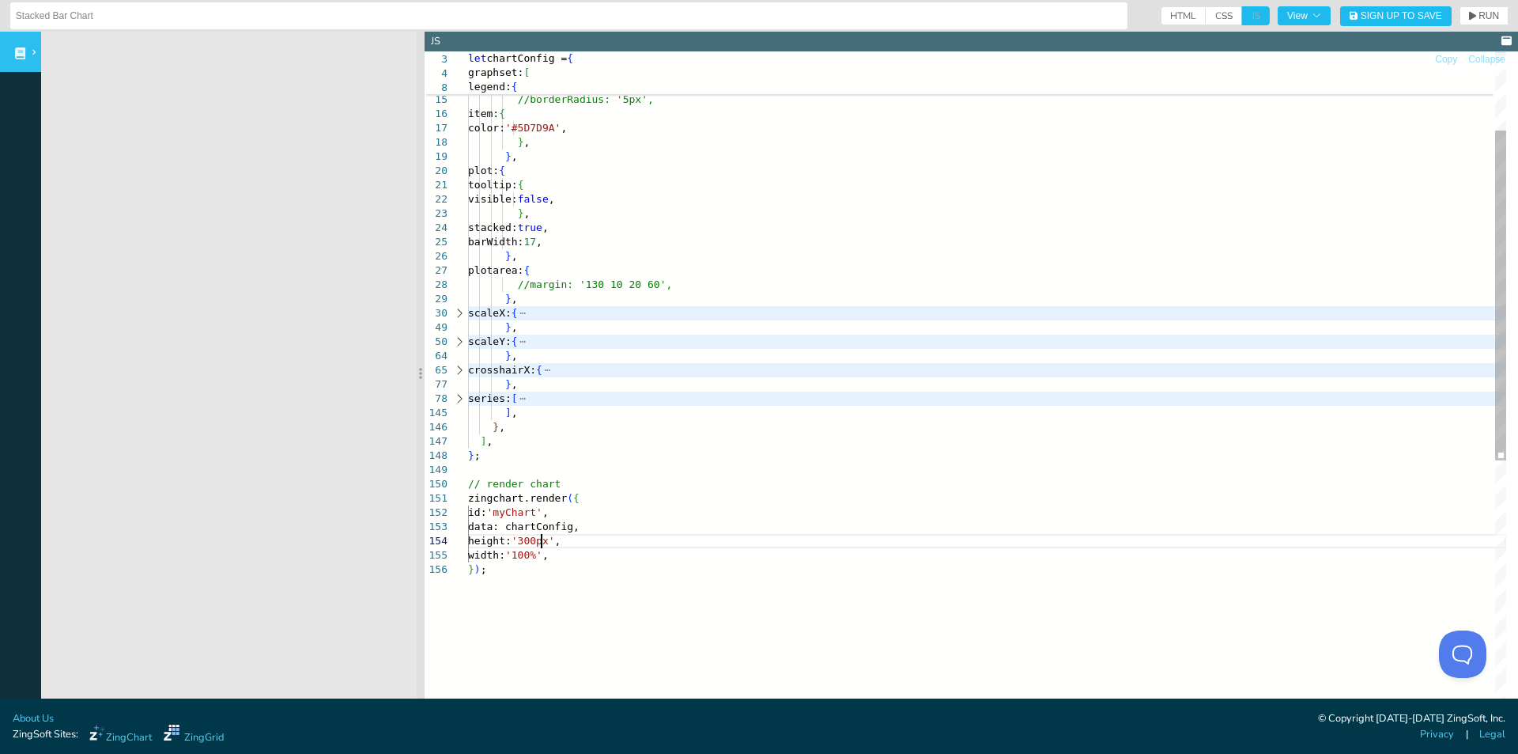
click at [544, 540] on div "color: '#5D7D9A' , } , } , plot: { tooltip: { visible: false , } , stacked: tru…" at bounding box center [987, 559] width 1038 height 1332
click at [1479, 14] on span "RUN" at bounding box center [1489, 15] width 21 height 9
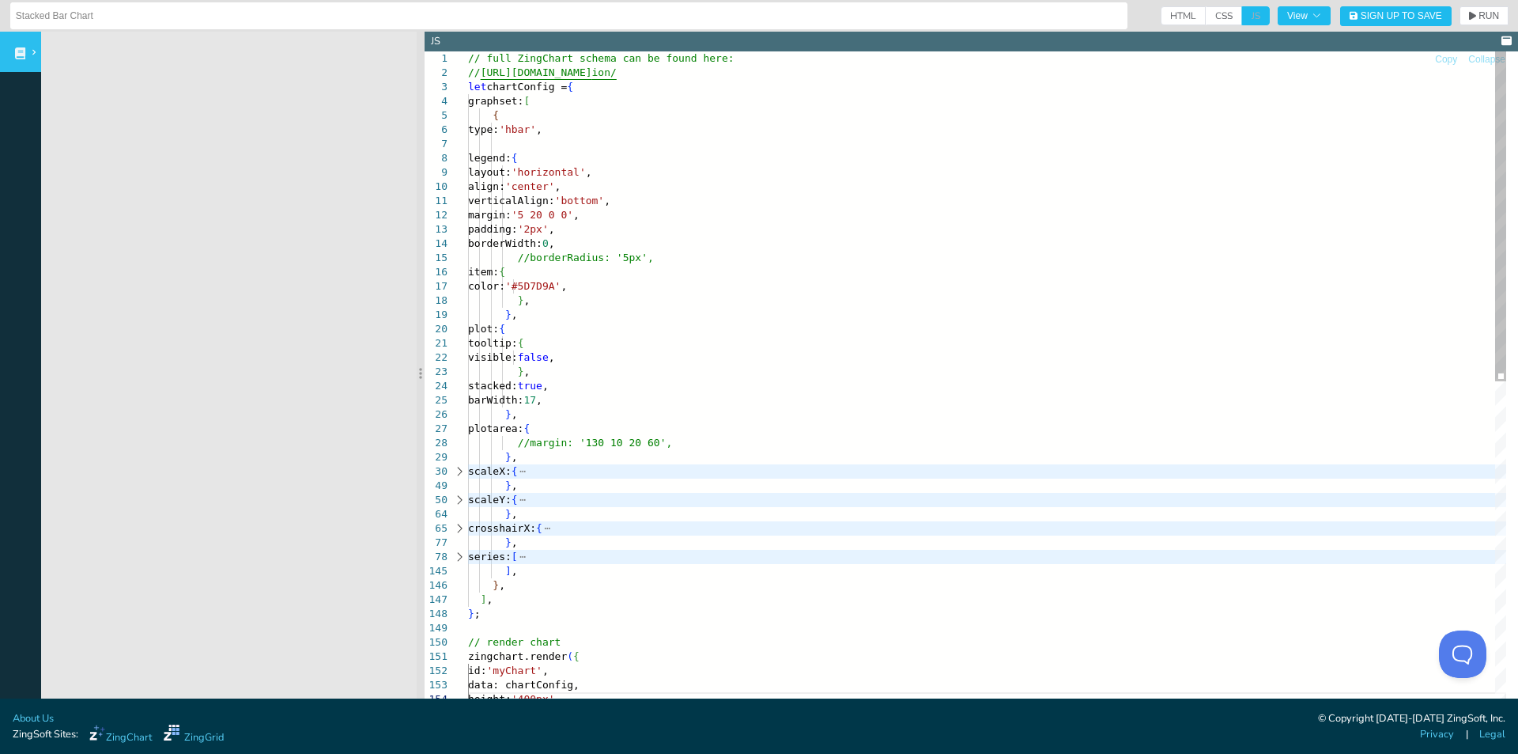
click at [652, 176] on div "color: '#5D7D9A' , } , } , plot: { tooltip: { visible: false , } , stacked: tru…" at bounding box center [987, 717] width 1038 height 1332
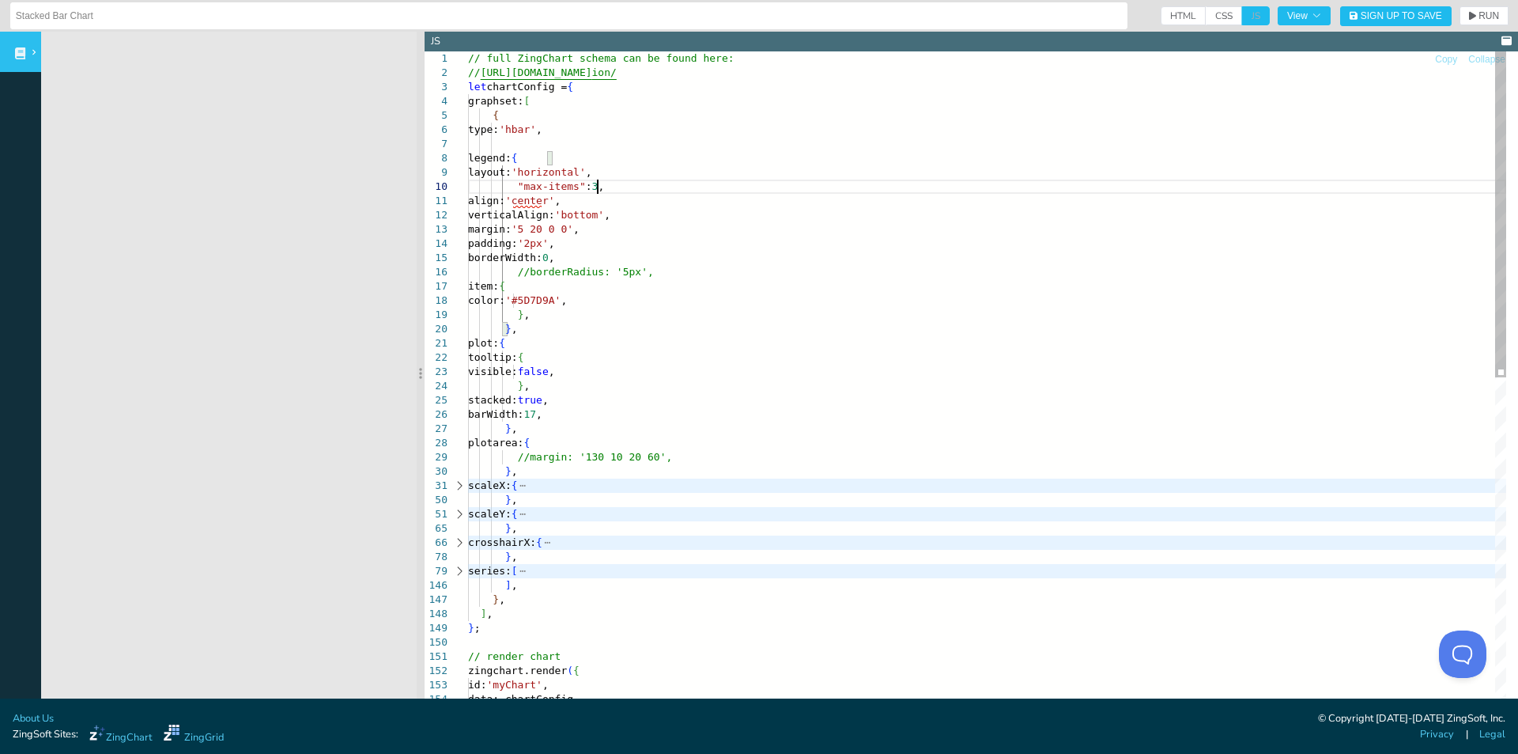
scroll to position [129, 129]
click at [1475, 8] on button "RUN" at bounding box center [1484, 15] width 49 height 19
click at [622, 202] on div "color: '#5D7D9A' , } , } , plot: { tooltip: { visible: false , } , stacked: tru…" at bounding box center [987, 724] width 1038 height 1346
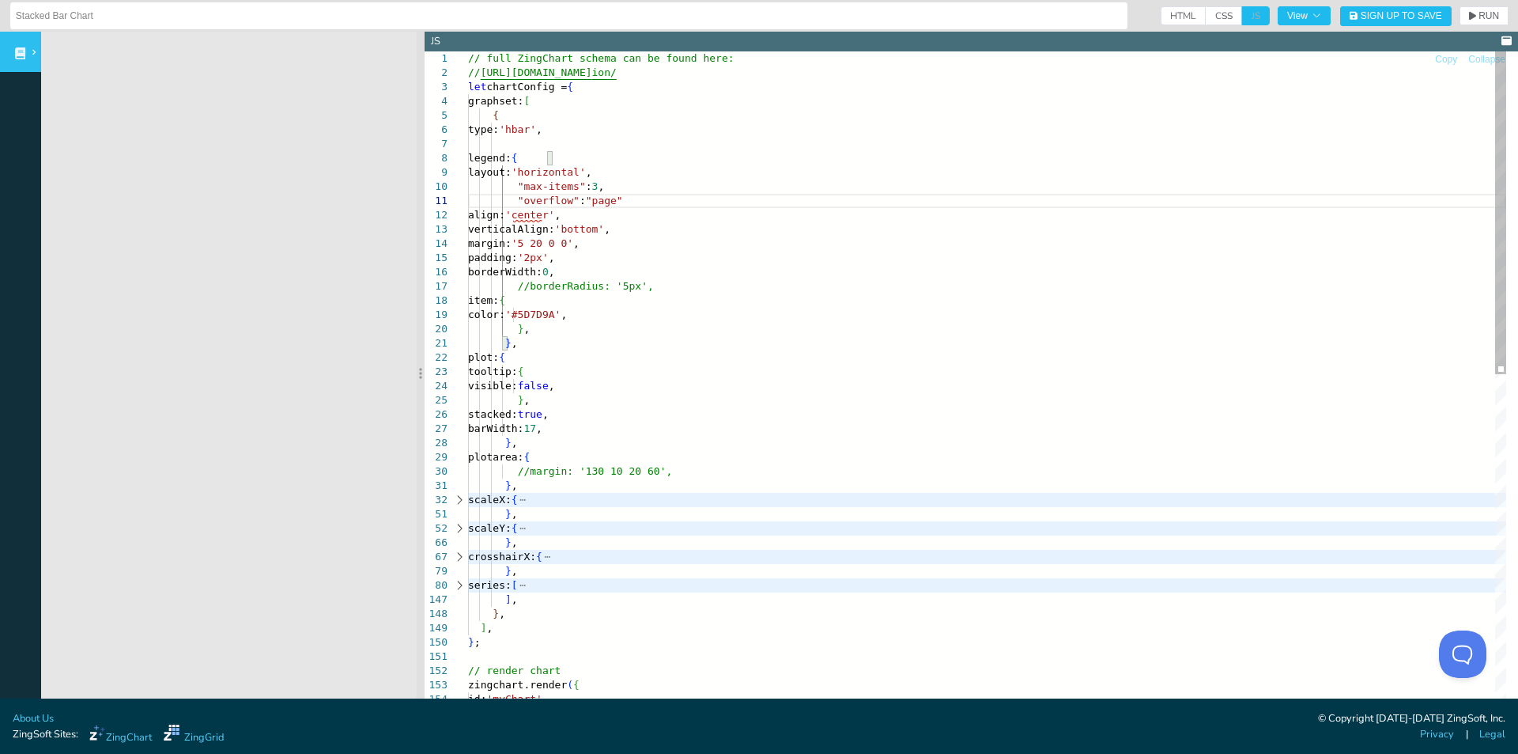
scroll to position [12, 151]
click at [1460, 22] on button "RUN" at bounding box center [1484, 15] width 49 height 19
drag, startPoint x: 874, startPoint y: 292, endPoint x: 854, endPoint y: 292, distance: 19.8
click at [874, 293] on div "color: '#5D7D9A' , } , } , plot: { tooltip: { visible: false , } , stacked: tru…" at bounding box center [987, 731] width 1038 height 1360
click at [590, 187] on div "color: '#5D7D9A' , } , } , plot: { tooltip: { visible: false , } , stacked: tru…" at bounding box center [987, 731] width 1038 height 1360
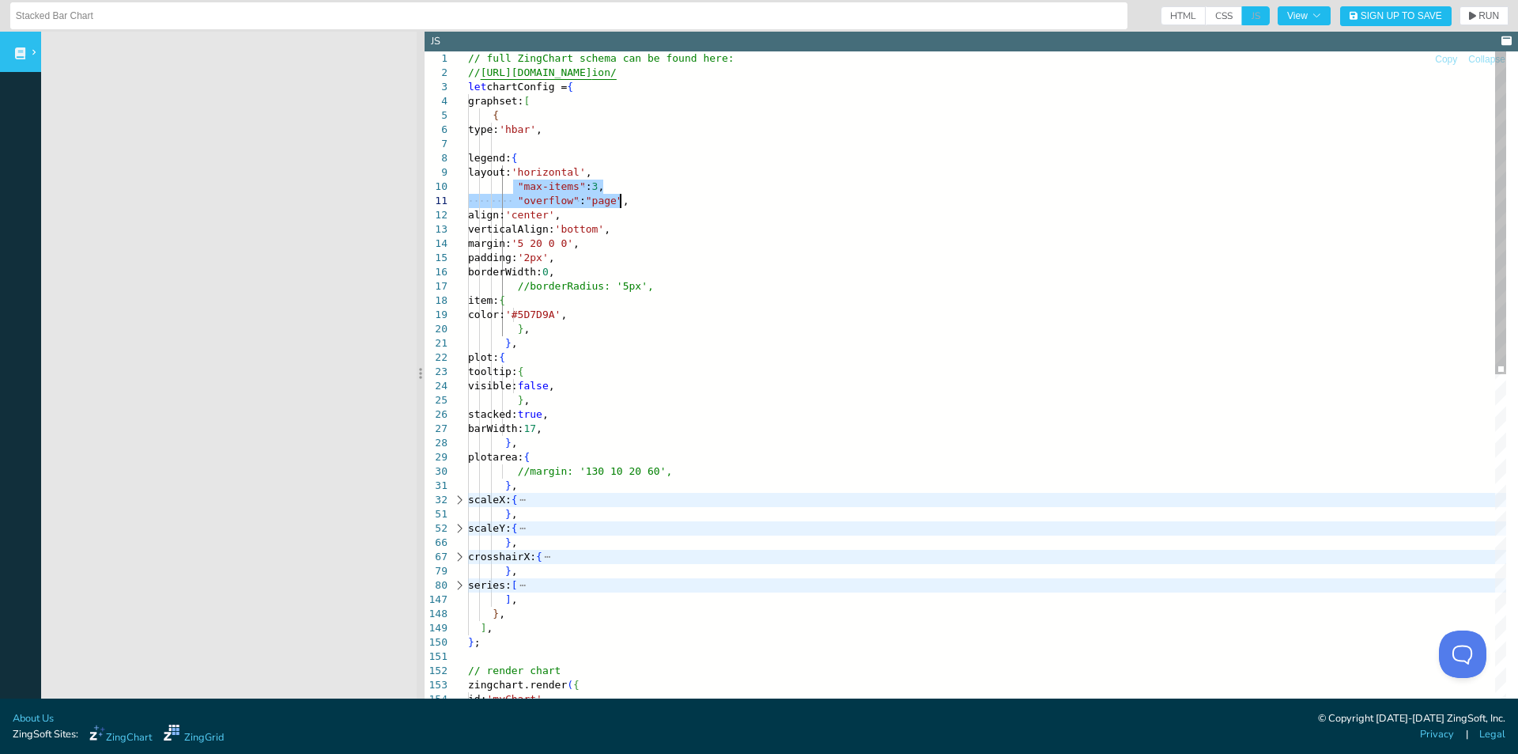
drag, startPoint x: 566, startPoint y: 188, endPoint x: 644, endPoint y: 196, distance: 77.9
click at [644, 196] on div "color: '#5D7D9A' , } , } , plot: { tooltip: { visible: false , } , stacked: tru…" at bounding box center [987, 731] width 1038 height 1360
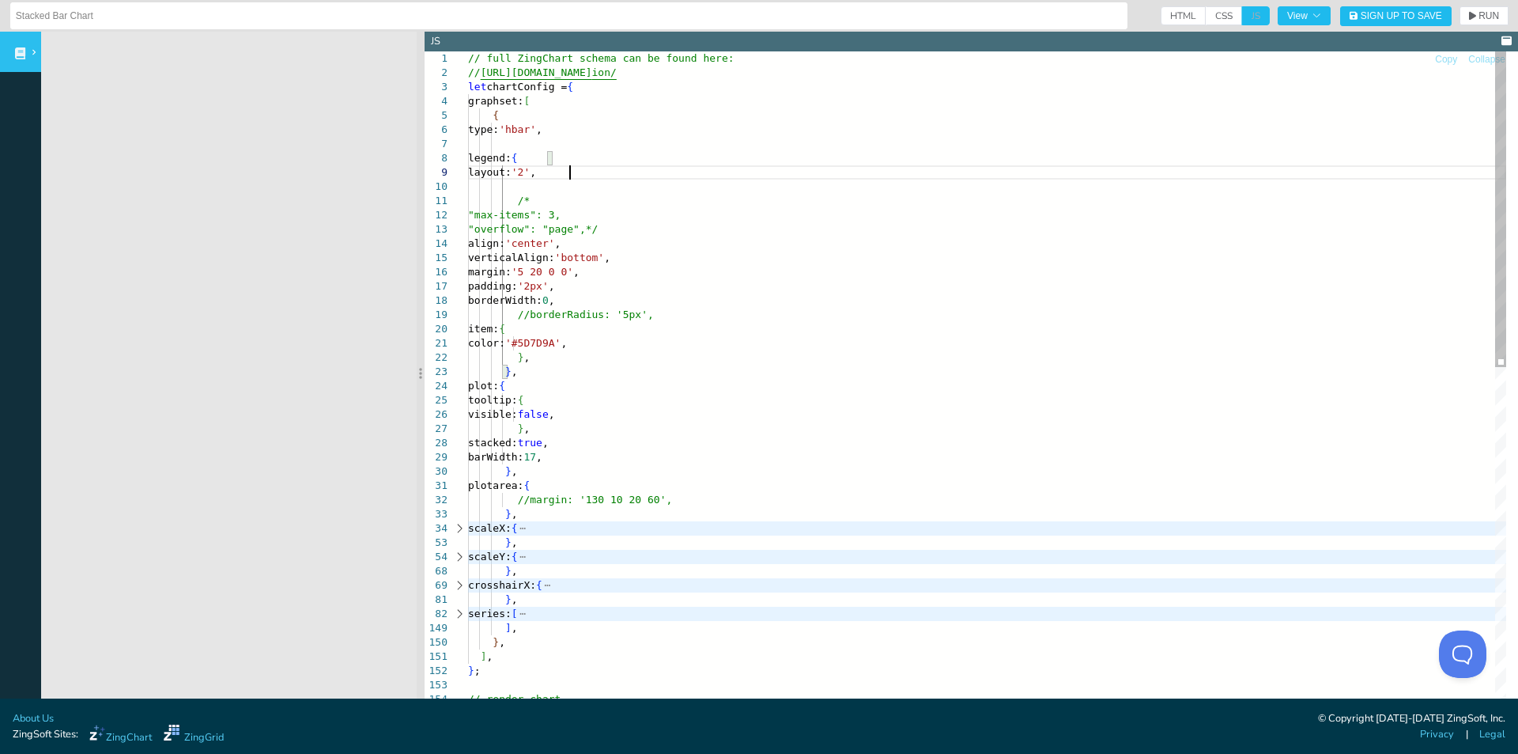
scroll to position [115, 101]
click at [1490, 14] on button "RUN" at bounding box center [1484, 15] width 49 height 19
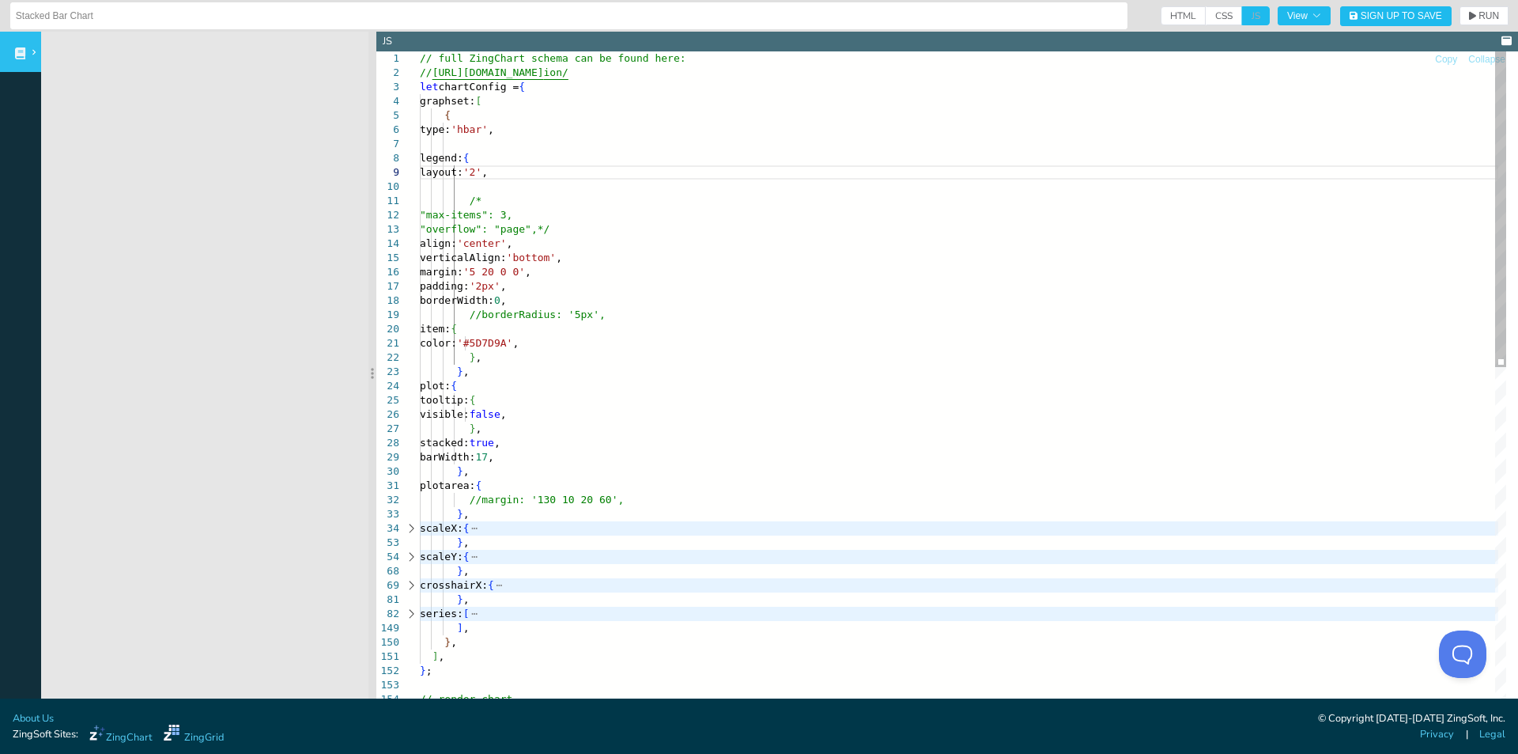
drag, startPoint x: 421, startPoint y: 243, endPoint x: 357, endPoint y: 244, distance: 63.3
click at [369, 246] on section at bounding box center [373, 373] width 8 height 682
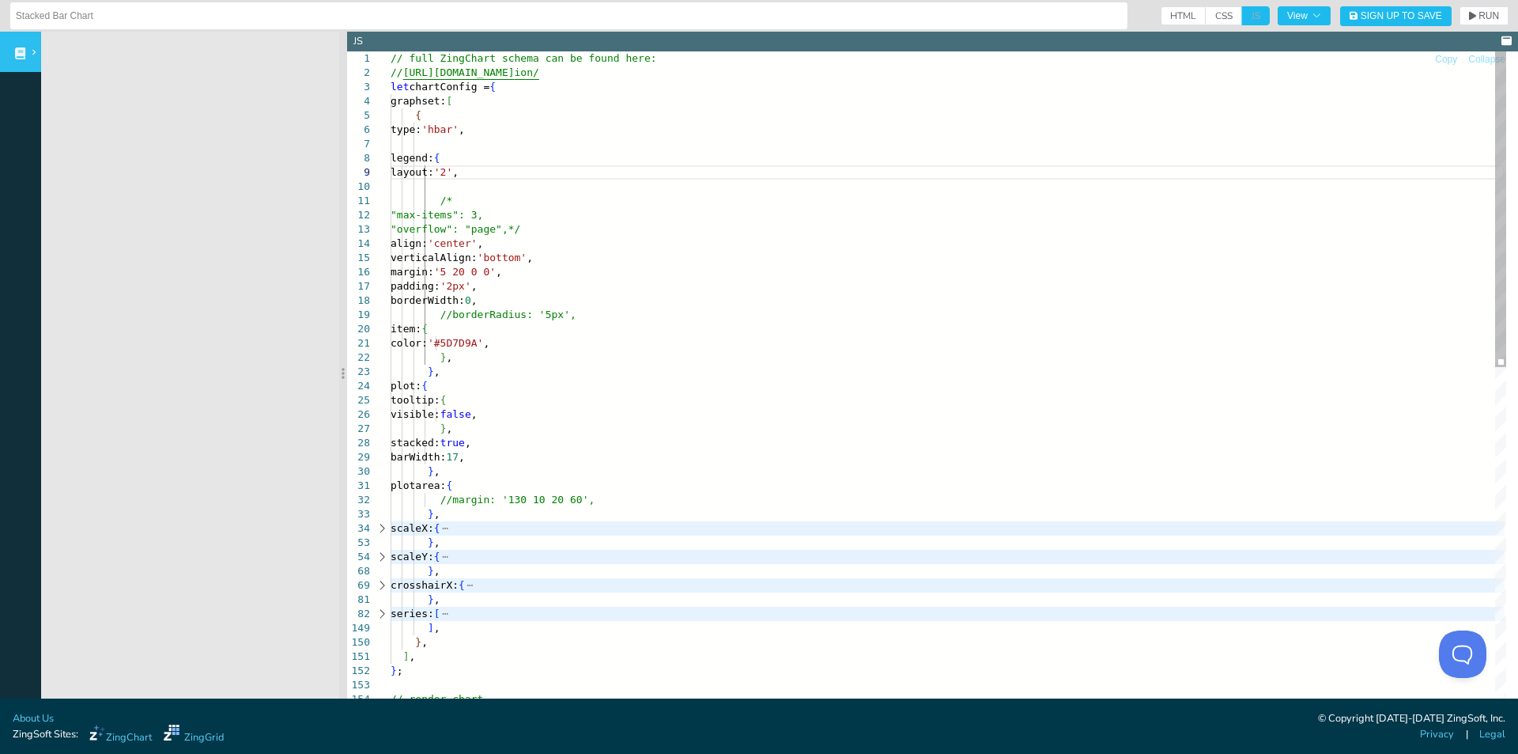
drag, startPoint x: 357, startPoint y: 244, endPoint x: 342, endPoint y: 248, distance: 15.4
click at [342, 248] on section at bounding box center [343, 373] width 8 height 682
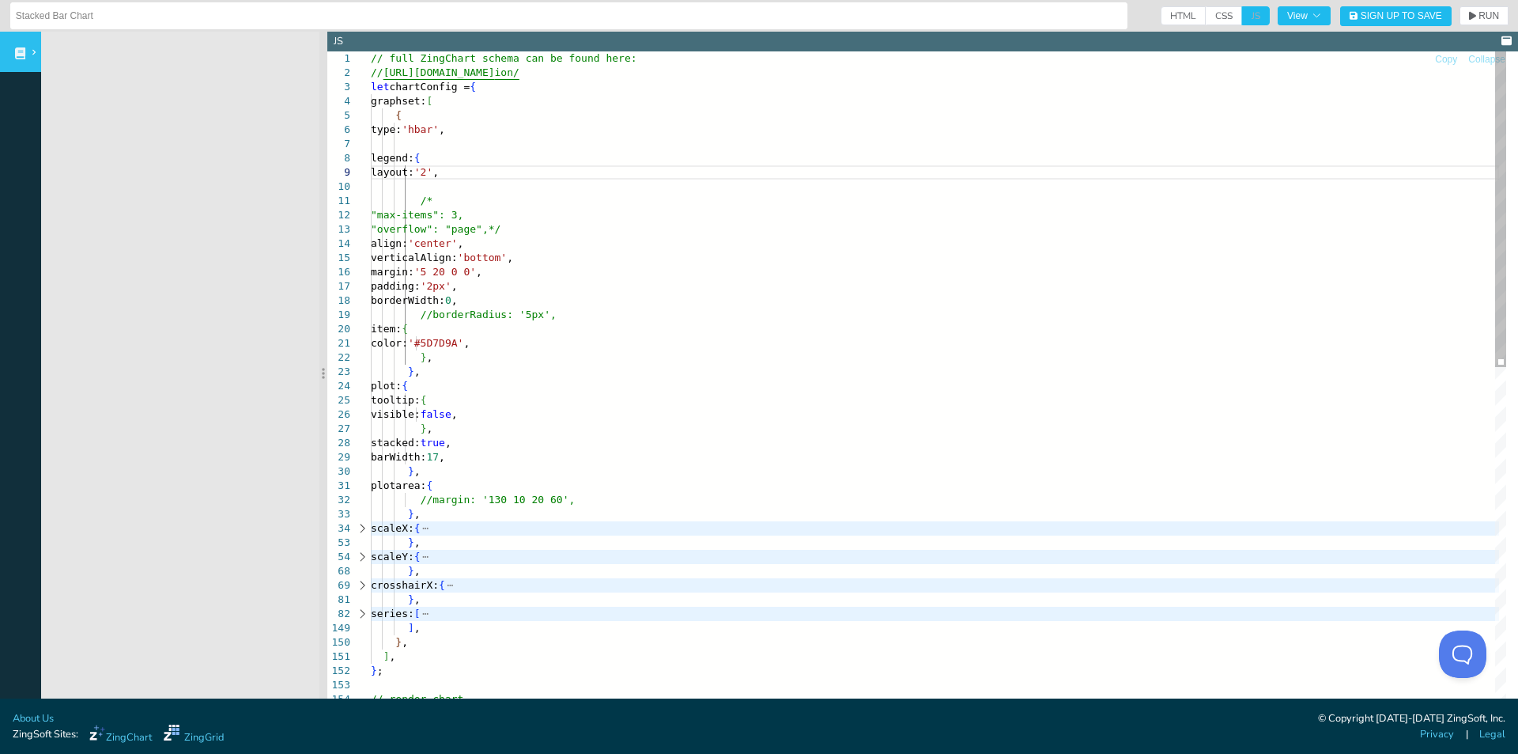
drag, startPoint x: 342, startPoint y: 248, endPoint x: 320, endPoint y: 248, distance: 22.1
click at [320, 248] on section at bounding box center [323, 373] width 8 height 682
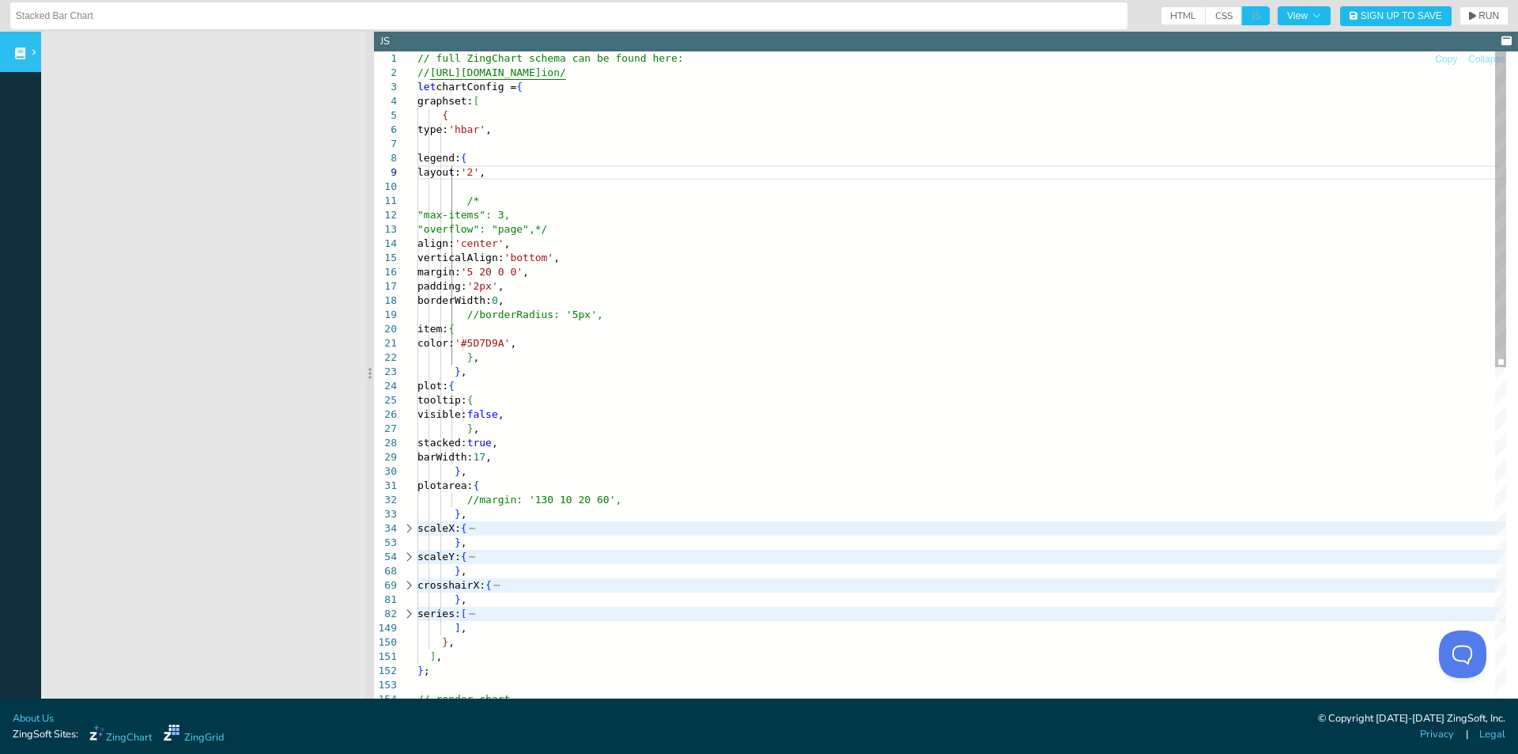
drag, startPoint x: 320, startPoint y: 248, endPoint x: 369, endPoint y: 247, distance: 49.0
click at [369, 247] on section at bounding box center [370, 373] width 8 height 682
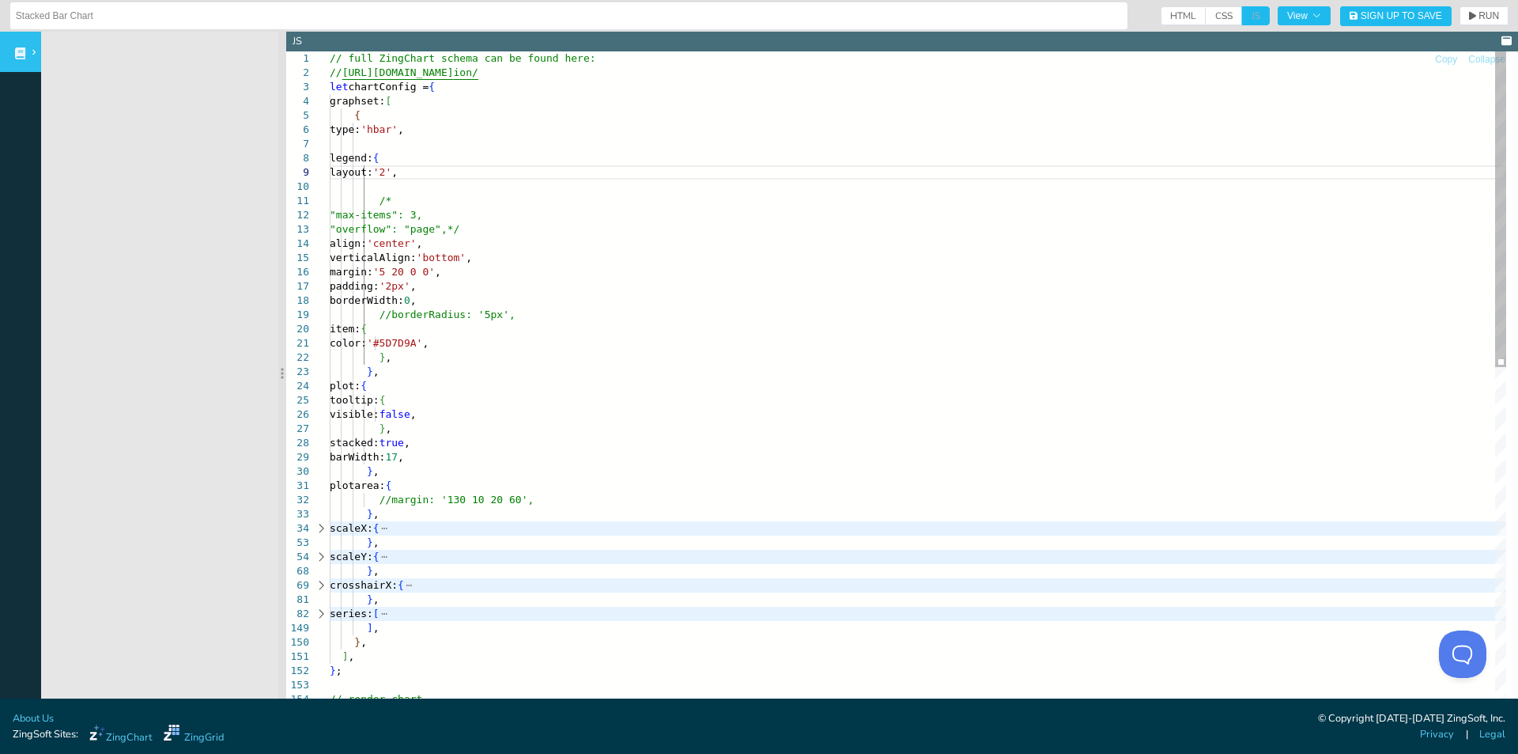
drag, startPoint x: 367, startPoint y: 247, endPoint x: 210, endPoint y: 240, distance: 157.5
drag, startPoint x: 285, startPoint y: 243, endPoint x: 183, endPoint y: 227, distance: 102.5
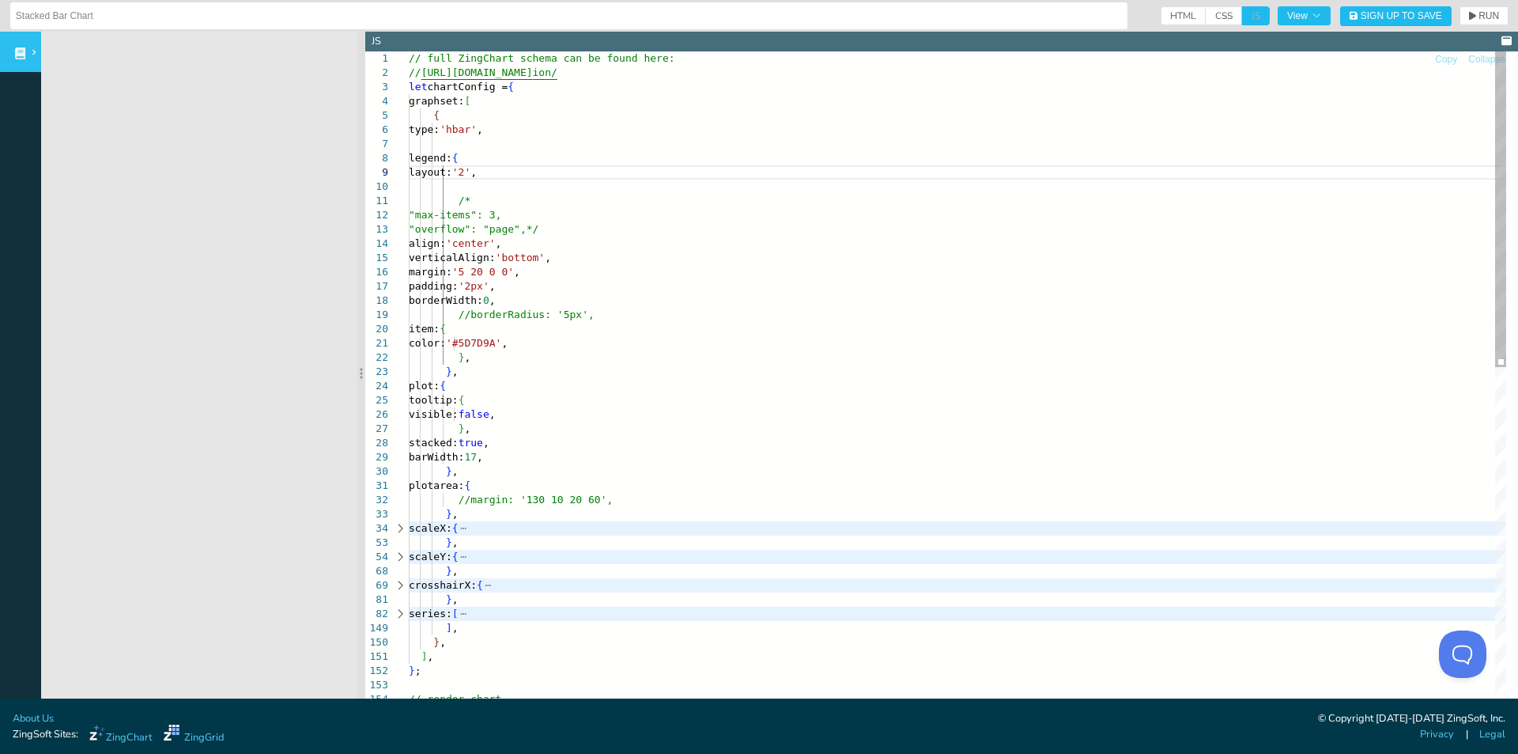
drag, startPoint x: 282, startPoint y: 232, endPoint x: 363, endPoint y: 229, distance: 80.7
click at [363, 229] on section at bounding box center [361, 373] width 8 height 682
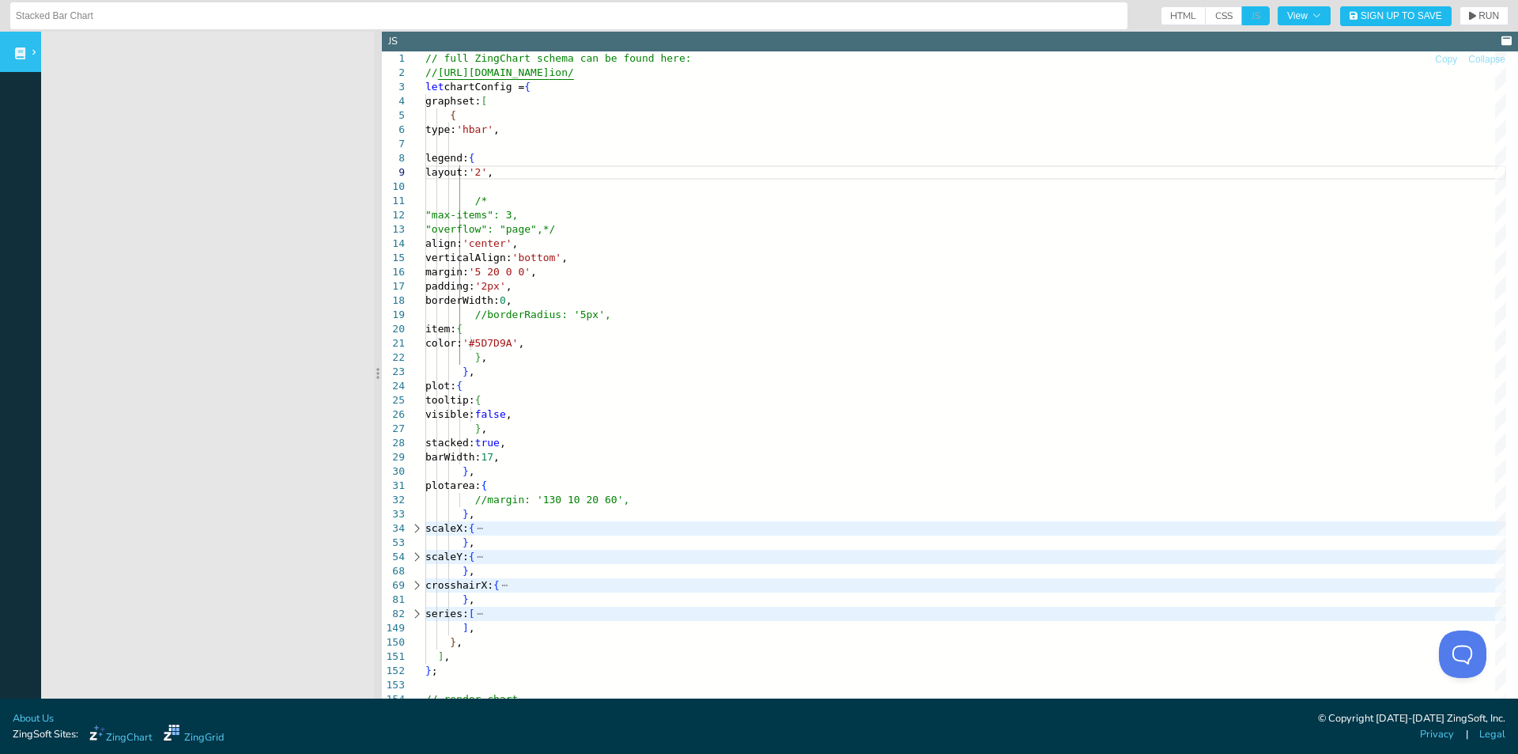
drag, startPoint x: 363, startPoint y: 229, endPoint x: 378, endPoint y: 229, distance: 15.0
click at [378, 229] on section at bounding box center [378, 373] width 8 height 682
click at [521, 173] on div "color: '#5D7D9A' , } , } , plot: { tooltip: { visible: false , } , stacked: tru…" at bounding box center [965, 745] width 1081 height 1389
click at [1479, 18] on span "RUN" at bounding box center [1489, 15] width 21 height 9
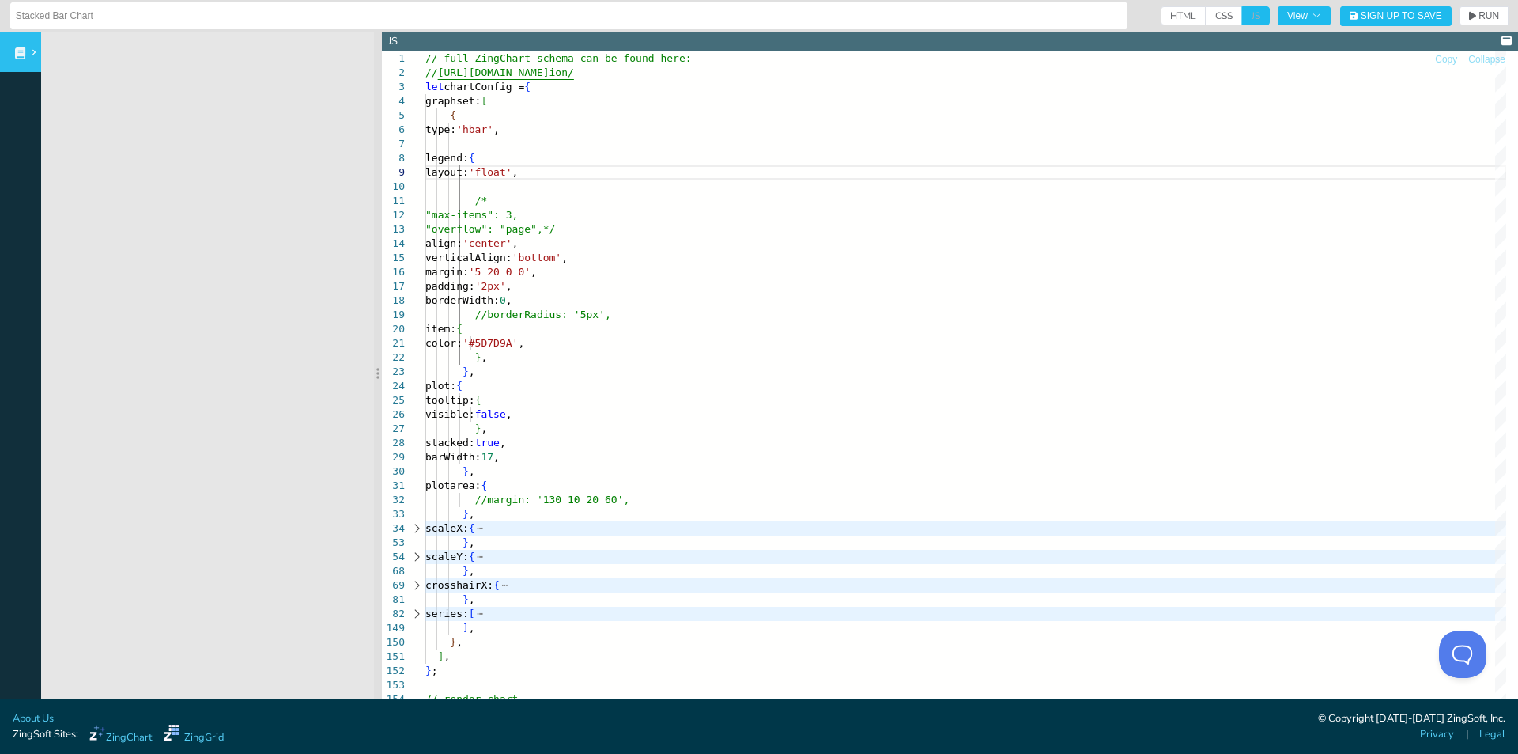
drag, startPoint x: 380, startPoint y: 255, endPoint x: 282, endPoint y: 274, distance: 100.7
click at [374, 274] on section at bounding box center [378, 373] width 8 height 682
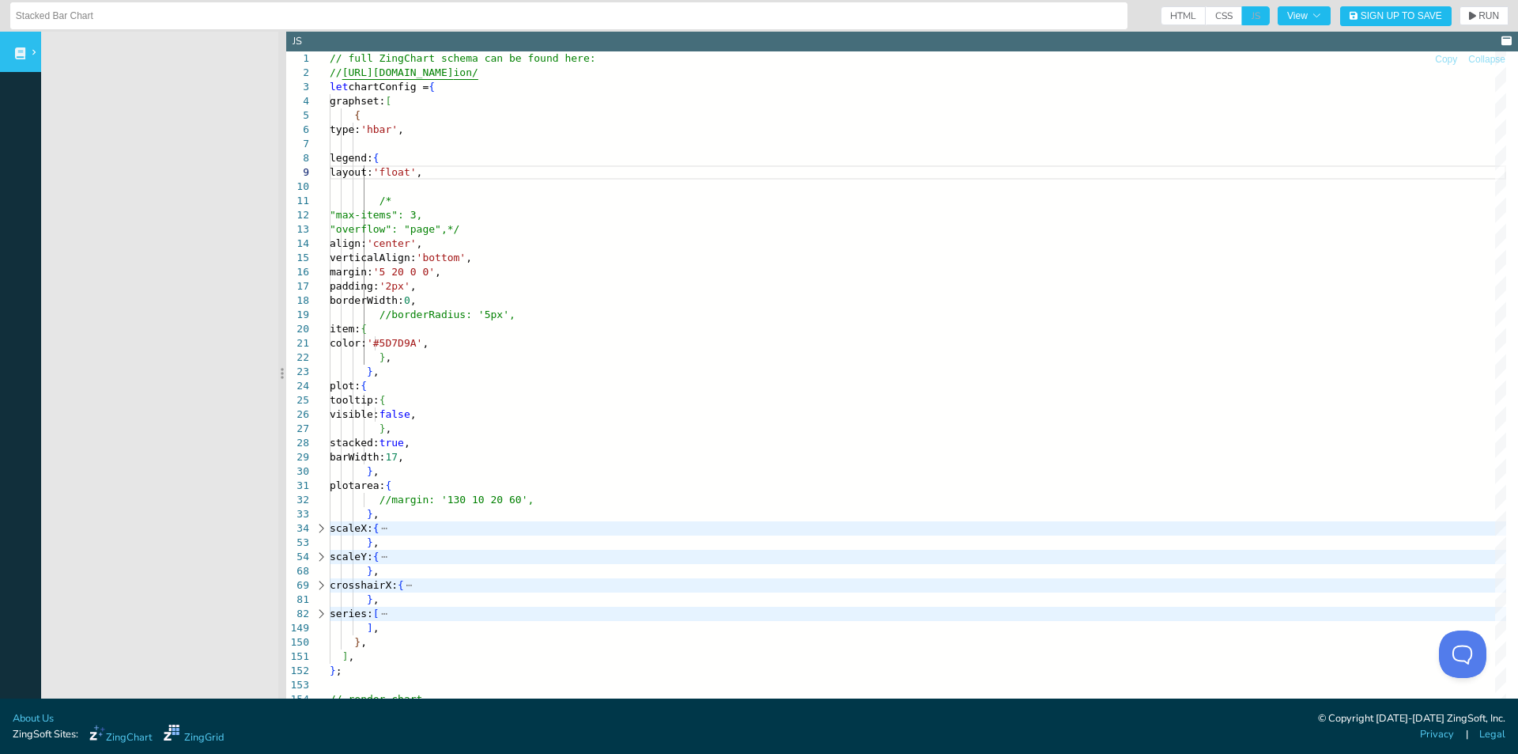
drag, startPoint x: 282, startPoint y: 274, endPoint x: 248, endPoint y: 276, distance: 33.3
drag, startPoint x: 285, startPoint y: 265, endPoint x: 229, endPoint y: 265, distance: 56.1
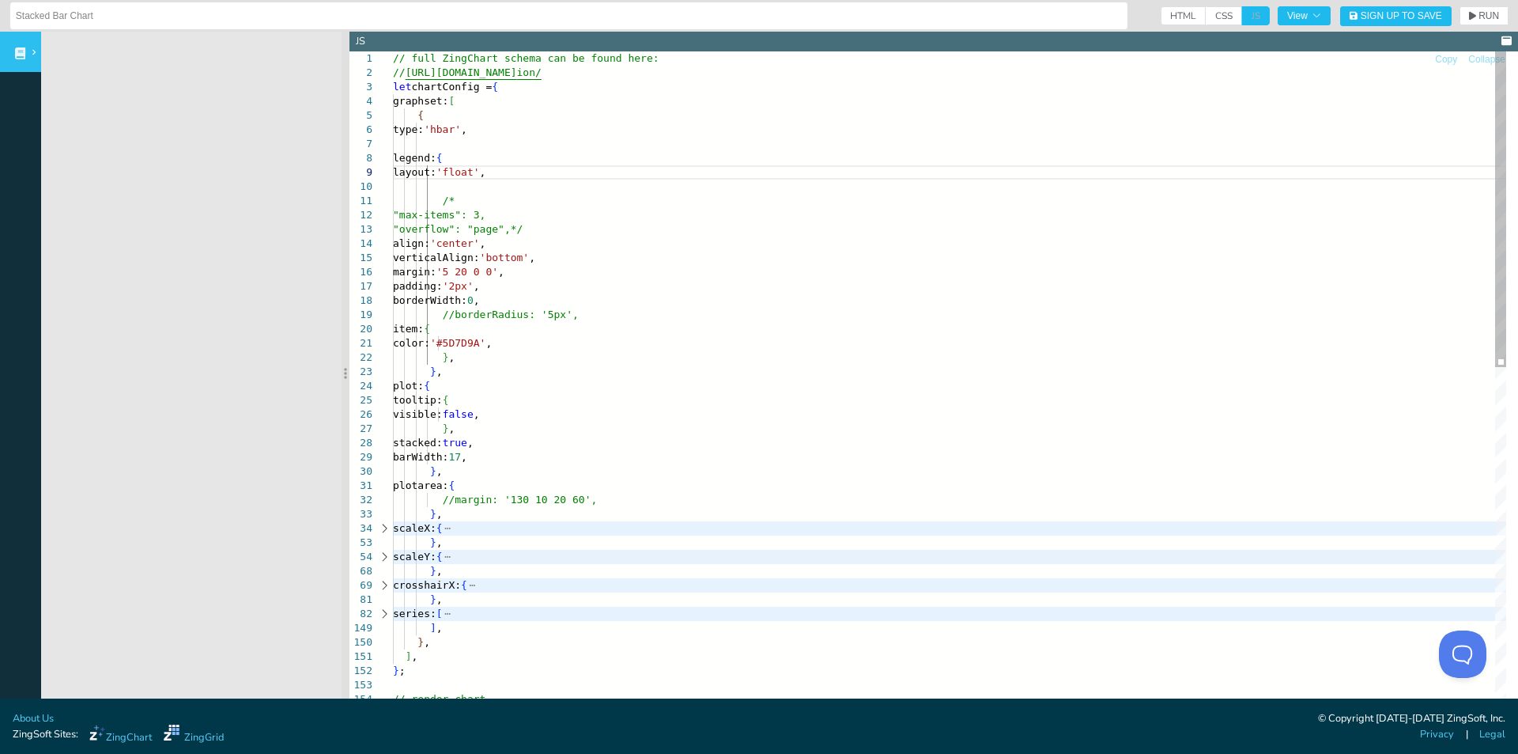
drag, startPoint x: 283, startPoint y: 282, endPoint x: 371, endPoint y: 277, distance: 88.0
click at [350, 277] on section at bounding box center [346, 373] width 8 height 682
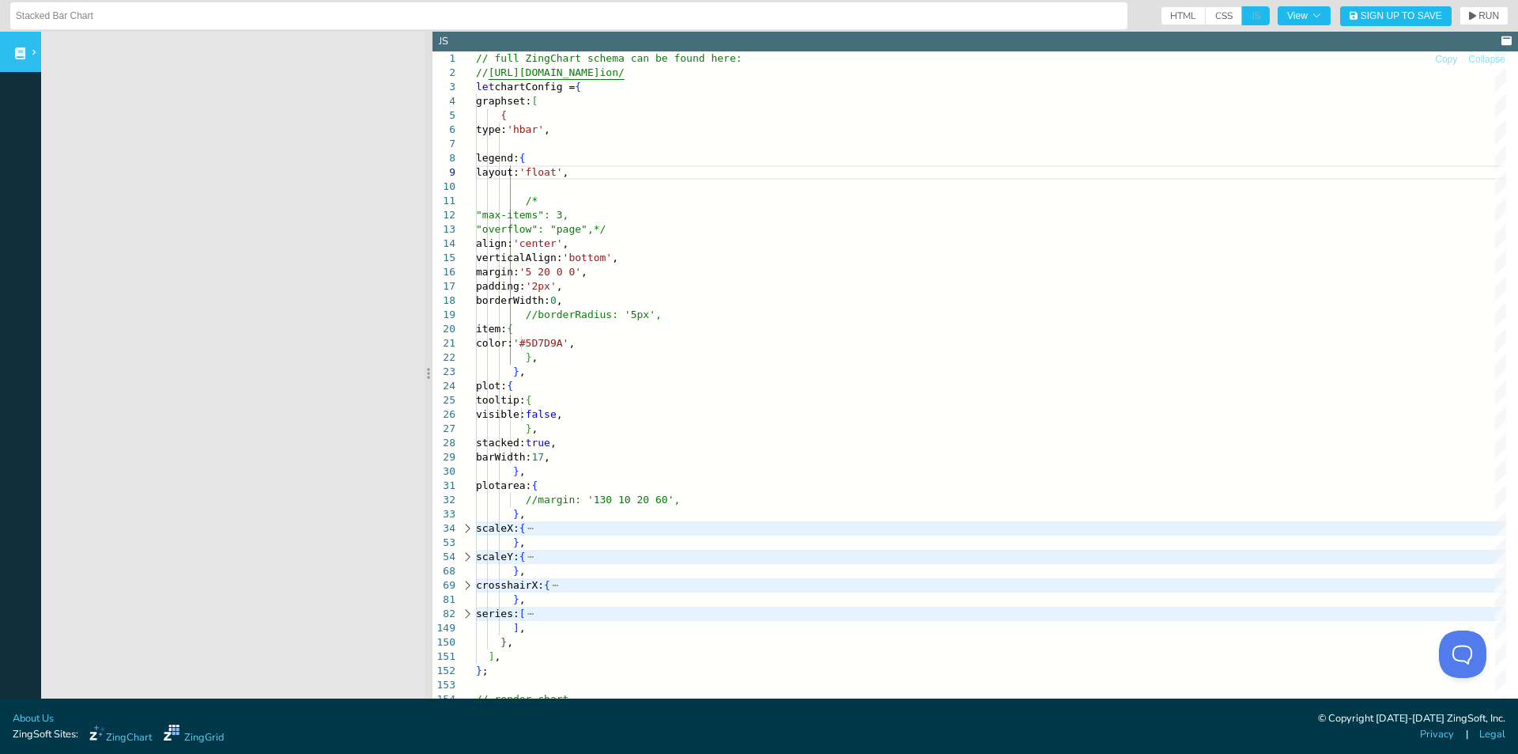
drag, startPoint x: 369, startPoint y: 277, endPoint x: 455, endPoint y: 279, distance: 85.4
click at [433, 279] on section at bounding box center [429, 373] width 8 height 682
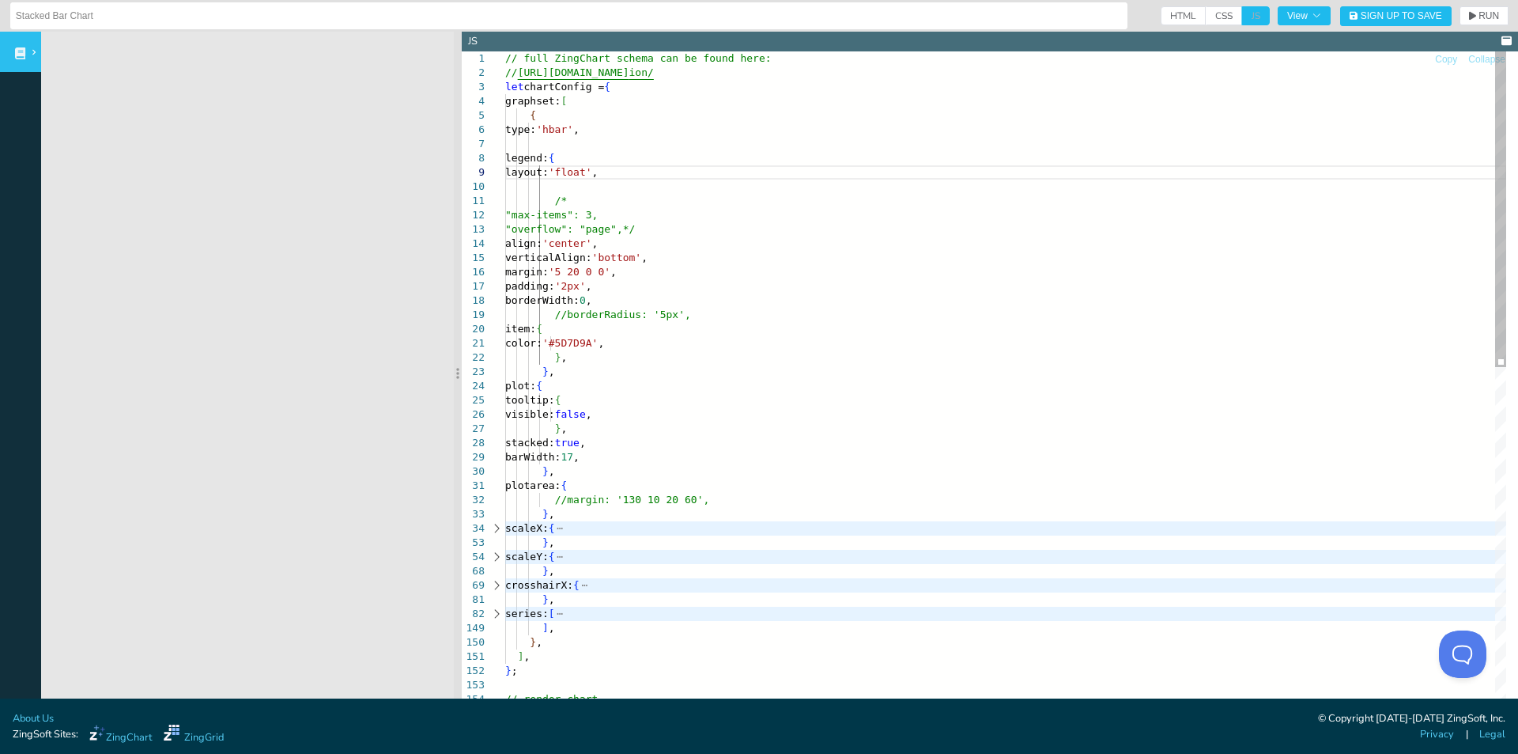
drag, startPoint x: 458, startPoint y: 281, endPoint x: 542, endPoint y: 268, distance: 85.6
click at [462, 268] on section at bounding box center [458, 373] width 8 height 682
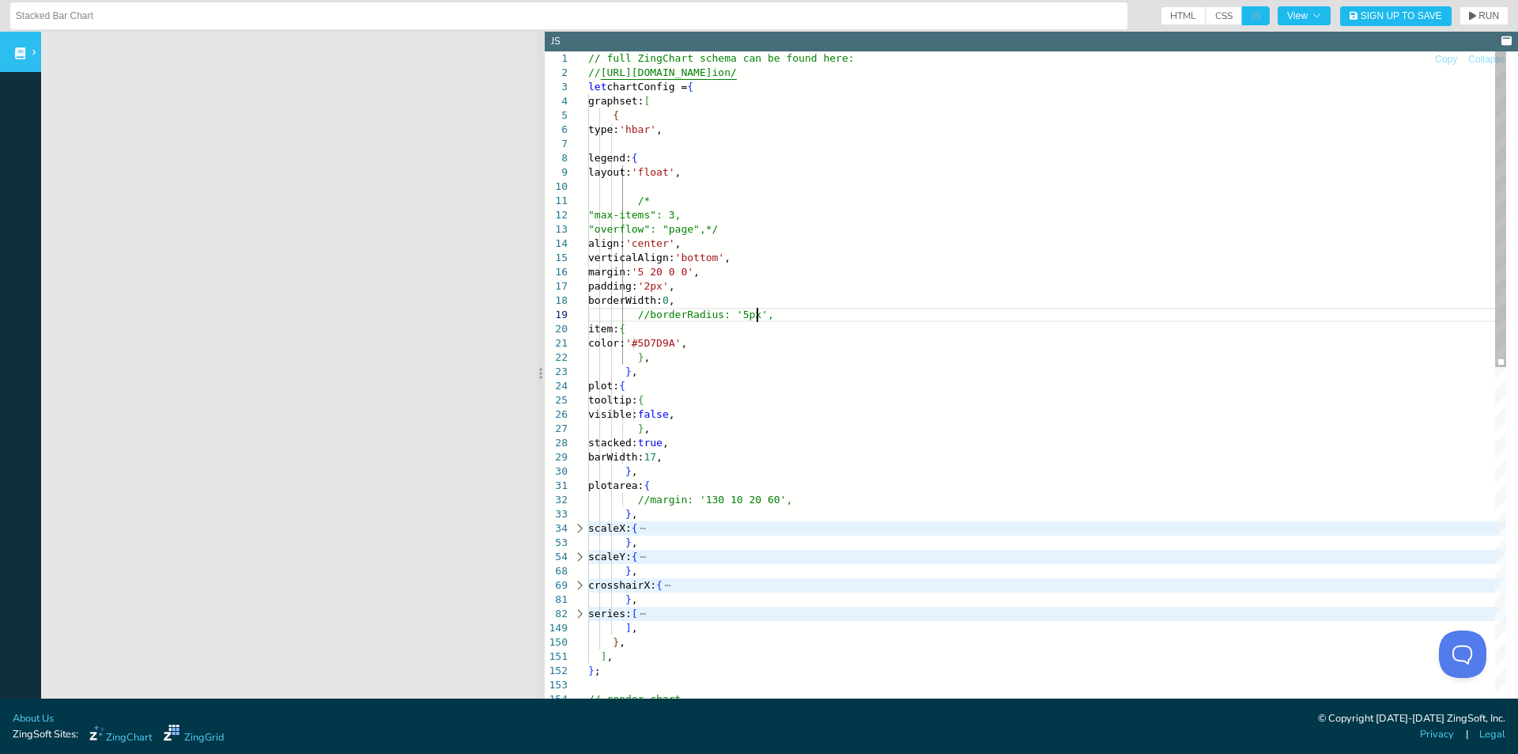
click at [853, 313] on div "color: '#5D7D9A' , } , } , plot: { tooltip: { visible: false , } , stacked: tru…" at bounding box center [1047, 745] width 918 height 1389
click at [739, 165] on div "color: '#5D7D9A' , } , } , plot: { tooltip: { visible: false , } , stacked: tru…" at bounding box center [1047, 745] width 918 height 1389
click at [723, 191] on div "color: '#5D7D9A' , } , } , plot: { tooltip: { visible: false , } , stacked: tru…" at bounding box center [1047, 745] width 918 height 1389
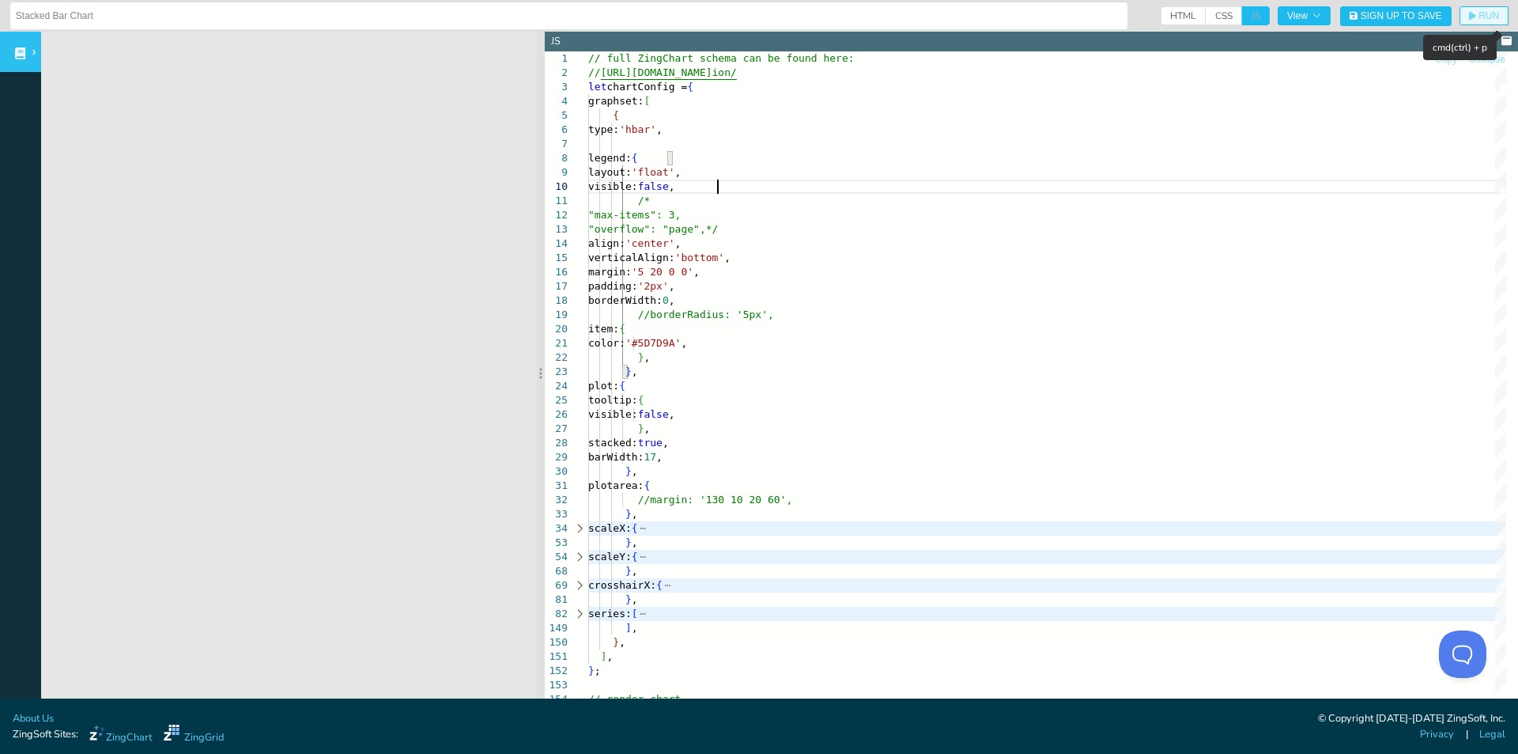
drag, startPoint x: 1472, startPoint y: 15, endPoint x: 1468, endPoint y: 22, distance: 8.6
click at [1479, 17] on span "RUN" at bounding box center [1489, 15] width 21 height 9
click at [755, 253] on div "color: '#5D7D9A' , } , } , plot: { tooltip: { visible: false , } , stacked: tru…" at bounding box center [1047, 745] width 918 height 1389
click at [799, 238] on div "color: '#5D7D9A' , } , } , plot: { tooltip: { visible: false , } , stacked: tru…" at bounding box center [1047, 745] width 918 height 1389
drag, startPoint x: 801, startPoint y: 297, endPoint x: 801, endPoint y: 306, distance: 8.7
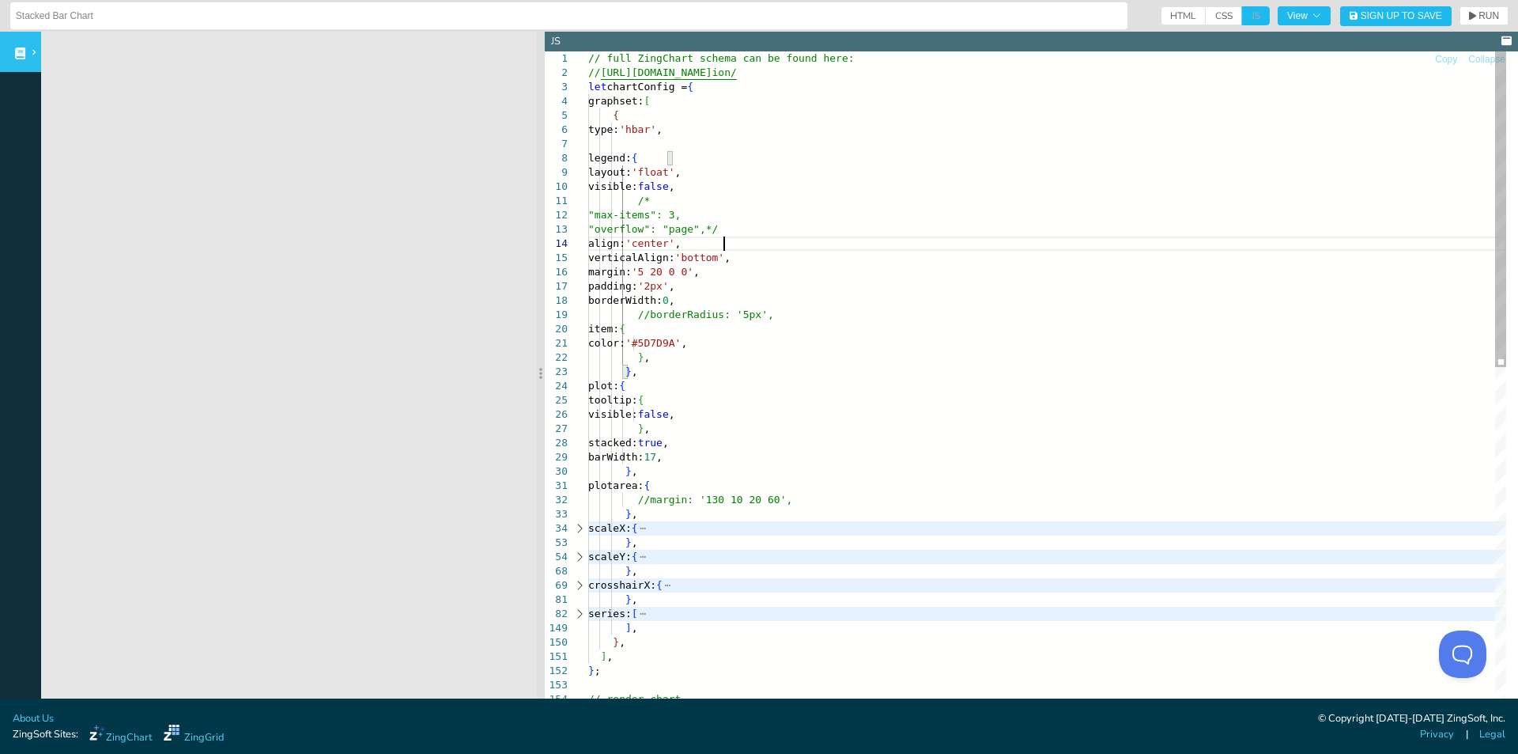
click at [801, 297] on div "color: '#5D7D9A' , } , } , plot: { tooltip: { visible: false , } , stacked: tru…" at bounding box center [1047, 745] width 918 height 1389
click at [801, 320] on div "color: '#5D7D9A' , } , } , plot: { tooltip: { visible: false , } , stacked: tru…" at bounding box center [1047, 745] width 918 height 1389
click at [580, 526] on div at bounding box center [579, 528] width 21 height 14
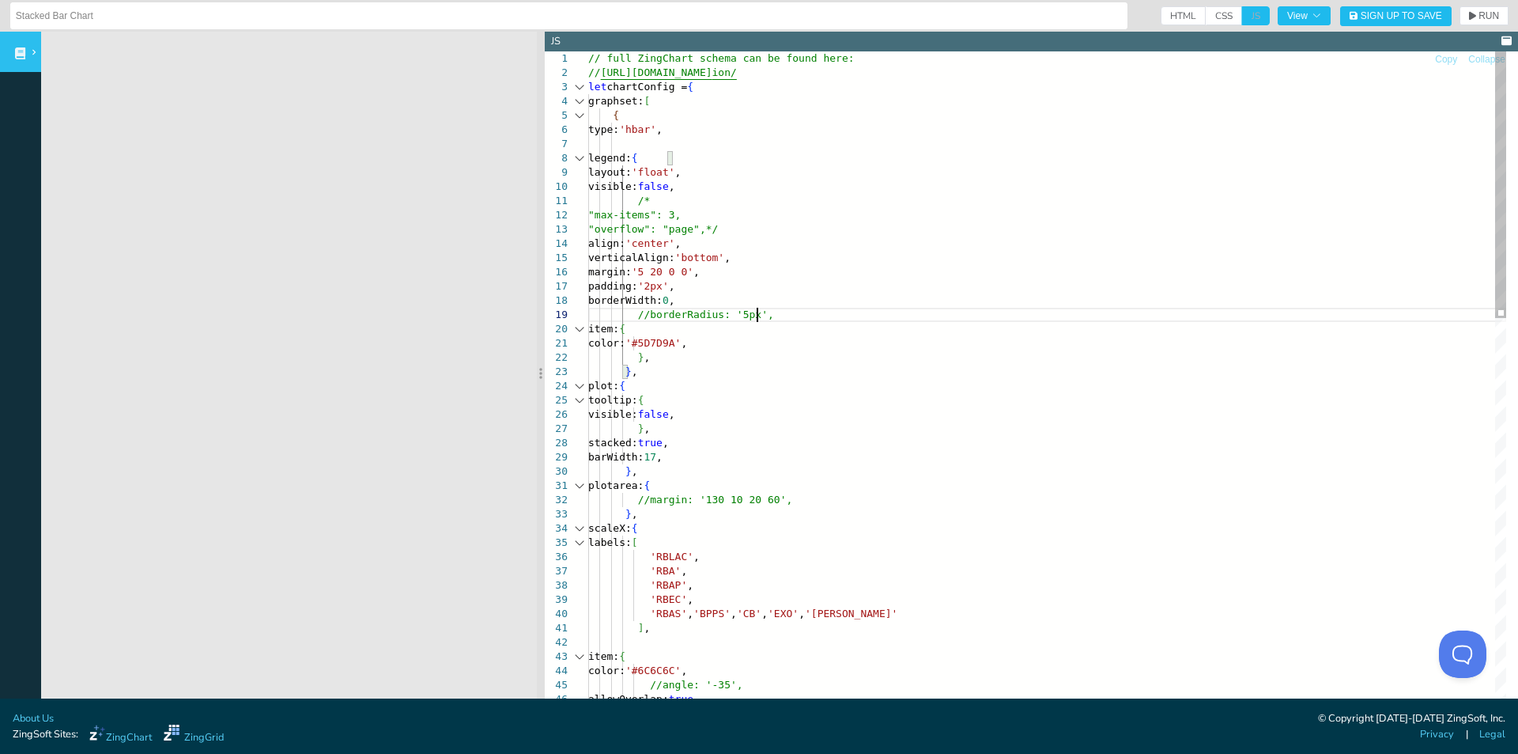
click at [577, 527] on div at bounding box center [579, 528] width 21 height 14
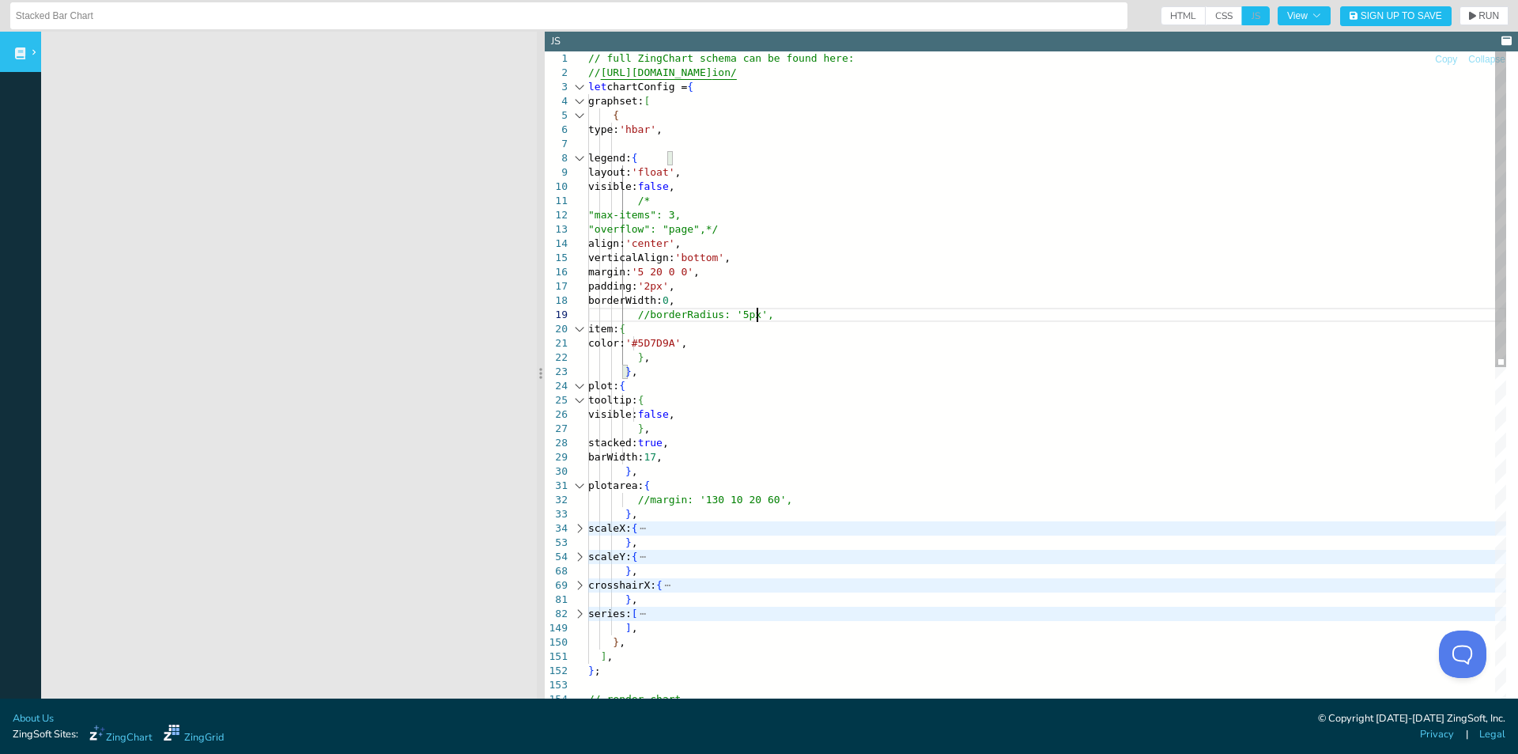
click at [577, 527] on div at bounding box center [579, 528] width 21 height 14
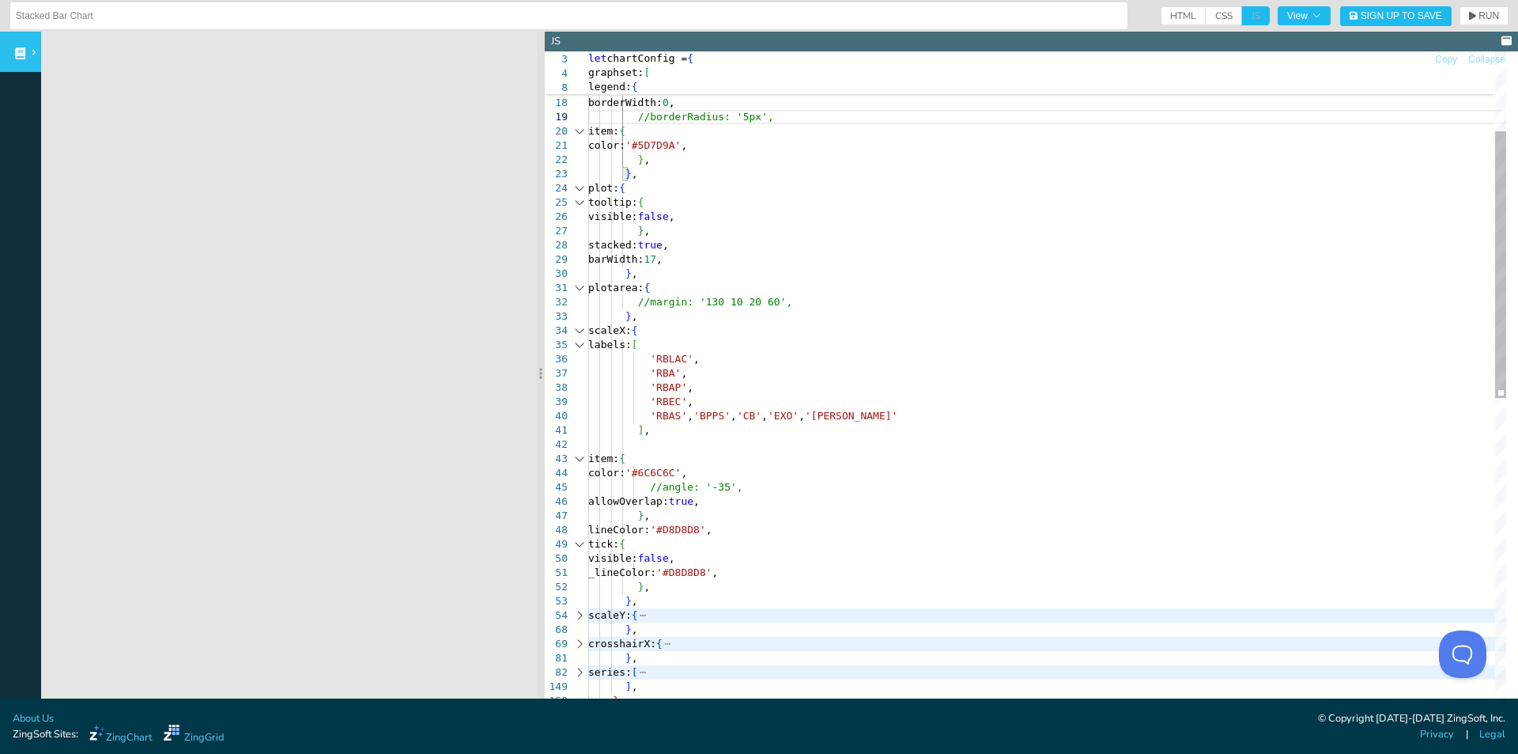
click at [579, 614] on div at bounding box center [579, 615] width 21 height 14
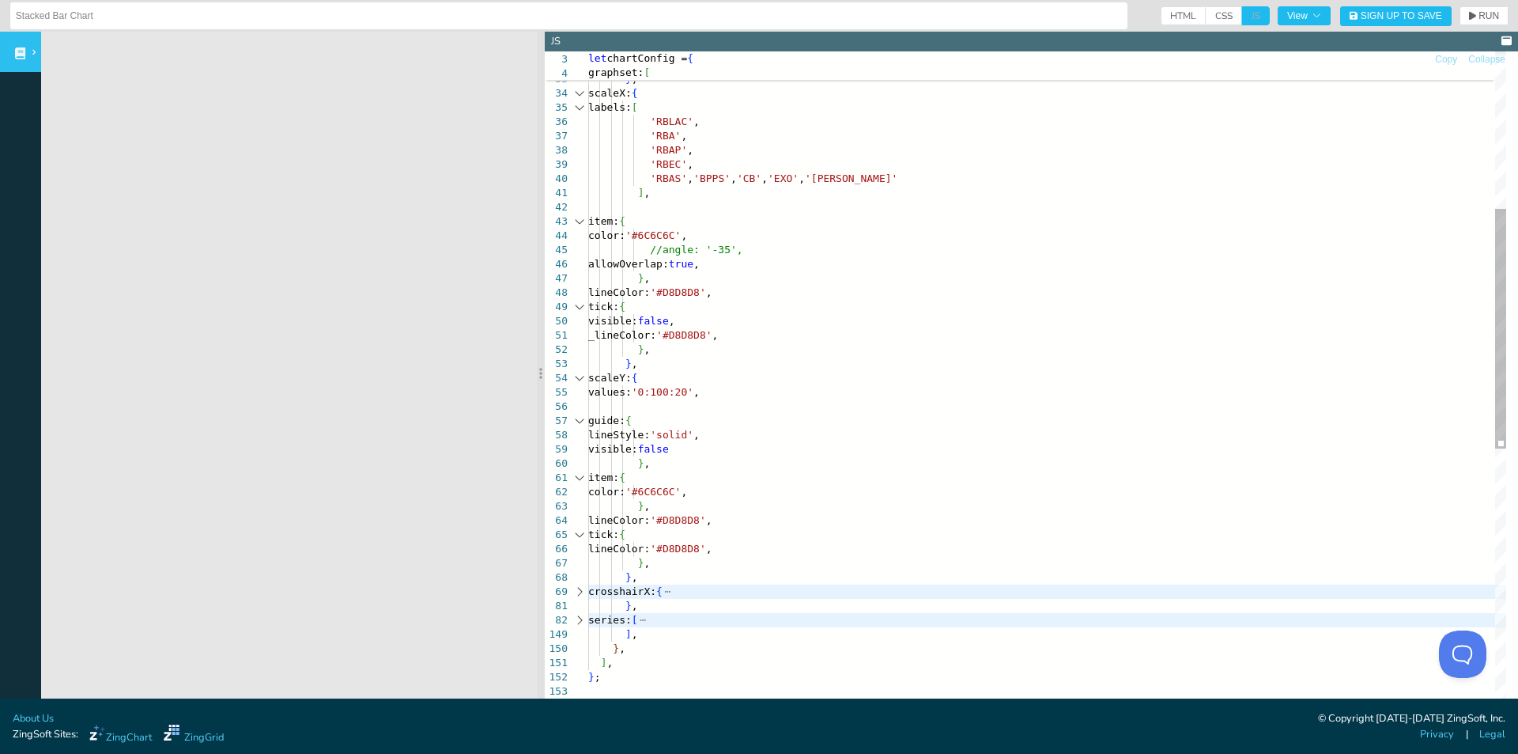
click at [581, 595] on div at bounding box center [579, 591] width 21 height 14
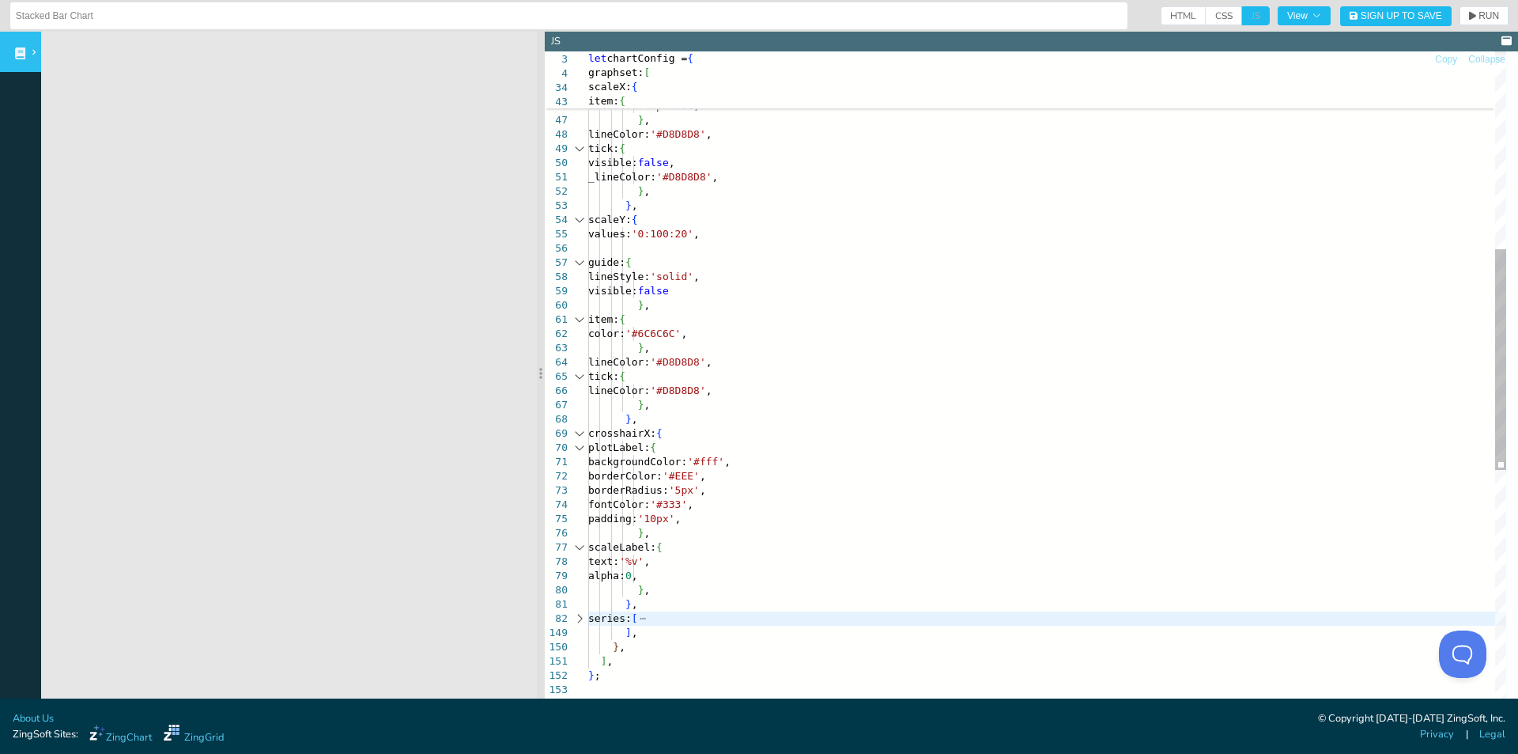
click at [582, 621] on div at bounding box center [579, 618] width 21 height 14
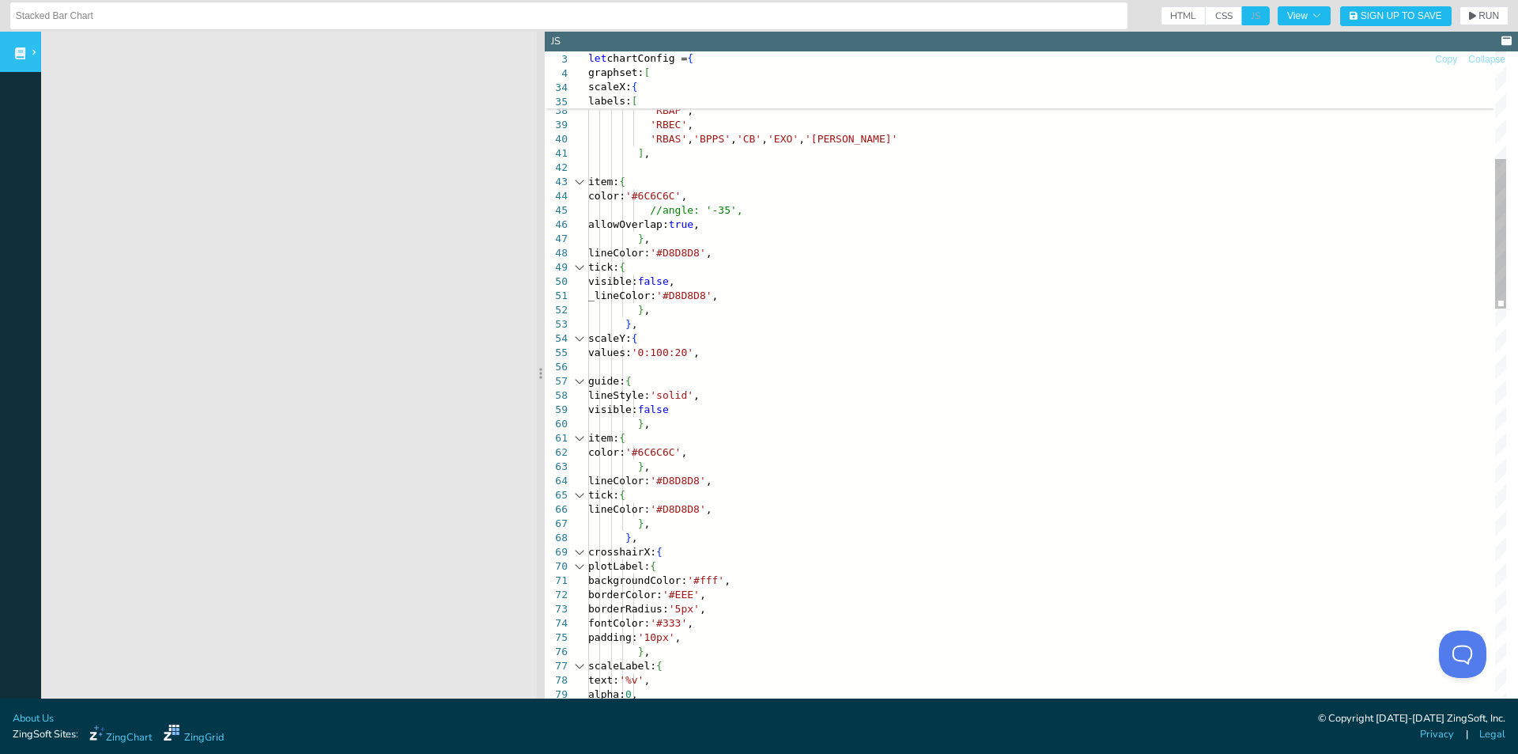
click at [580, 335] on div at bounding box center [579, 338] width 21 height 14
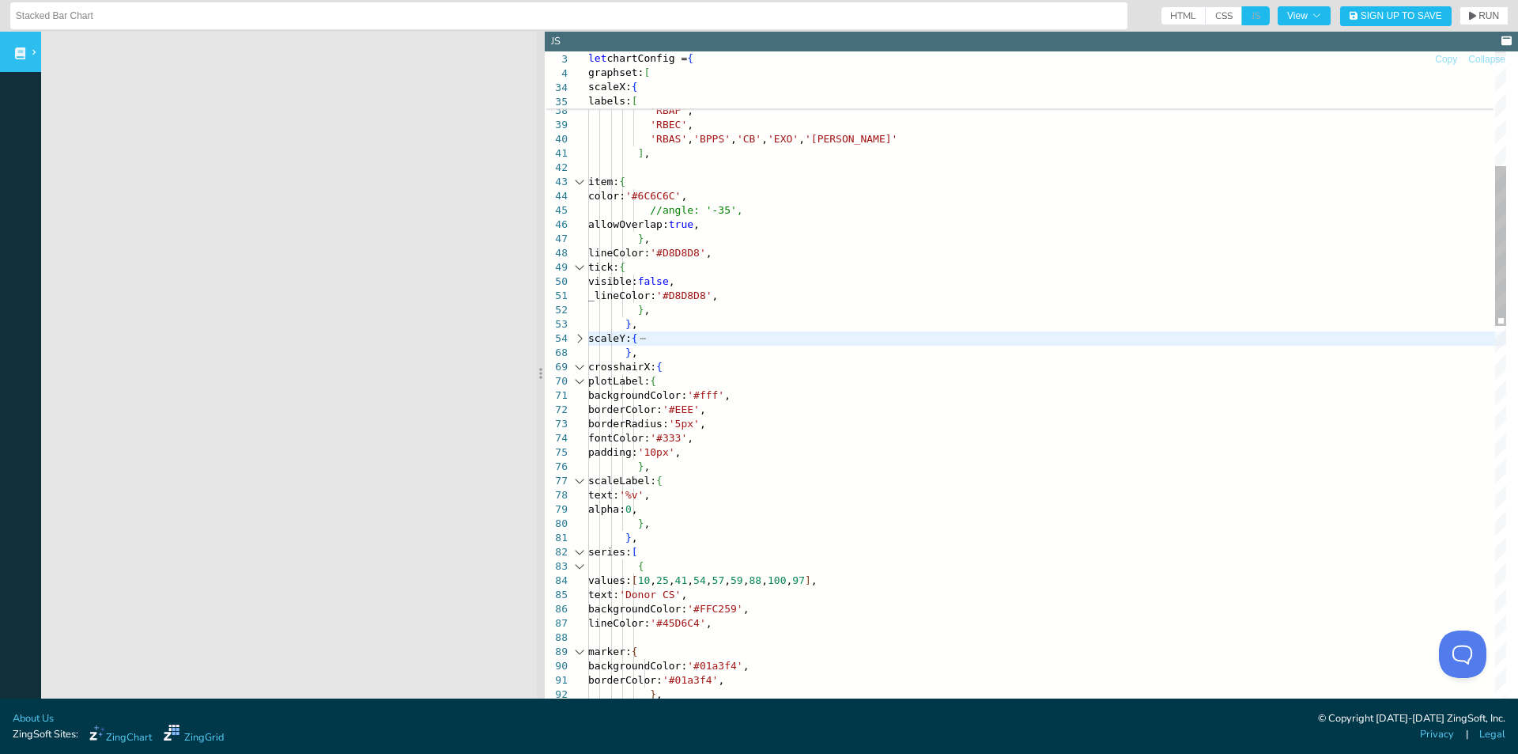
click at [580, 180] on div at bounding box center [579, 182] width 21 height 14
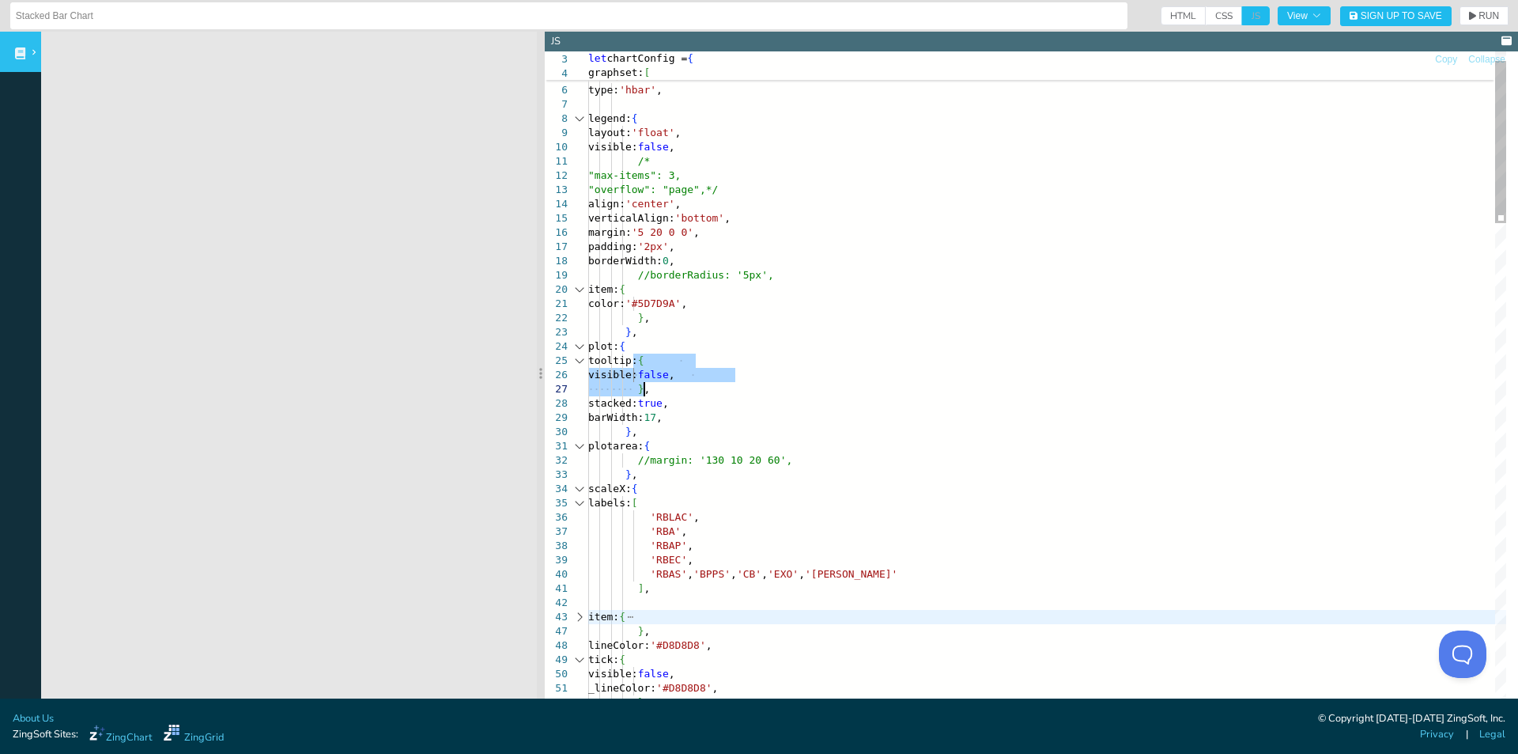
drag, startPoint x: 633, startPoint y: 366, endPoint x: 661, endPoint y: 384, distance: 33.8
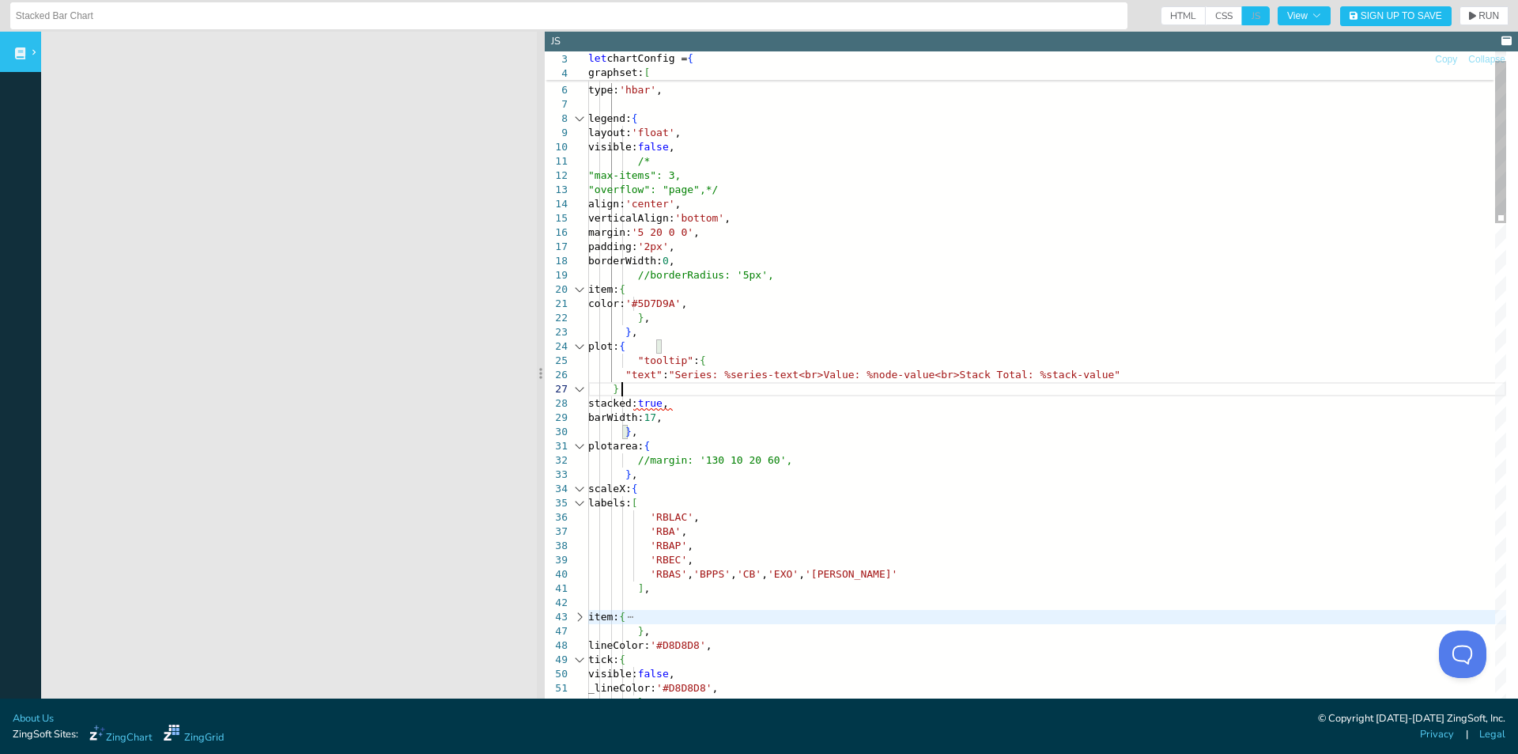
scroll to position [97, 32]
click at [1469, 14] on span "RUN" at bounding box center [1484, 15] width 30 height 9
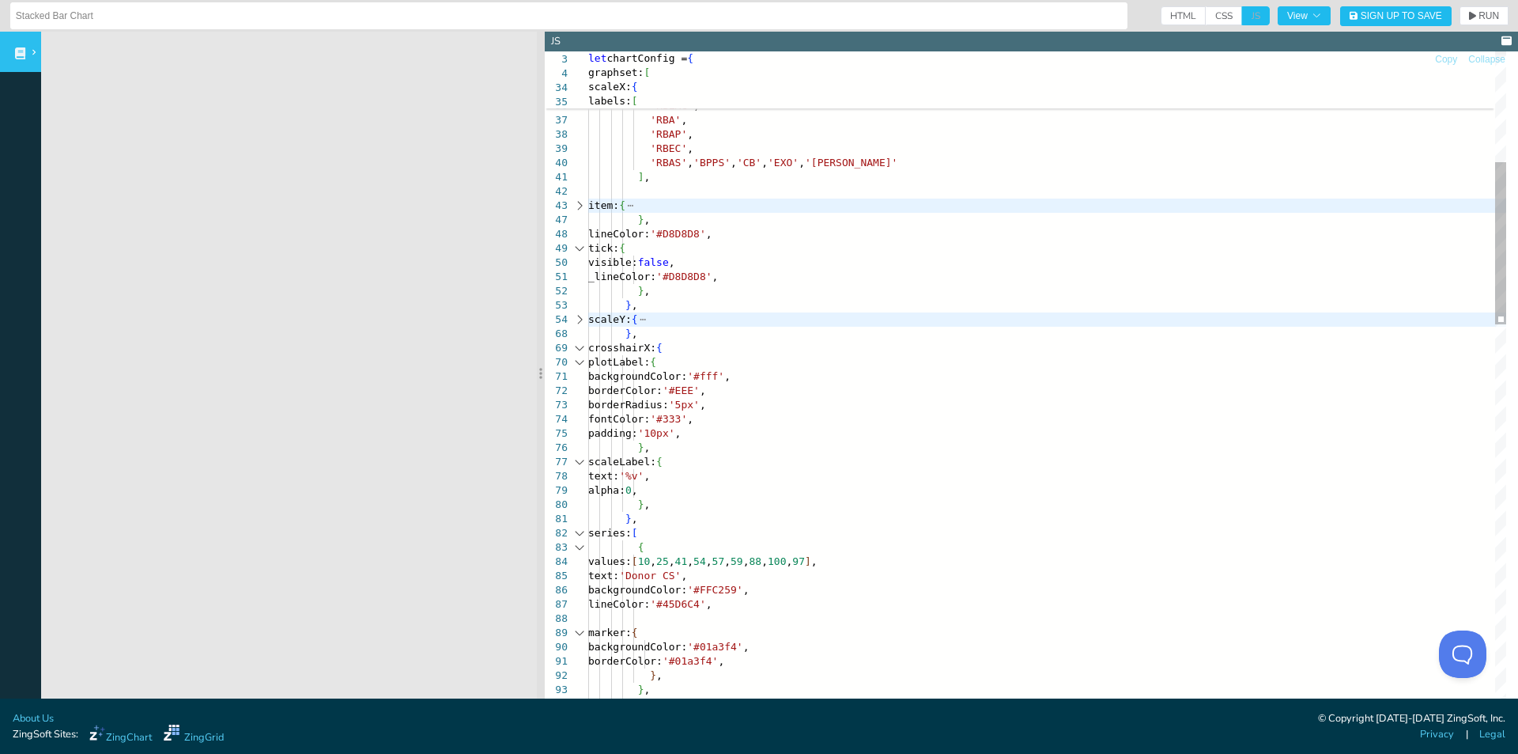
scroll to position [97, 55]
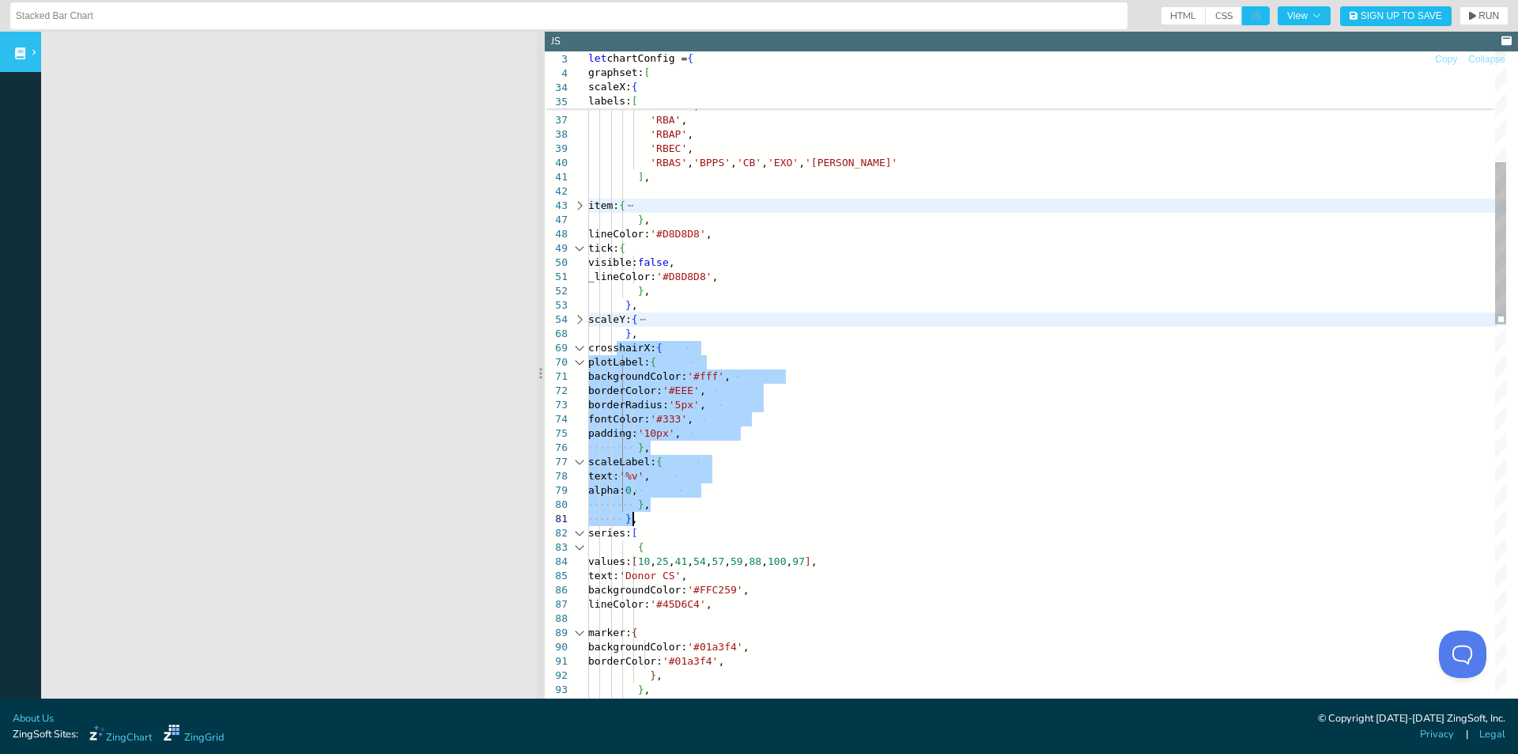
drag, startPoint x: 624, startPoint y: 355, endPoint x: 701, endPoint y: 515, distance: 177.5
drag, startPoint x: 676, startPoint y: 335, endPoint x: 654, endPoint y: 336, distance: 22.2
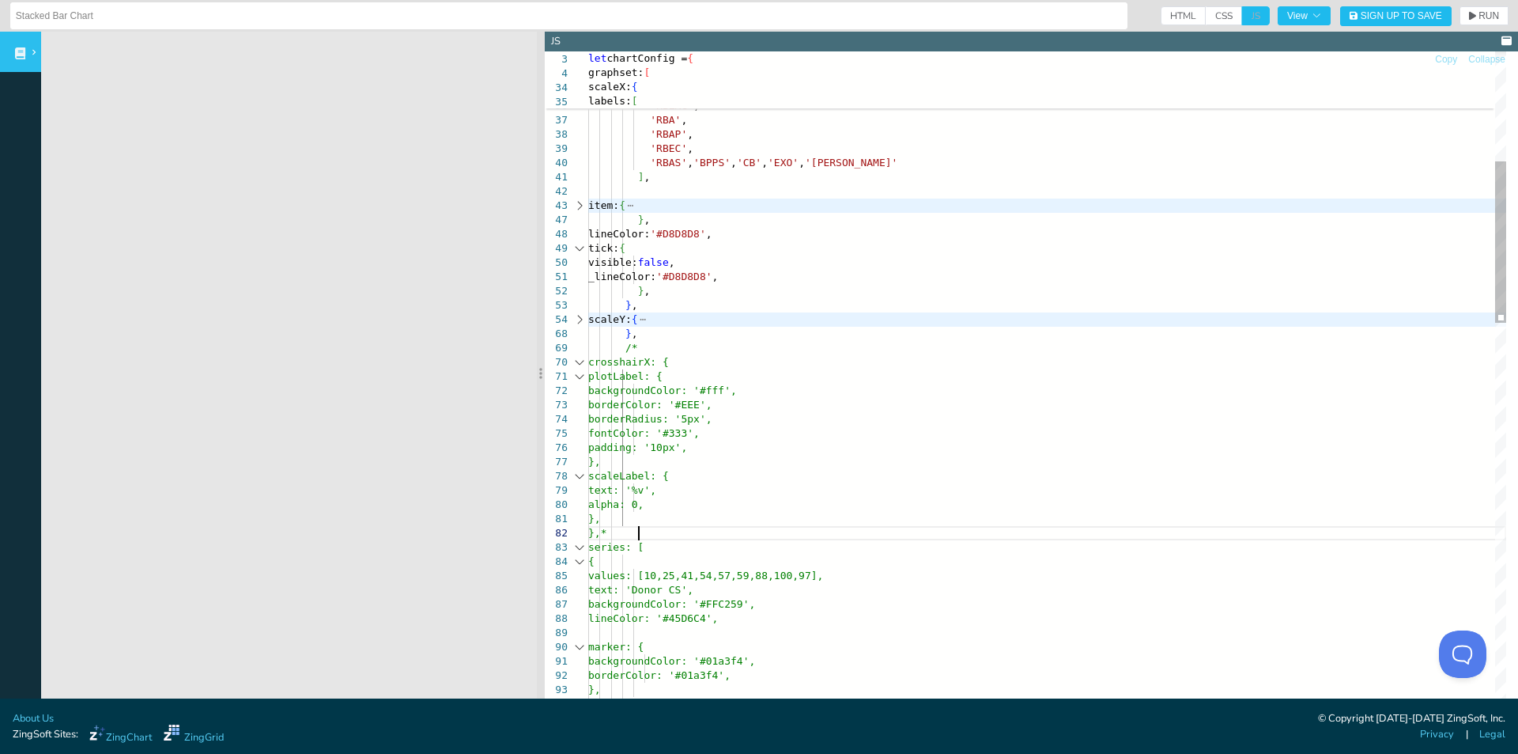
scroll to position [83, 55]
drag, startPoint x: 1133, startPoint y: 216, endPoint x: 1361, endPoint y: 118, distance: 248.0
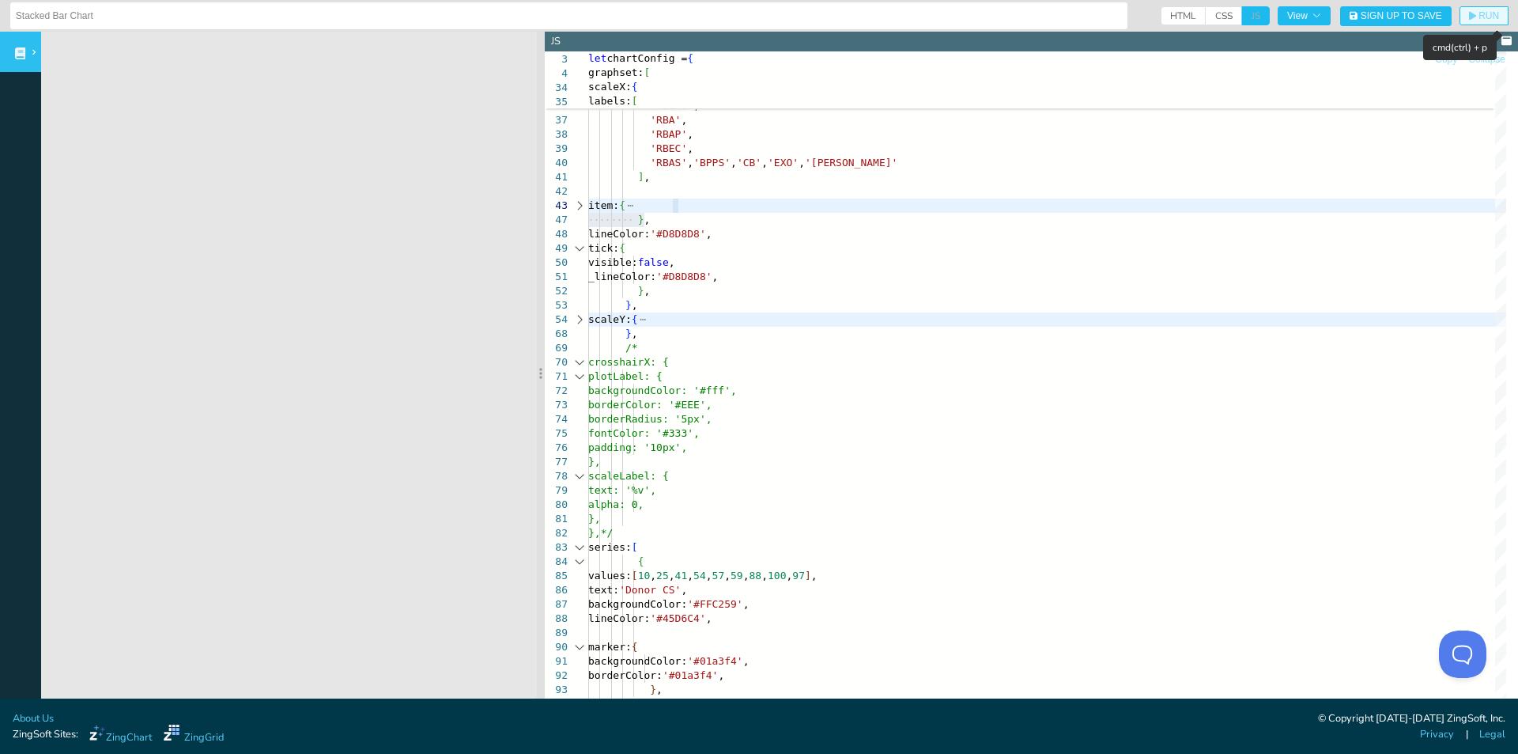
click at [1488, 21] on button "RUN" at bounding box center [1484, 15] width 49 height 19
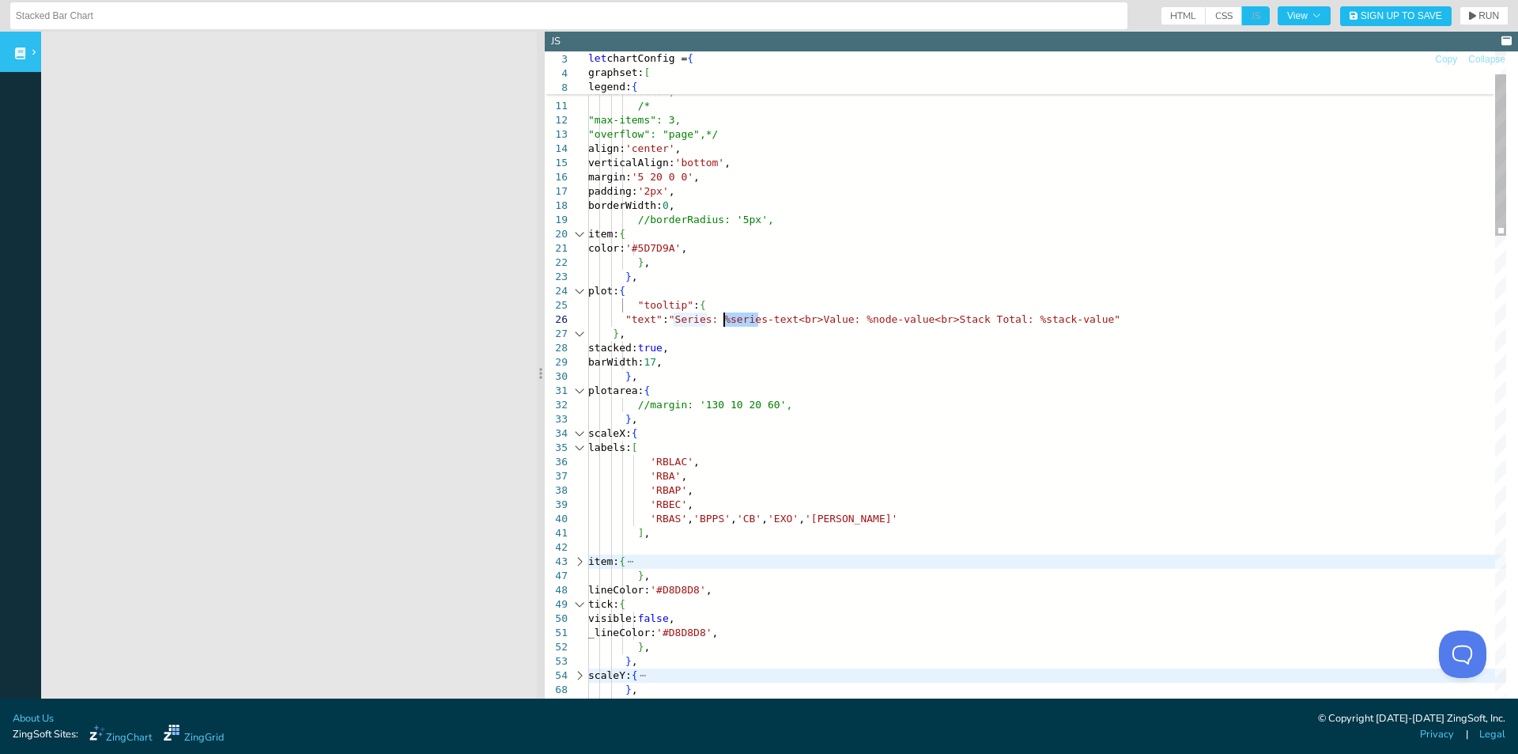
drag, startPoint x: 758, startPoint y: 319, endPoint x: 726, endPoint y: 320, distance: 31.6
click at [1460, 21] on button "RUN" at bounding box center [1484, 15] width 49 height 19
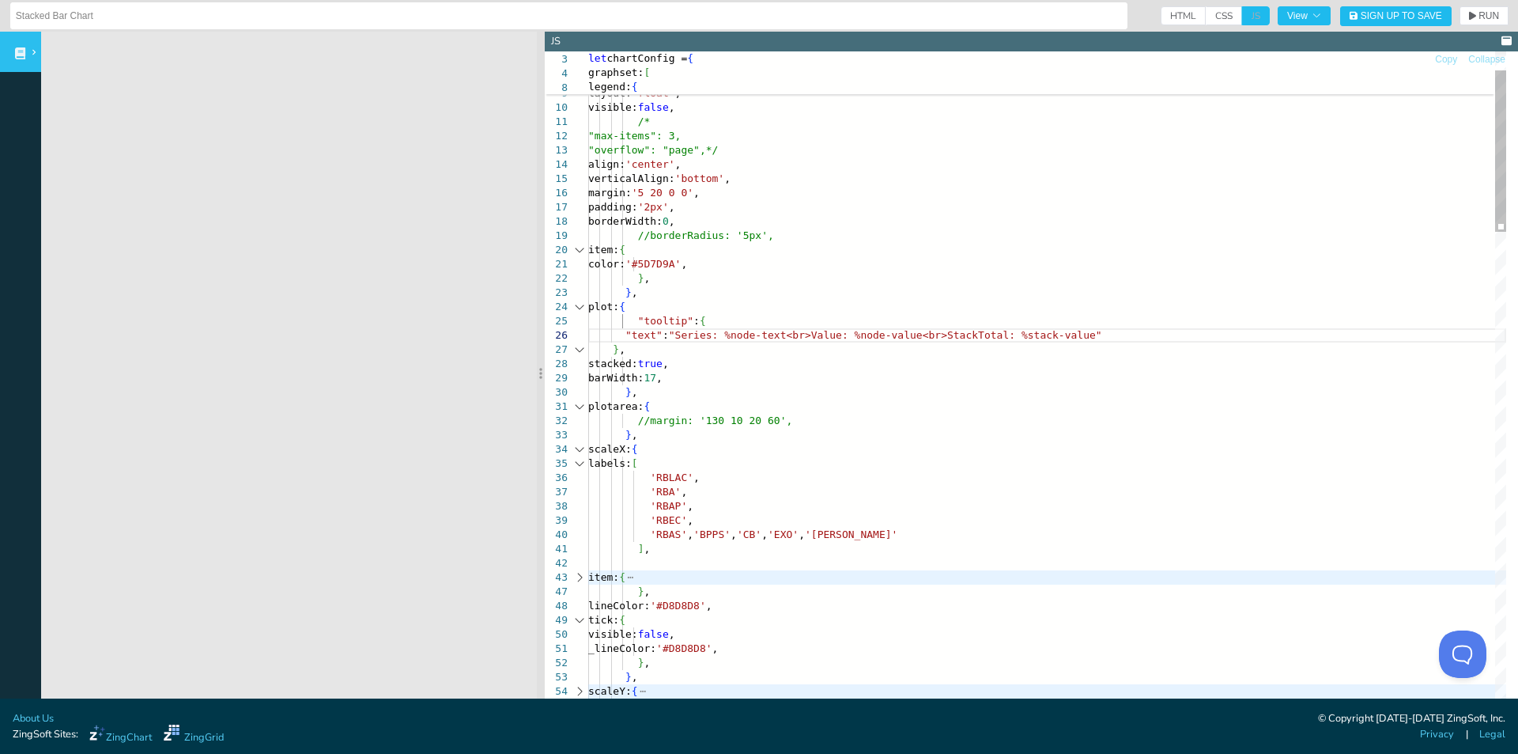
drag, startPoint x: 773, startPoint y: 332, endPoint x: 727, endPoint y: 337, distance: 46.1
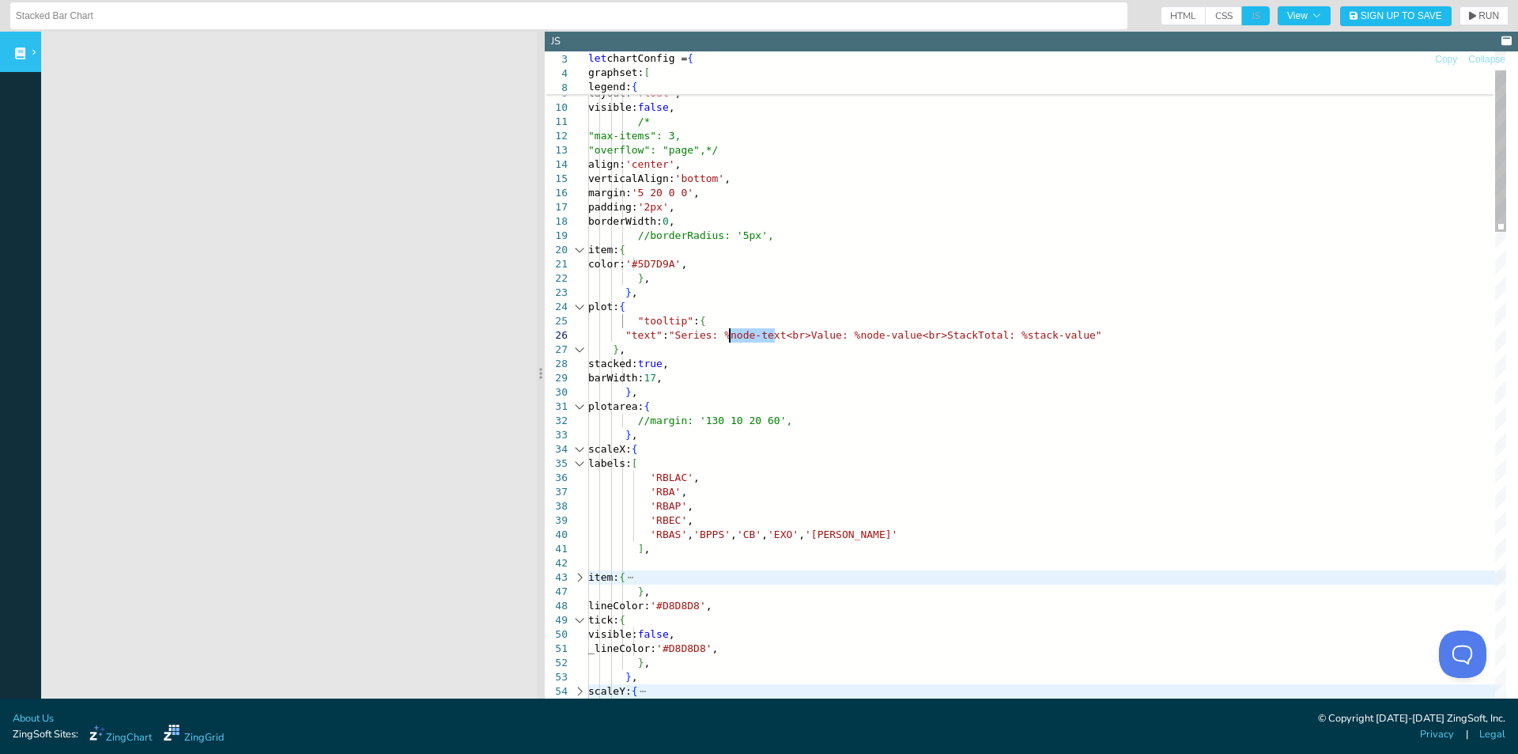
click at [1479, 11] on span "RUN" at bounding box center [1489, 15] width 21 height 9
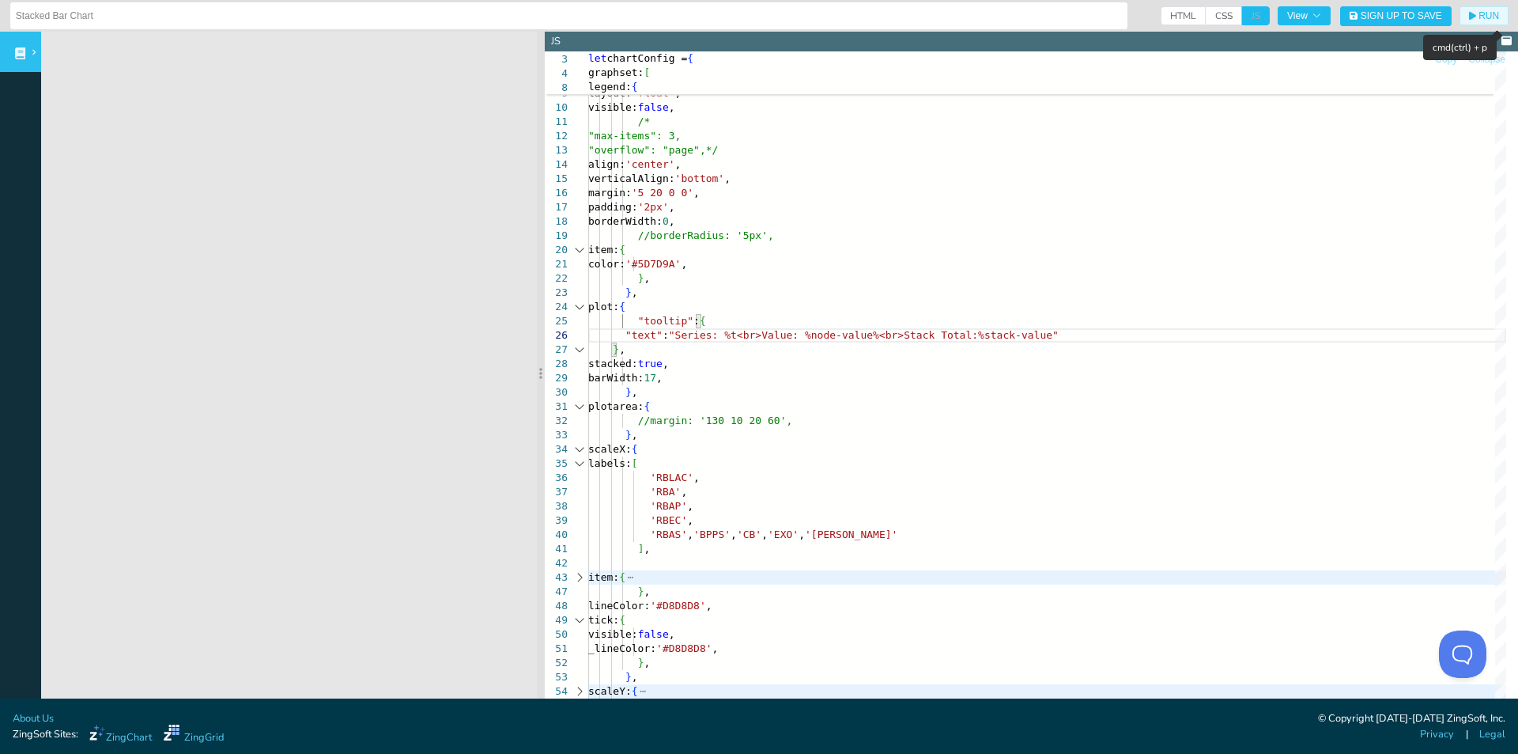
click at [1479, 17] on span "RUN" at bounding box center [1489, 15] width 21 height 9
drag, startPoint x: 716, startPoint y: 335, endPoint x: 675, endPoint y: 335, distance: 40.3
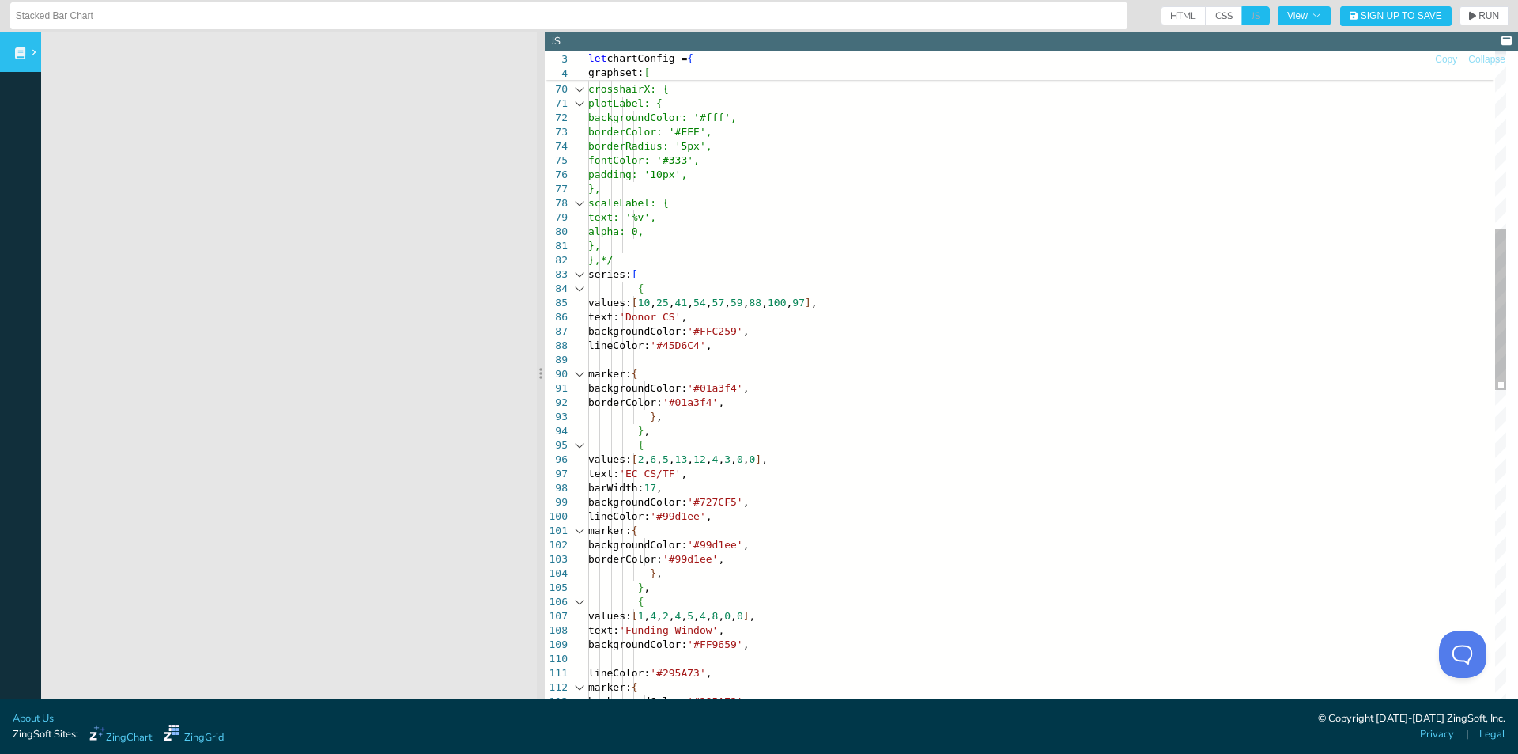
drag, startPoint x: 880, startPoint y: 304, endPoint x: 890, endPoint y: 306, distance: 10.4
click at [882, 304] on div "scaleY: { } , /* crosshairX: { plotLabel: { backgroundColor: '#fff', borderColo…" at bounding box center [1047, 684] width 918 height 2712
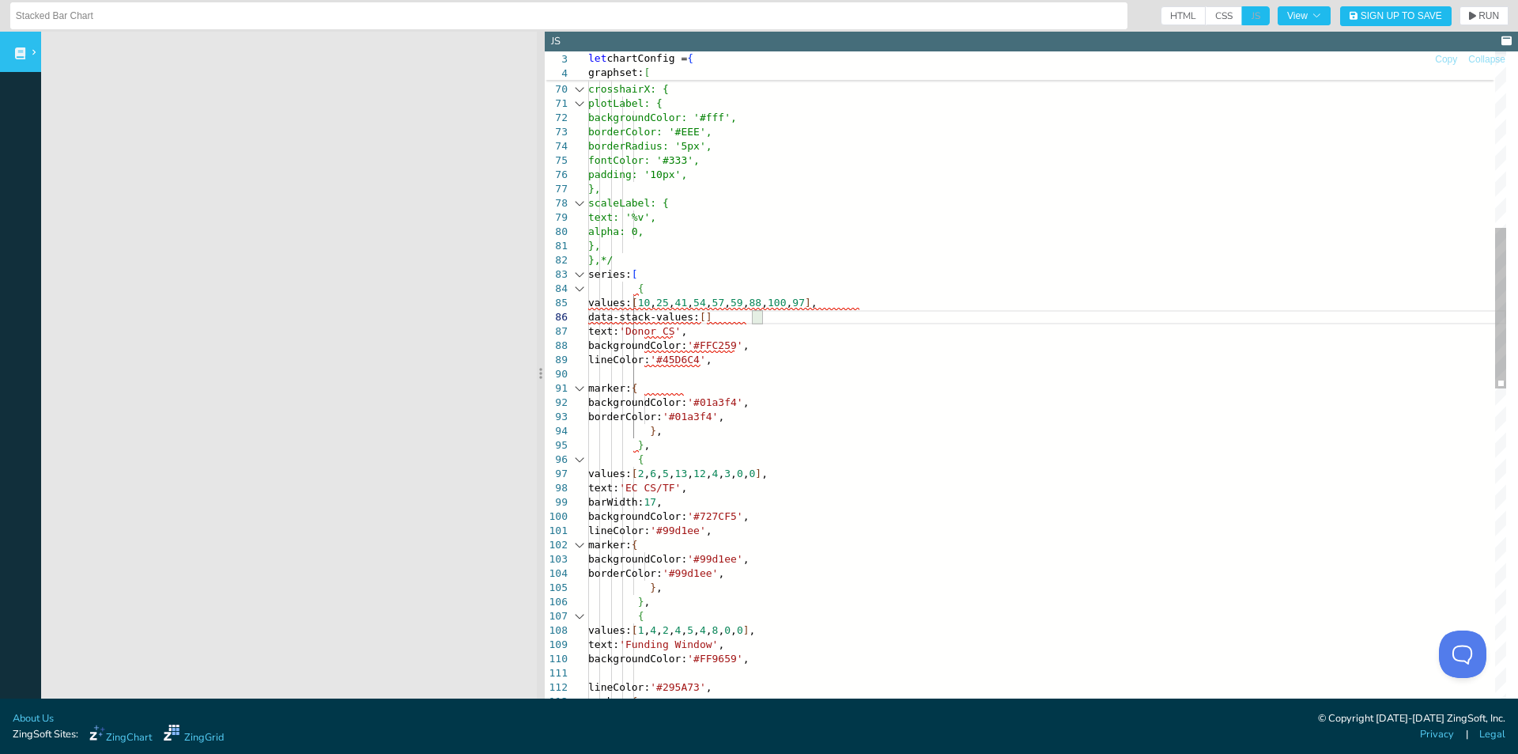
scroll to position [129, 180]
click at [759, 316] on div "scaleY: { } , /* crosshairX: { plotLabel: { backgroundColor: '#fff', borderColo…" at bounding box center [1047, 691] width 918 height 2727
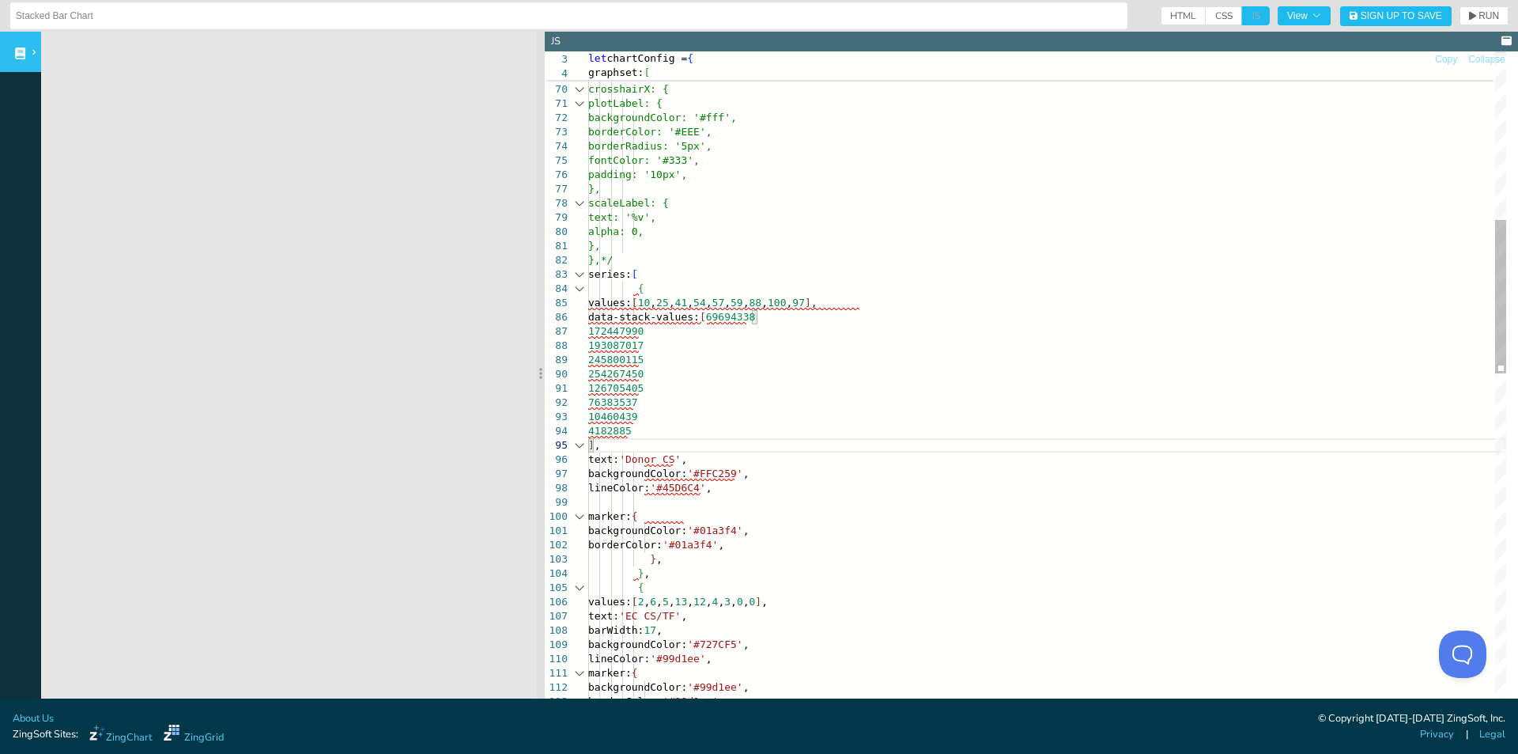
click at [826, 319] on div "scaleY: { } , /* crosshairX: { plotLabel: { backgroundColor: '#fff', borderColo…" at bounding box center [1047, 755] width 918 height 2855
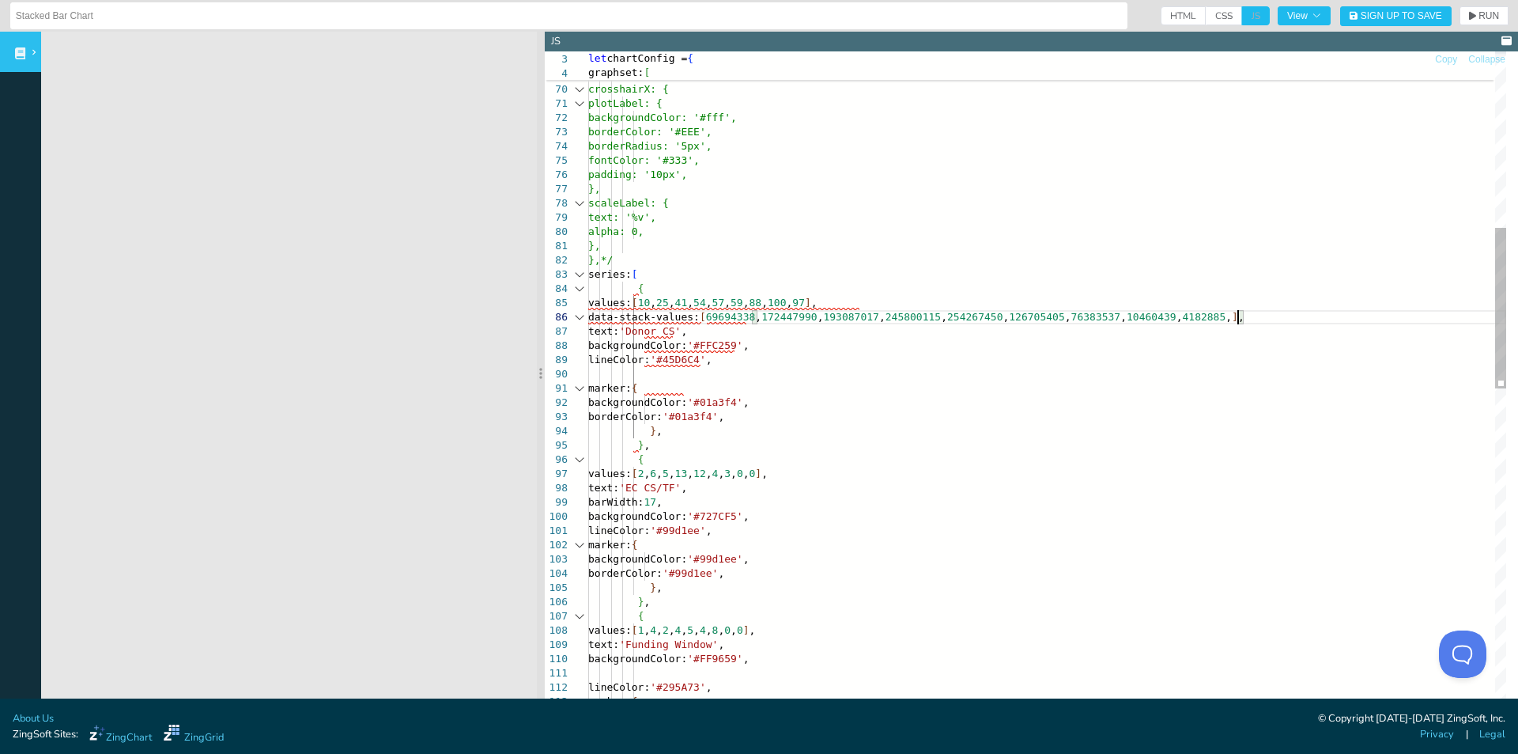
scroll to position [129, 649]
click at [866, 290] on div "scaleY: { } , /* crosshairX: { plotLabel: { backgroundColor: '#fff', borderColo…" at bounding box center [1047, 691] width 918 height 2727
click at [869, 304] on div "scaleY: { } , /* crosshairX: { plotLabel: { backgroundColor: '#fff', borderColo…" at bounding box center [1047, 691] width 918 height 2727
drag, startPoint x: 667, startPoint y: 319, endPoint x: 721, endPoint y: 320, distance: 53.8
click at [667, 319] on div "scaleY: { } , /* crosshairX: { plotLabel: { backgroundColor: '#fff', borderColo…" at bounding box center [1047, 691] width 918 height 2727
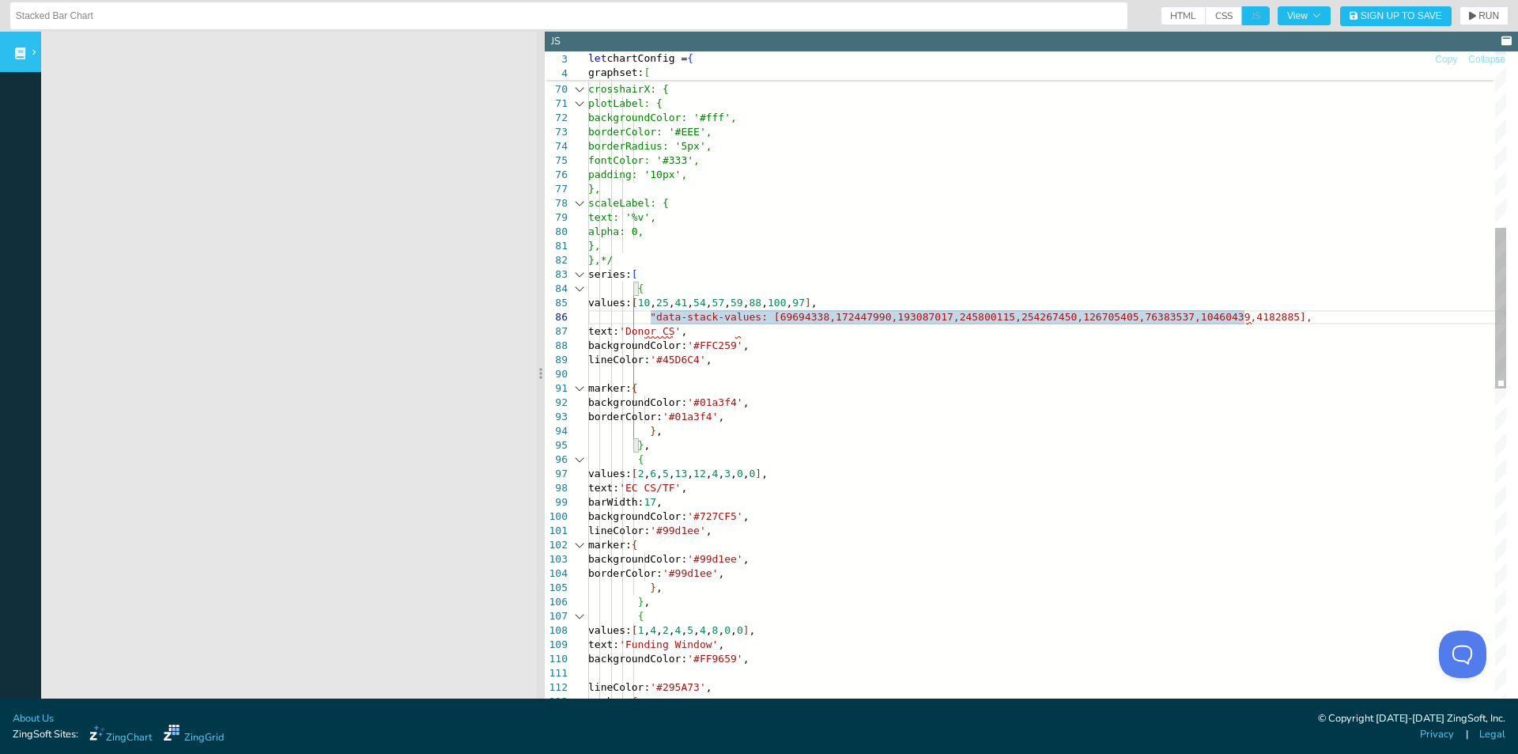
scroll to position [129, 164]
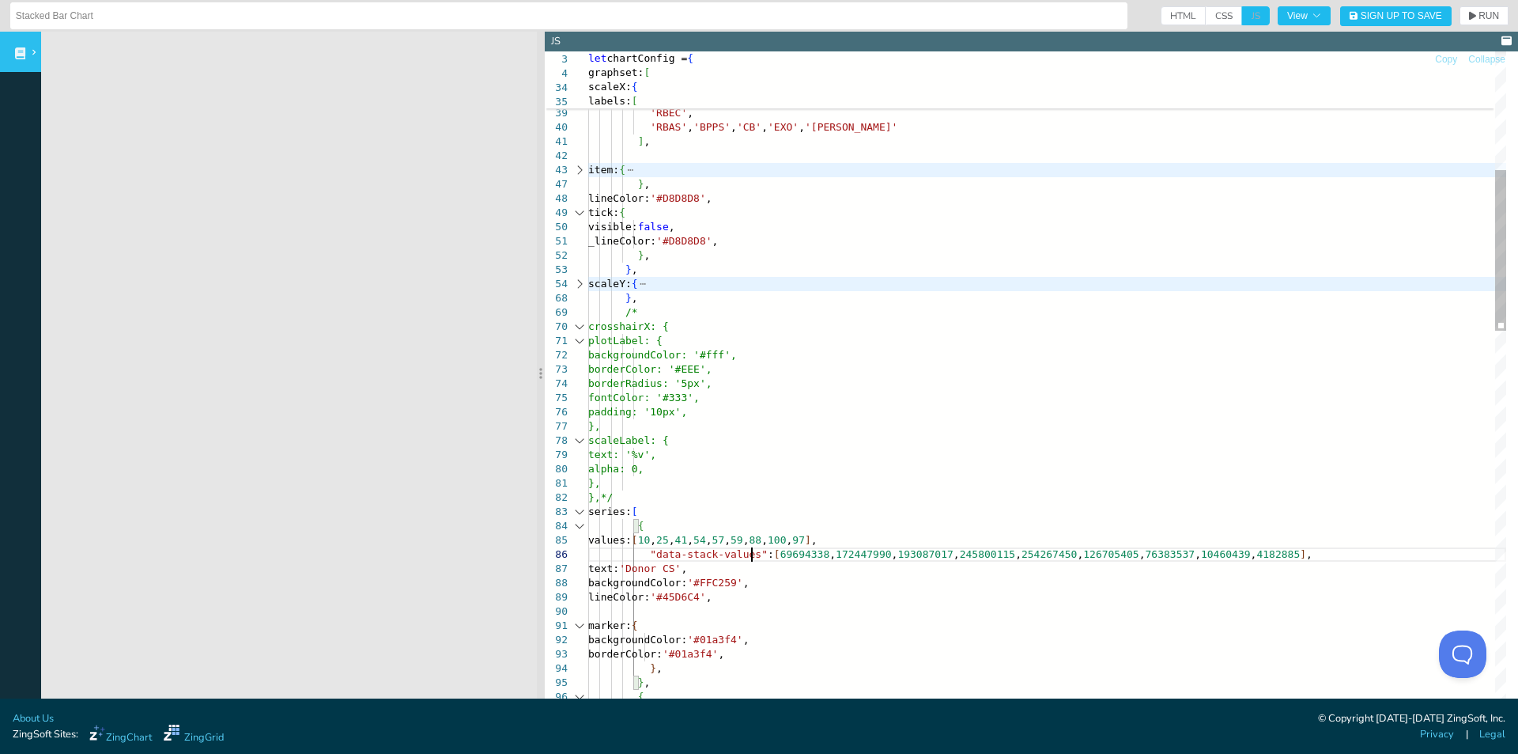
click at [1472, 21] on button "RUN" at bounding box center [1484, 15] width 49 height 19
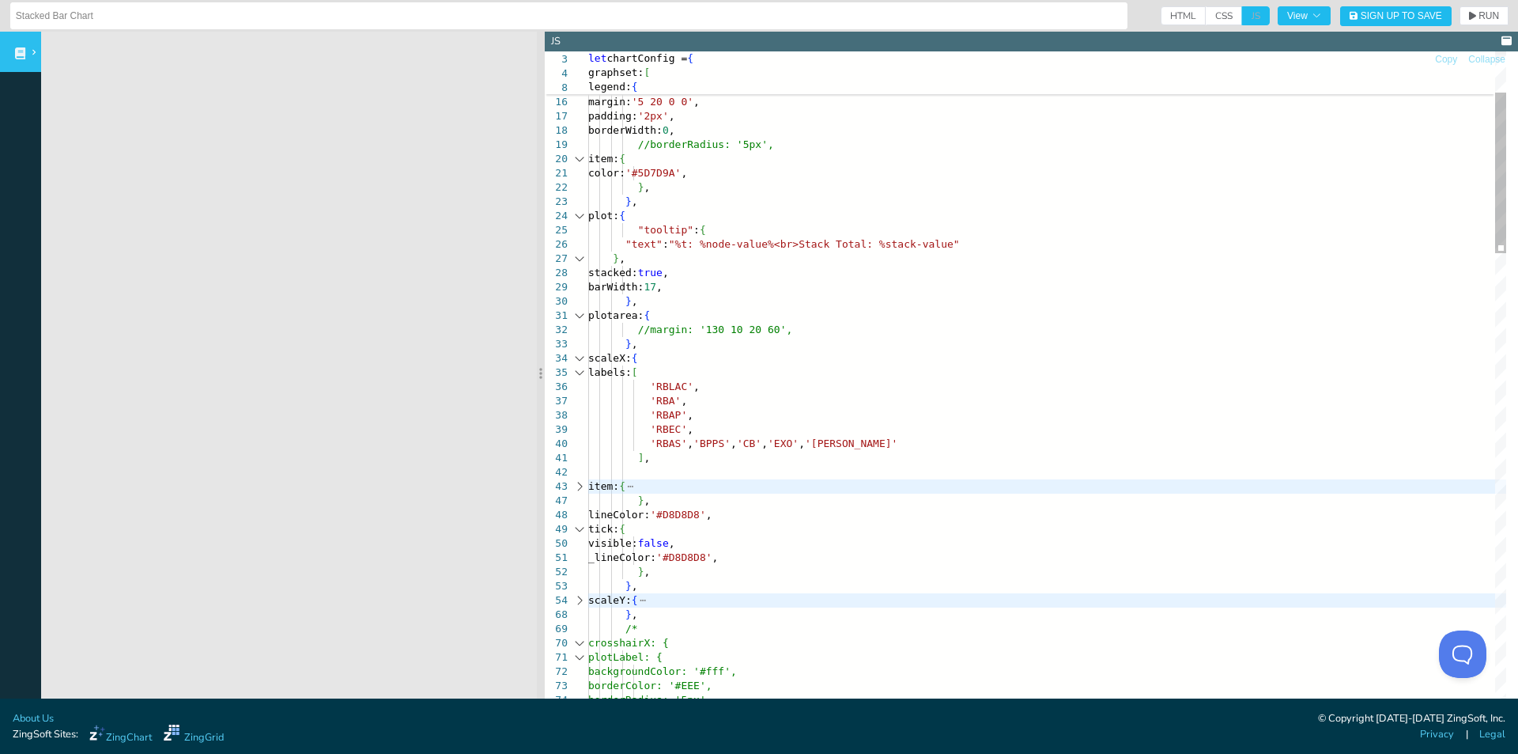
drag, startPoint x: 868, startPoint y: 247, endPoint x: 878, endPoint y: 246, distance: 9.5
click at [1469, 20] on icon "button" at bounding box center [1472, 15] width 7 height 9
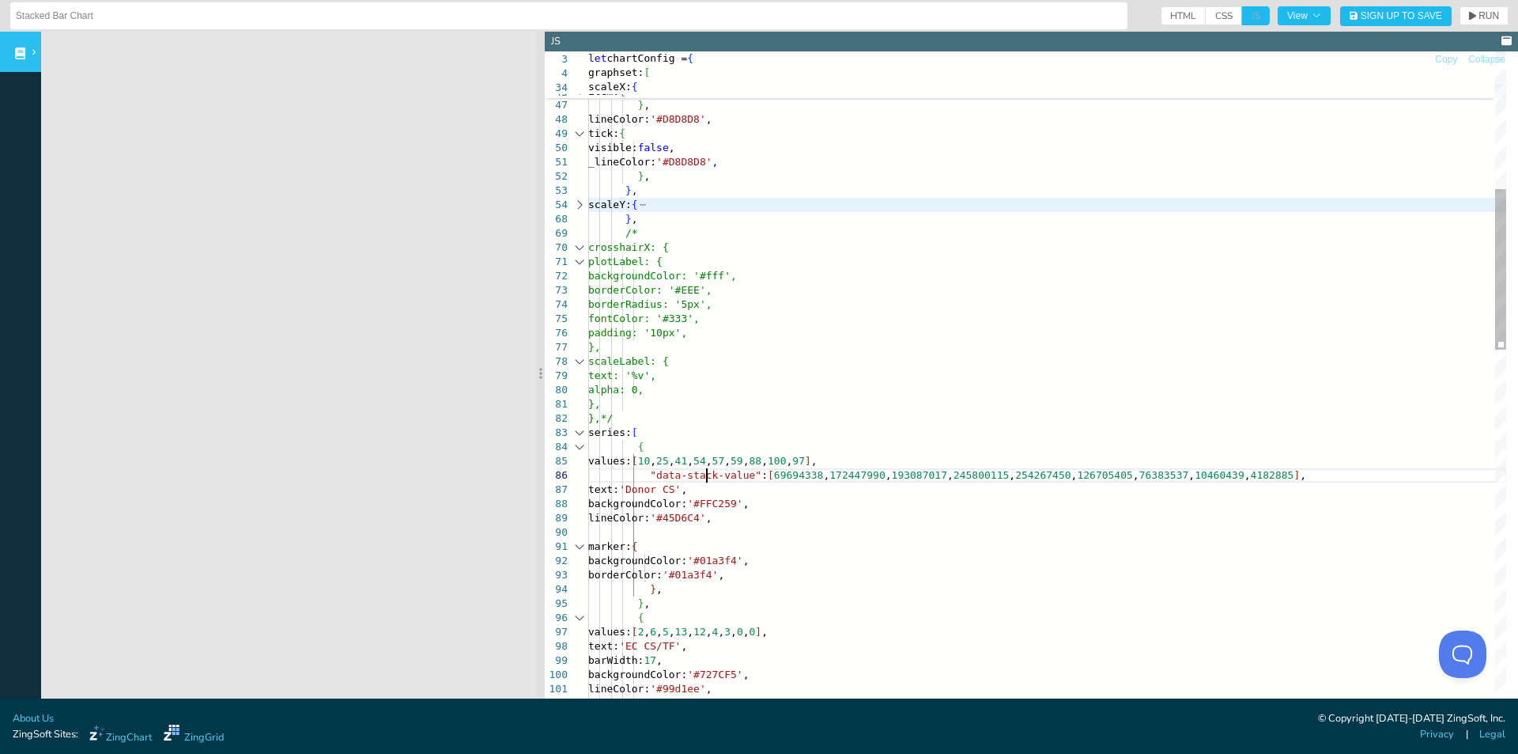
click at [1469, 13] on icon "button" at bounding box center [1472, 15] width 7 height 9
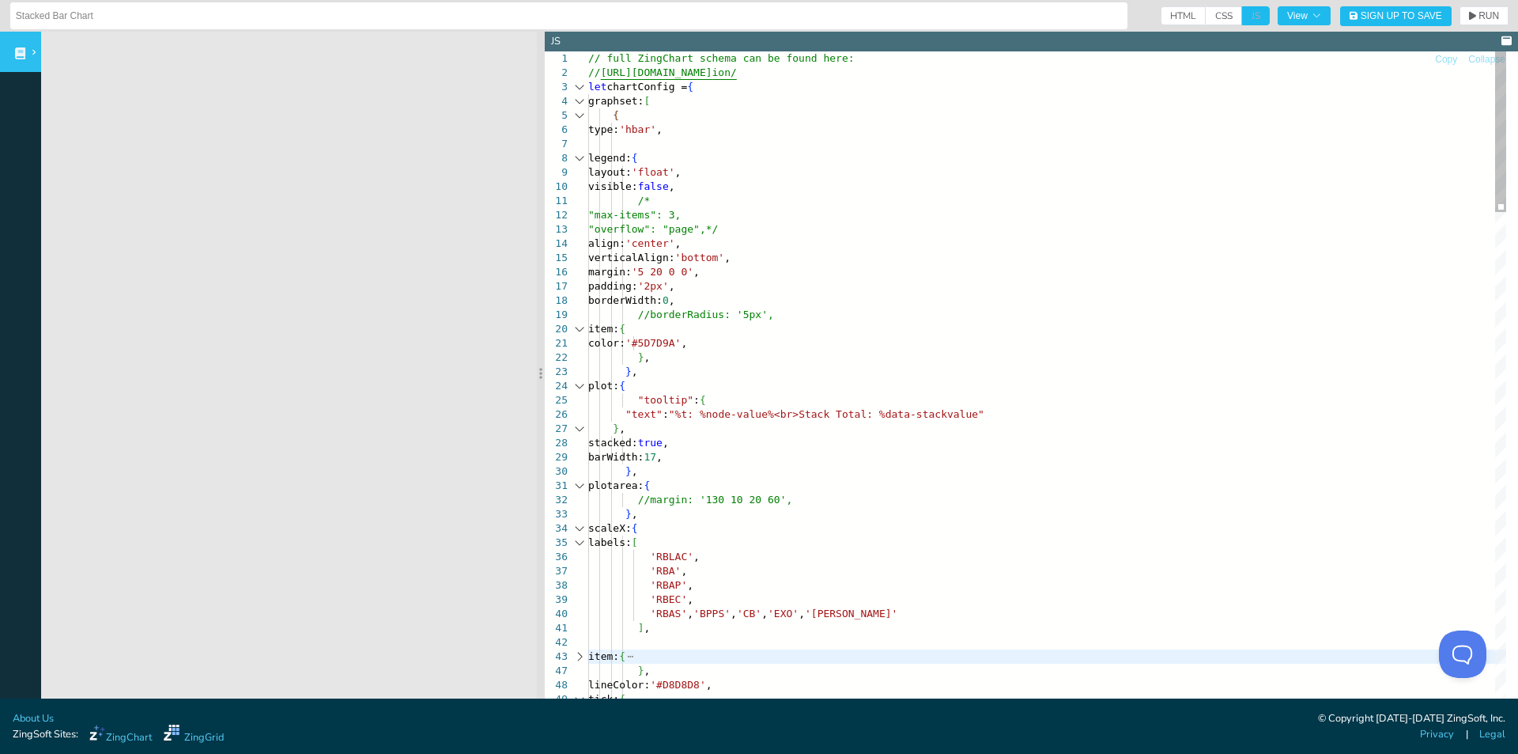
scroll to position [83, 118]
drag, startPoint x: 918, startPoint y: 418, endPoint x: 949, endPoint y: 412, distance: 31.5
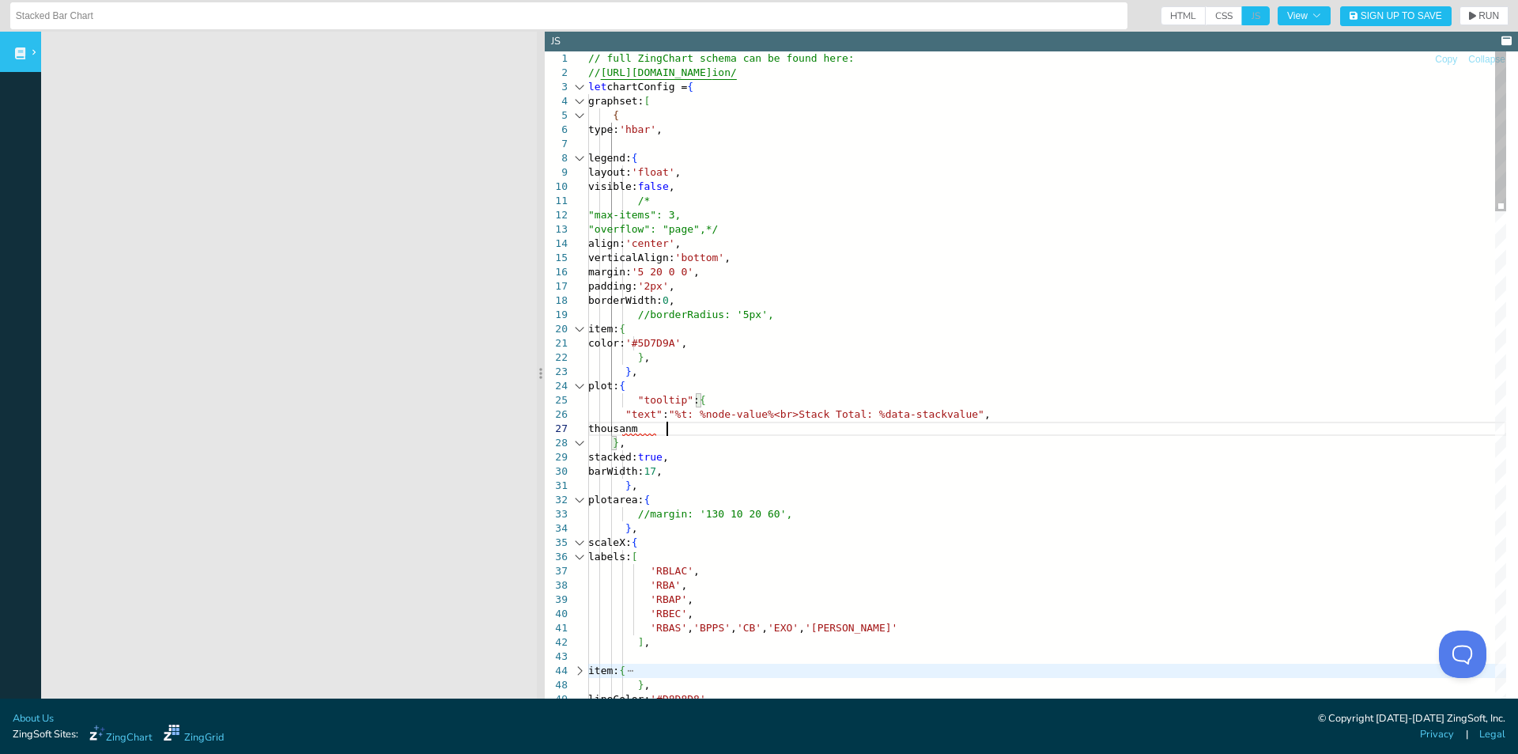
scroll to position [86, 78]
drag, startPoint x: 653, startPoint y: 426, endPoint x: 709, endPoint y: 421, distance: 56.4
drag, startPoint x: 621, startPoint y: 431, endPoint x: 696, endPoint y: 429, distance: 75.2
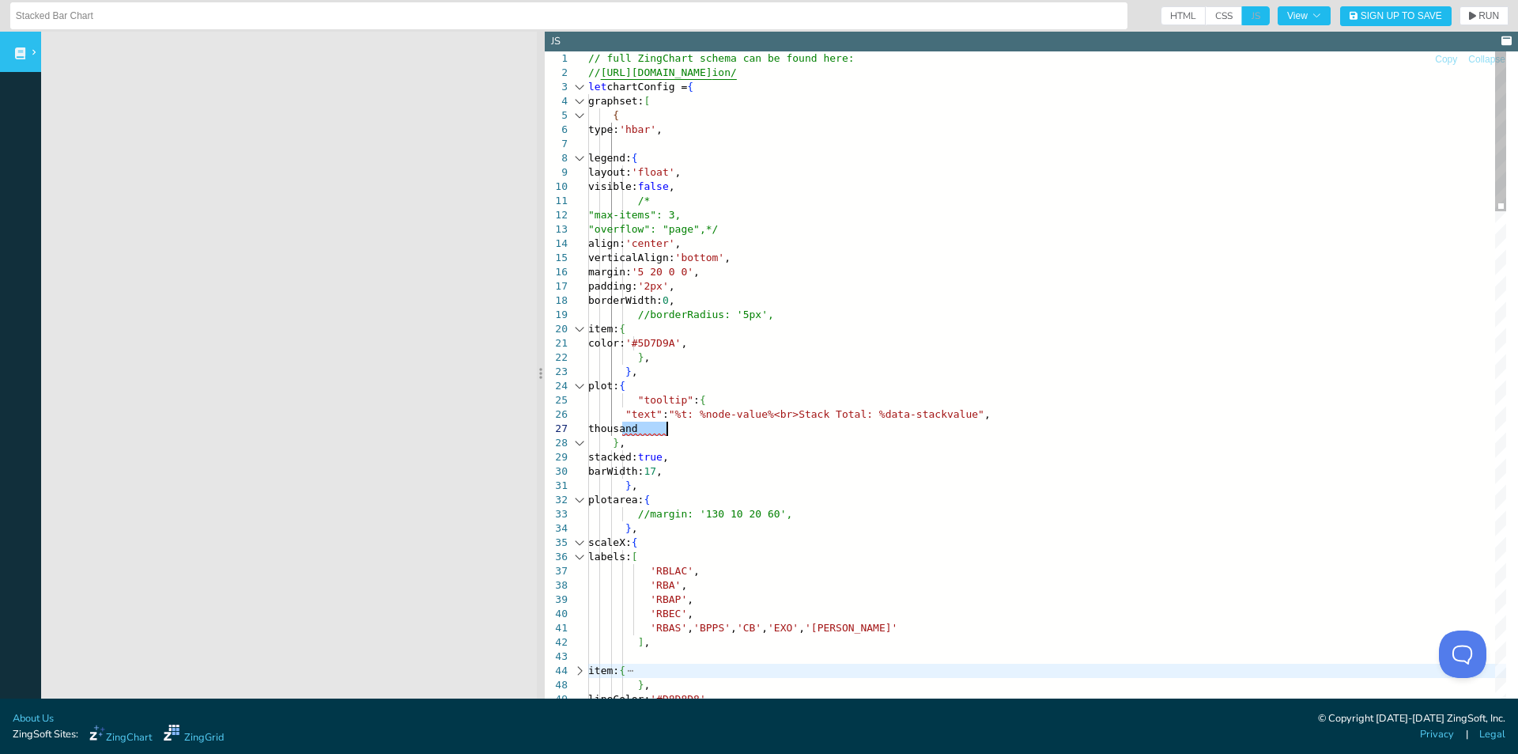
click at [1479, 16] on span "RUN" at bounding box center [1489, 15] width 21 height 9
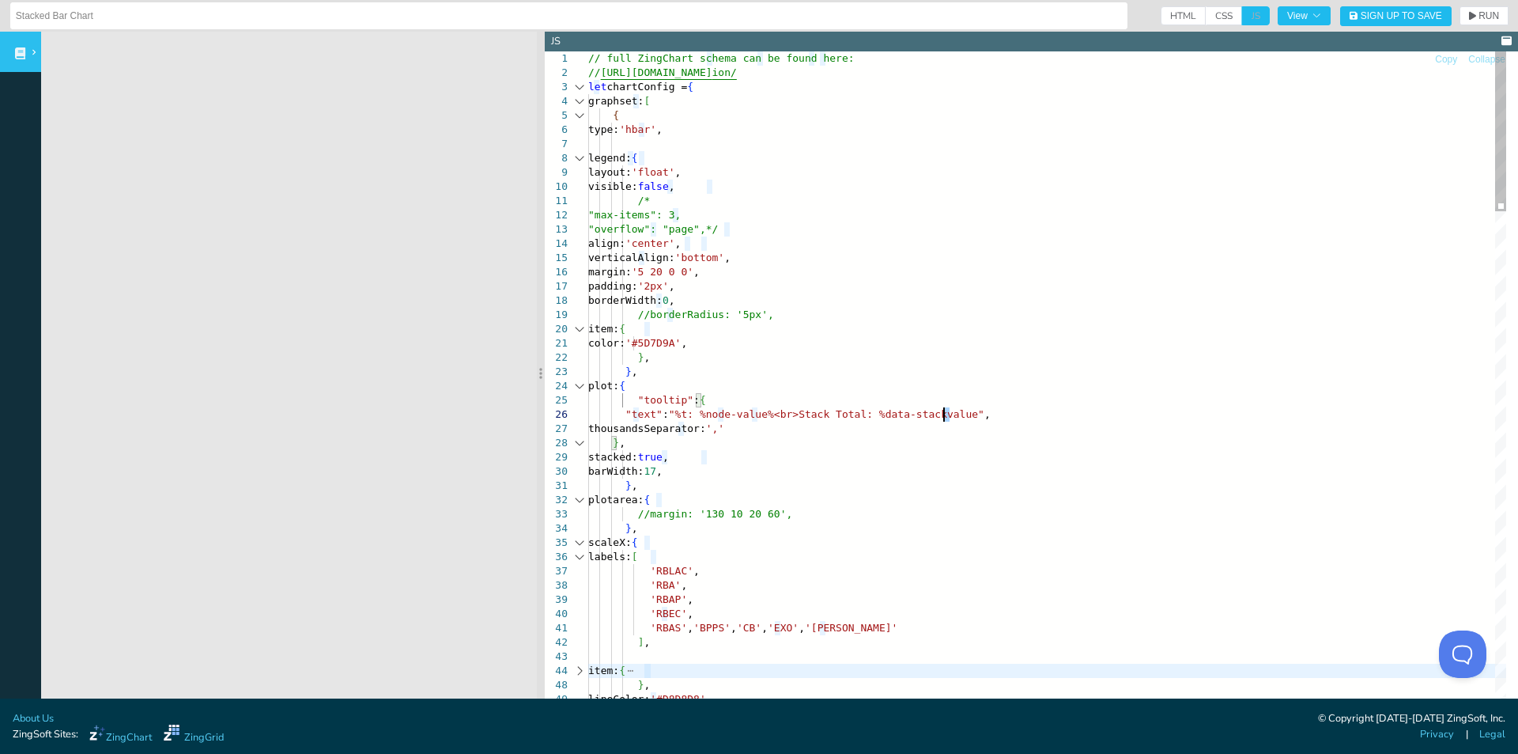
drag, startPoint x: 952, startPoint y: 414, endPoint x: 941, endPoint y: 414, distance: 11.1
drag, startPoint x: 861, startPoint y: 412, endPoint x: 951, endPoint y: 412, distance: 89.4
drag, startPoint x: 930, startPoint y: 412, endPoint x: 693, endPoint y: 414, distance: 237.3
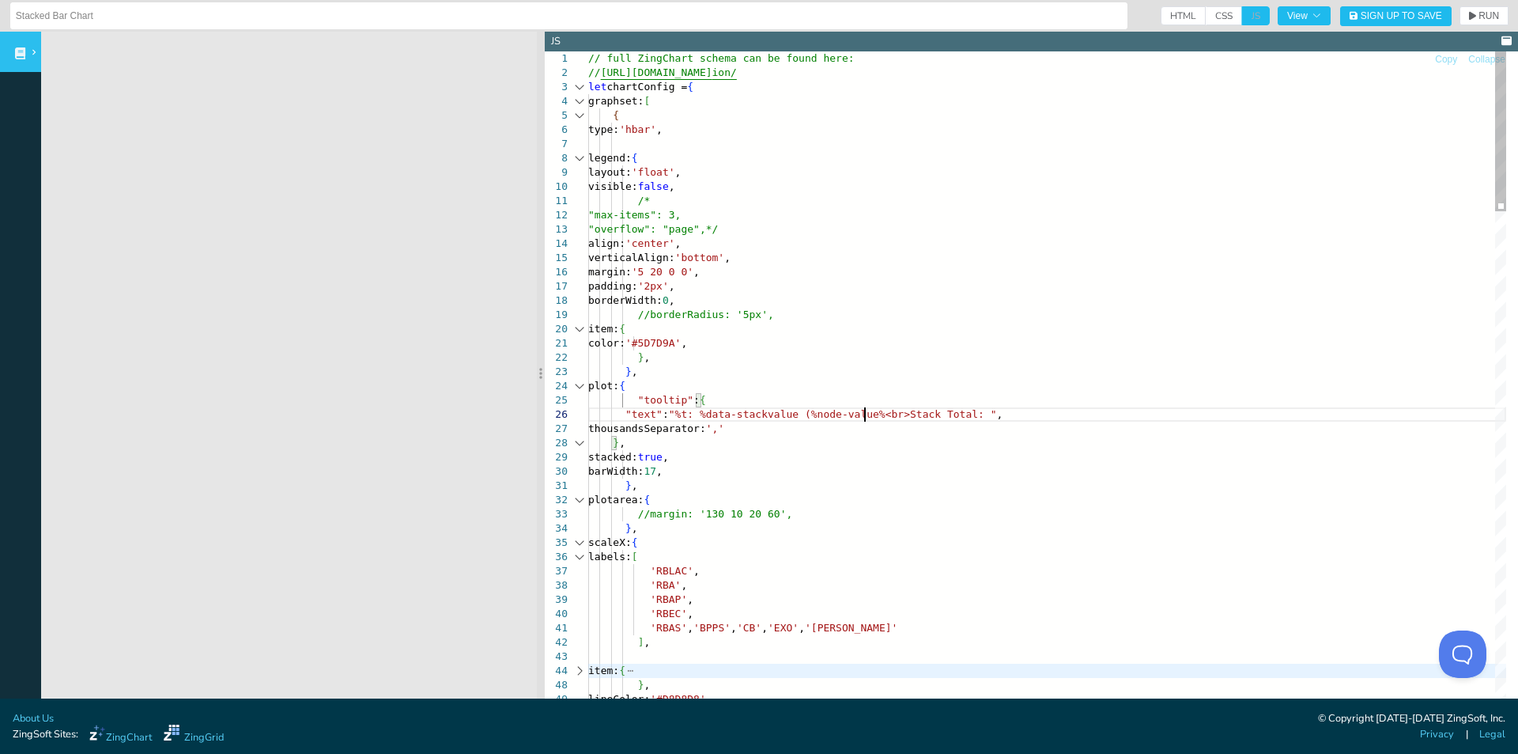
scroll to position [83, 282]
click at [1477, 21] on button "RUN" at bounding box center [1484, 15] width 49 height 19
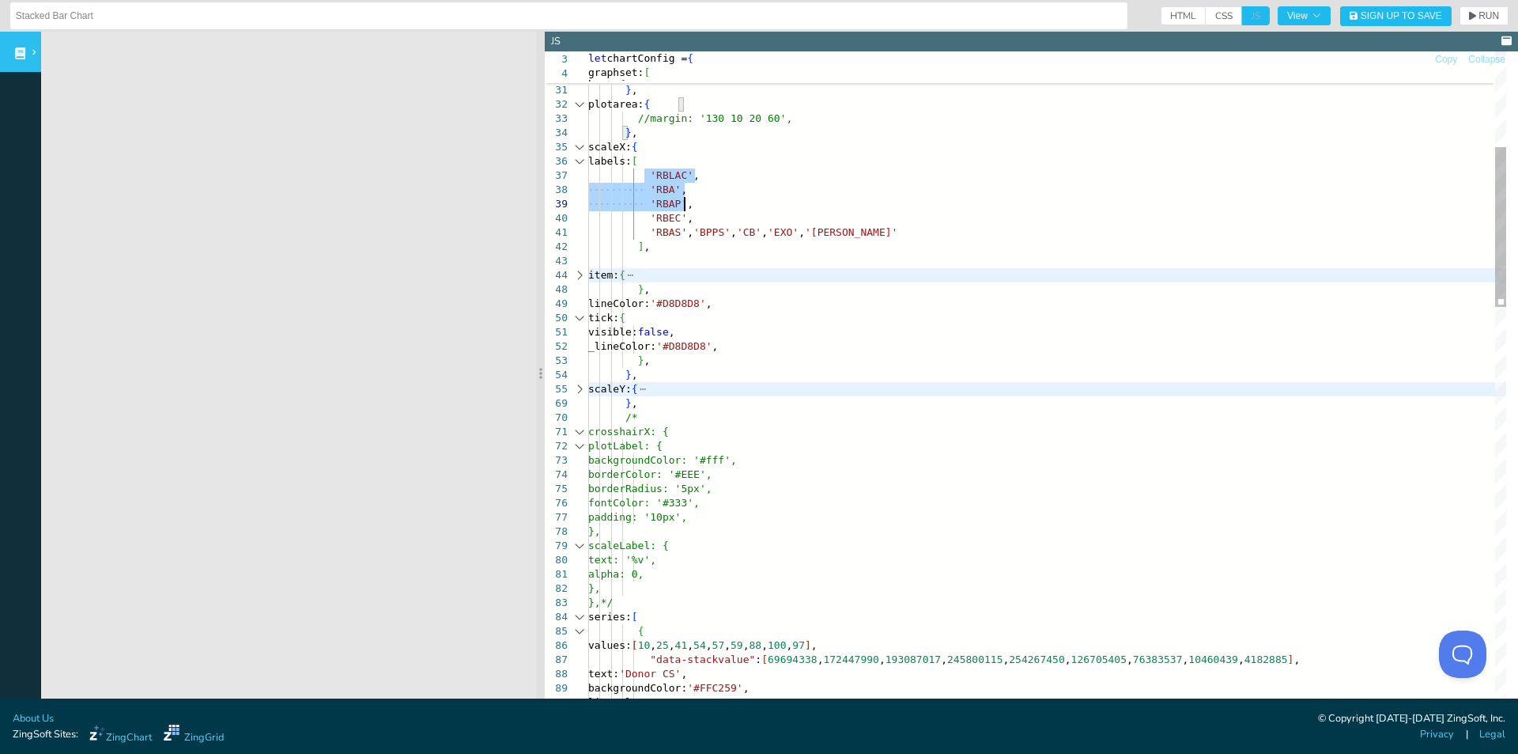
type textarea "}, plotarea: { //margin: '130 10 20 60', }, scaleX: { labels: [ 'RBLAC', 'RBA',…"
drag, startPoint x: 716, startPoint y: 198, endPoint x: 854, endPoint y: 233, distance: 142.7
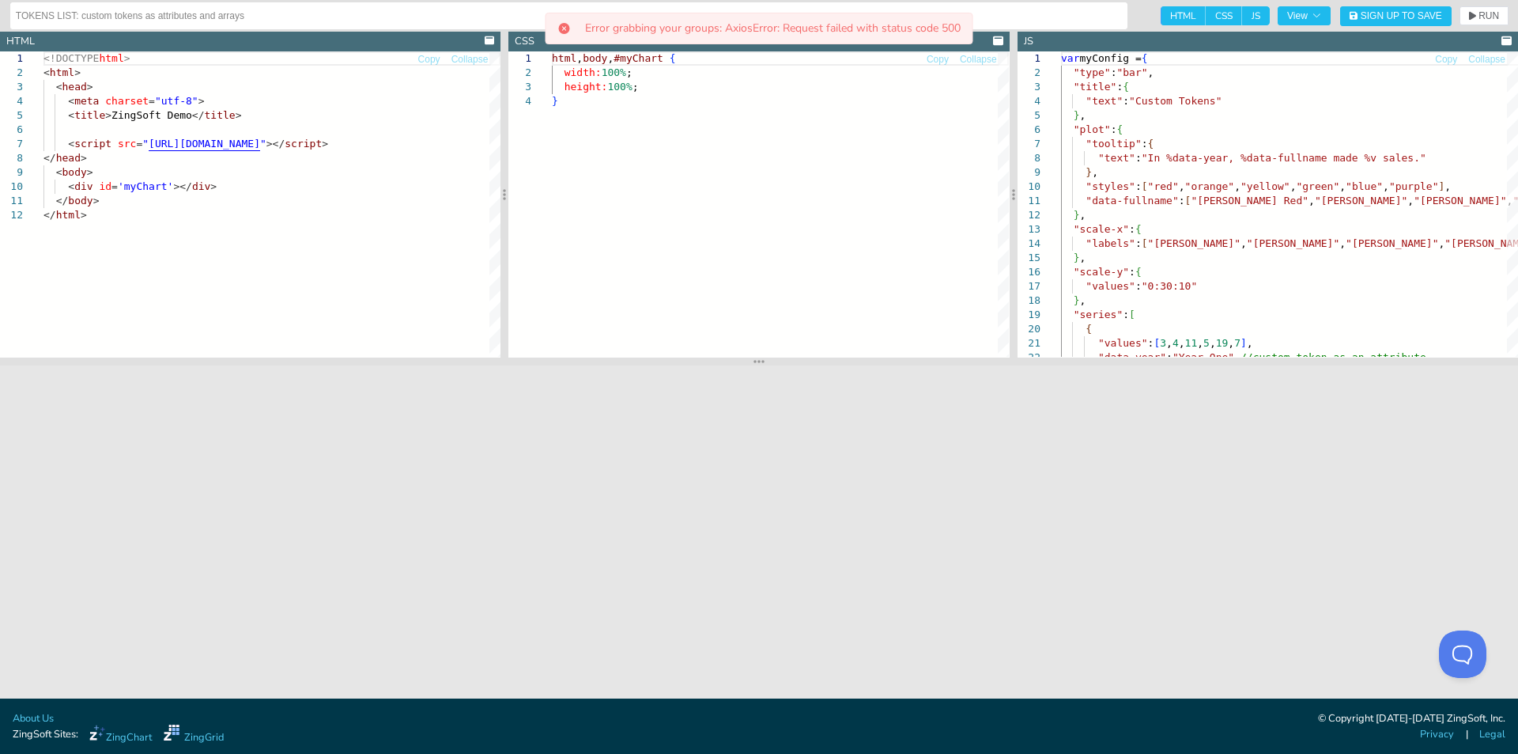
click at [1178, 14] on span "HTML" at bounding box center [1183, 15] width 45 height 19
click at [1171, 14] on input "HTML" at bounding box center [1166, 11] width 10 height 10
checkbox input "false"
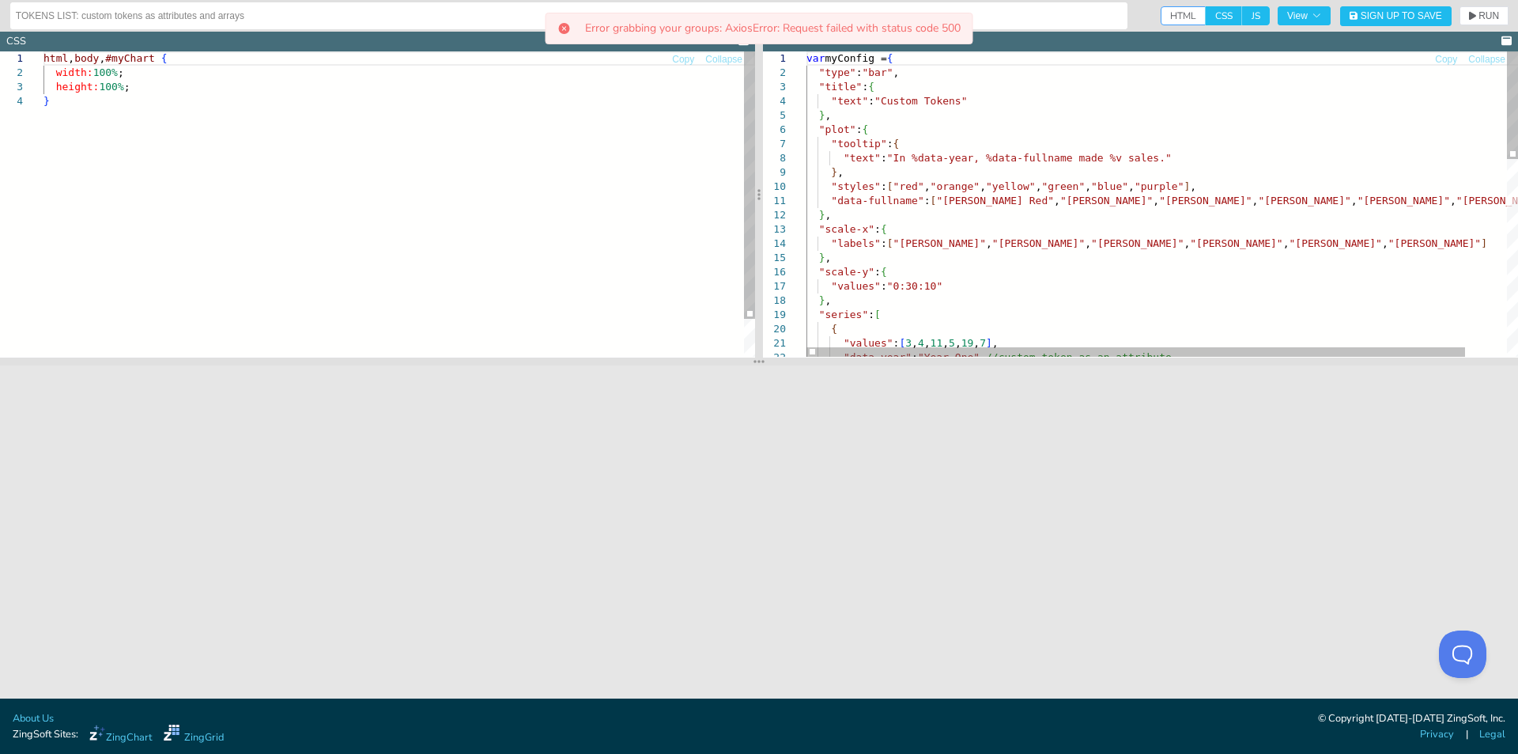
click at [1225, 17] on span "CSS" at bounding box center [1224, 15] width 36 height 19
click at [1216, 17] on input "CSS" at bounding box center [1211, 11] width 10 height 10
checkbox input "false"
